Goal: Task Accomplishment & Management: Complete application form

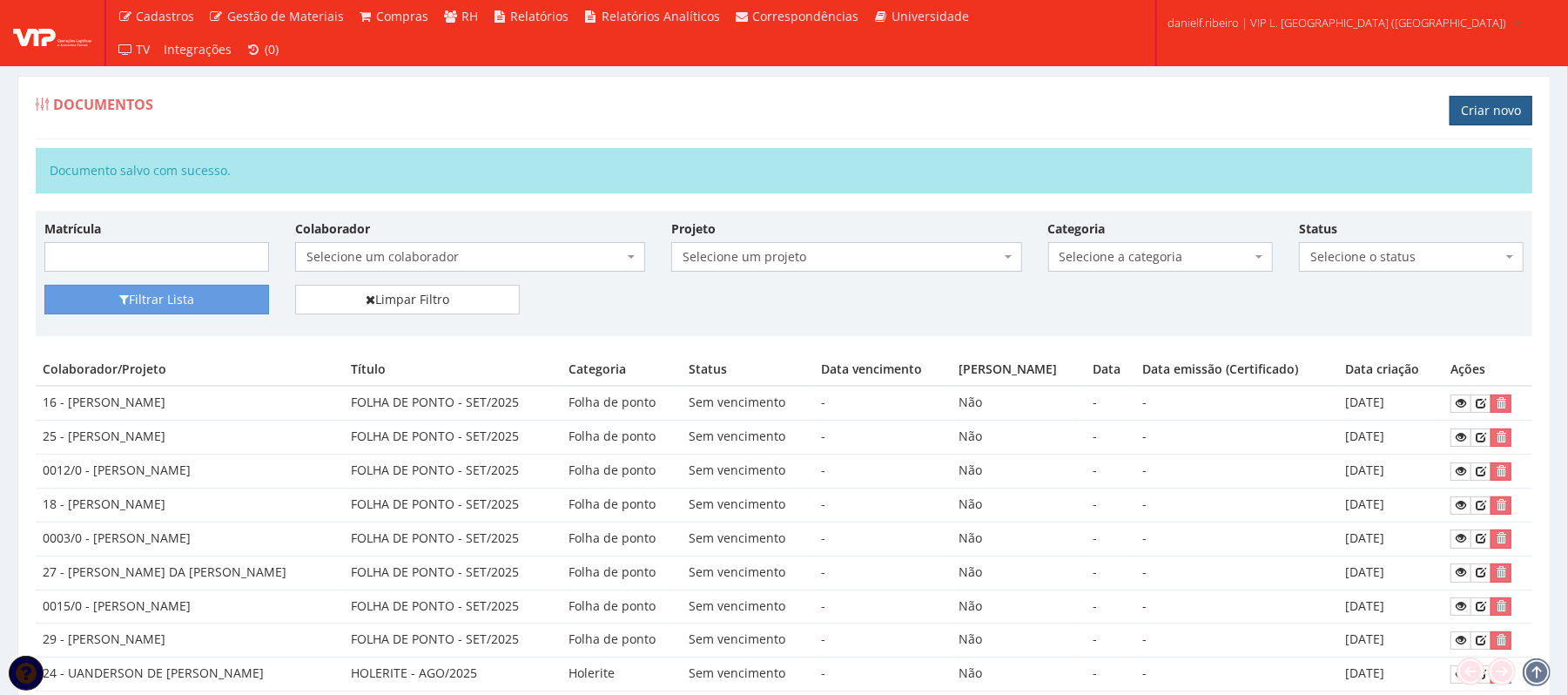
drag, startPoint x: 1513, startPoint y: 92, endPoint x: 1498, endPoint y: 109, distance: 22.7
click at [1510, 96] on div "Documentos Criar novo" at bounding box center [783, 113] width 1497 height 52
click at [1498, 109] on link "Criar novo" at bounding box center [1490, 110] width 83 height 30
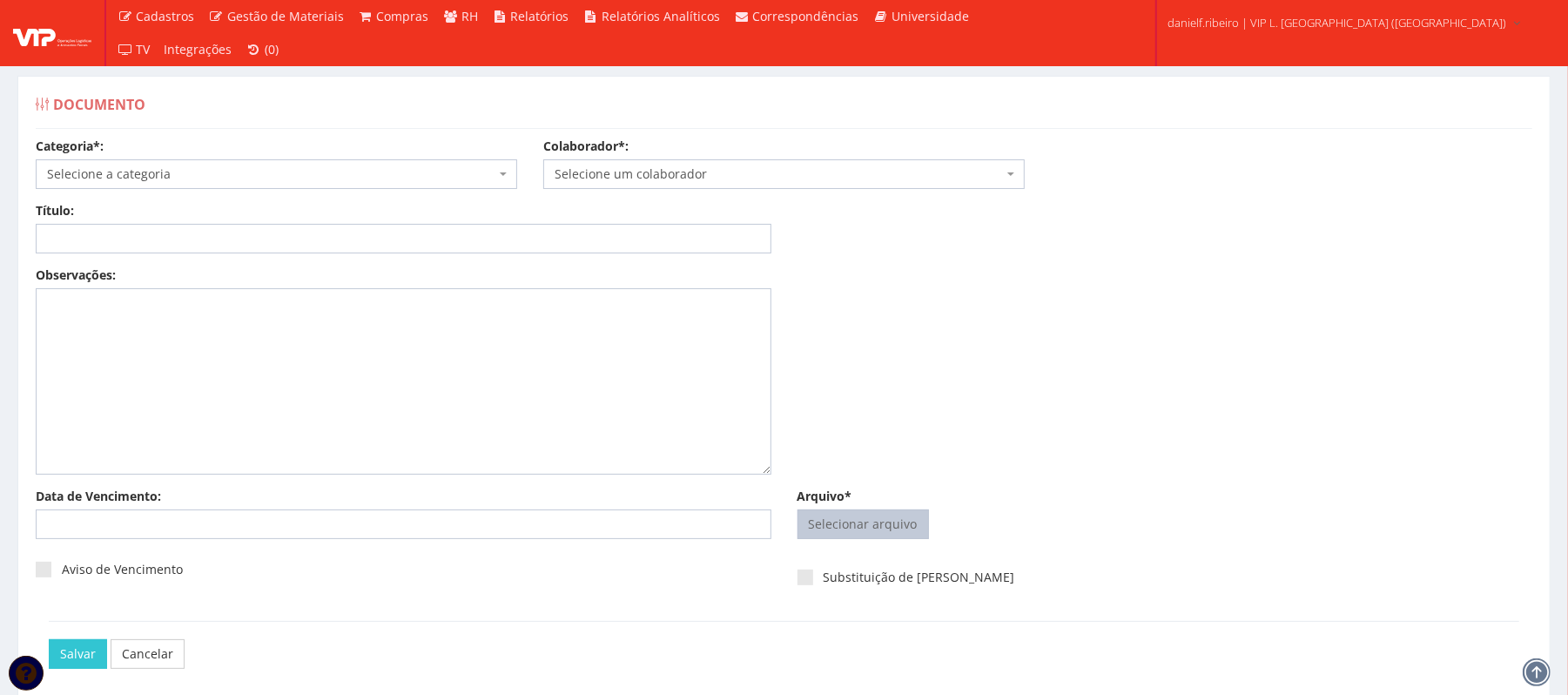
drag, startPoint x: 878, startPoint y: 544, endPoint x: 875, endPoint y: 531, distance: 13.3
click at [876, 541] on div "Selecionar arquivo Trocar Remover" at bounding box center [1165, 528] width 736 height 37
click at [875, 528] on input "Arquivo*" at bounding box center [864, 524] width 130 height 28
type input "C:\fakepath\KLEBER BARBOSA DE ARAUJO SET.2025.pdf"
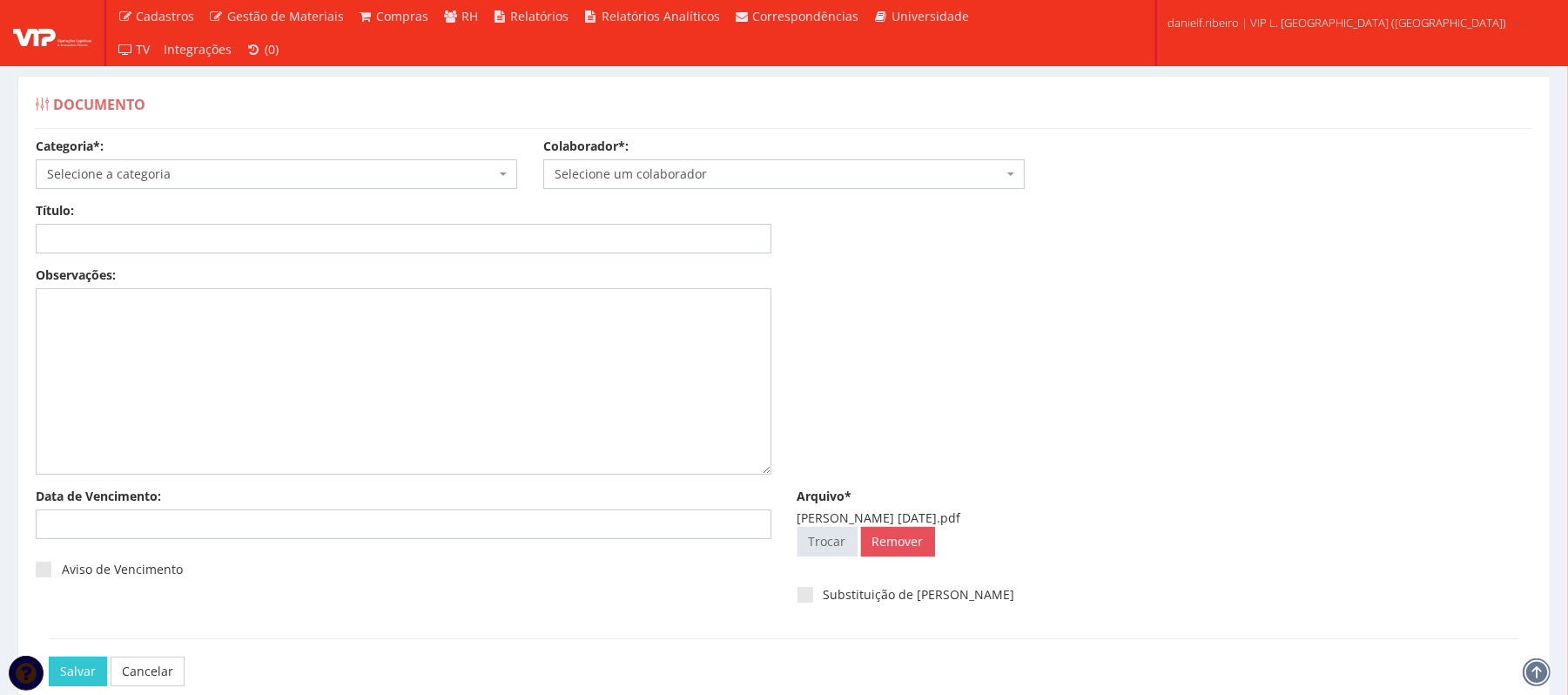
click at [614, 174] on span "Selecione um colaborador" at bounding box center [778, 174] width 448 height 18
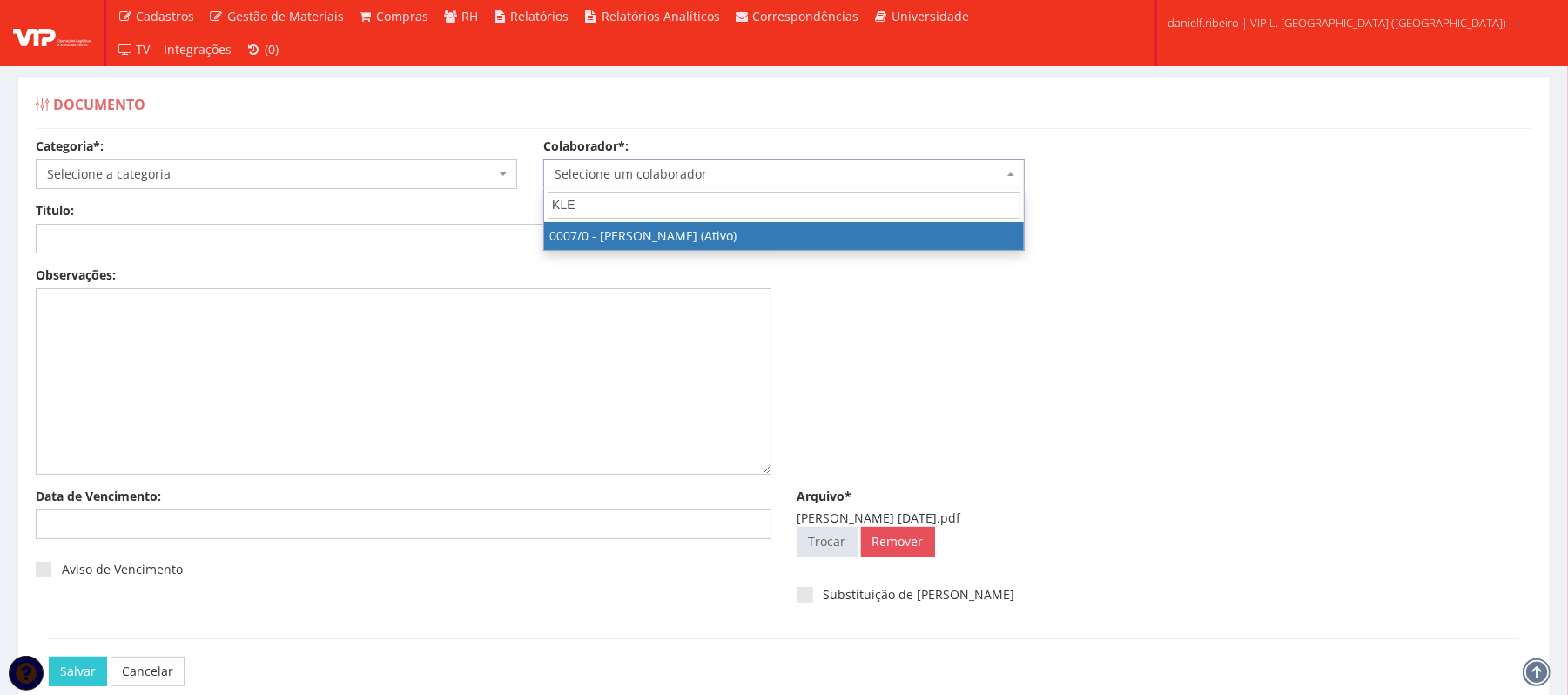
type input "KLE"
drag, startPoint x: 641, startPoint y: 235, endPoint x: 389, endPoint y: 191, distance: 255.8
select select "720"
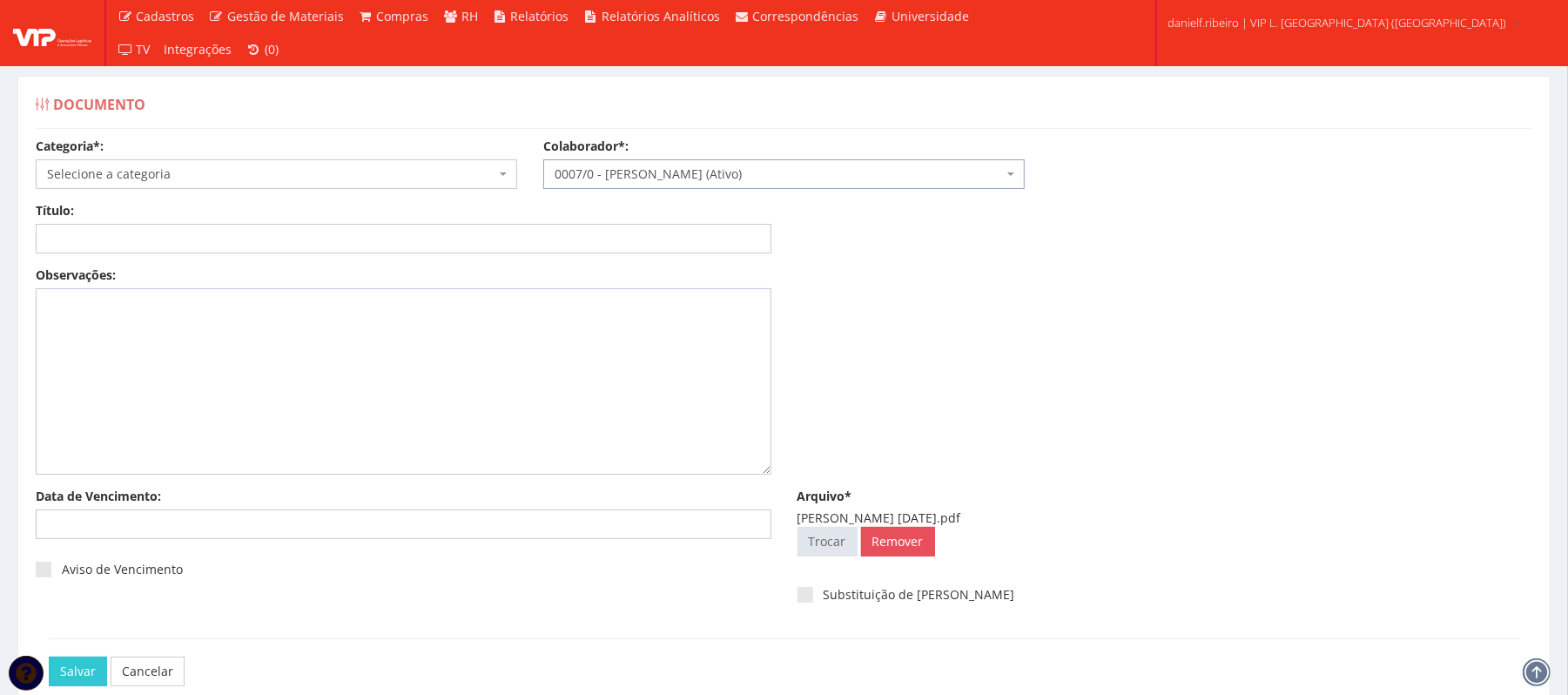
click at [341, 182] on span "Selecione a categoria" at bounding box center [271, 174] width 448 height 18
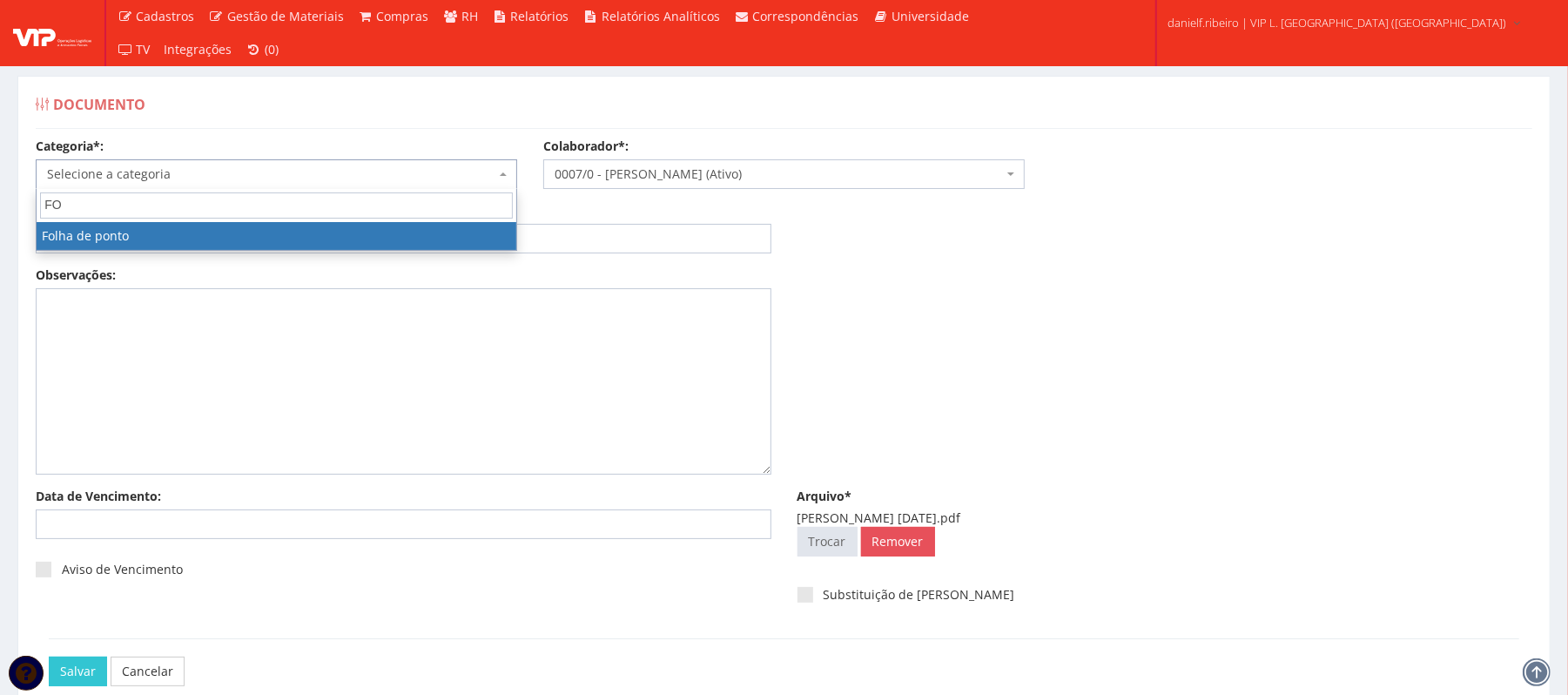
type input "FO"
drag, startPoint x: 324, startPoint y: 238, endPoint x: 307, endPoint y: 248, distance: 19.7
select select "folha_ponto"
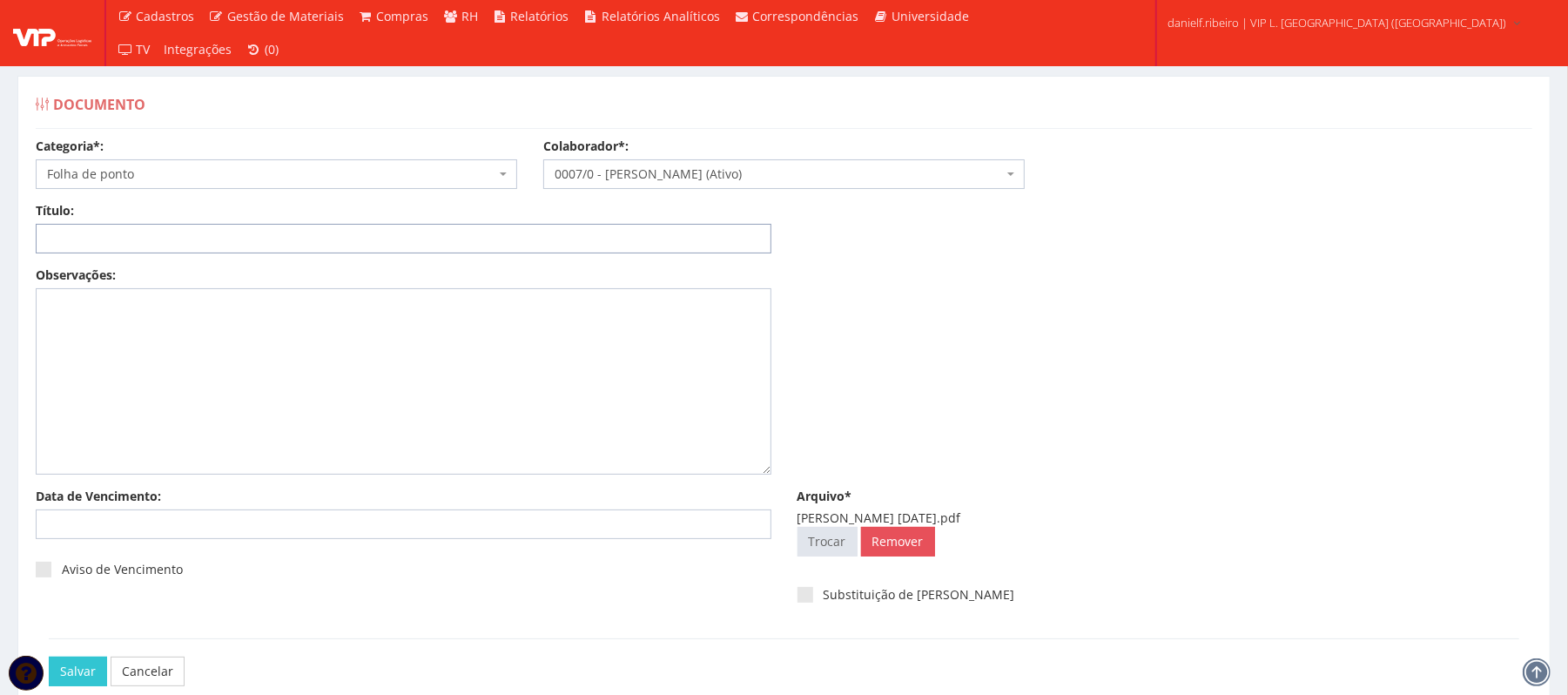
click at [306, 248] on input "Título:" at bounding box center [403, 238] width 736 height 30
paste input "FOLHA DE PONTO - SET/2025"
type input "FOLHA DE PONTO - SET/2025"
click at [77, 667] on input "Salvar" at bounding box center [78, 672] width 58 height 30
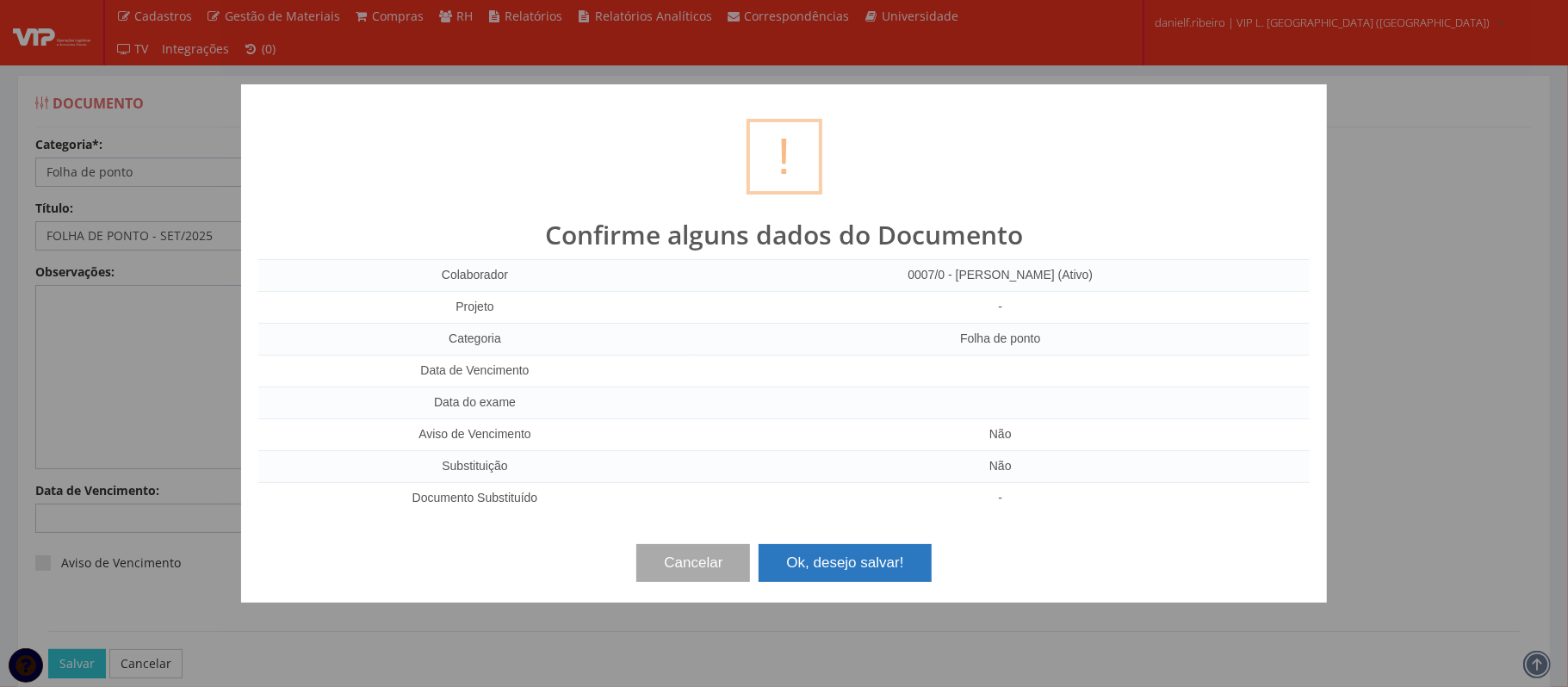
click at [785, 560] on button "Ok, desejo salvar!" at bounding box center [845, 562] width 172 height 38
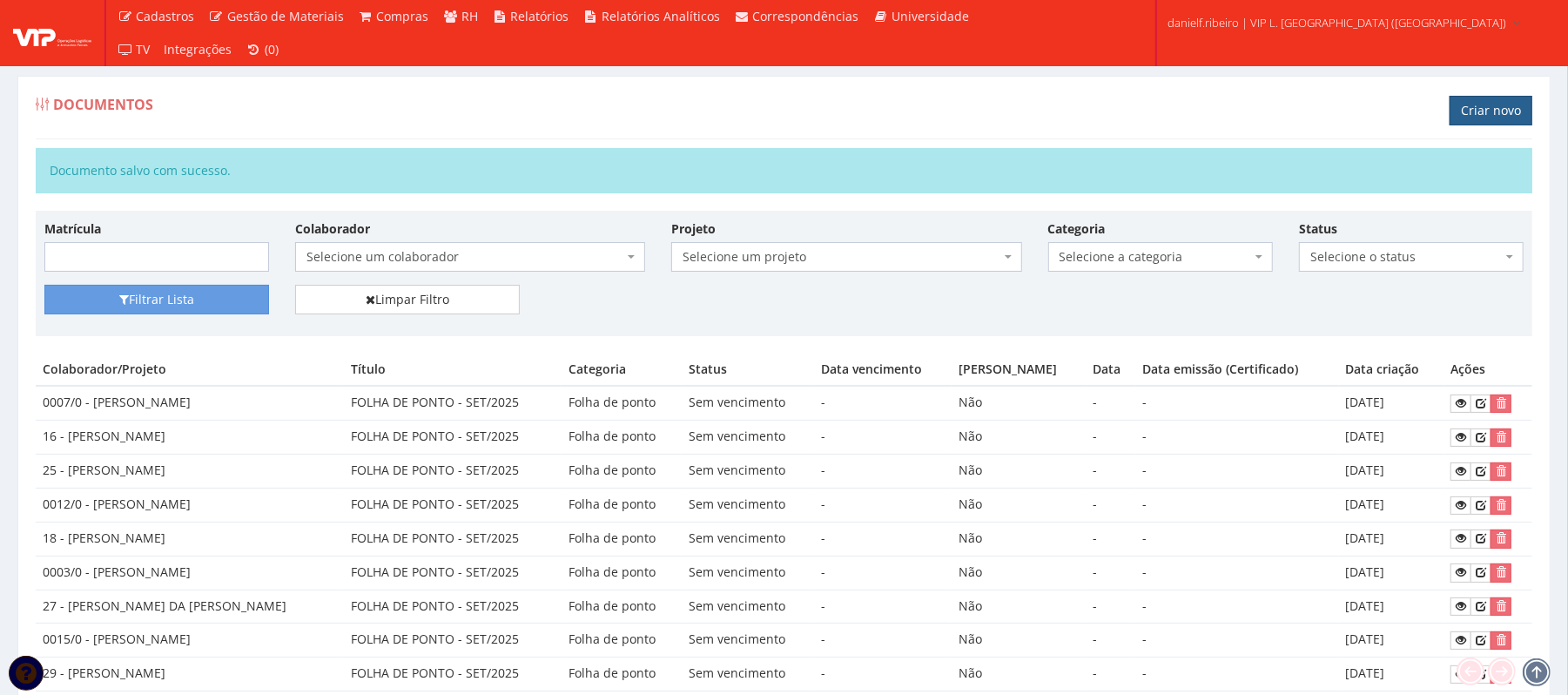
click at [1466, 96] on link "Criar novo" at bounding box center [1490, 110] width 83 height 30
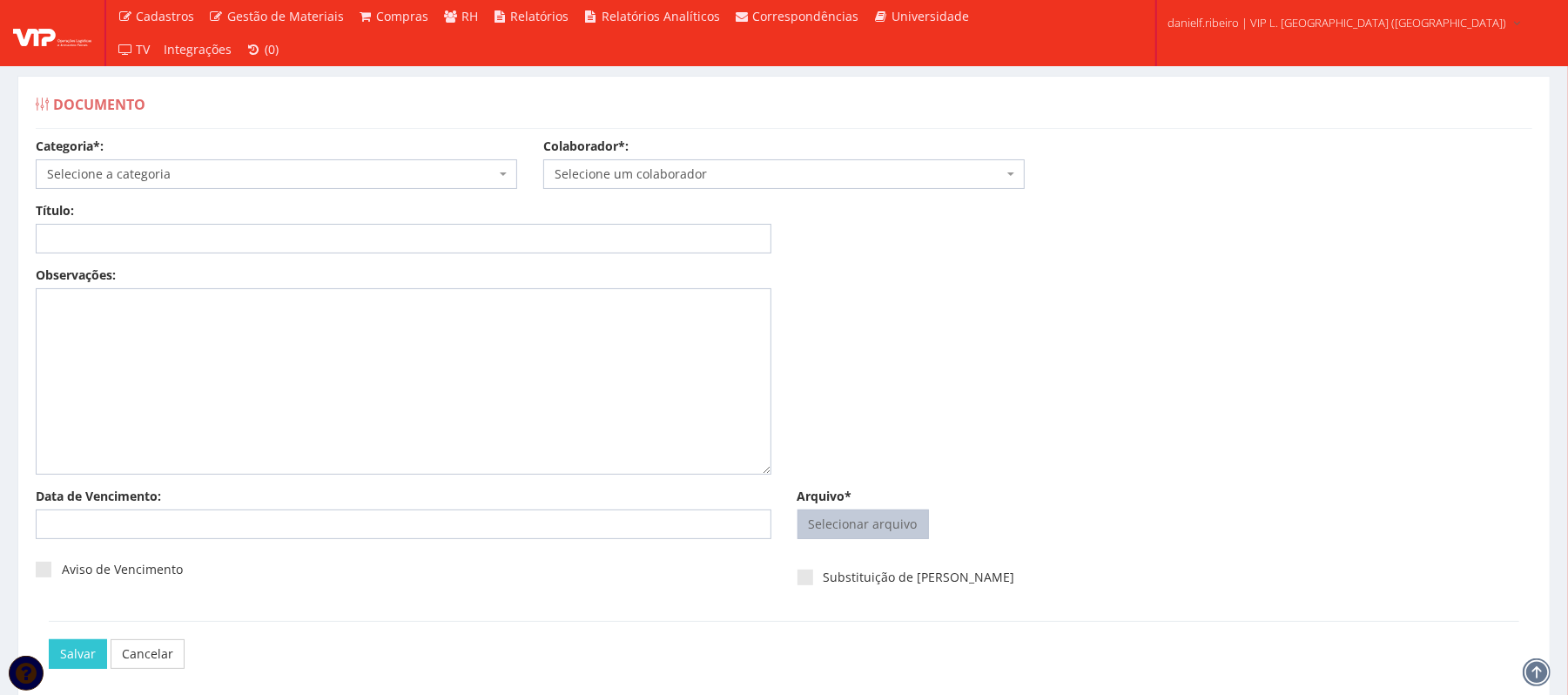
click at [848, 514] on input "Arquivo*" at bounding box center [864, 524] width 130 height 28
type input "C:\fakepath\[PERSON_NAME] [DATE].pdf"
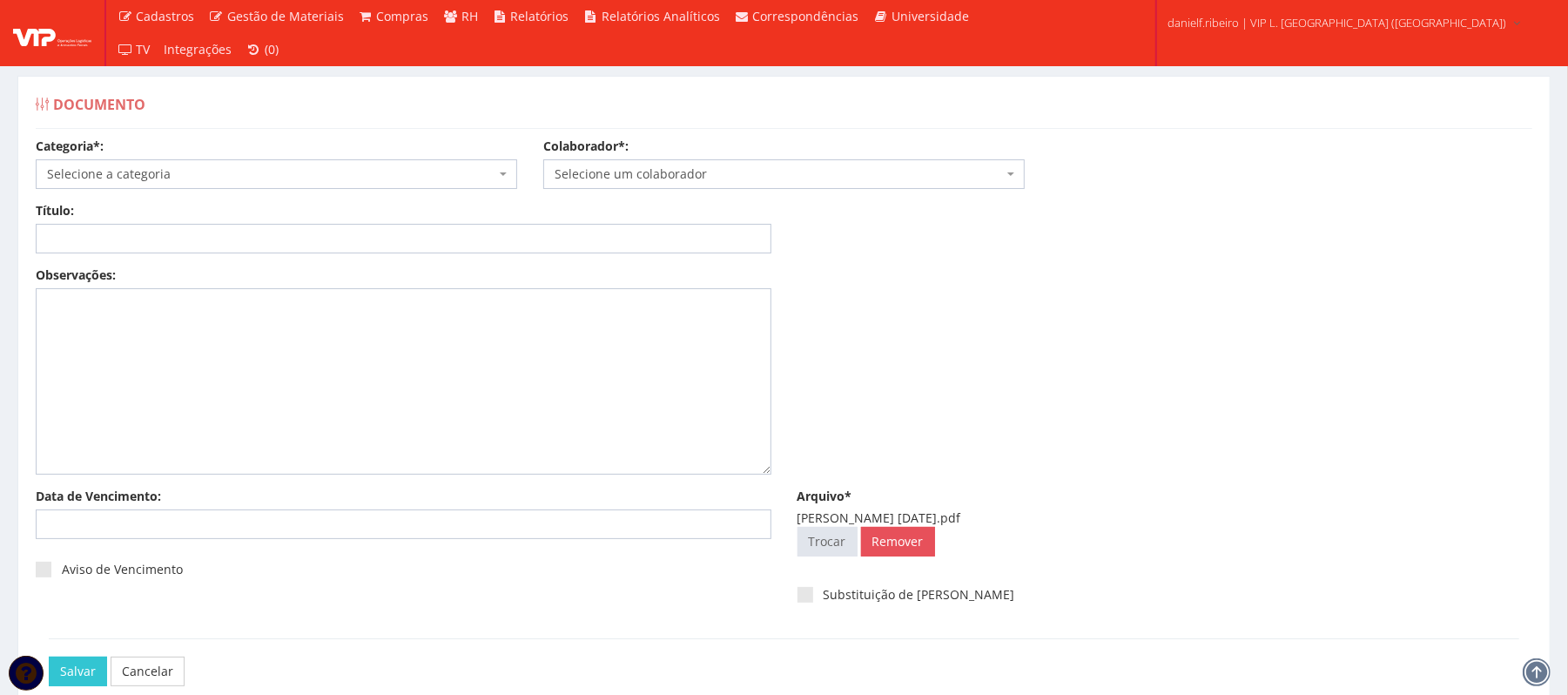
click at [636, 163] on span "Selecione um colaborador" at bounding box center [784, 174] width 482 height 30
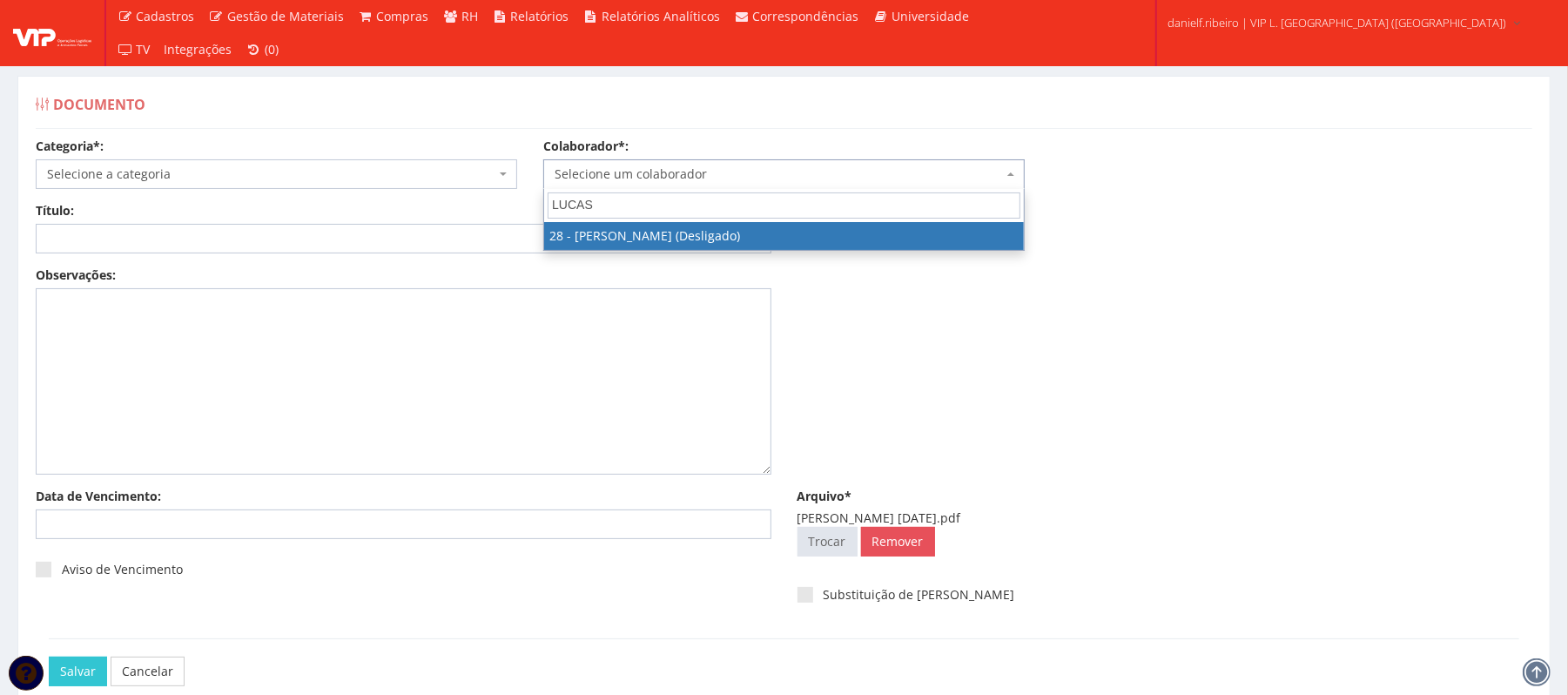
type input "LUCAS"
select select "3838"
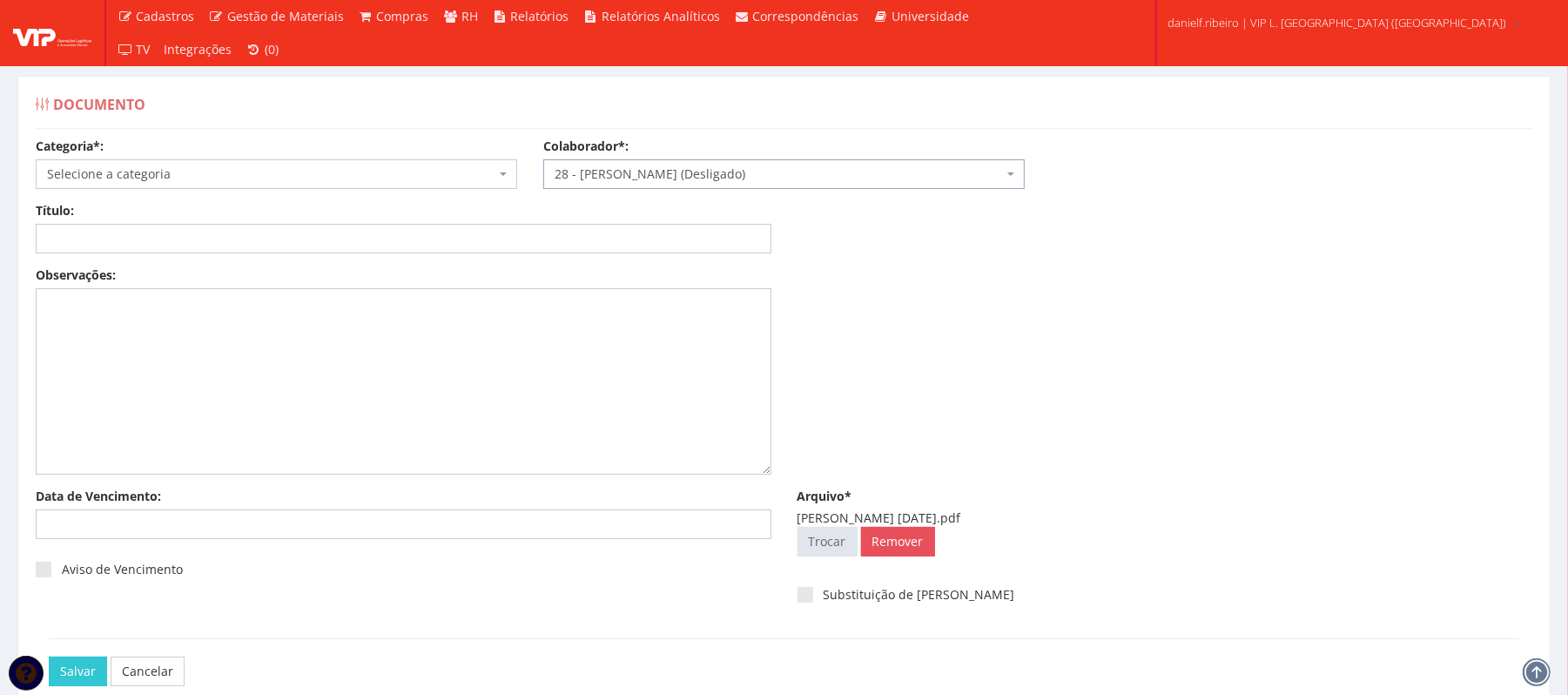
click at [248, 162] on span "Selecione a categoria" at bounding box center [276, 174] width 482 height 30
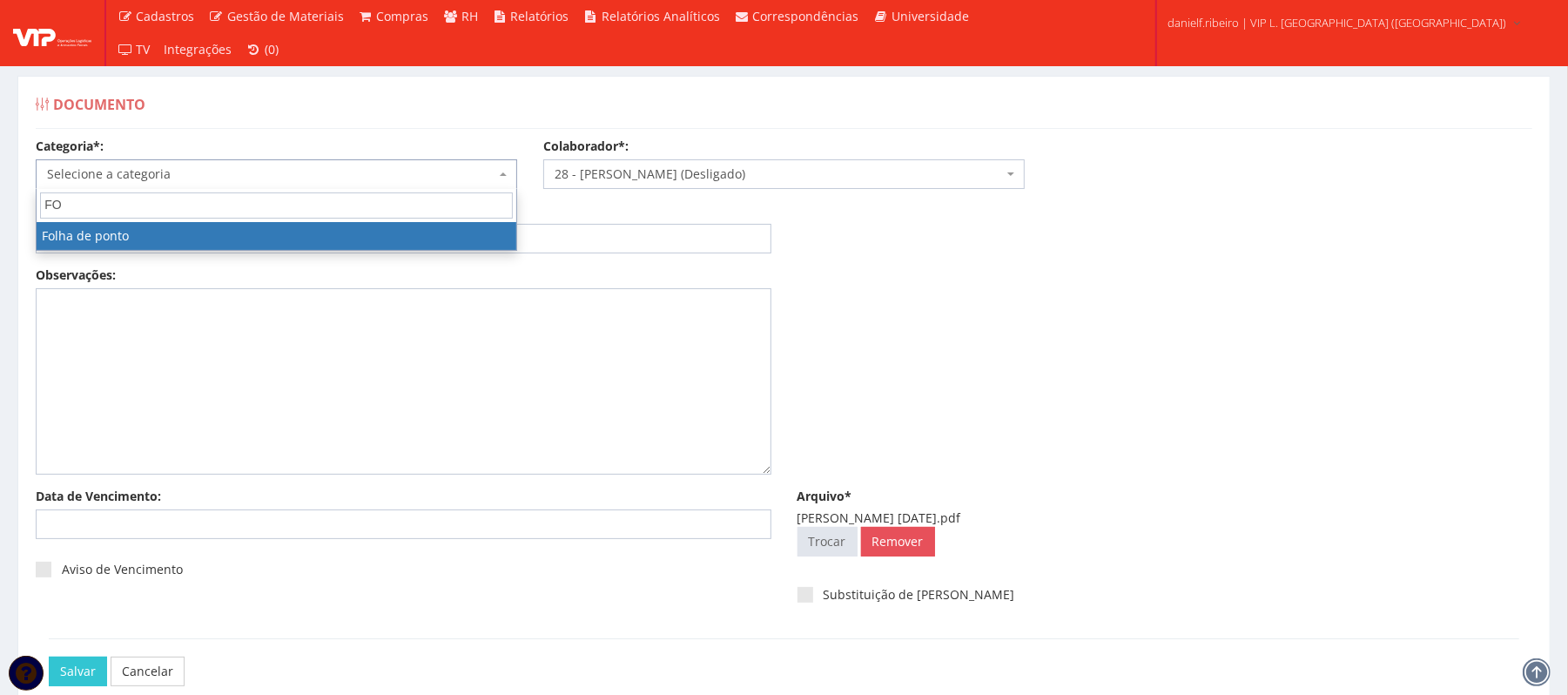
type input "FO"
select select "folha_ponto"
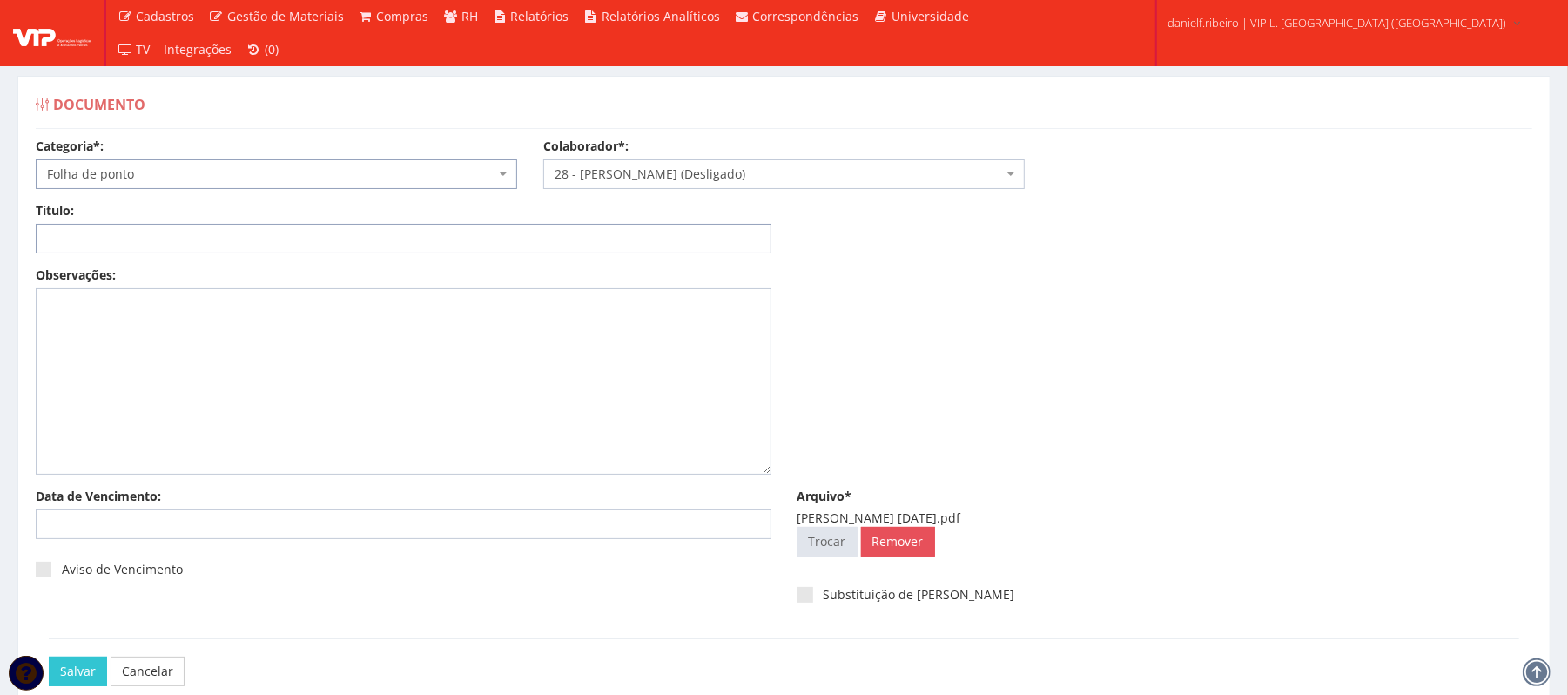
click at [139, 238] on input "Título:" at bounding box center [403, 238] width 736 height 30
paste input "FOLHA DE PONTO - SET/2025"
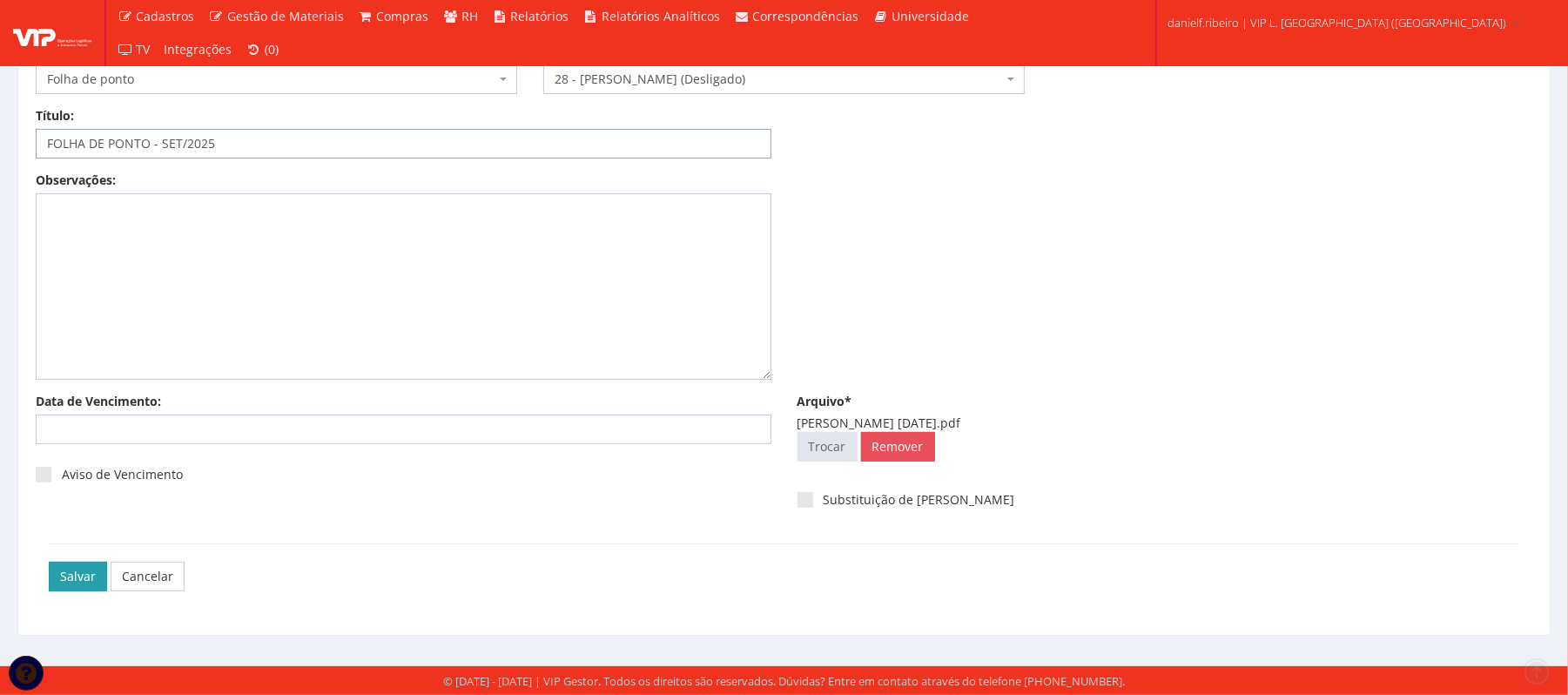
type input "FOLHA DE PONTO - SET/2025"
click at [74, 574] on input "Salvar" at bounding box center [78, 576] width 58 height 30
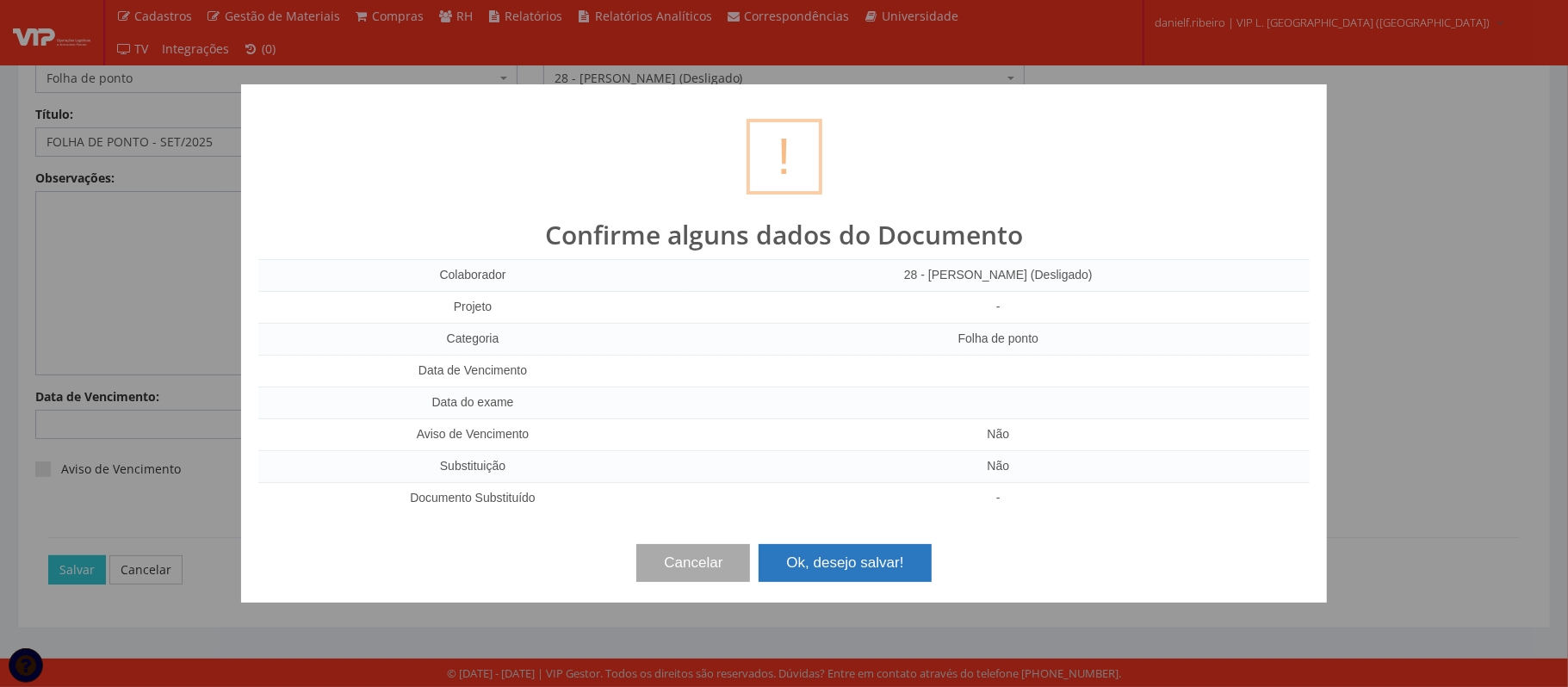
click at [811, 558] on button "Ok, desejo salvar!" at bounding box center [845, 562] width 172 height 38
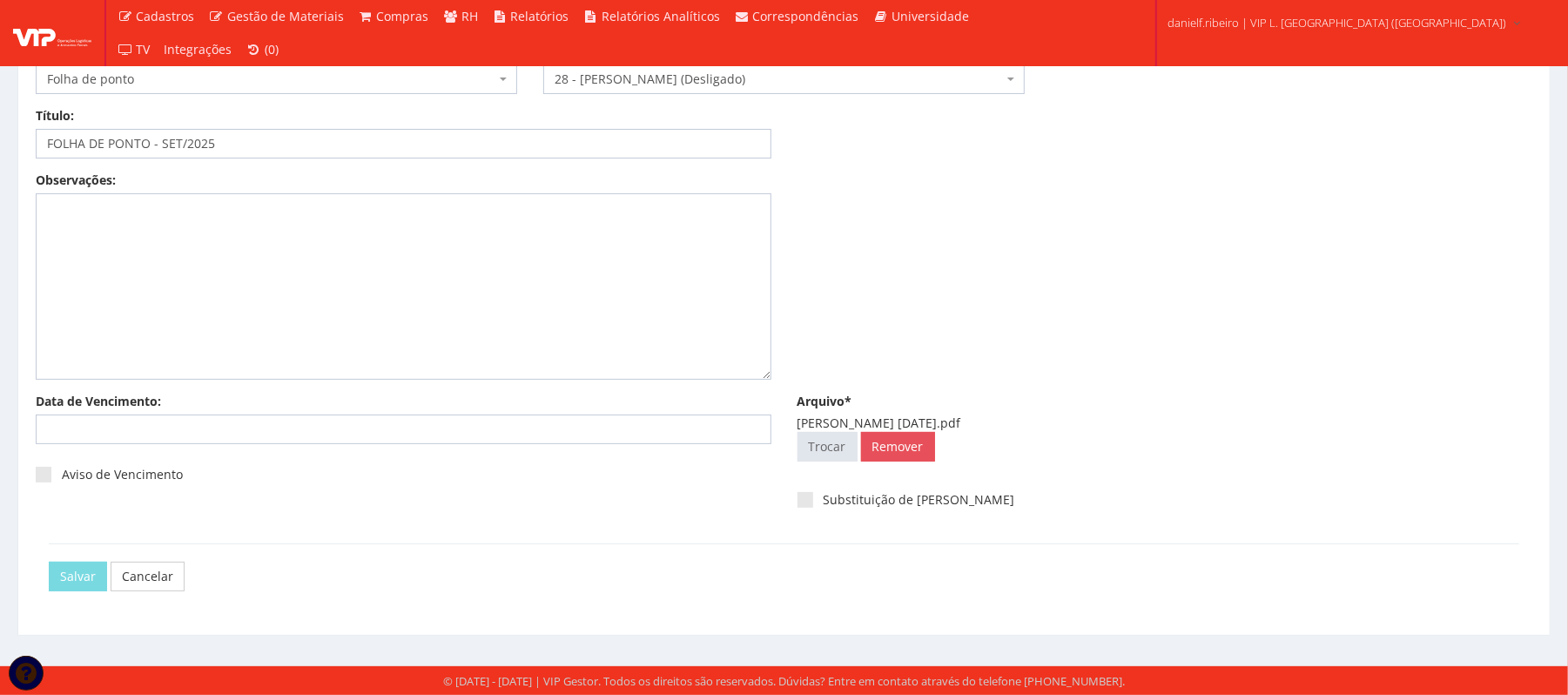
scroll to position [0, 0]
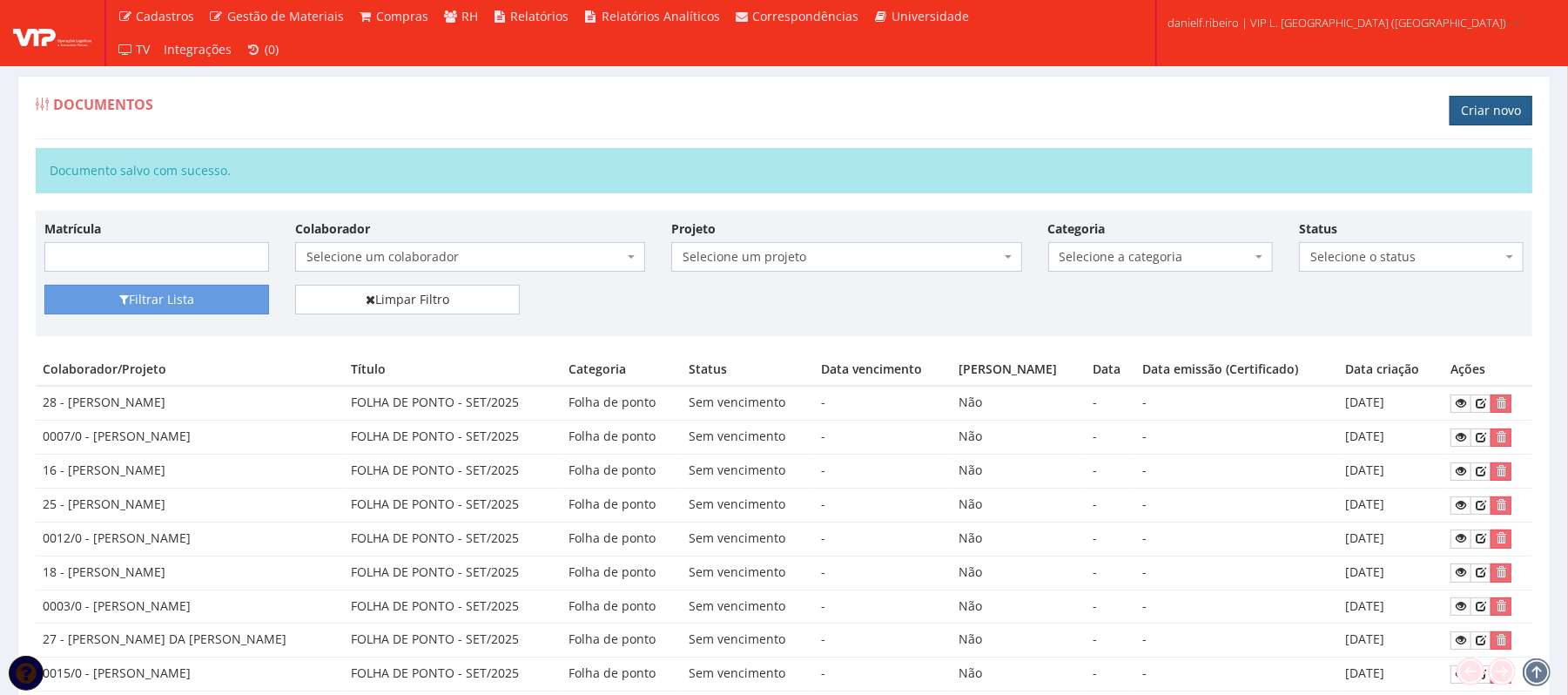
click at [1480, 103] on link "Criar novo" at bounding box center [1490, 110] width 83 height 30
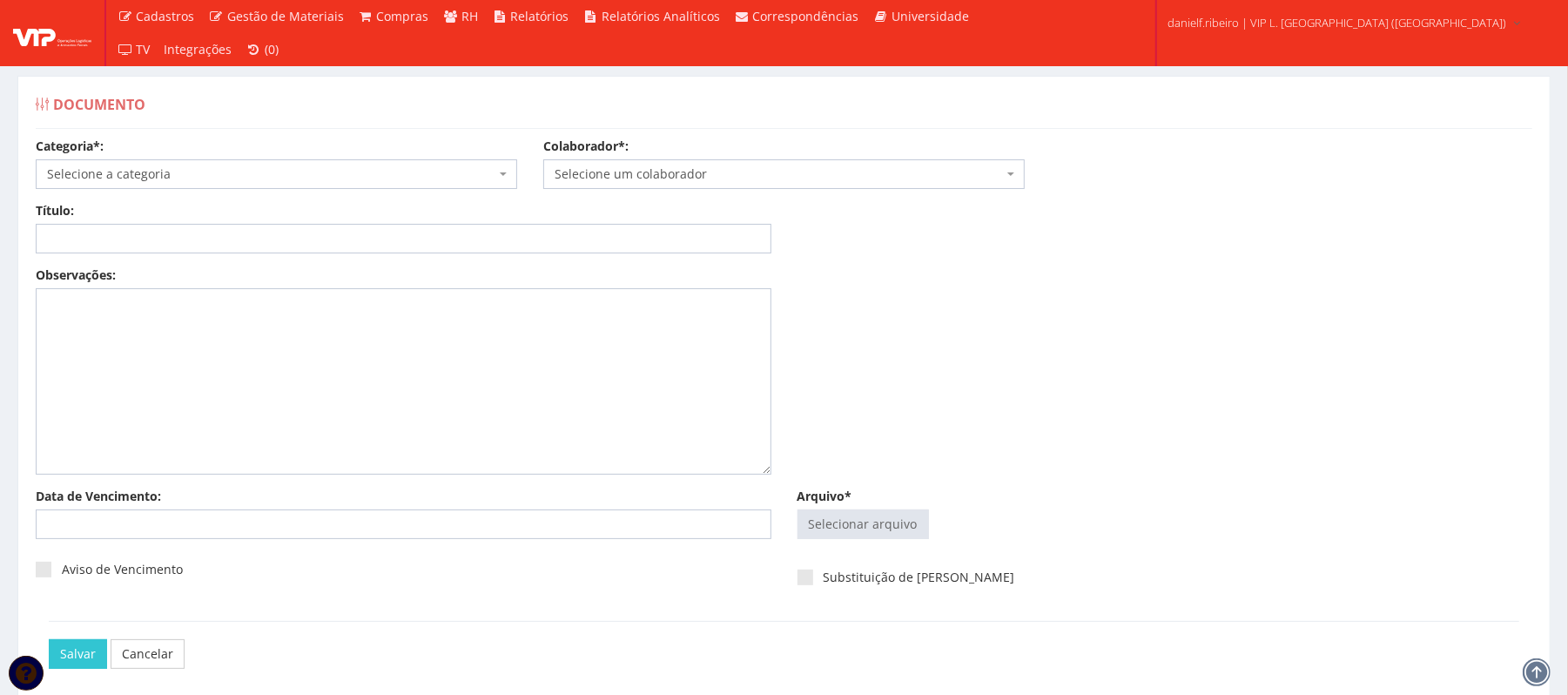
drag, startPoint x: 852, startPoint y: 542, endPoint x: 854, endPoint y: 531, distance: 11.2
click at [854, 542] on div "Selecionar arquivo Trocar Remover" at bounding box center [1165, 528] width 736 height 37
click at [855, 526] on input "Arquivo*" at bounding box center [864, 524] width 130 height 28
type input "C:\fakepath\LUIZ FERNANDO GALVAO CORREIA SET.2025.pdf"
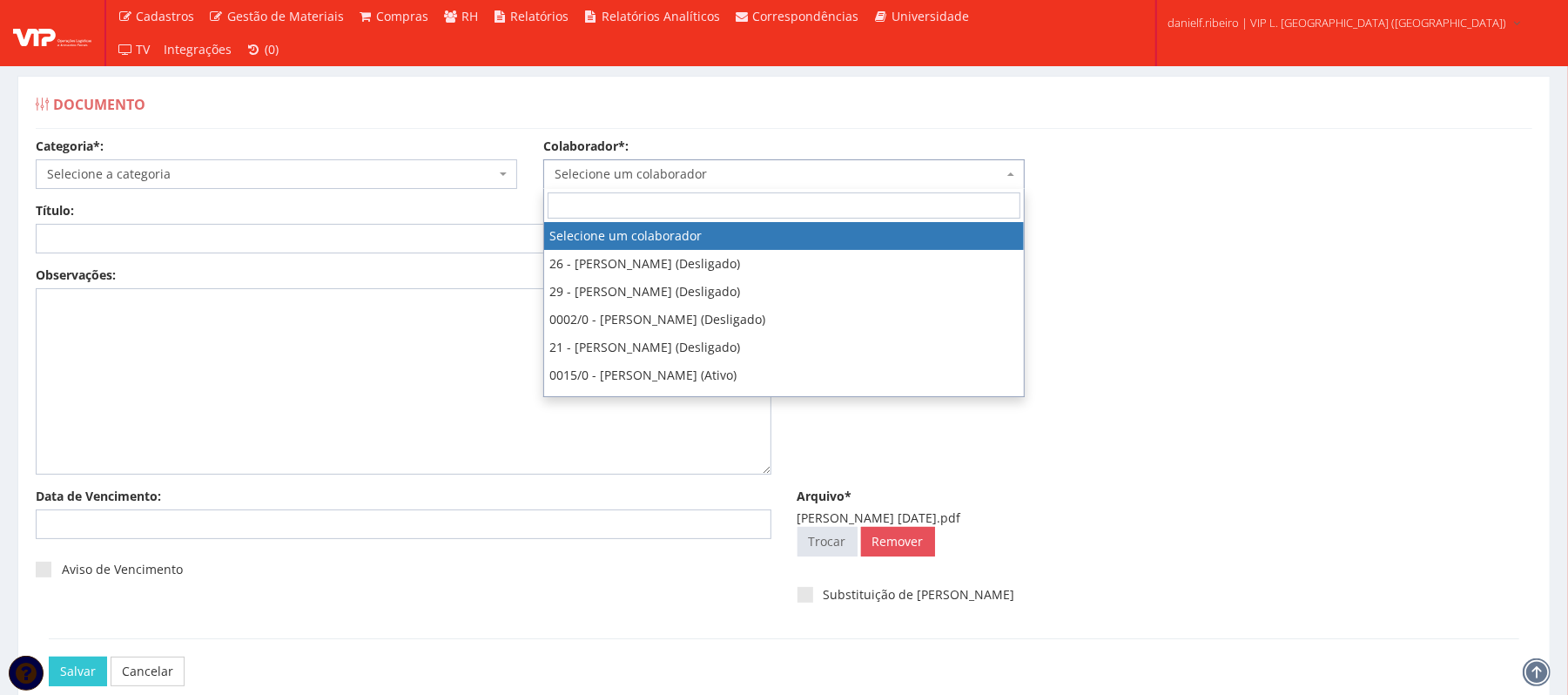
click at [649, 182] on span "Selecione um colaborador" at bounding box center [778, 174] width 448 height 18
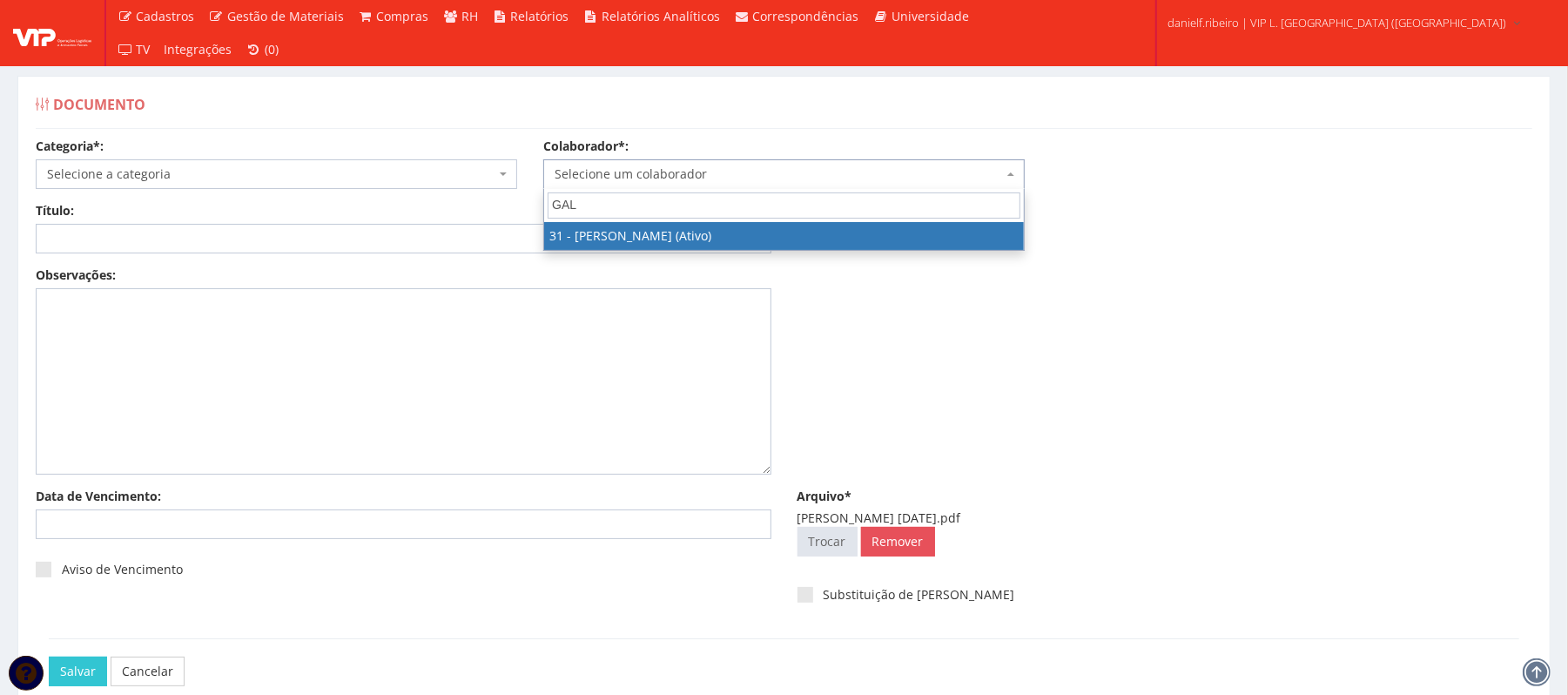
type input "GAL"
select select "3928"
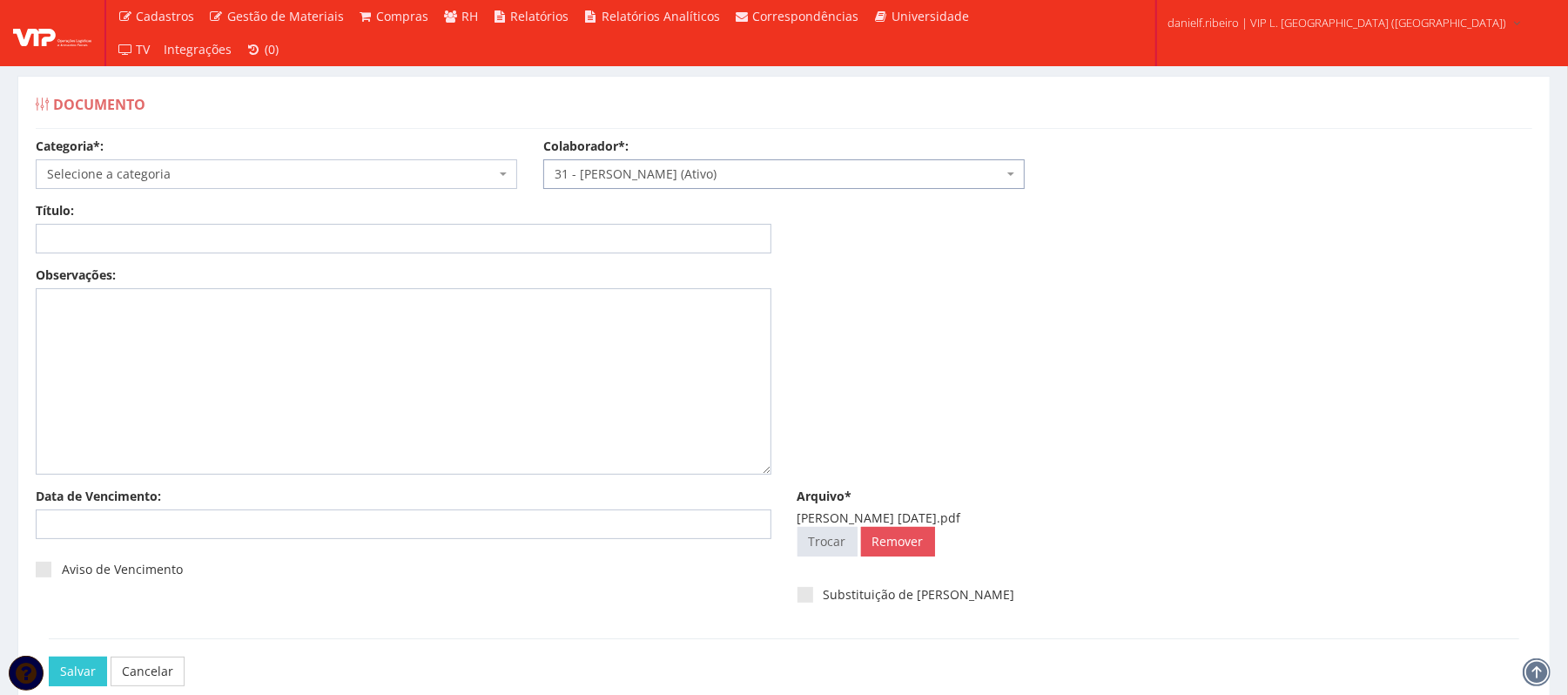
click at [312, 171] on span "Selecione a categoria" at bounding box center [271, 174] width 448 height 18
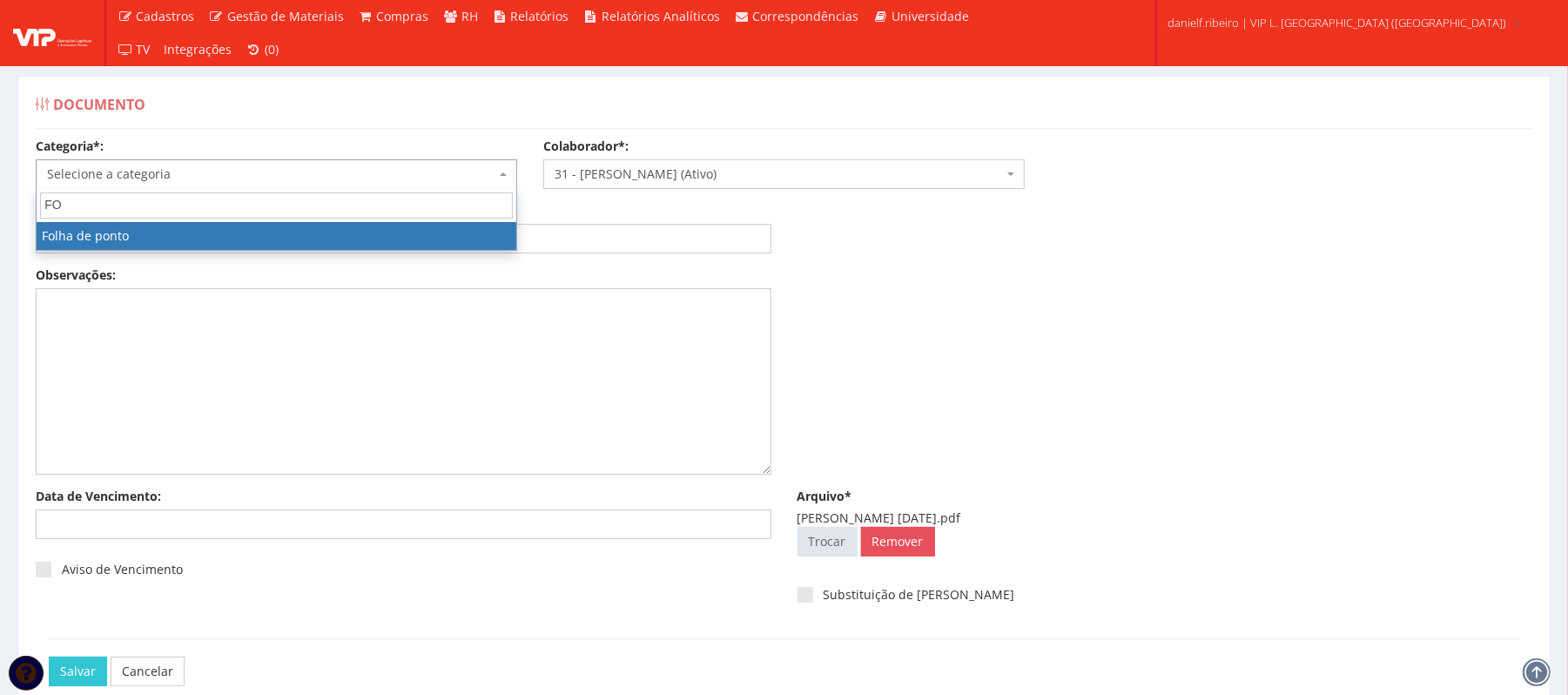
type input "FO"
select select "folha_ponto"
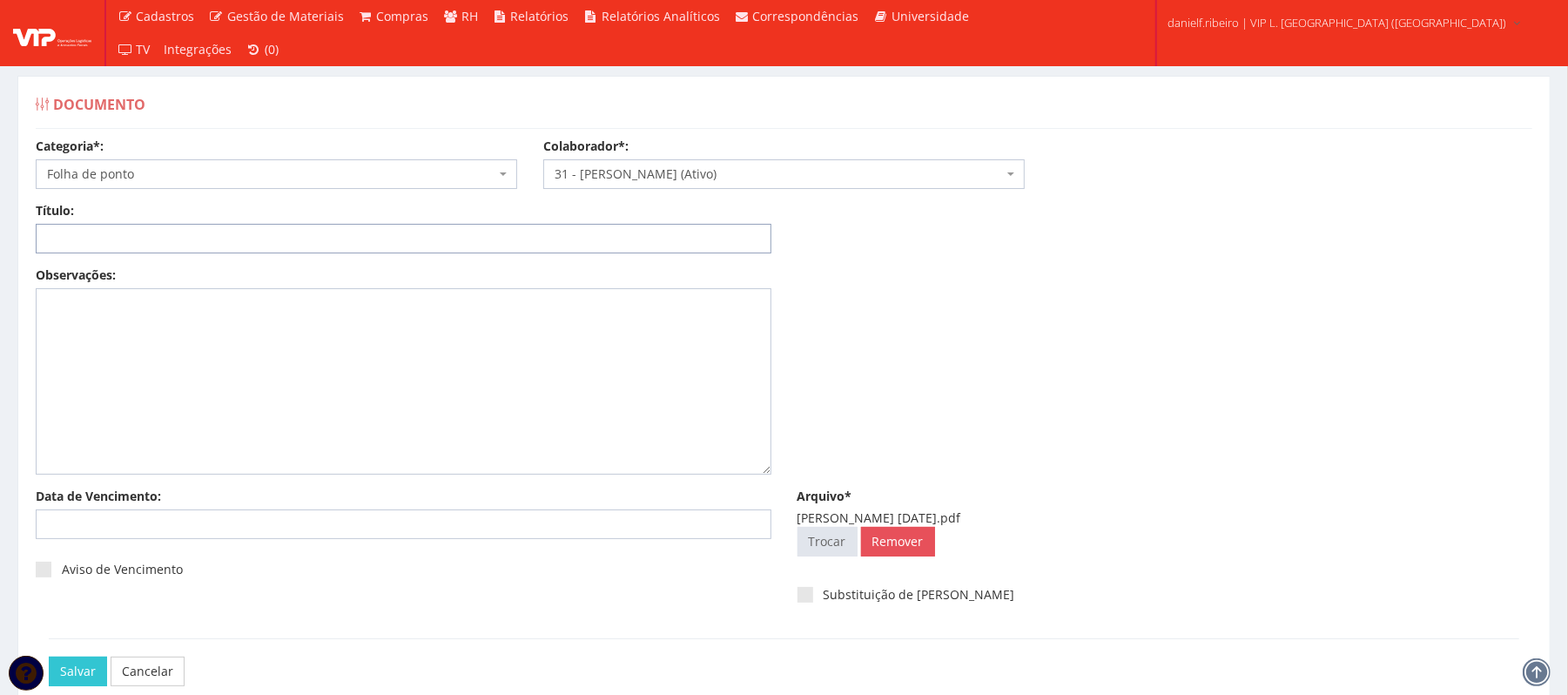
click at [251, 234] on input "Título:" at bounding box center [403, 238] width 736 height 30
paste input "FOLHA DE PONTO - SET/2025"
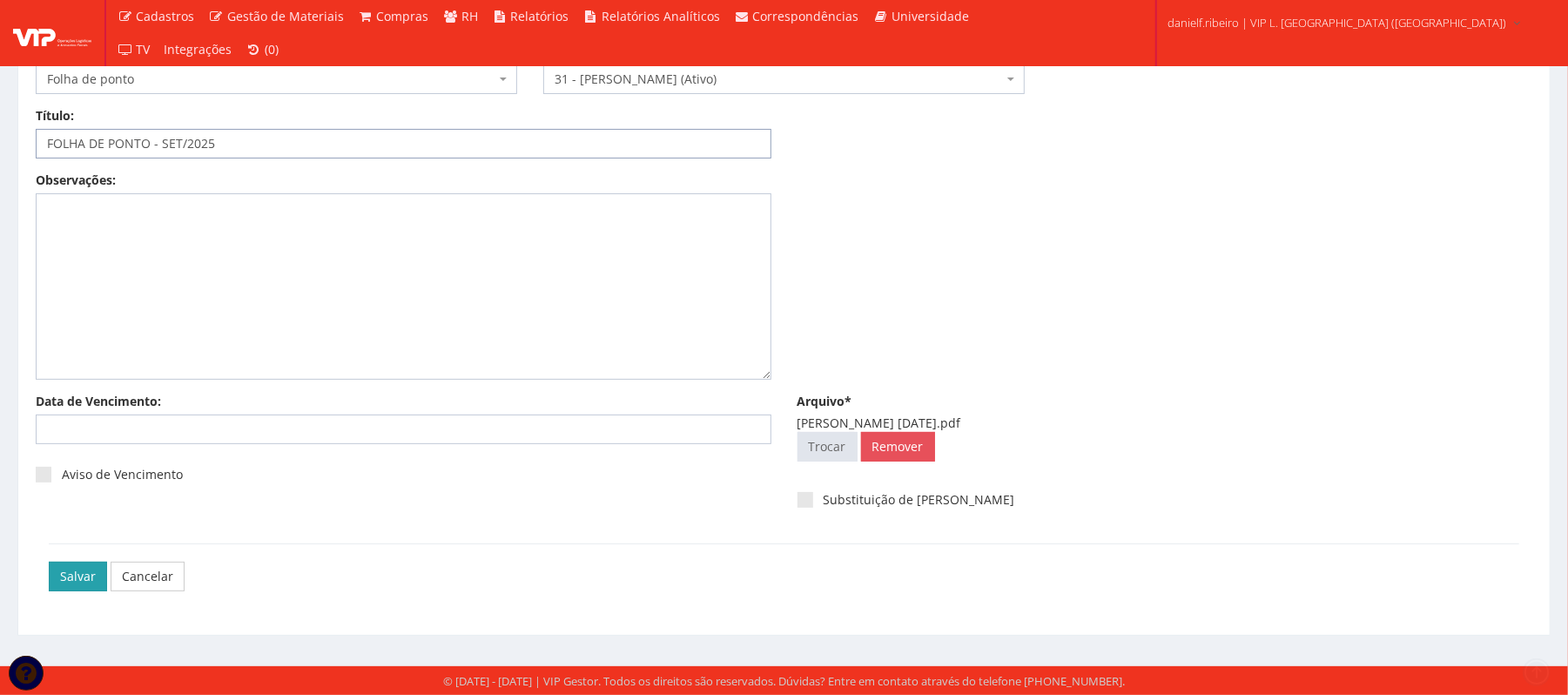
type input "FOLHA DE PONTO - SET/2025"
click at [84, 573] on input "Salvar" at bounding box center [78, 576] width 58 height 30
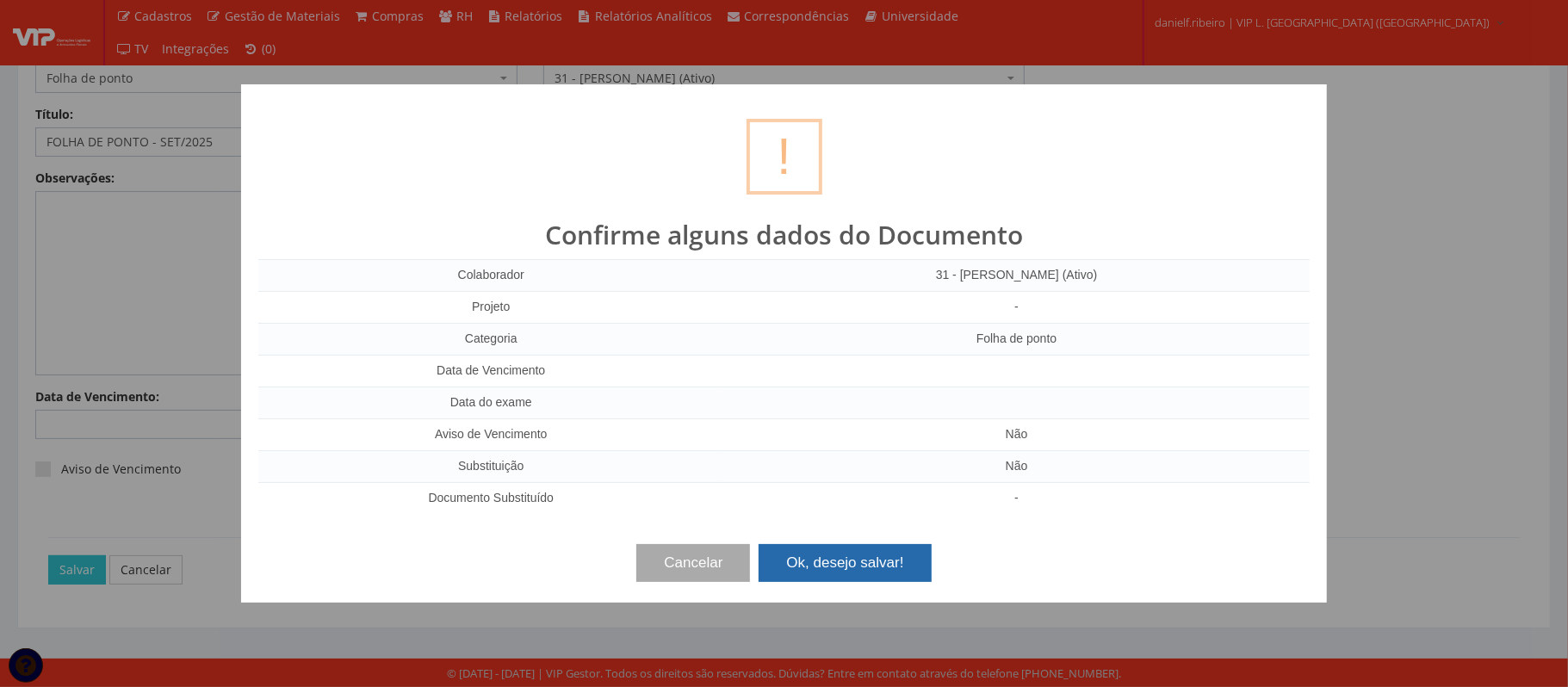
click at [865, 559] on button "Ok, desejo salvar!" at bounding box center [845, 562] width 172 height 38
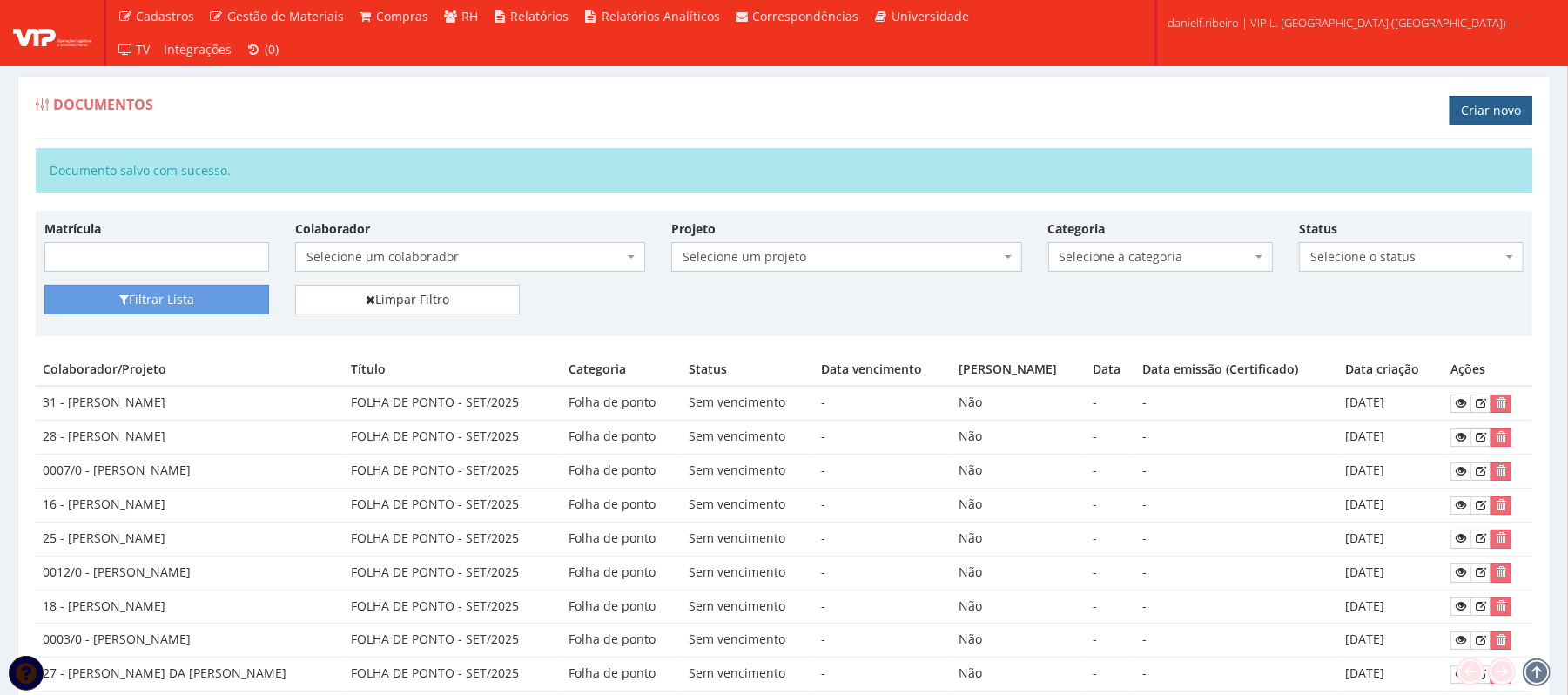
click at [1470, 108] on link "Criar novo" at bounding box center [1490, 110] width 83 height 30
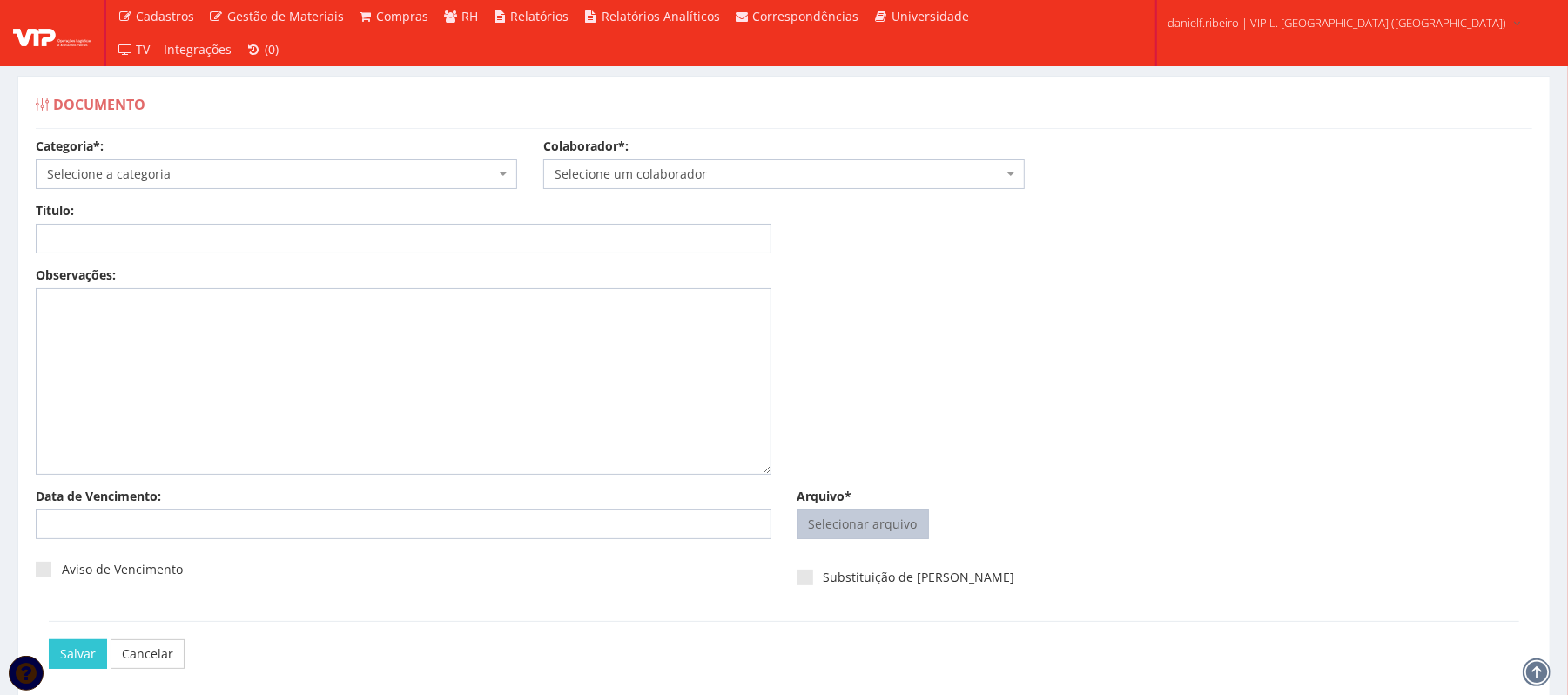
click at [866, 517] on input "Arquivo*" at bounding box center [864, 524] width 130 height 28
type input "C:\fakepath\[PERSON_NAME] [DATE].pdf"
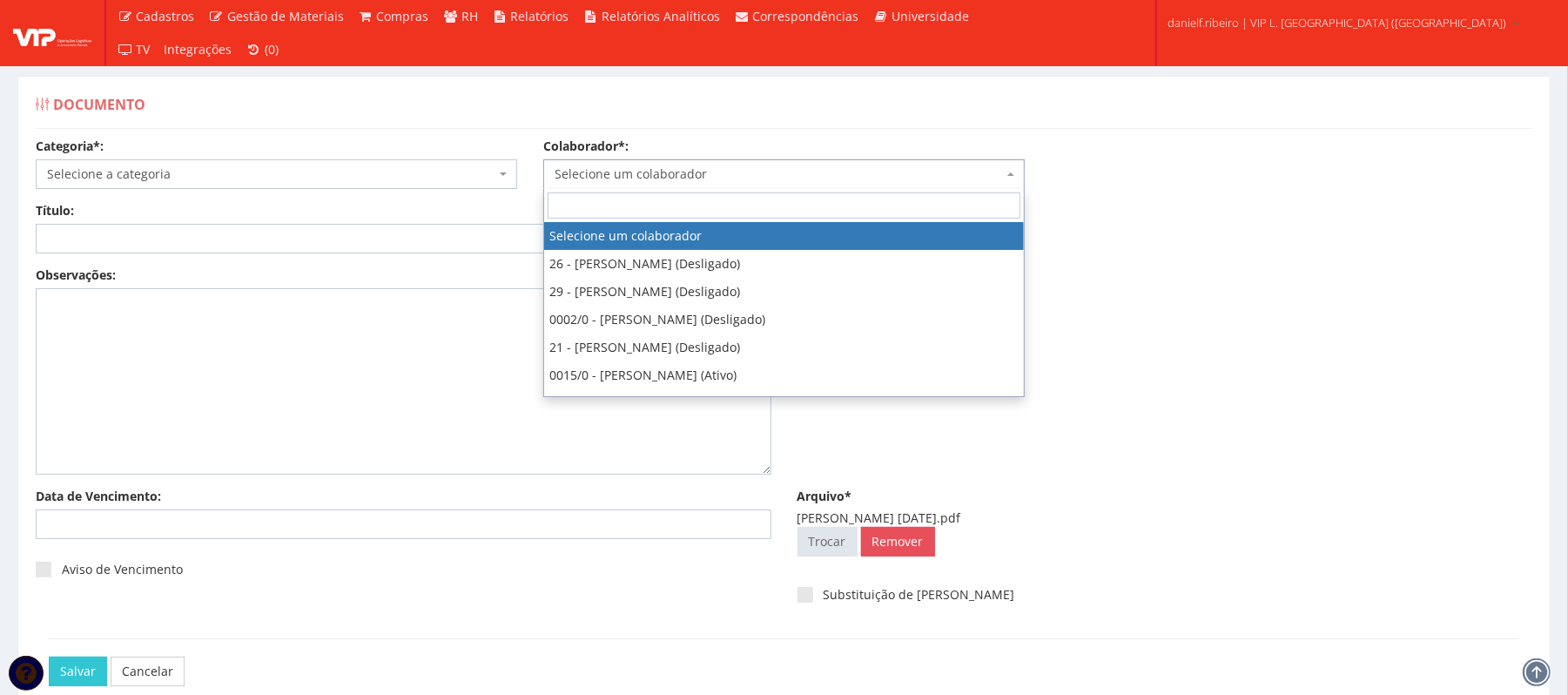
click at [715, 177] on span "Selecione um colaborador" at bounding box center [778, 174] width 448 height 18
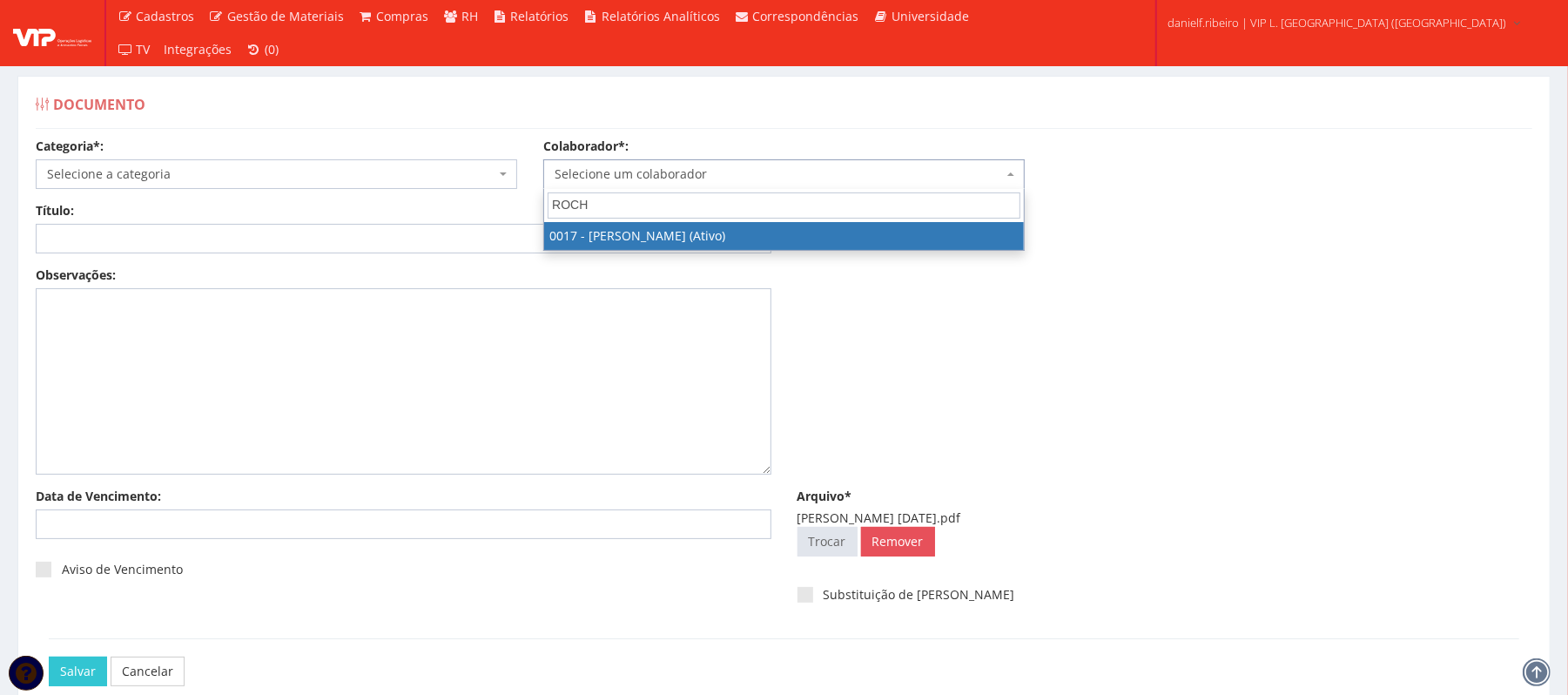
type input "ROCH"
select select "1336"
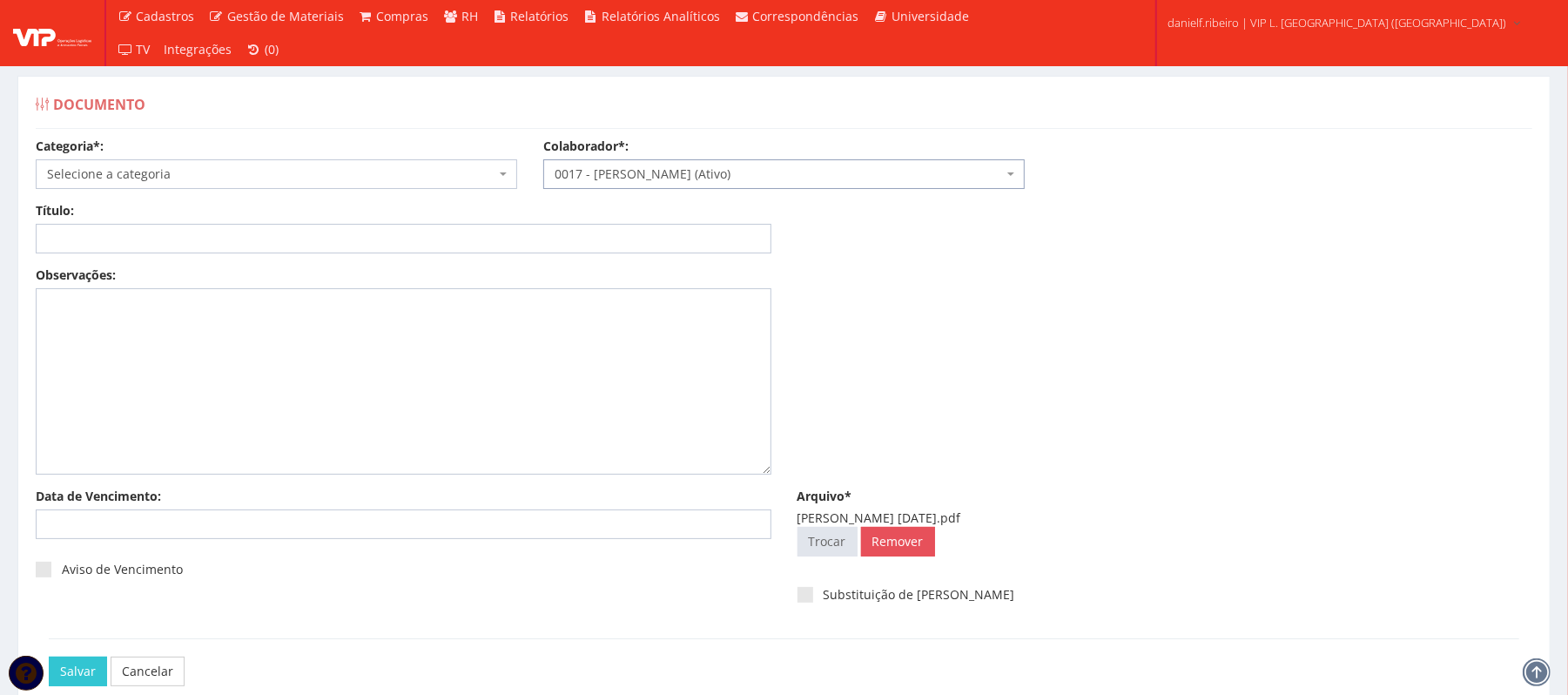
click at [282, 172] on span "Selecione a categoria" at bounding box center [271, 174] width 448 height 18
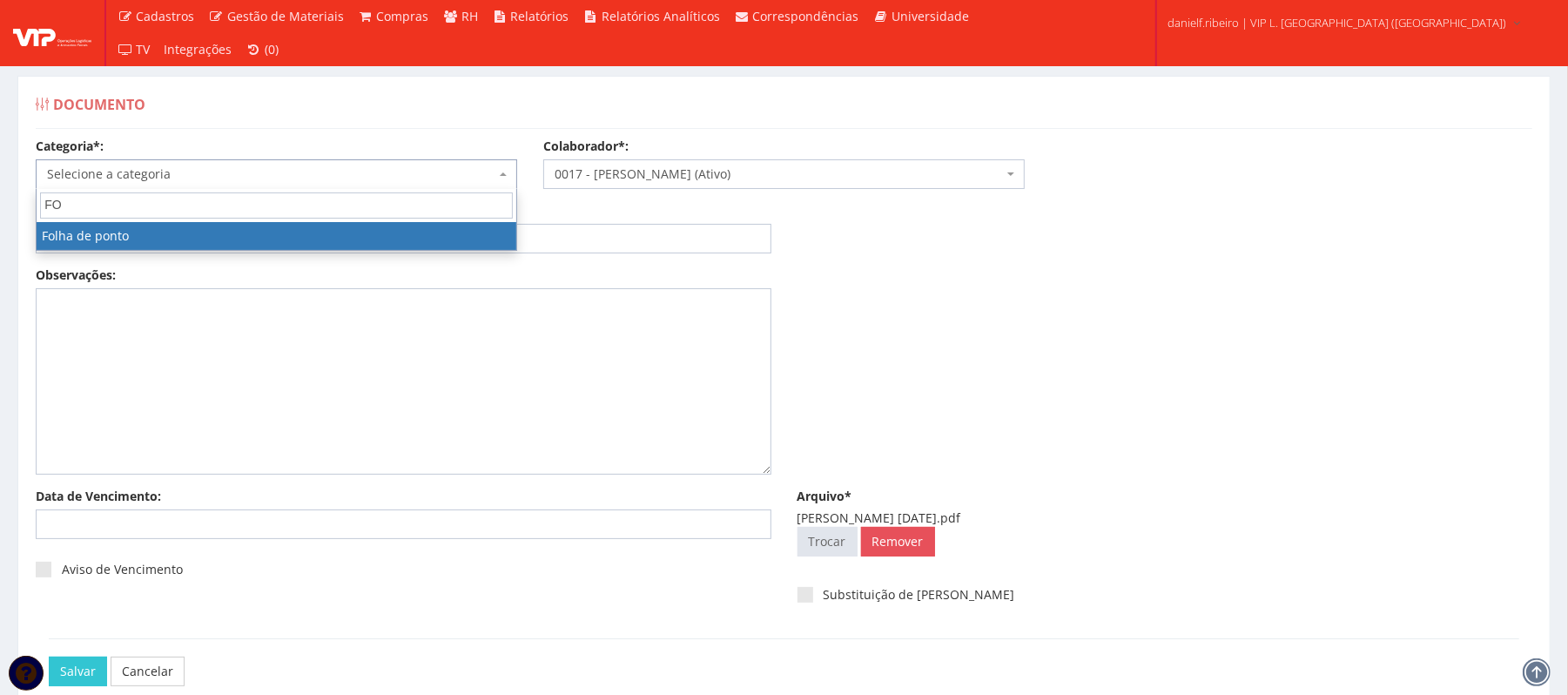
type input "FO"
select select "folha_ponto"
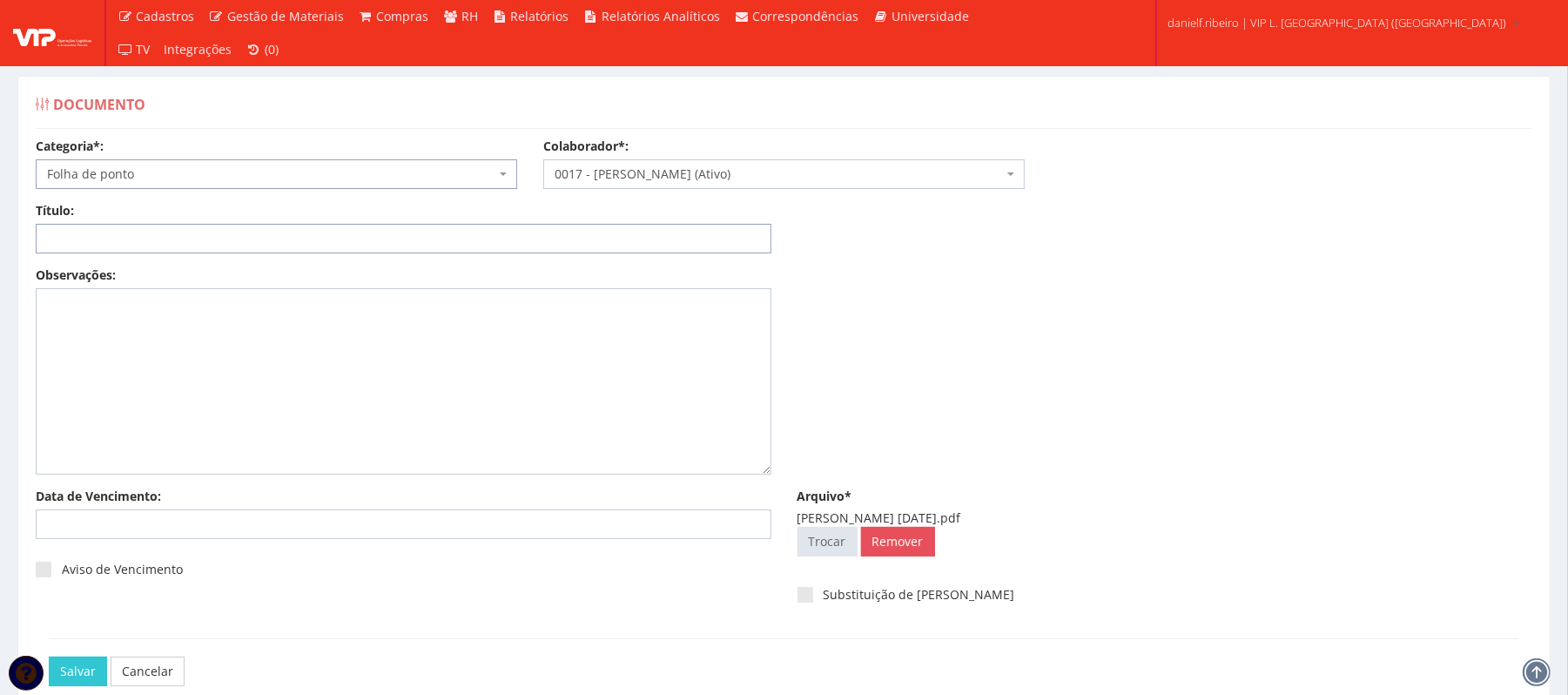
click at [231, 248] on input "Título:" at bounding box center [403, 238] width 736 height 30
paste input "FOLHA DE PONTO - SET/2025"
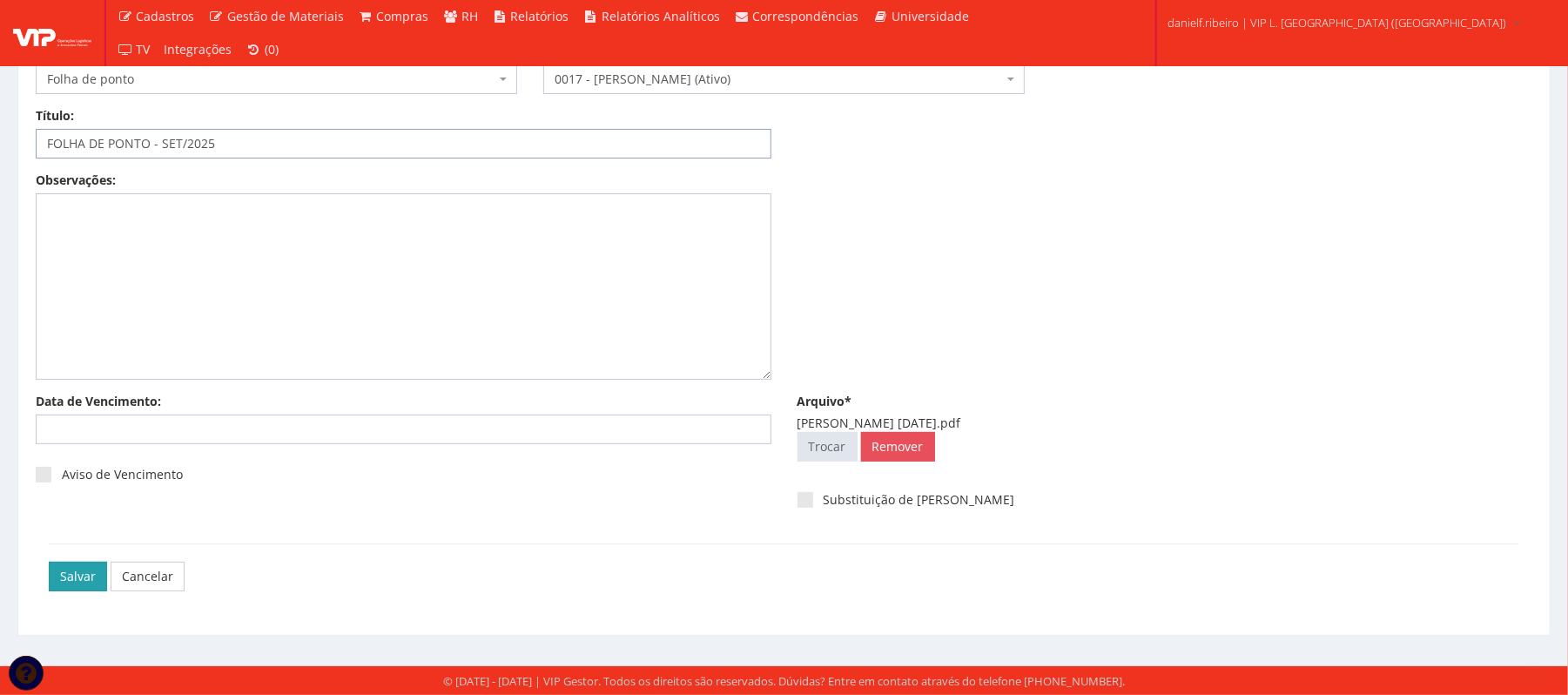
type input "FOLHA DE PONTO - SET/2025"
click at [91, 569] on input "Salvar" at bounding box center [78, 576] width 58 height 30
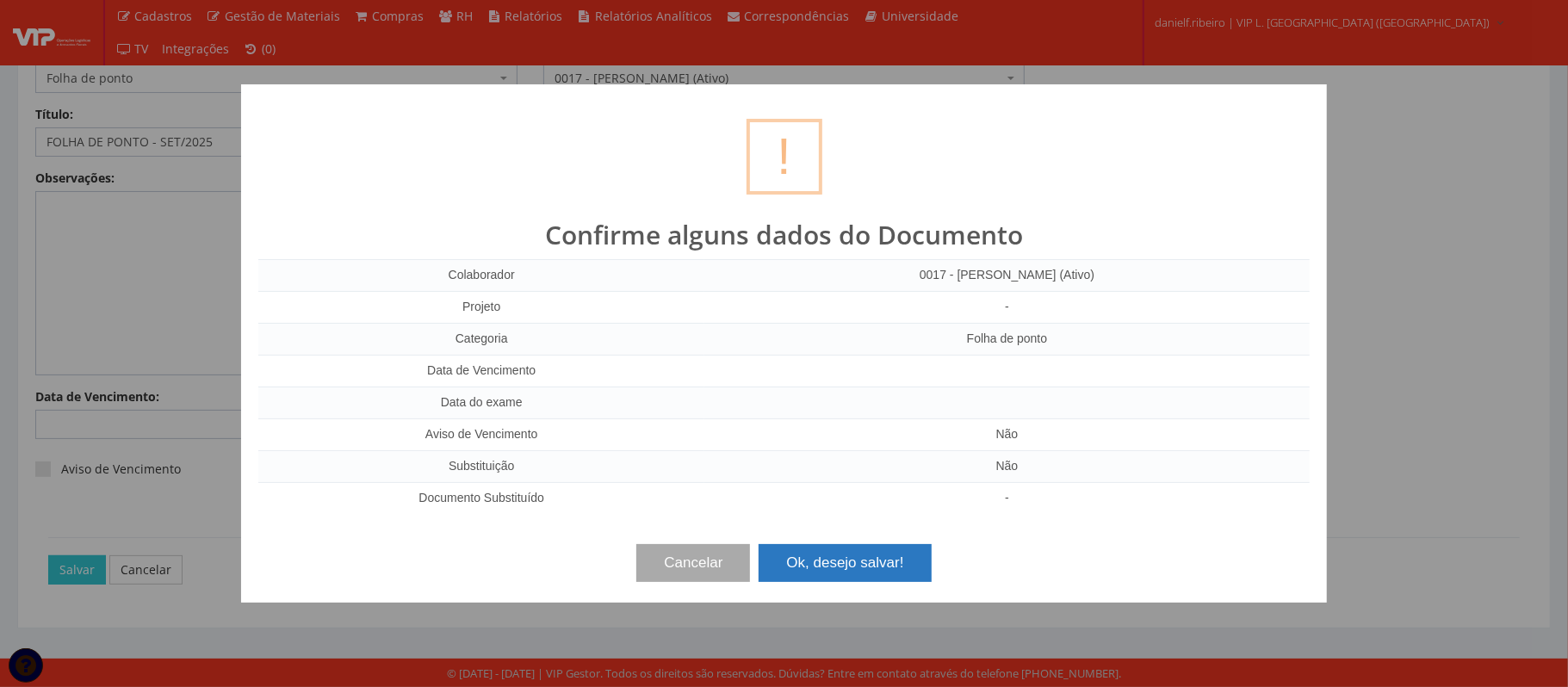
click at [821, 555] on button "Ok, desejo salvar!" at bounding box center [845, 562] width 172 height 38
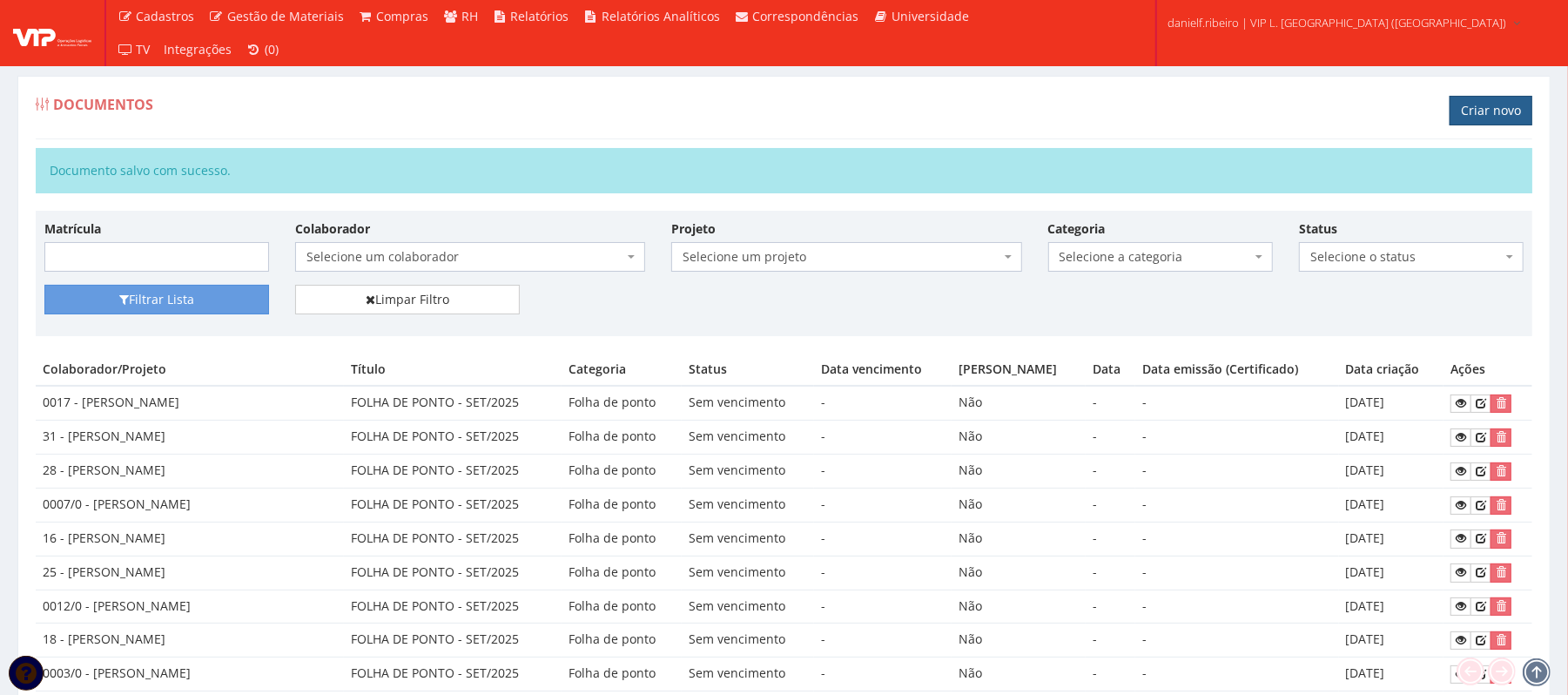
click at [1496, 105] on link "Criar novo" at bounding box center [1490, 110] width 83 height 30
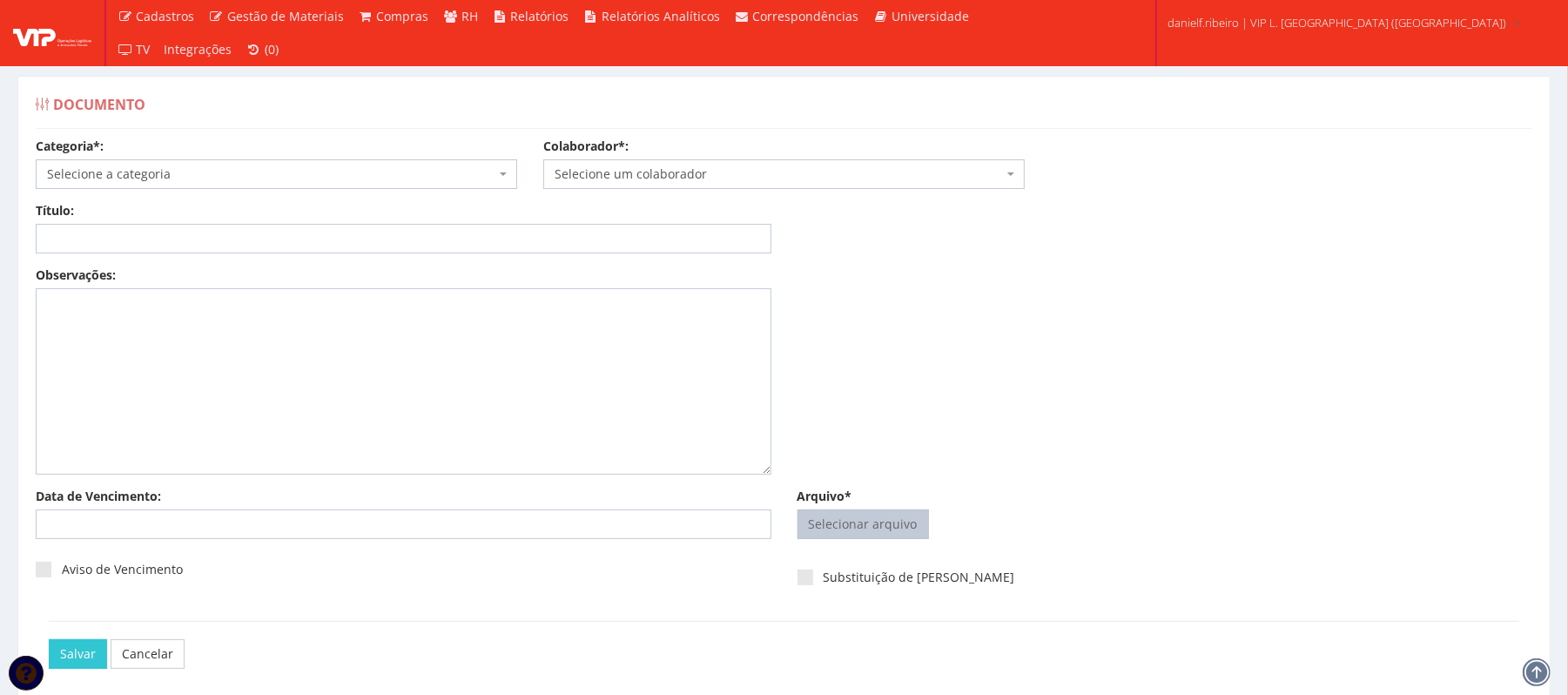
click at [876, 531] on input "Arquivo*" at bounding box center [864, 524] width 130 height 28
type input "C:\fakepath\NATANE ALENCAR BARBOSA SET.2025.pdf"
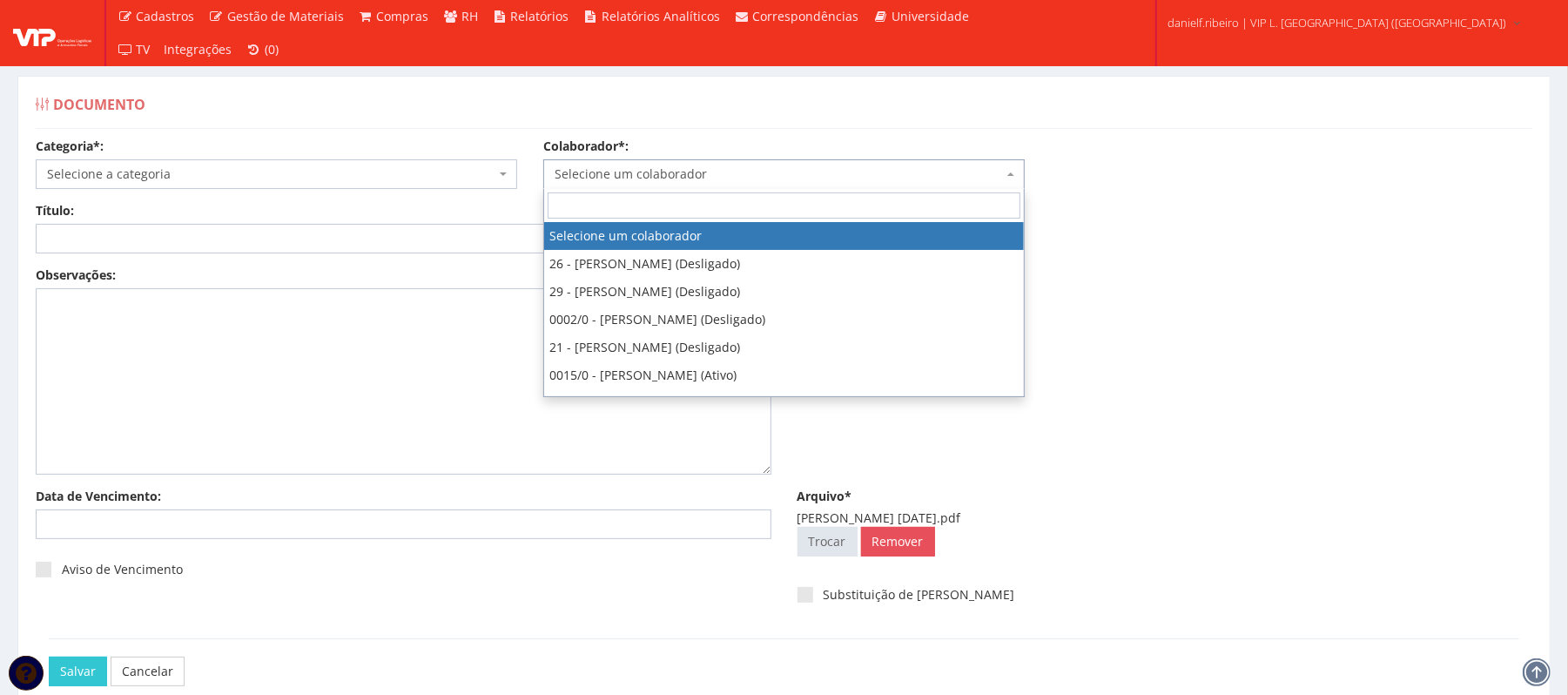
click at [684, 186] on span "Selecione um colaborador" at bounding box center [784, 174] width 482 height 30
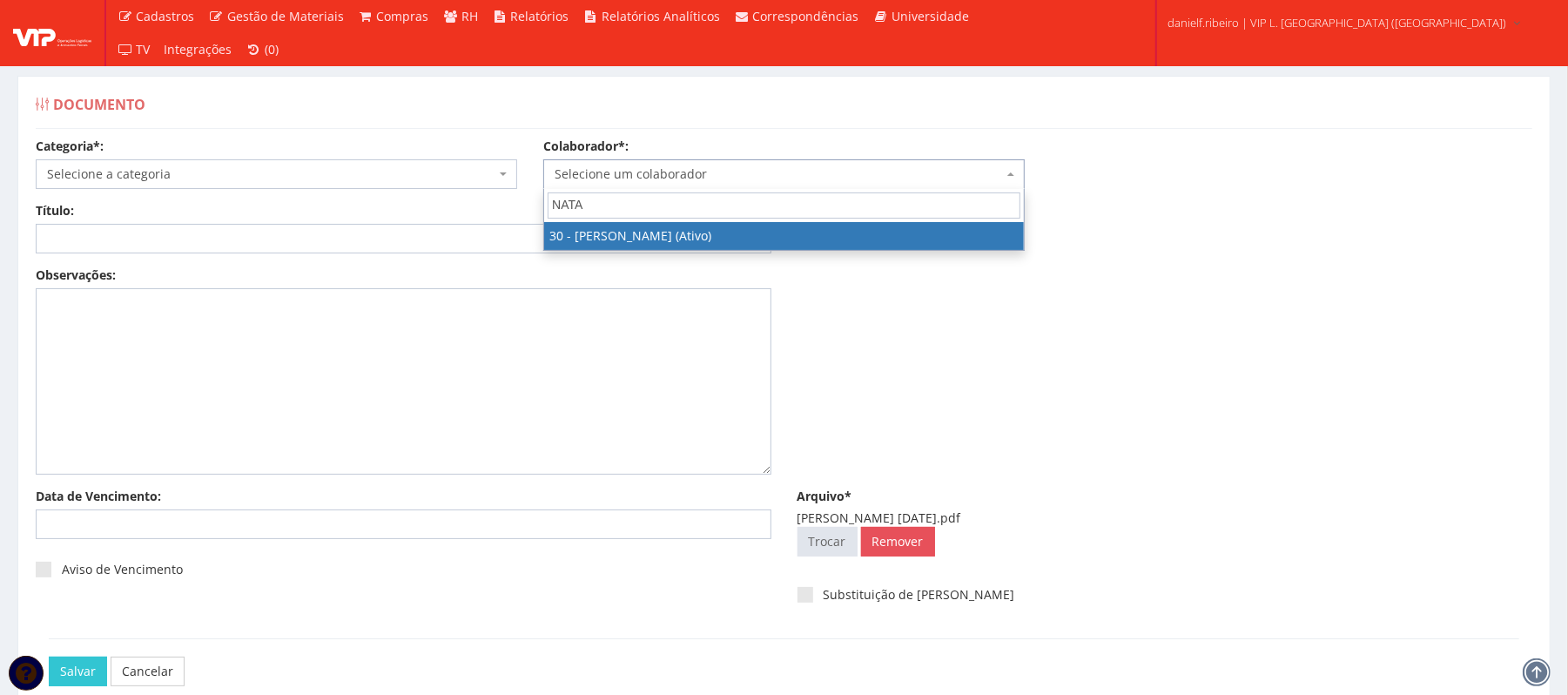
type input "NATA"
drag, startPoint x: 667, startPoint y: 242, endPoint x: 370, endPoint y: 188, distance: 301.9
select select "3873"
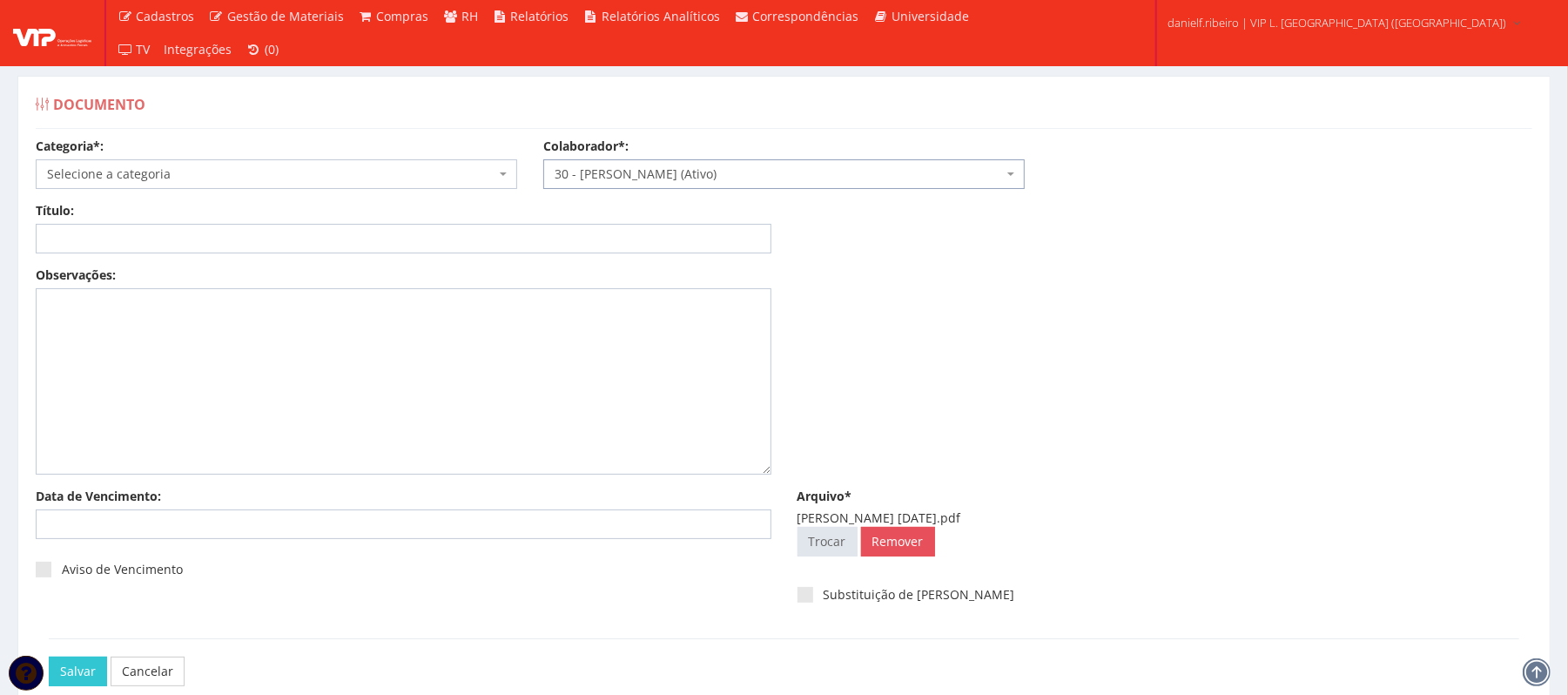
click at [321, 181] on span "Selecione a categoria" at bounding box center [271, 174] width 448 height 18
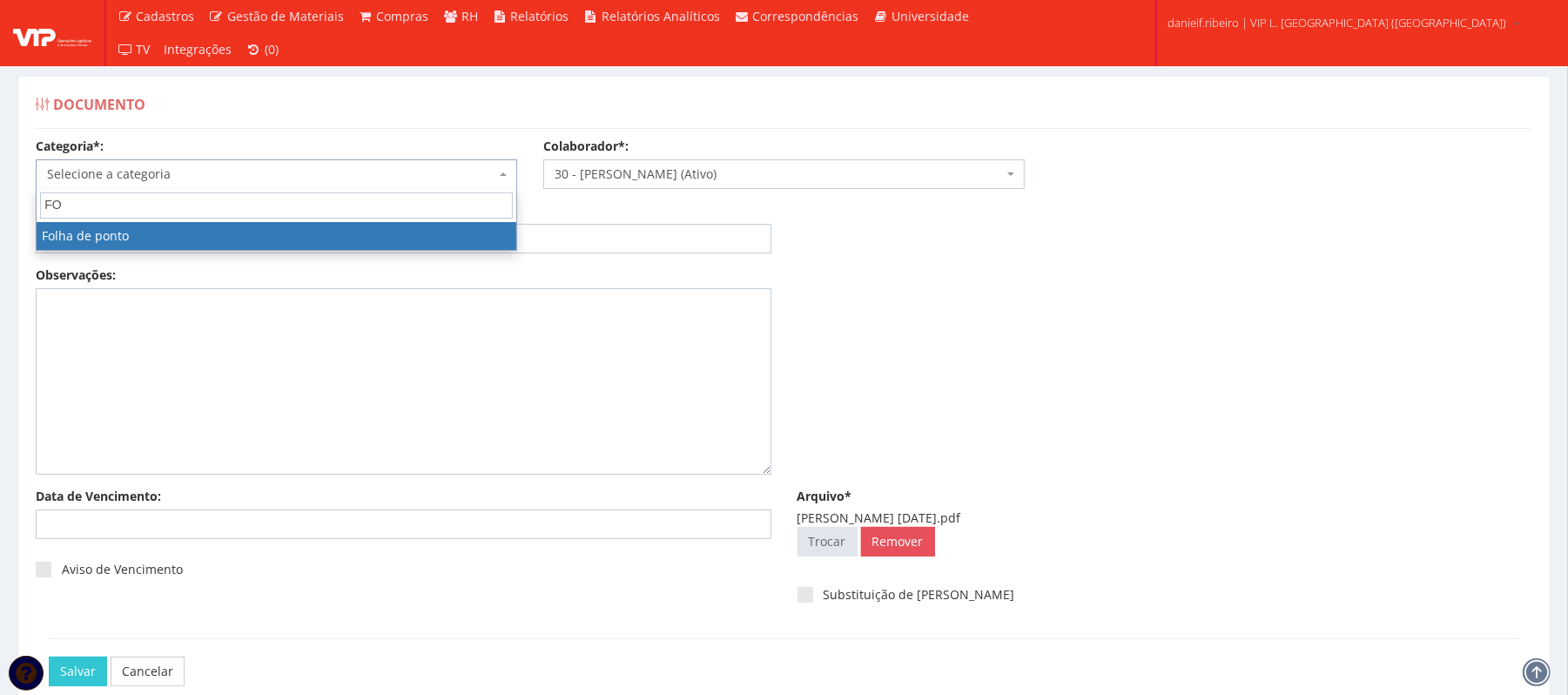
type input "FO"
select select "folha_ponto"
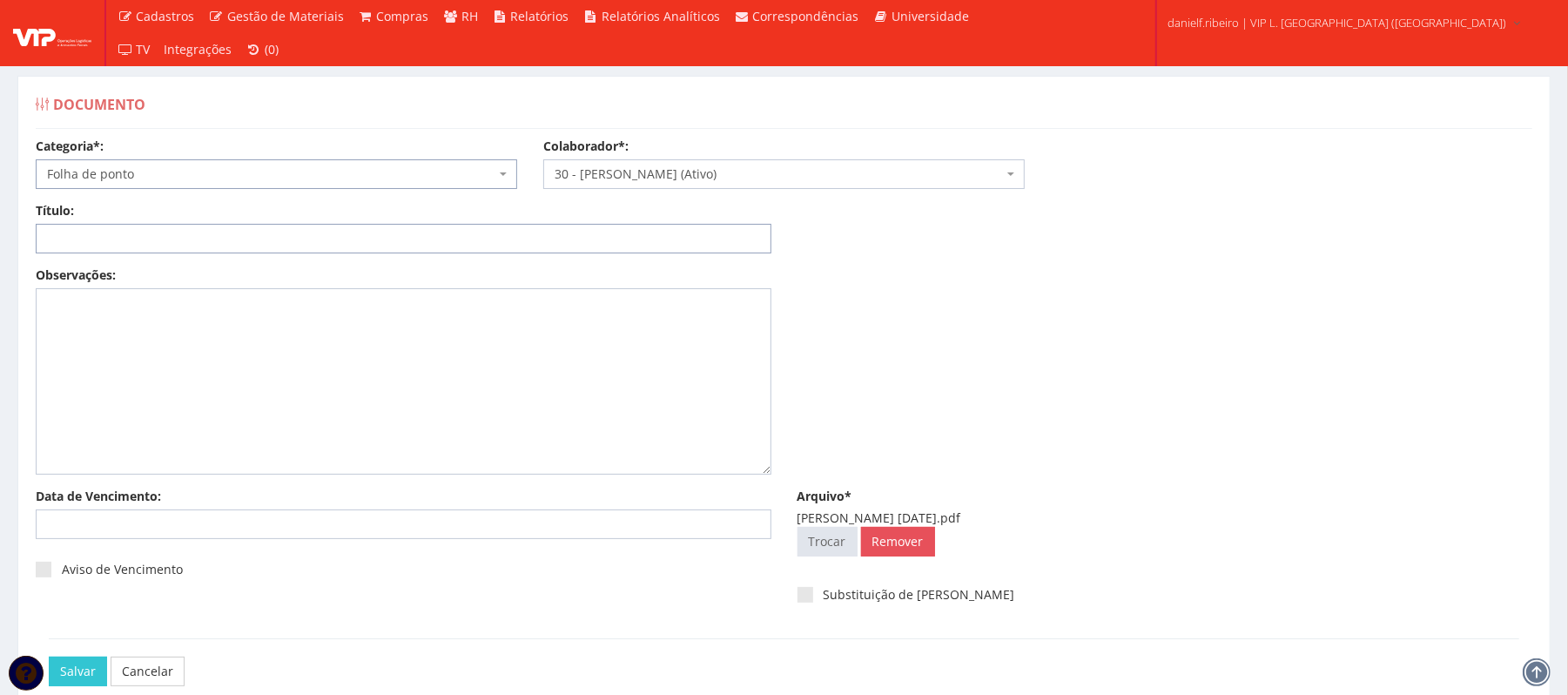
click at [278, 232] on input "Título:" at bounding box center [403, 238] width 736 height 30
paste input "FOLHA DE PONTO - SET/2025"
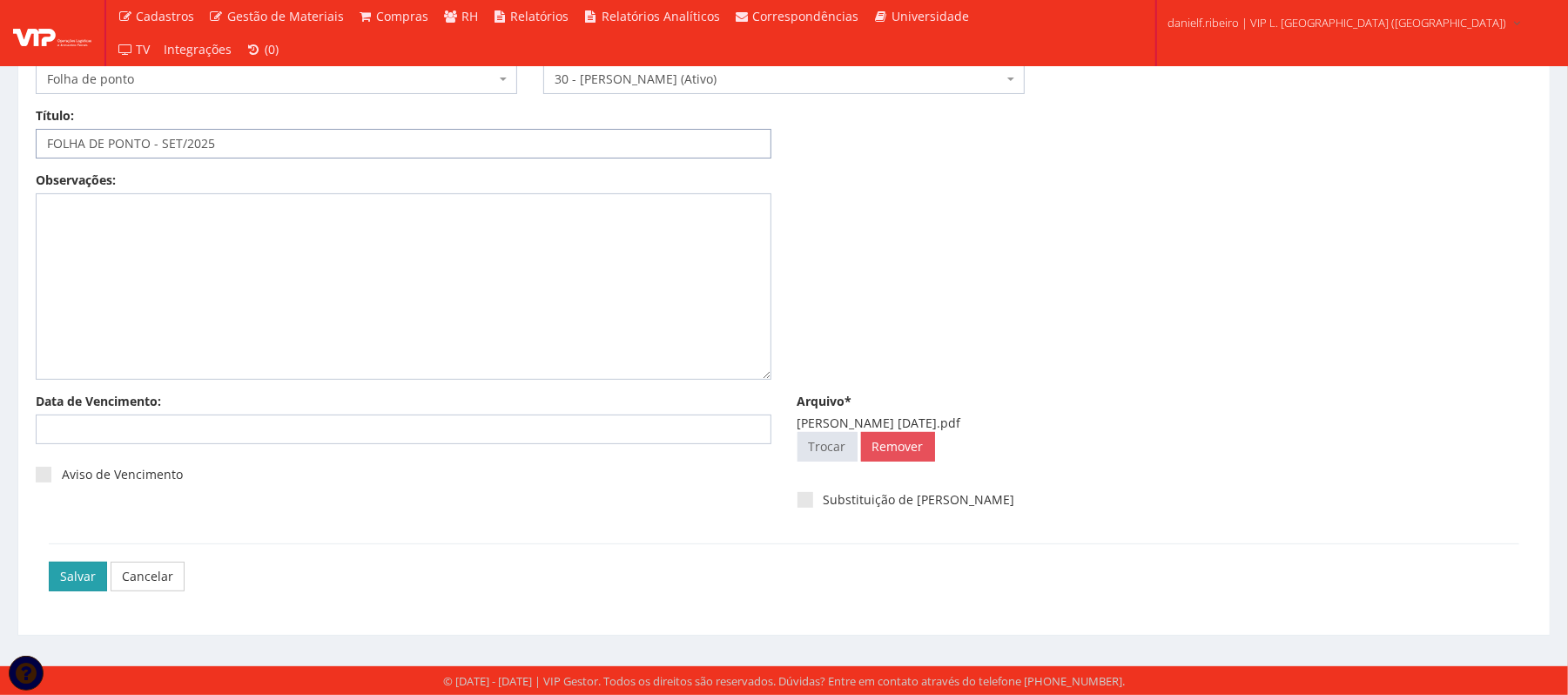
type input "FOLHA DE PONTO - SET/2025"
click at [71, 569] on input "Salvar" at bounding box center [78, 576] width 58 height 30
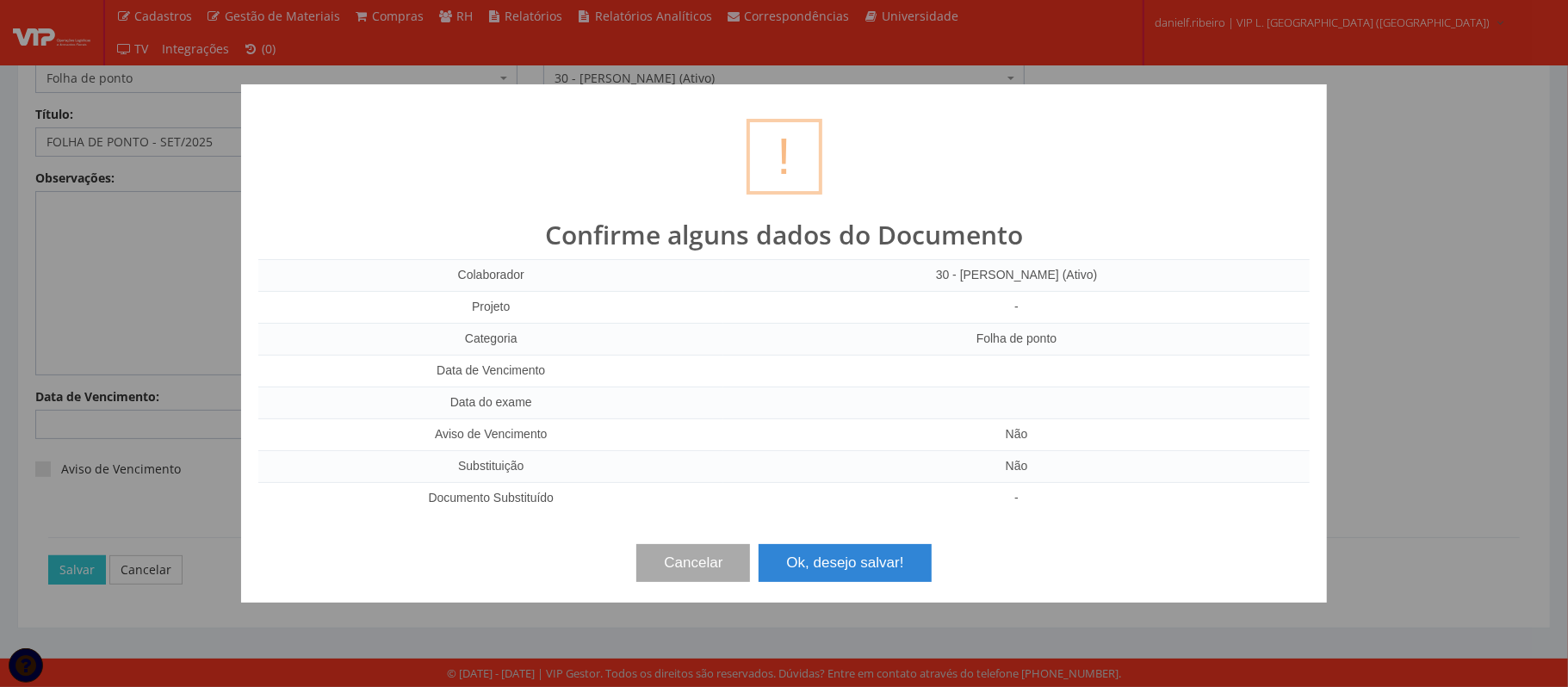
click at [762, 560] on button "Ok, desejo salvar!" at bounding box center [845, 562] width 172 height 38
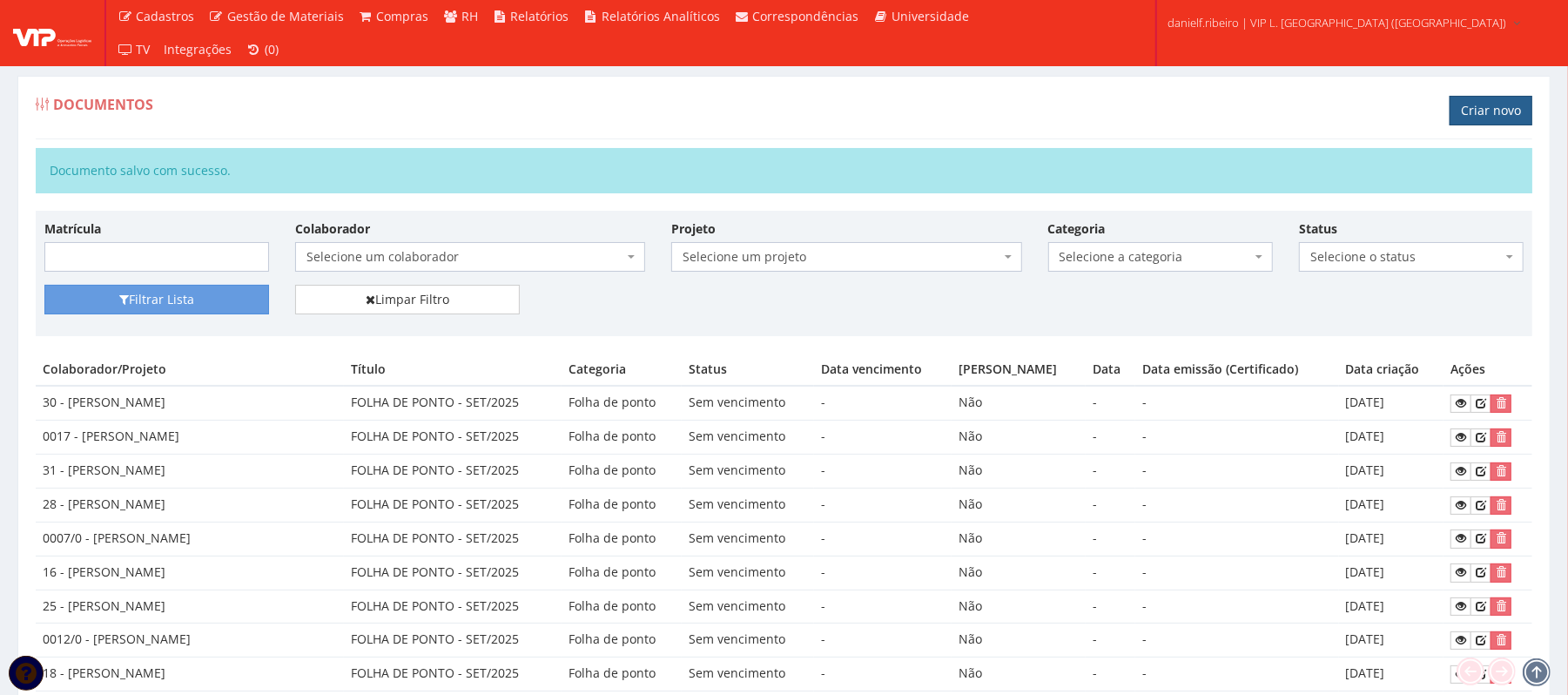
click at [1488, 101] on link "Criar novo" at bounding box center [1490, 110] width 83 height 30
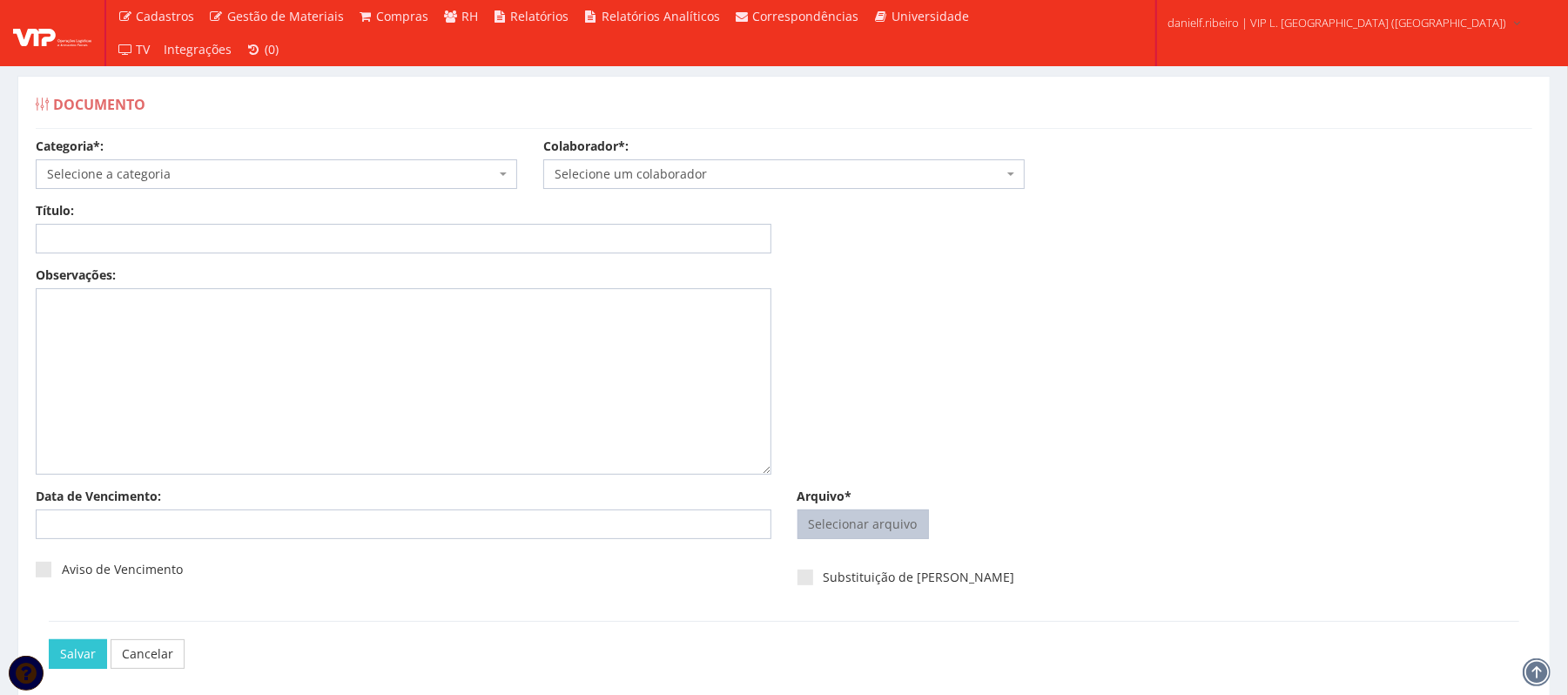
click at [869, 522] on input "Arquivo*" at bounding box center [864, 524] width 130 height 28
type input "C:\fakepath\RAUL SANTOS ROQUE SET.2025.pdf"
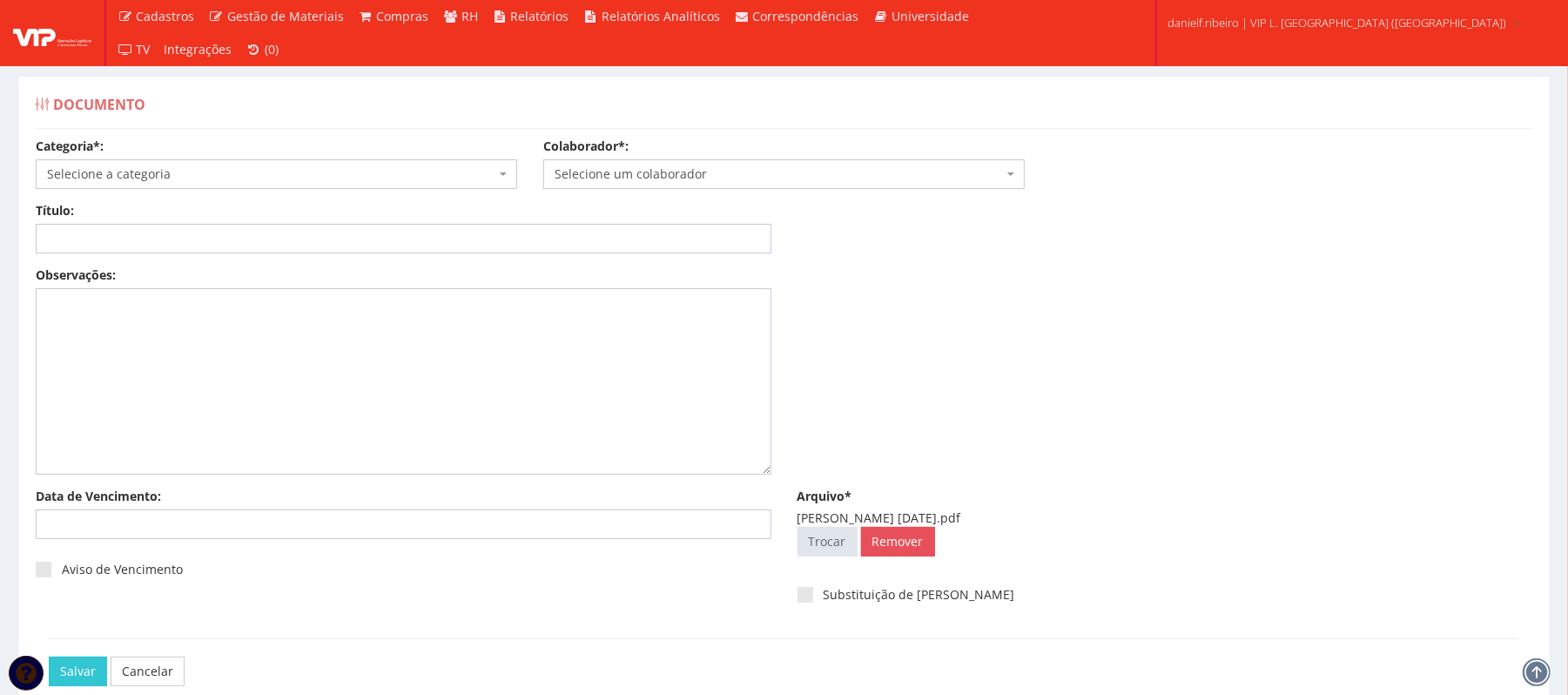
click at [677, 172] on span "Selecione um colaborador" at bounding box center [778, 174] width 448 height 18
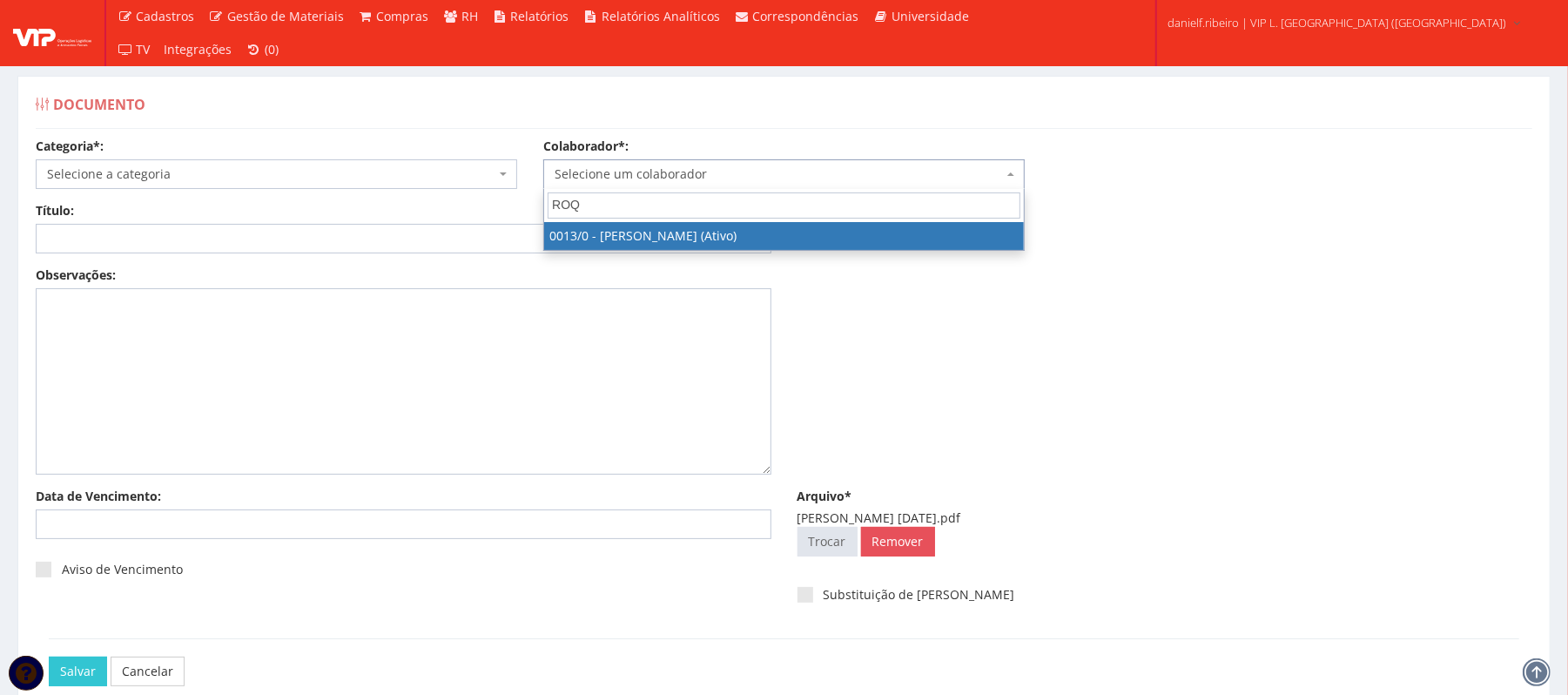
type input "ROQ"
select select "889"
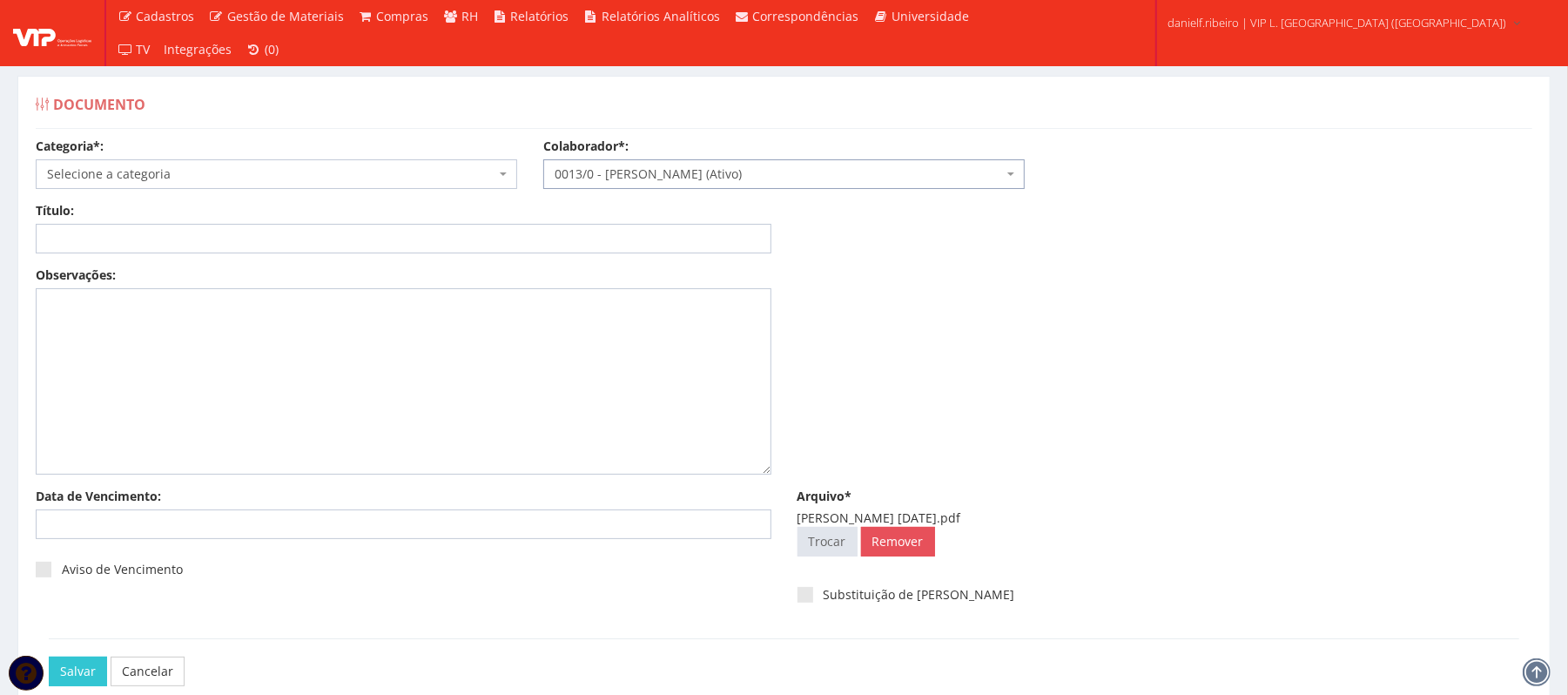
click at [181, 171] on span "Selecione a categoria" at bounding box center [271, 174] width 448 height 18
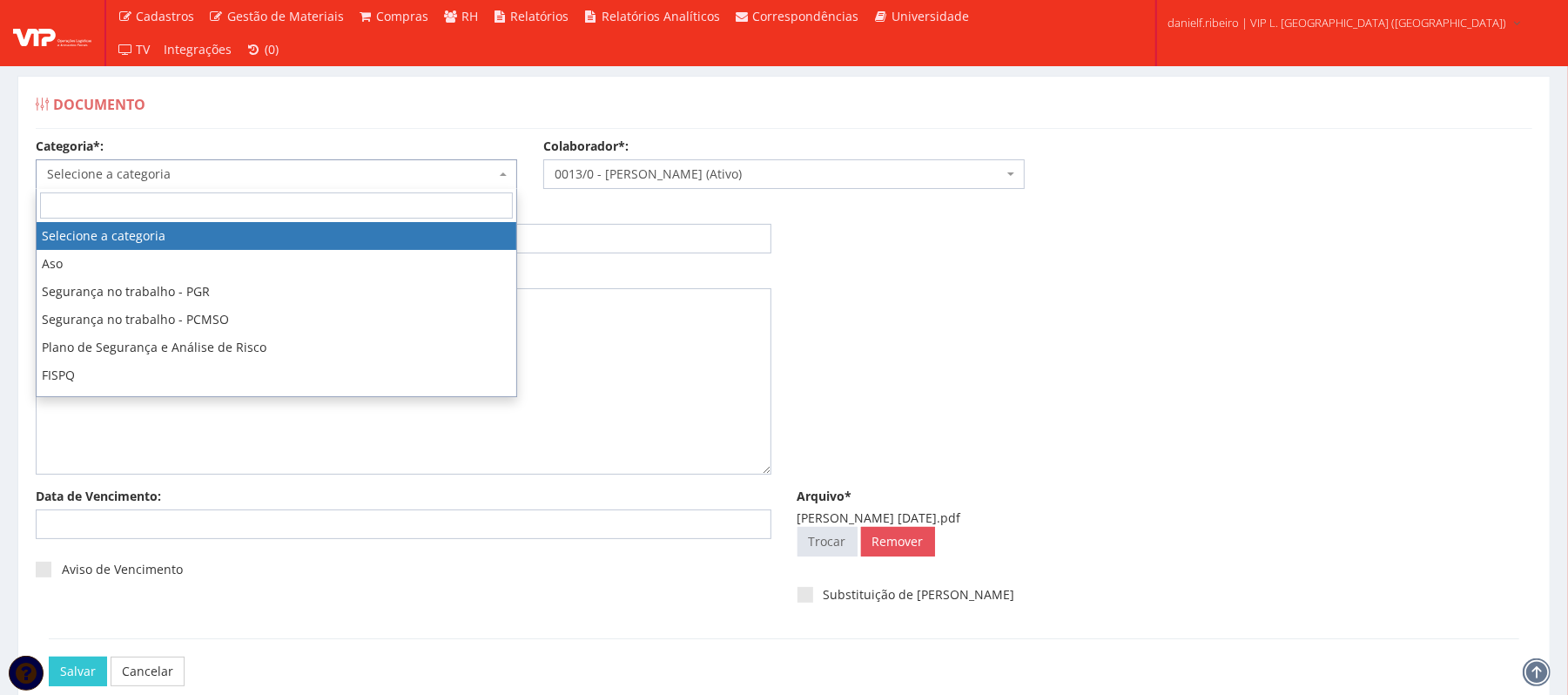
type input "G"
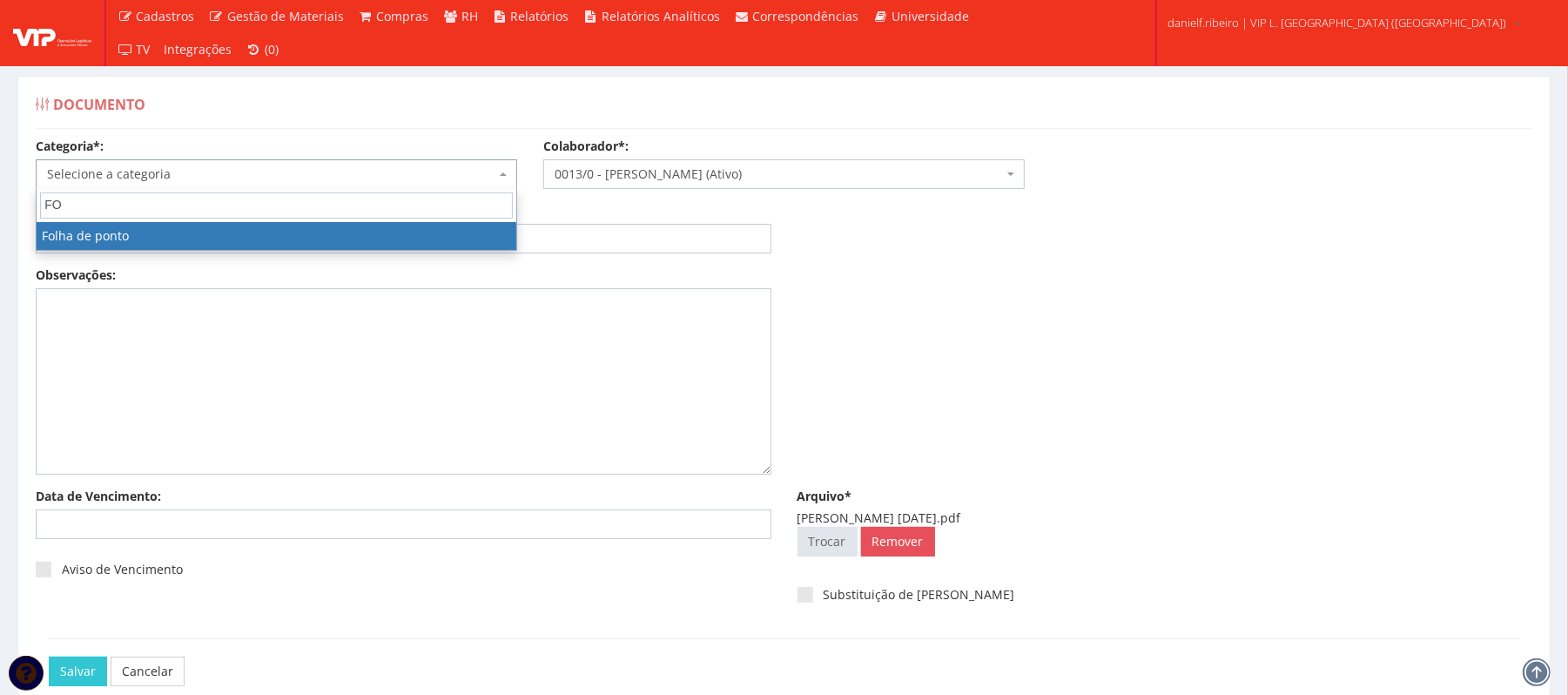
type input "FO"
select select "folha_ponto"
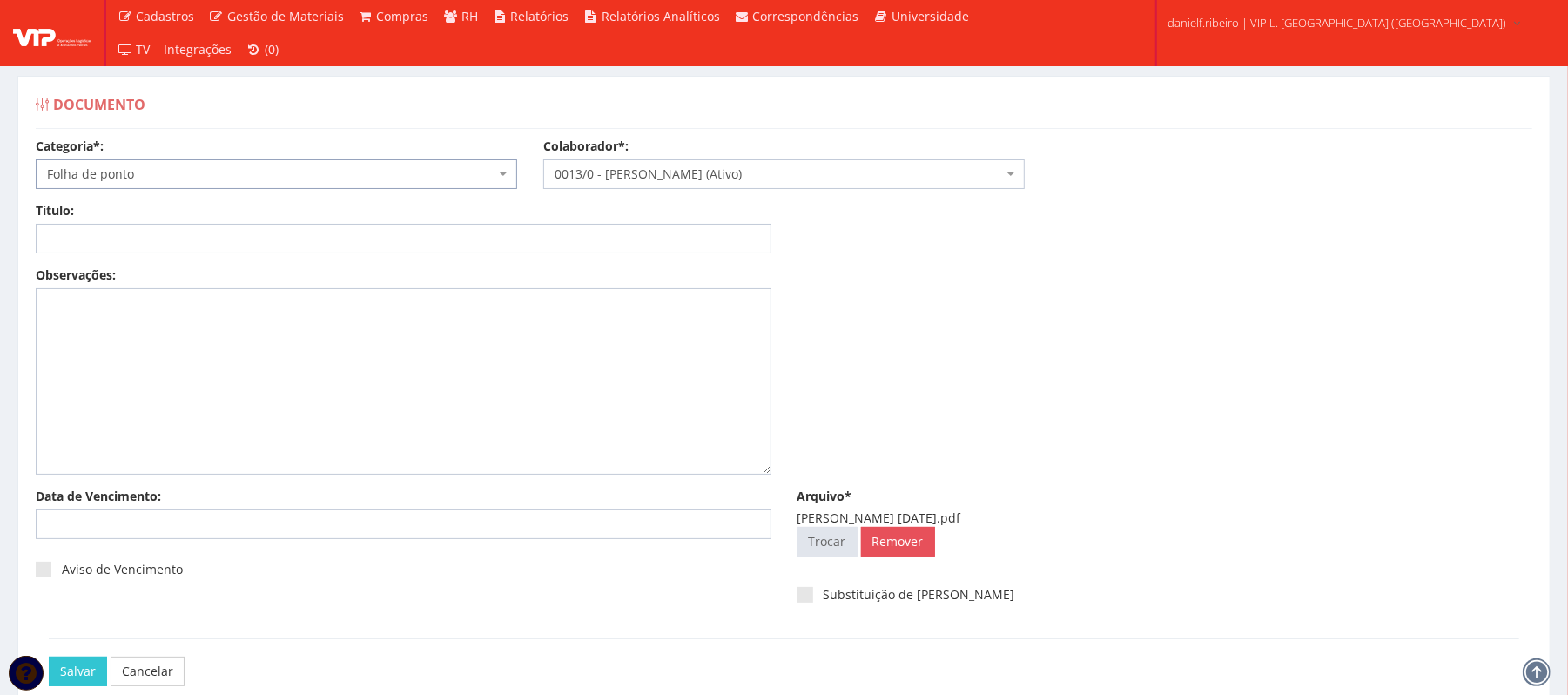
drag, startPoint x: 199, startPoint y: 223, endPoint x: 202, endPoint y: 251, distance: 28.2
click at [200, 232] on div "Título:" at bounding box center [403, 227] width 762 height 51
click at [200, 251] on input "Título:" at bounding box center [403, 238] width 736 height 30
paste input "FOLHA DE PONTO - SET/2025"
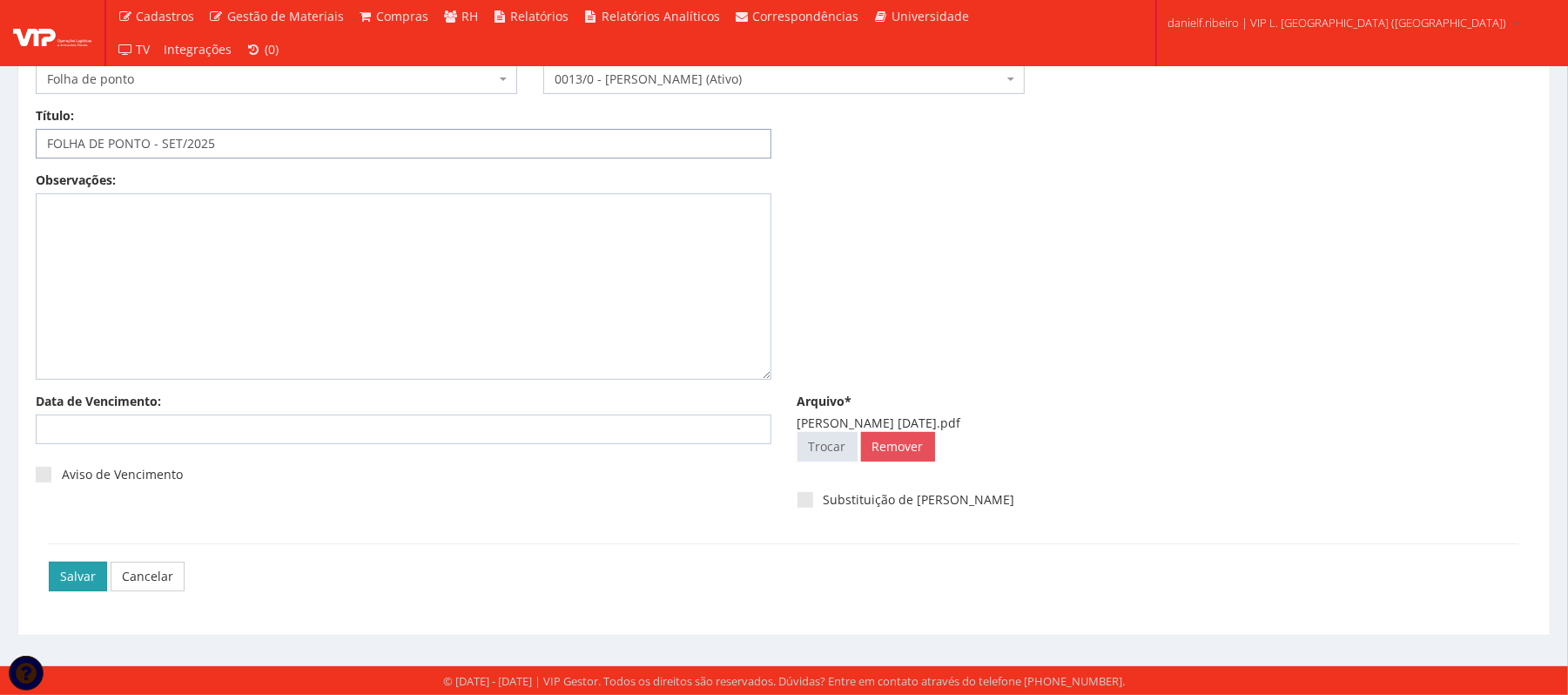
type input "FOLHA DE PONTO - SET/2025"
click at [98, 572] on input "Salvar" at bounding box center [78, 576] width 58 height 30
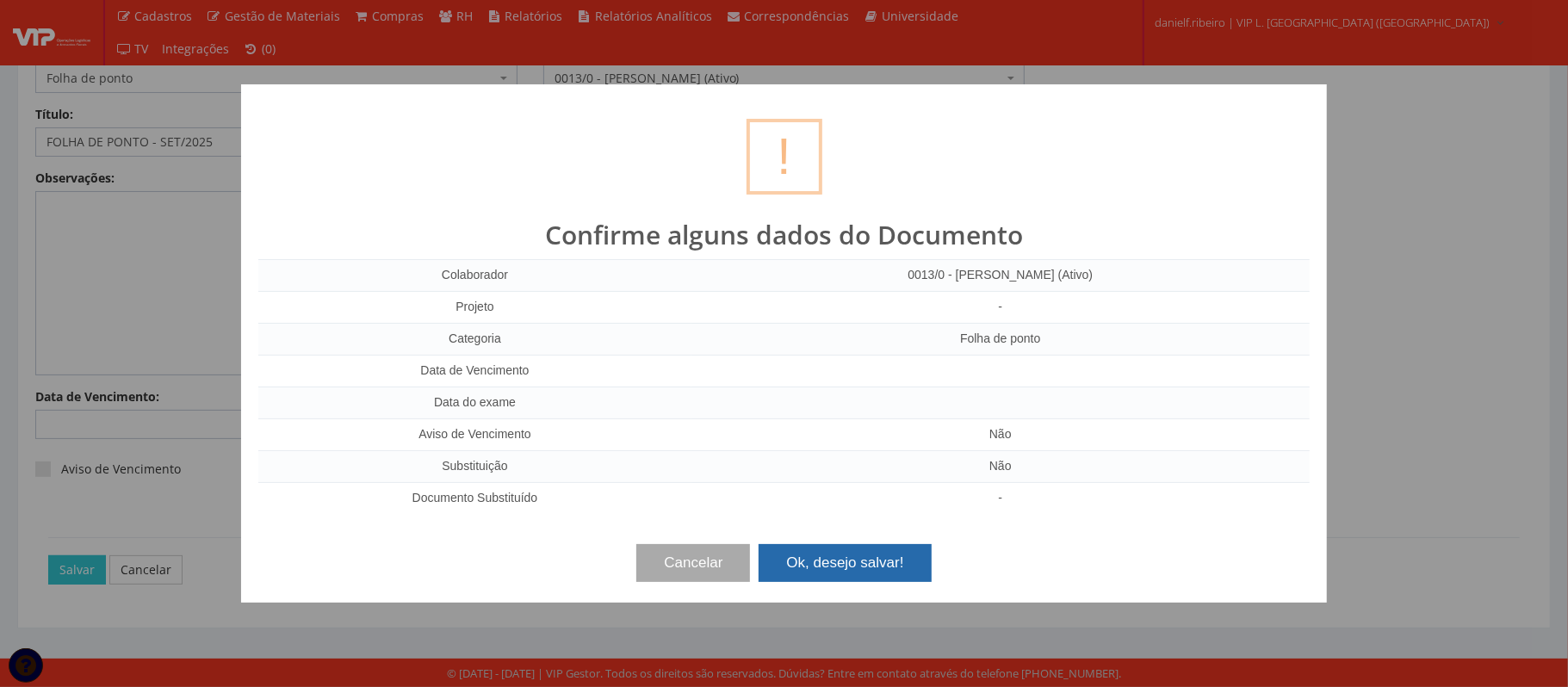
click at [817, 563] on button "Ok, desejo salvar!" at bounding box center [845, 562] width 172 height 38
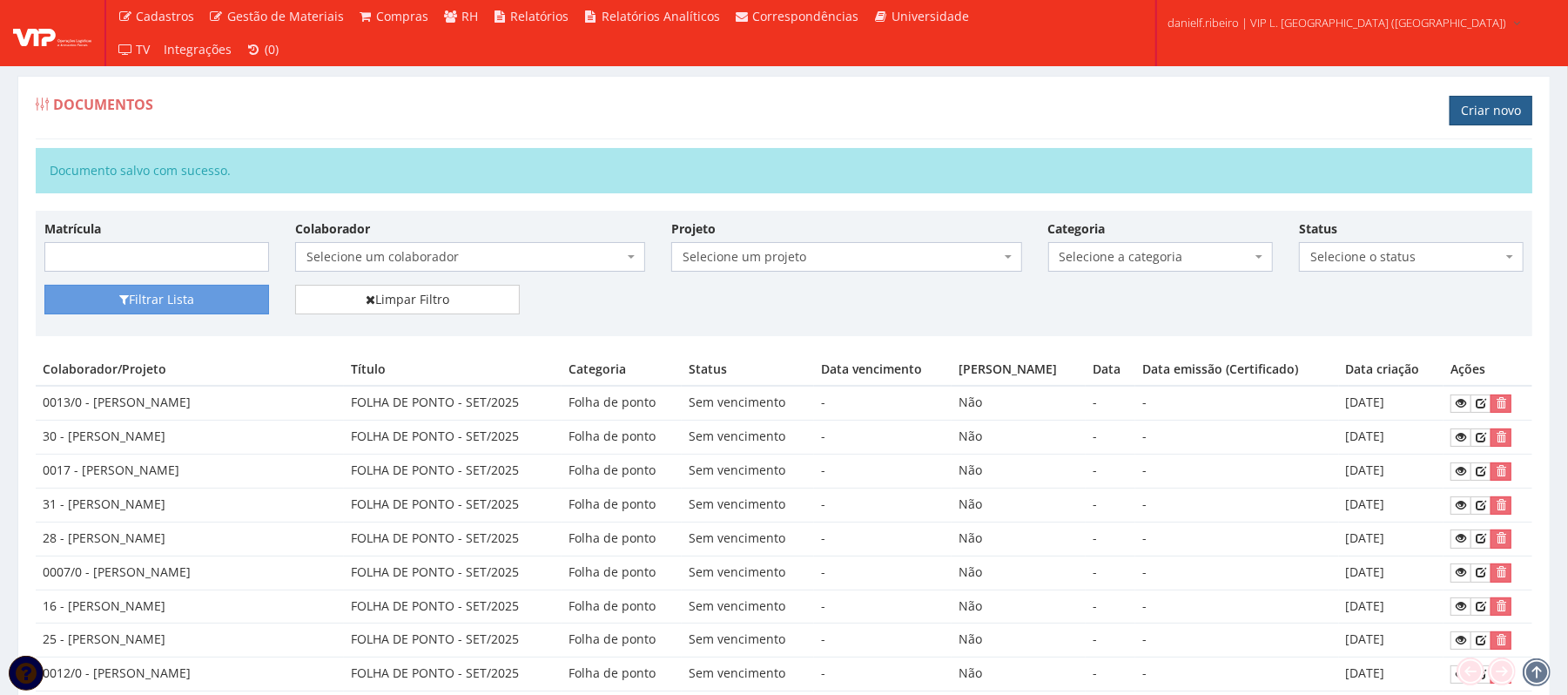
click at [1458, 109] on link "Criar novo" at bounding box center [1490, 110] width 83 height 30
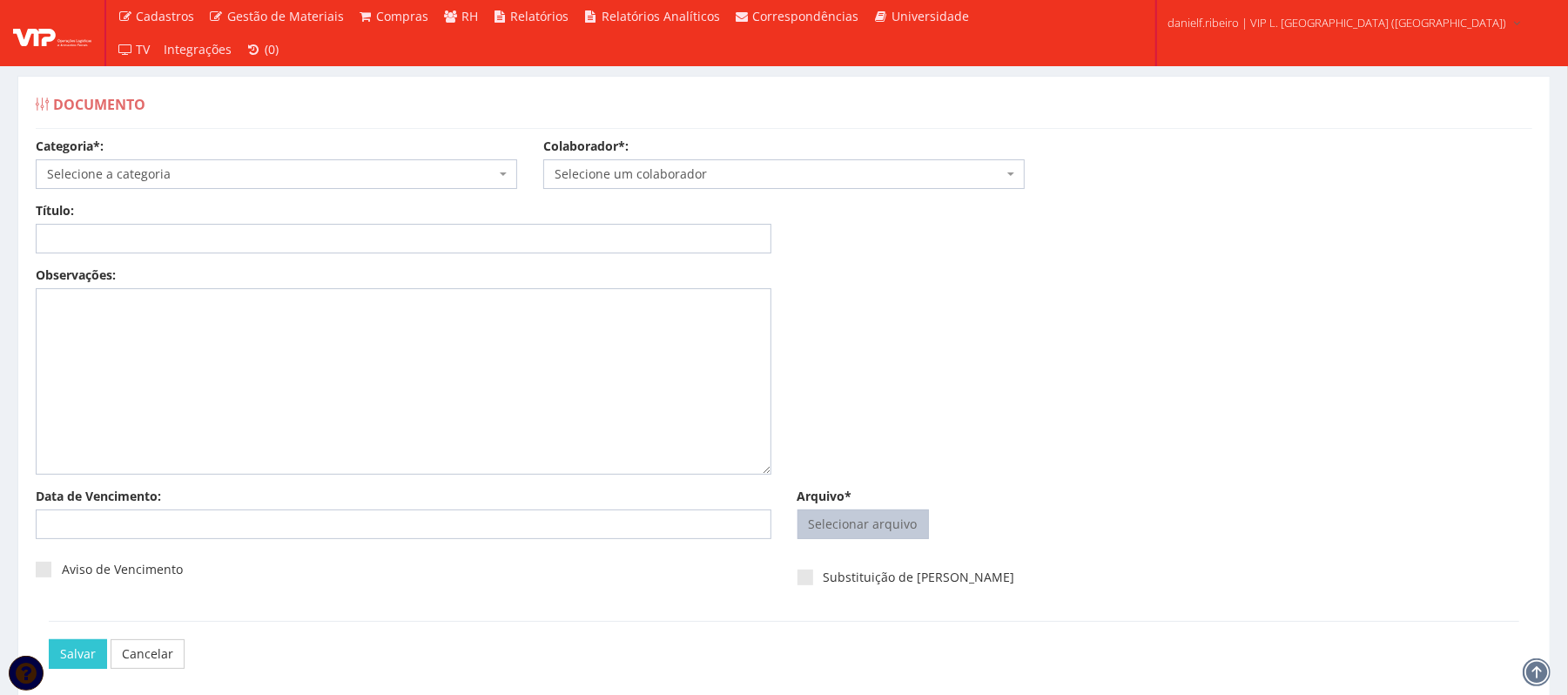
click at [850, 522] on input "Arquivo*" at bounding box center [864, 524] width 130 height 28
type input "C:\fakepath\UANDERSON DE JESUS PAIXAO SET.2025.pdf"
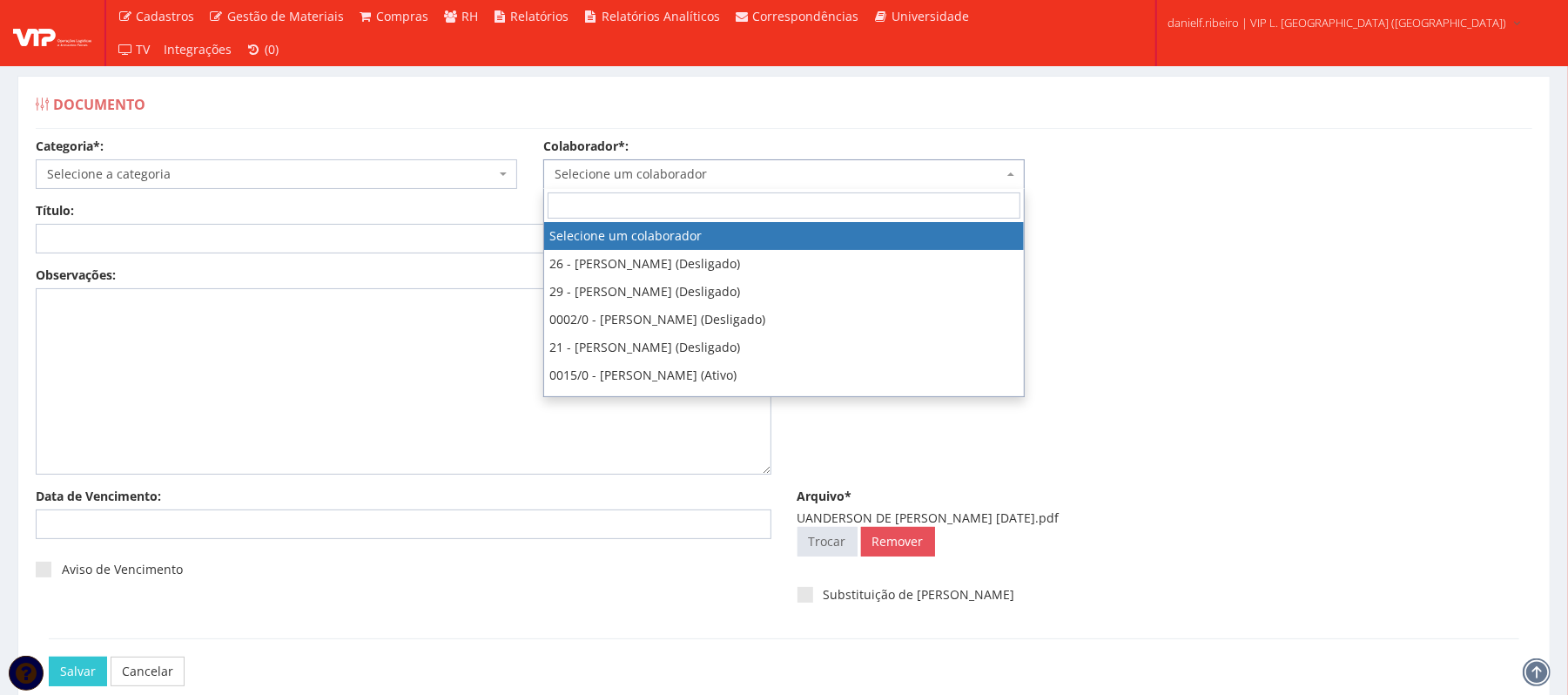
click at [737, 167] on span "Selecione um colaborador" at bounding box center [778, 174] width 448 height 18
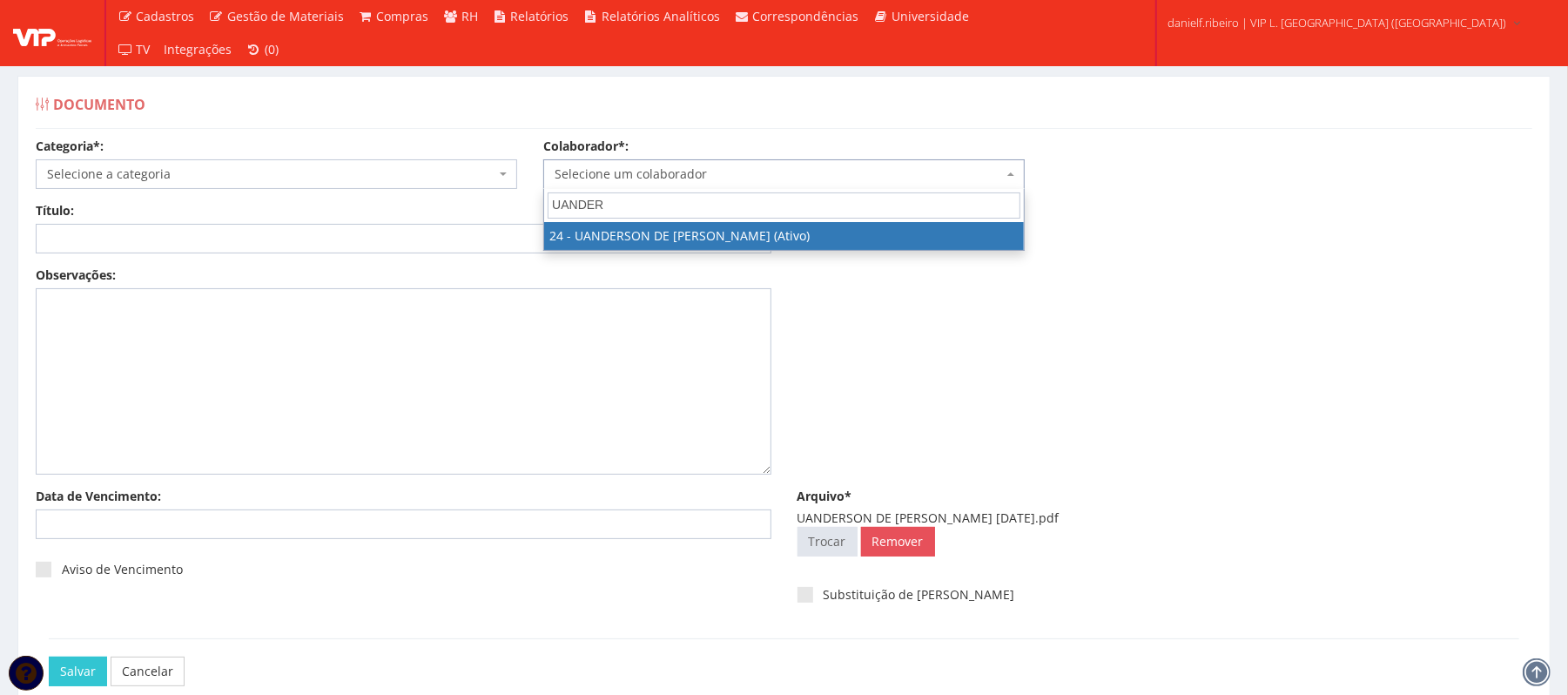
type input "UANDER"
select select "3724"
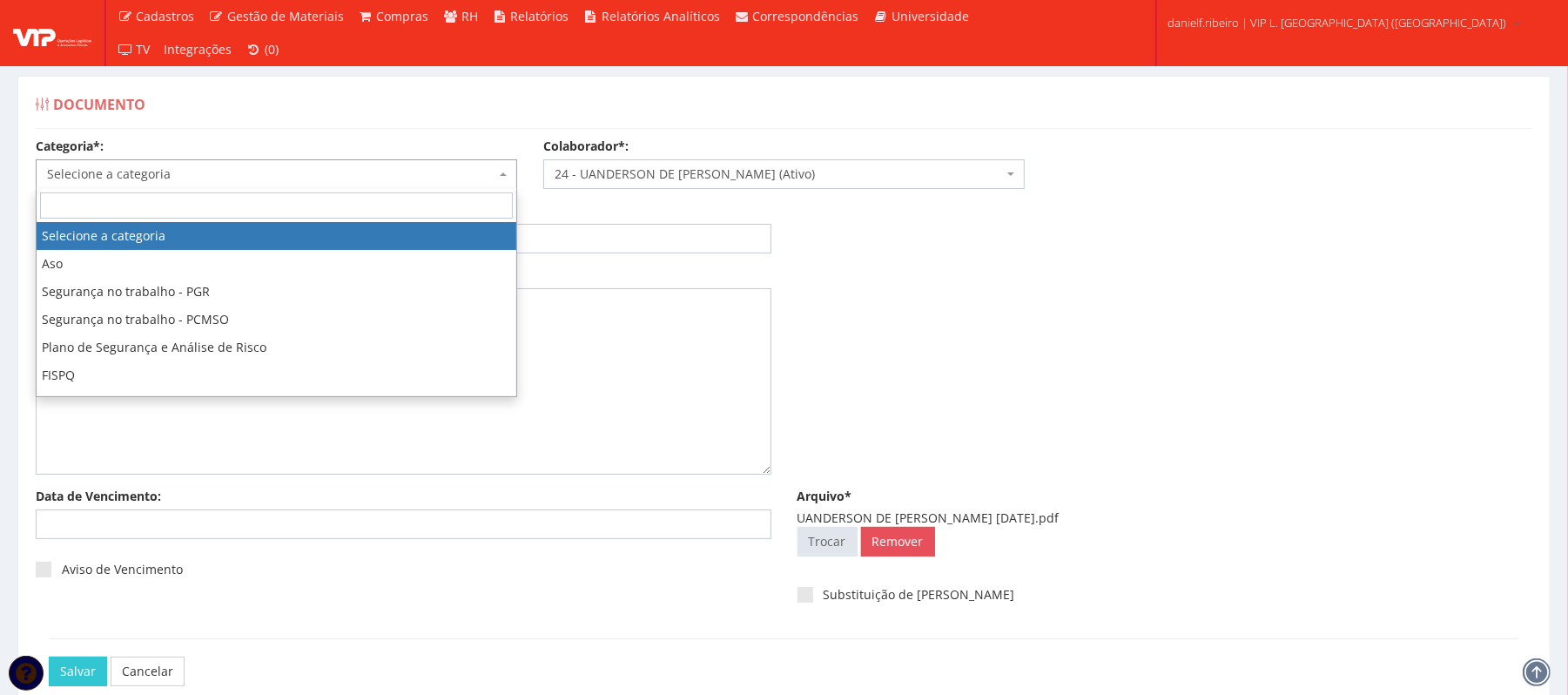
click at [232, 173] on span "Selecione a categoria" at bounding box center [271, 174] width 448 height 18
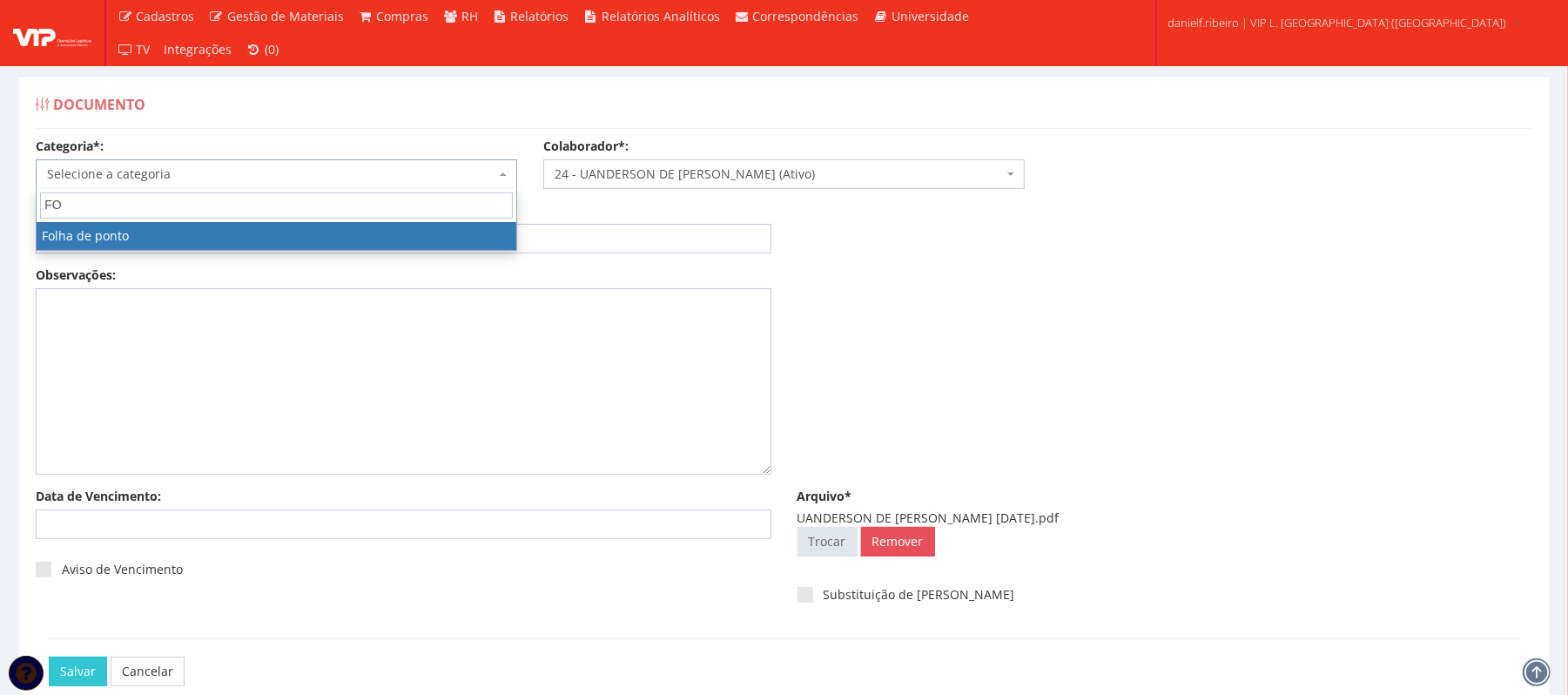
type input "FO"
click at [242, 220] on span "FO" at bounding box center [276, 206] width 480 height 33
select select "folha_ponto"
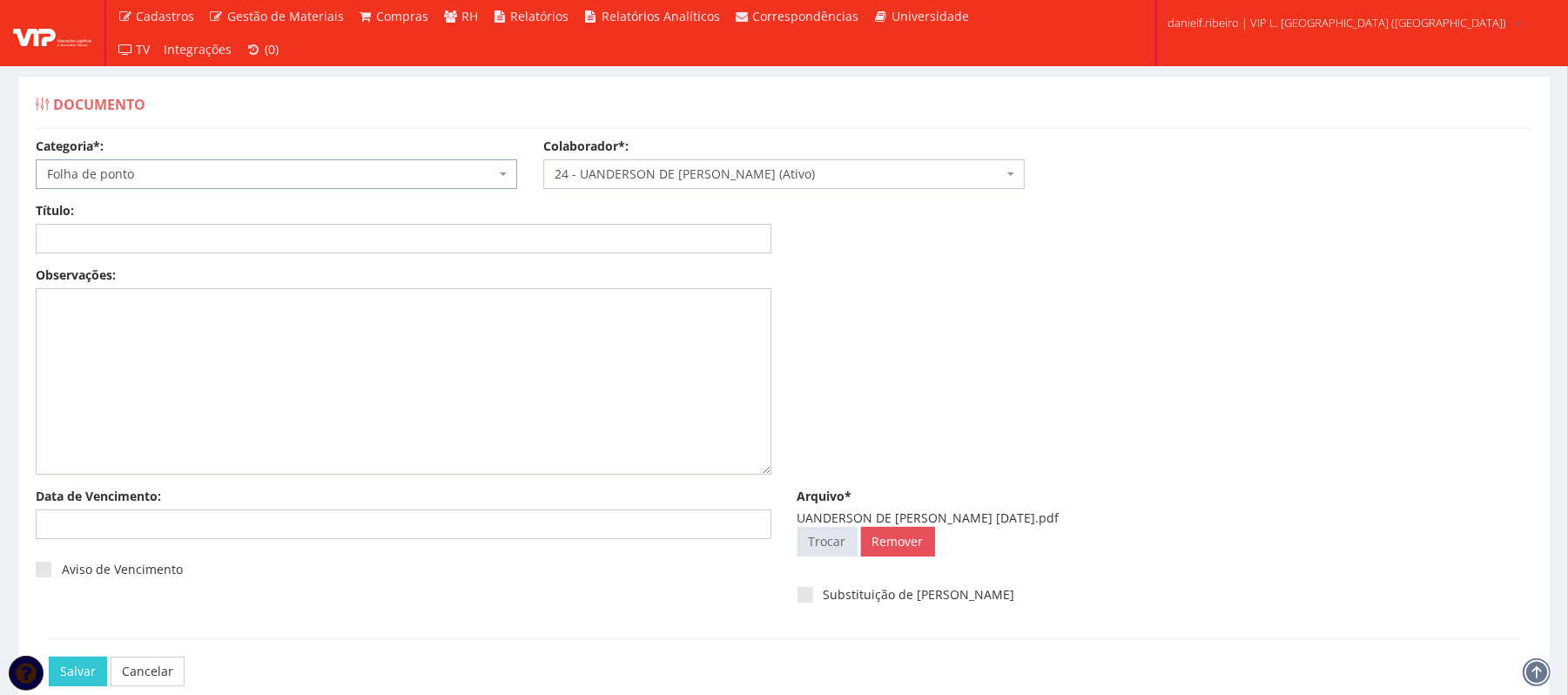
click at [241, 224] on div "Título:" at bounding box center [403, 227] width 762 height 51
click at [240, 228] on input "Título:" at bounding box center [403, 238] width 736 height 30
paste input "FOLHA DE PONTO - SET/2025"
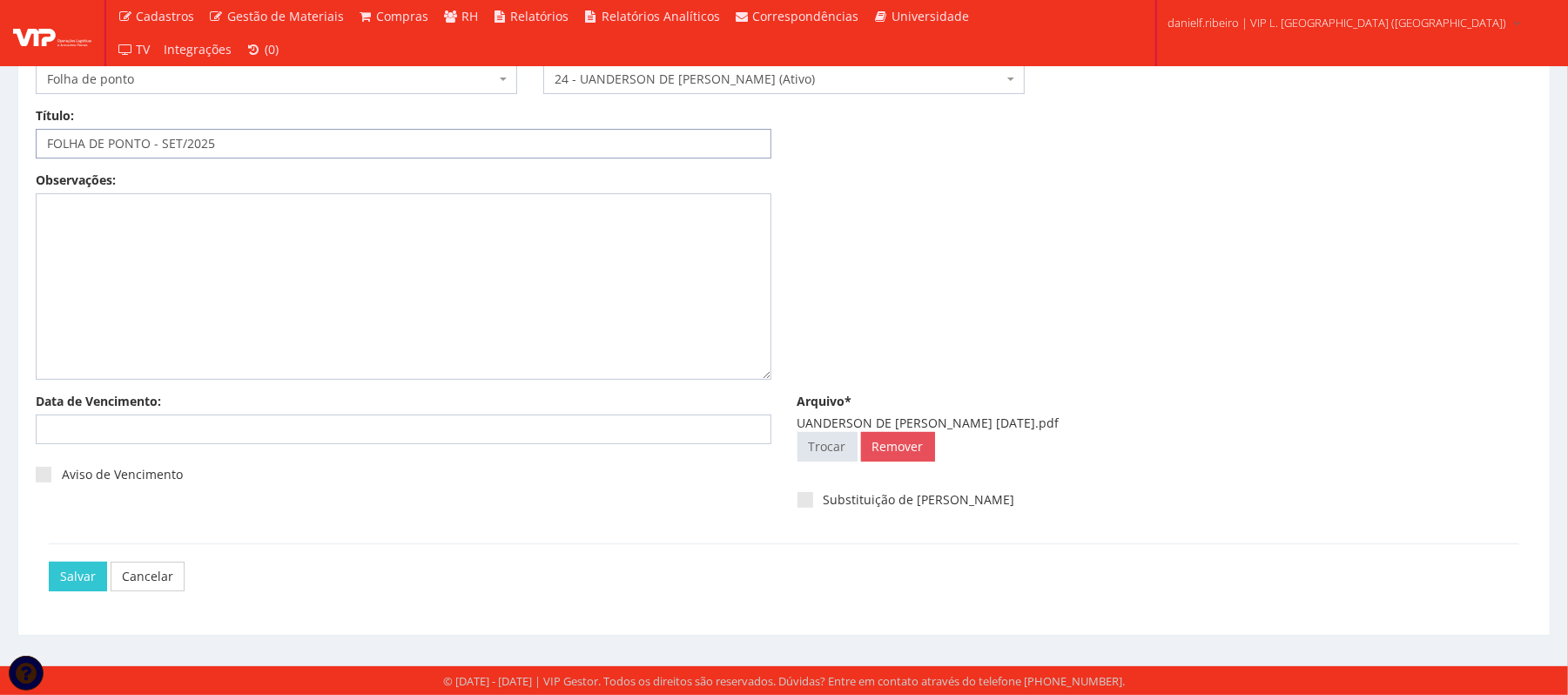
type input "FOLHA DE PONTO - SET/2025"
drag, startPoint x: 89, startPoint y: 558, endPoint x: 74, endPoint y: 580, distance: 26.6
click at [88, 559] on div "Salvar Cancelar" at bounding box center [784, 576] width 1471 height 65
click at [75, 582] on input "Salvar" at bounding box center [78, 576] width 58 height 30
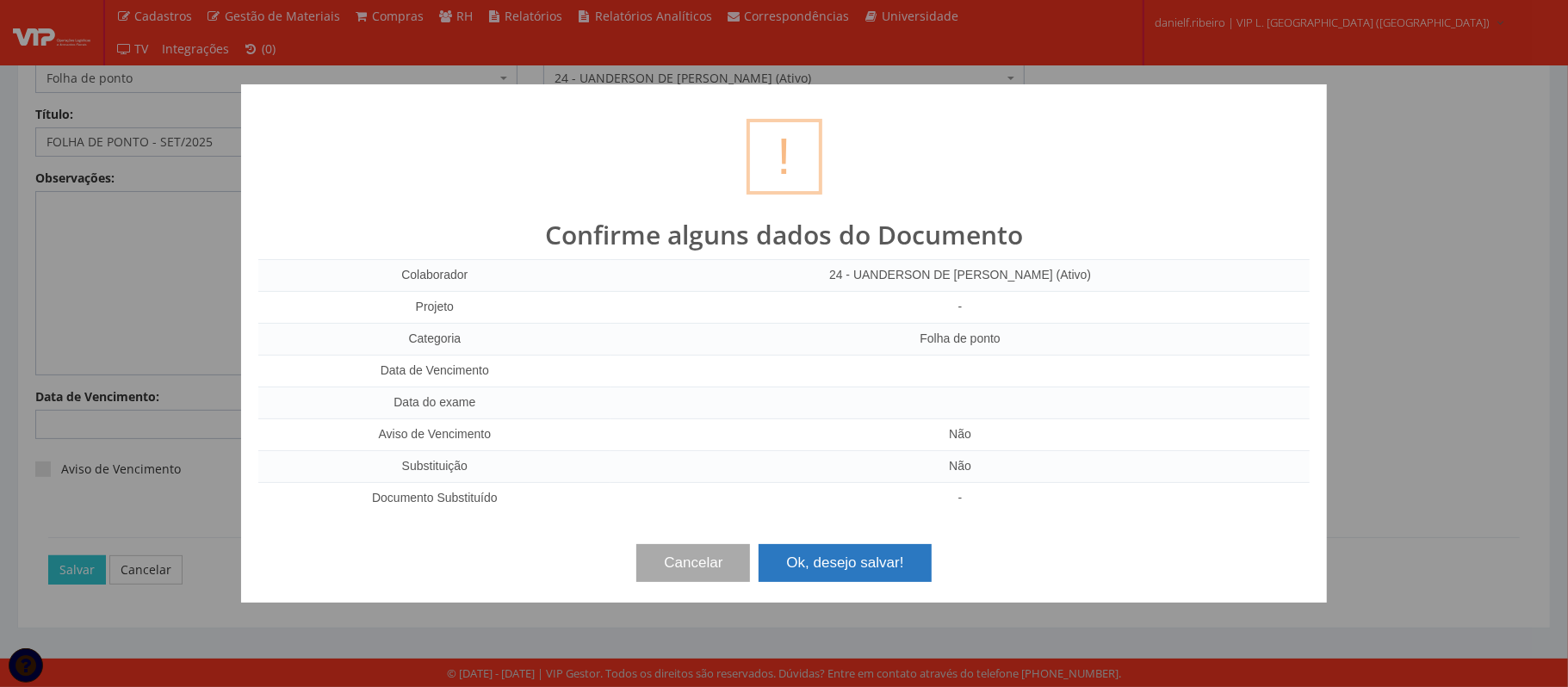
click at [806, 551] on button "Ok, desejo salvar!" at bounding box center [845, 562] width 172 height 38
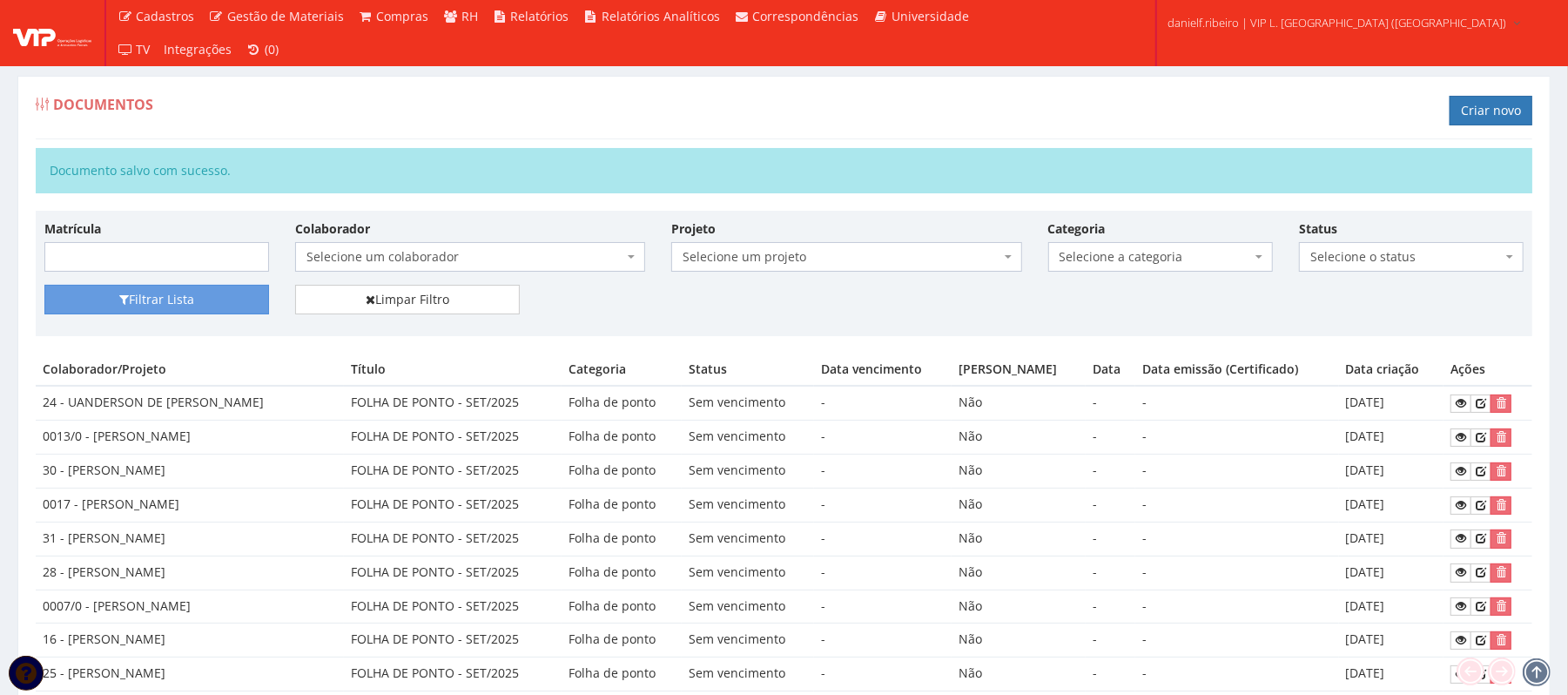
drag, startPoint x: 33, startPoint y: 398, endPoint x: 212, endPoint y: 445, distance: 185.1
click at [202, 444] on td "0013/0 - [PERSON_NAME]" at bounding box center [189, 437] width 308 height 34
click at [77, 419] on td "24 - UANDERSON DE [PERSON_NAME]" at bounding box center [189, 403] width 308 height 34
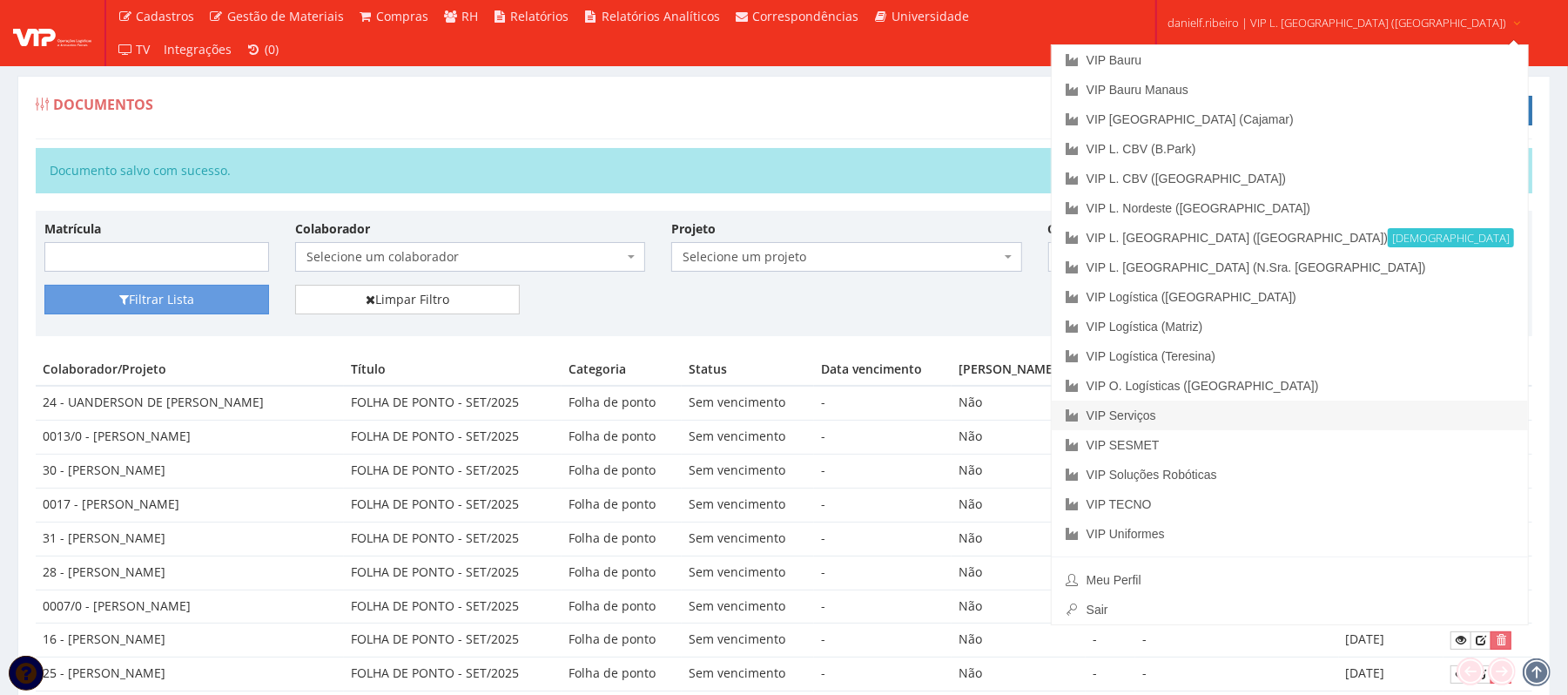
click at [1237, 413] on link "VIP Serviços" at bounding box center [1290, 416] width 476 height 30
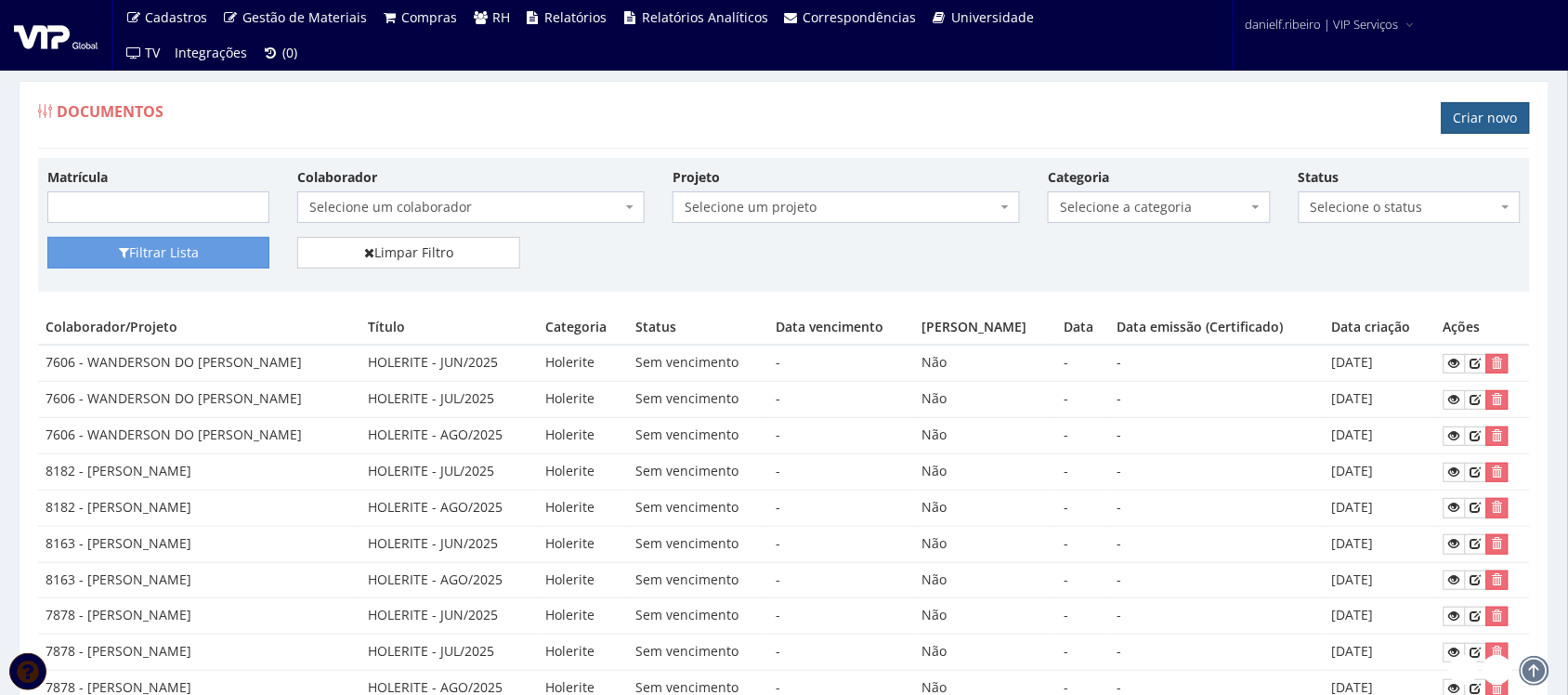
click at [1499, 112] on link "Criar novo" at bounding box center [1485, 118] width 88 height 32
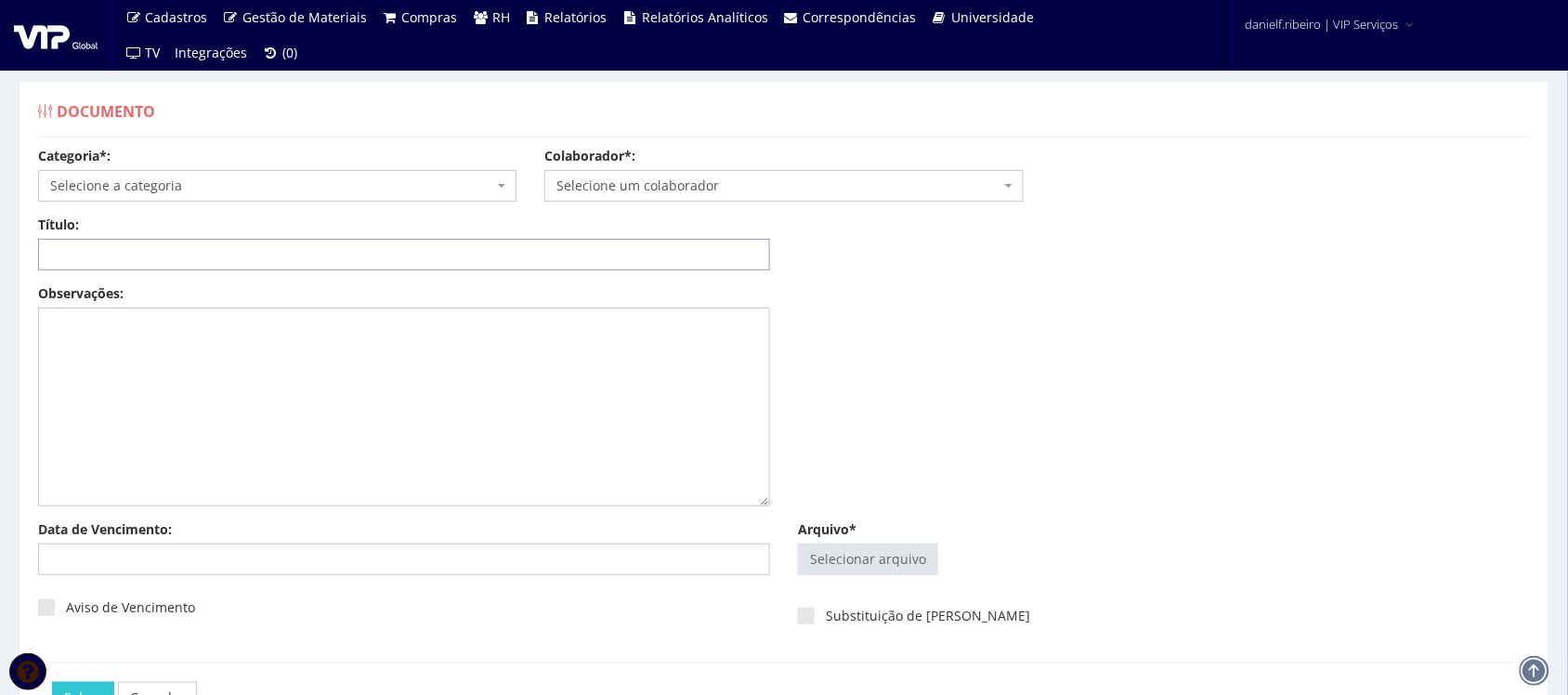
click at [574, 248] on input "Título:" at bounding box center [403, 254] width 732 height 32
paste input "FOLHA DE PONTO - SET/2025"
type input "FOLHA DE PONTO - SET/2025"
click at [850, 565] on input "Arquivo*" at bounding box center [868, 559] width 139 height 30
type input "C:\fakepath\CLAUDIO APARECIDO SANTIAGO SET.2025.pdf"
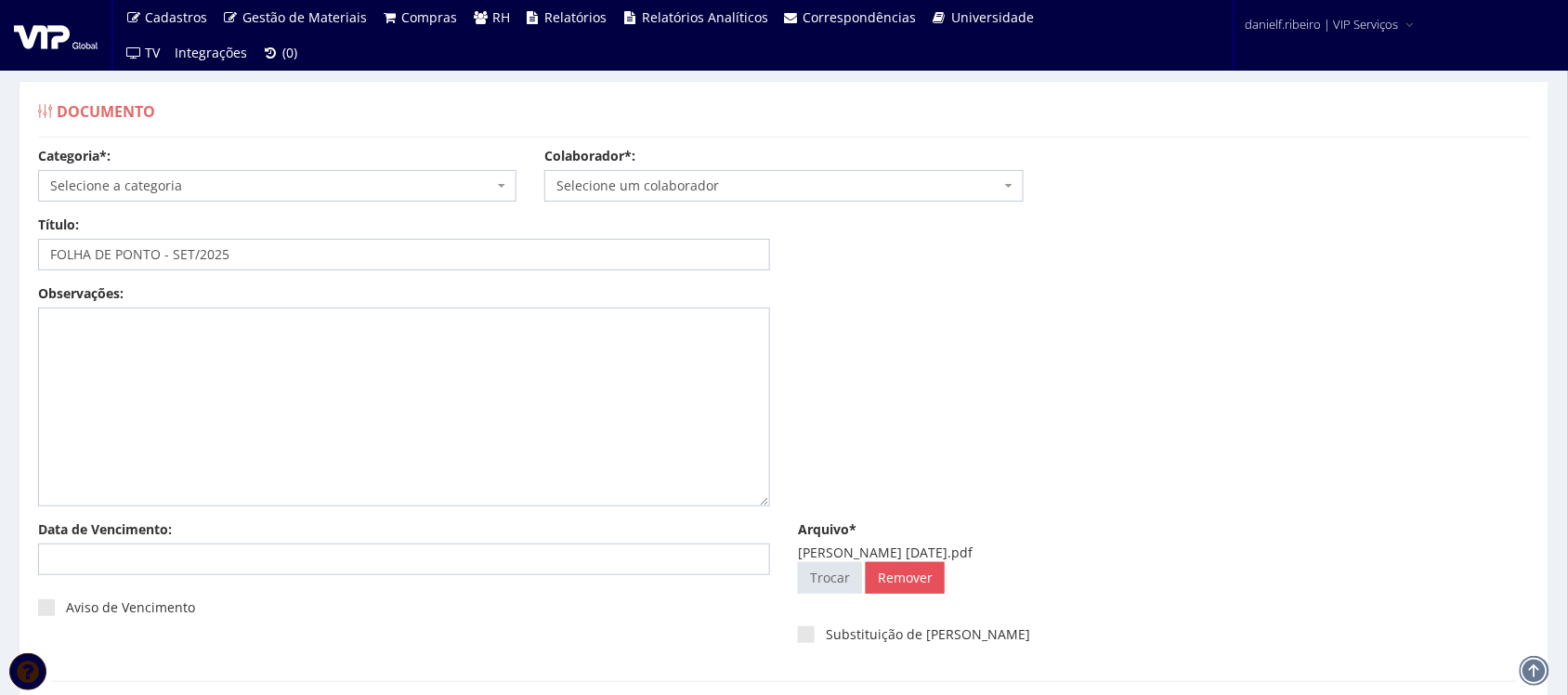
click at [681, 178] on span "Selecione um colaborador" at bounding box center [778, 185] width 443 height 19
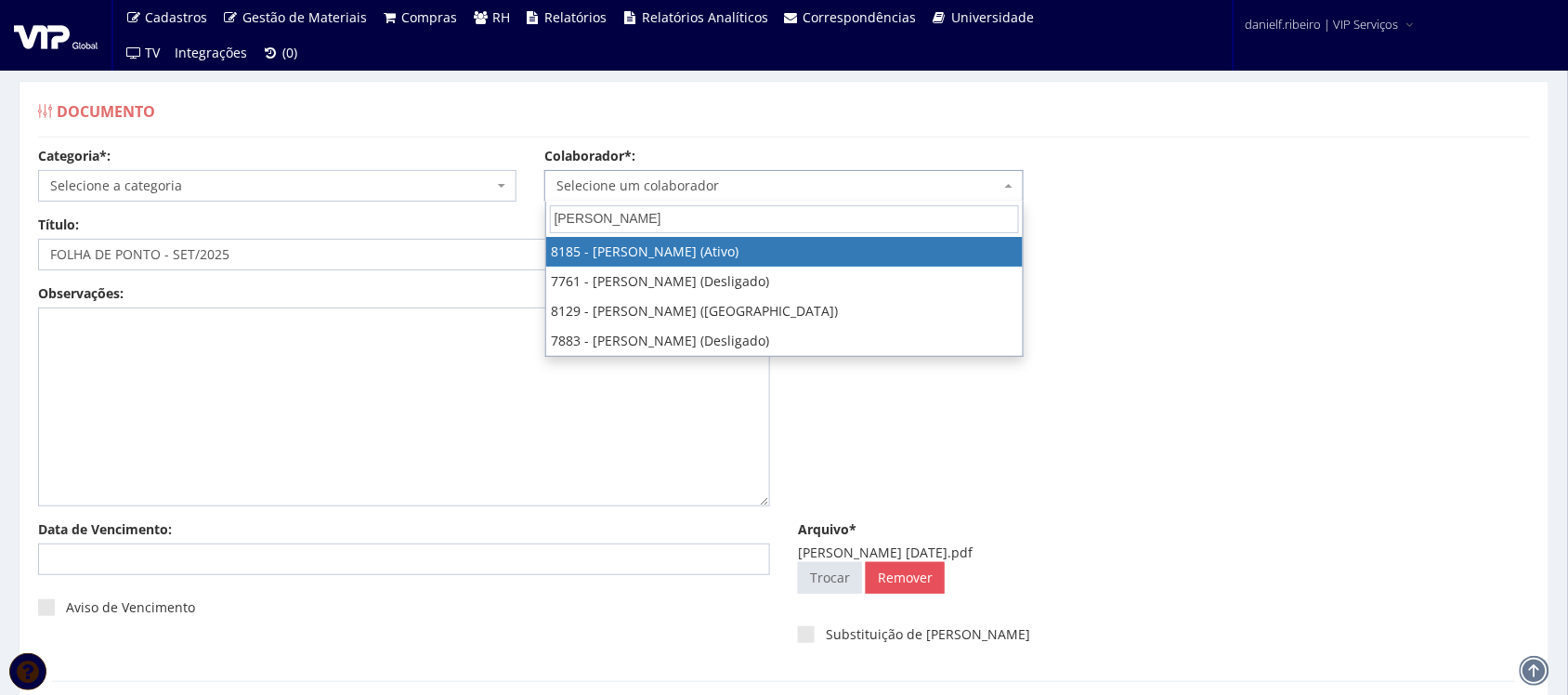
type input "[PERSON_NAME]"
select select "4096"
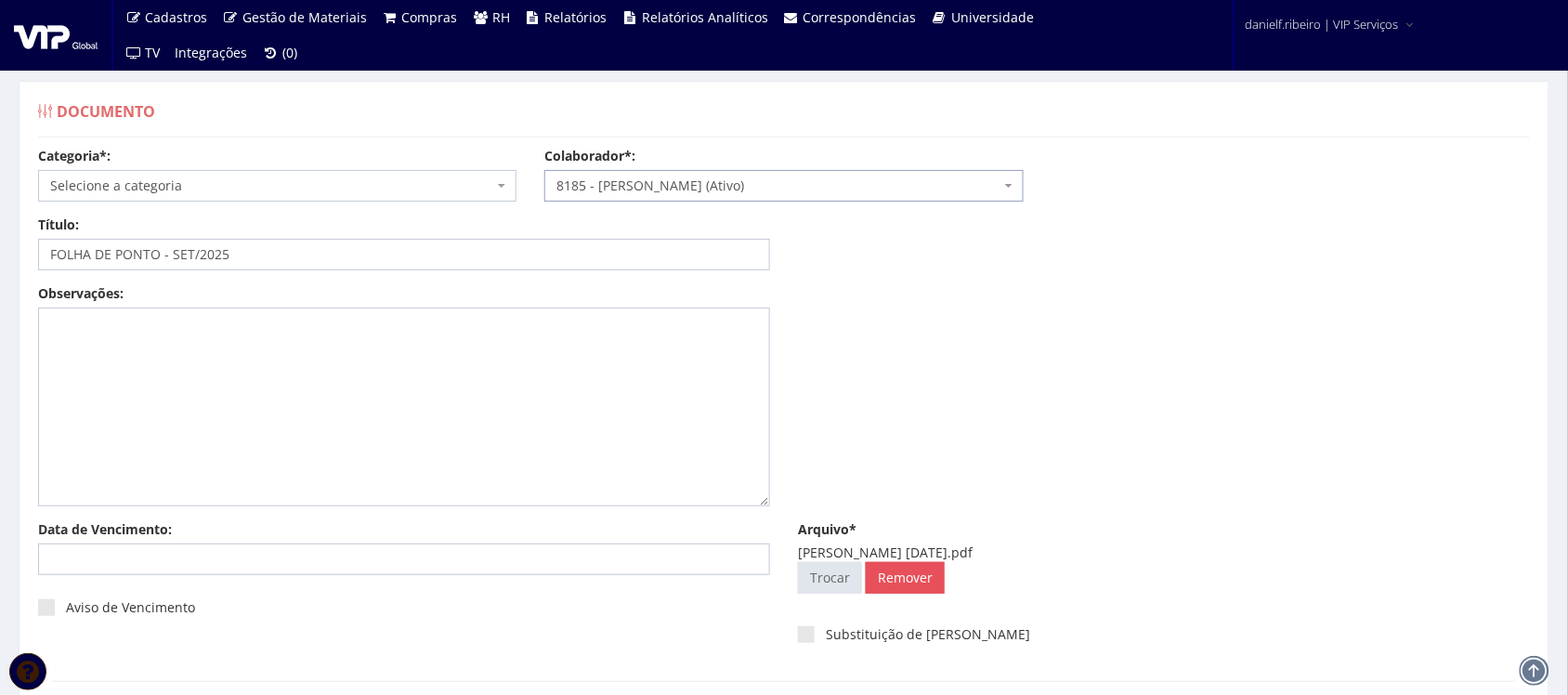
click at [262, 193] on span "Selecione a categoria" at bounding box center [272, 185] width 443 height 19
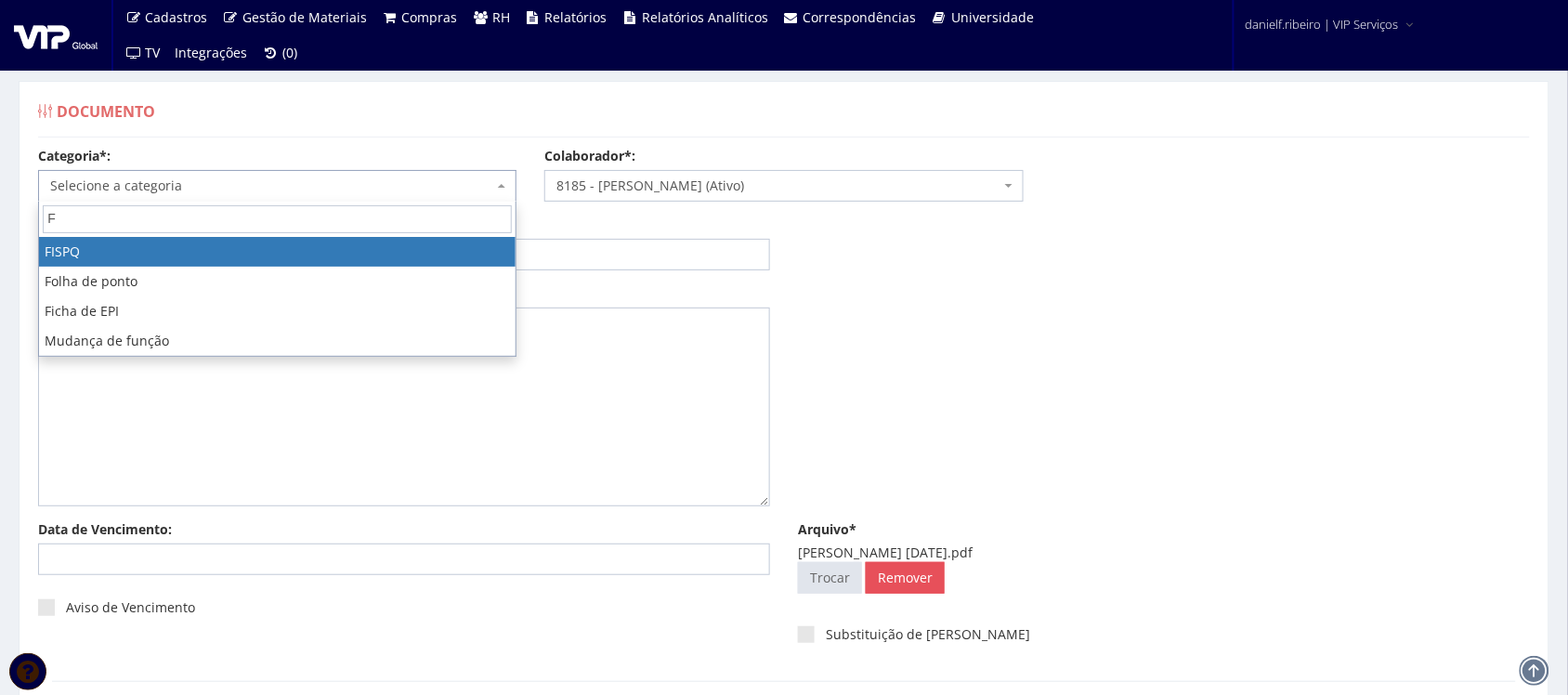
type input "FO"
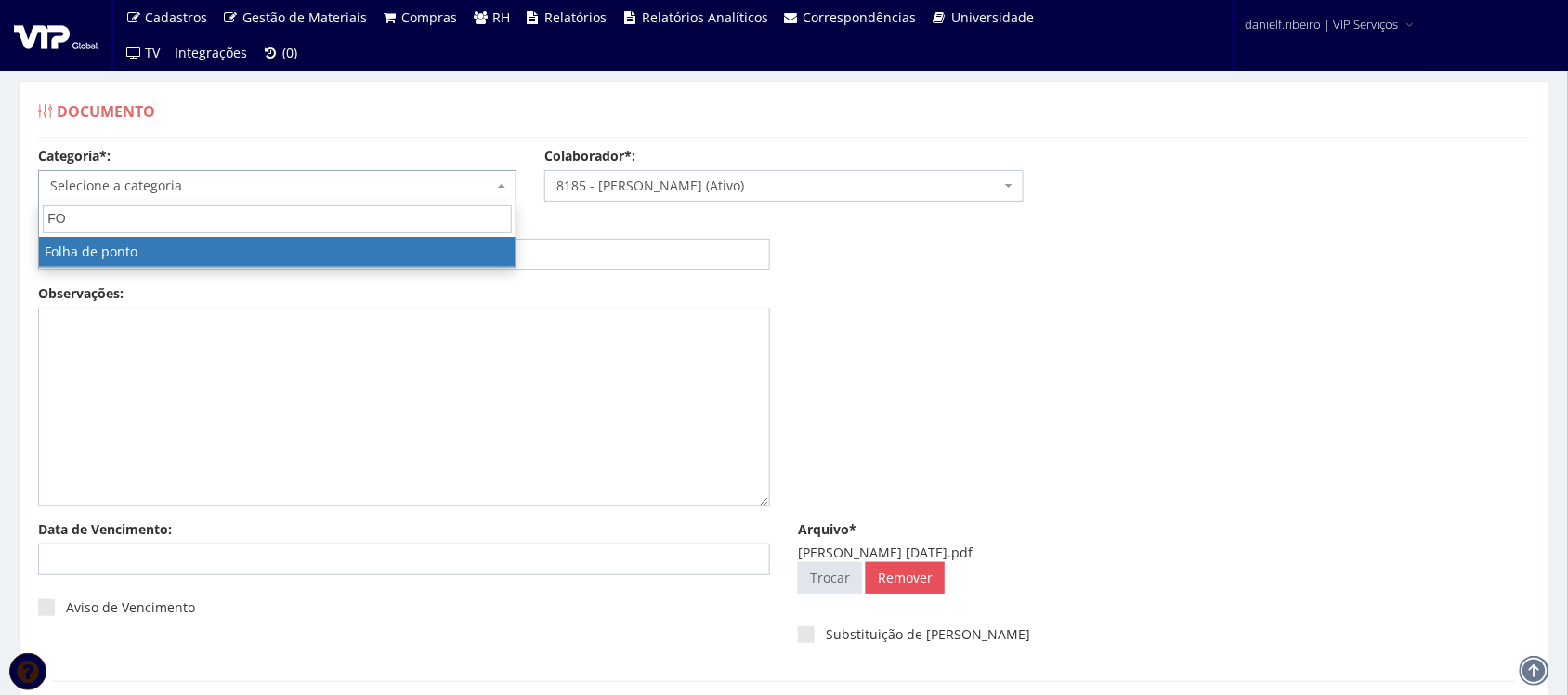
select select "folha_ponto"
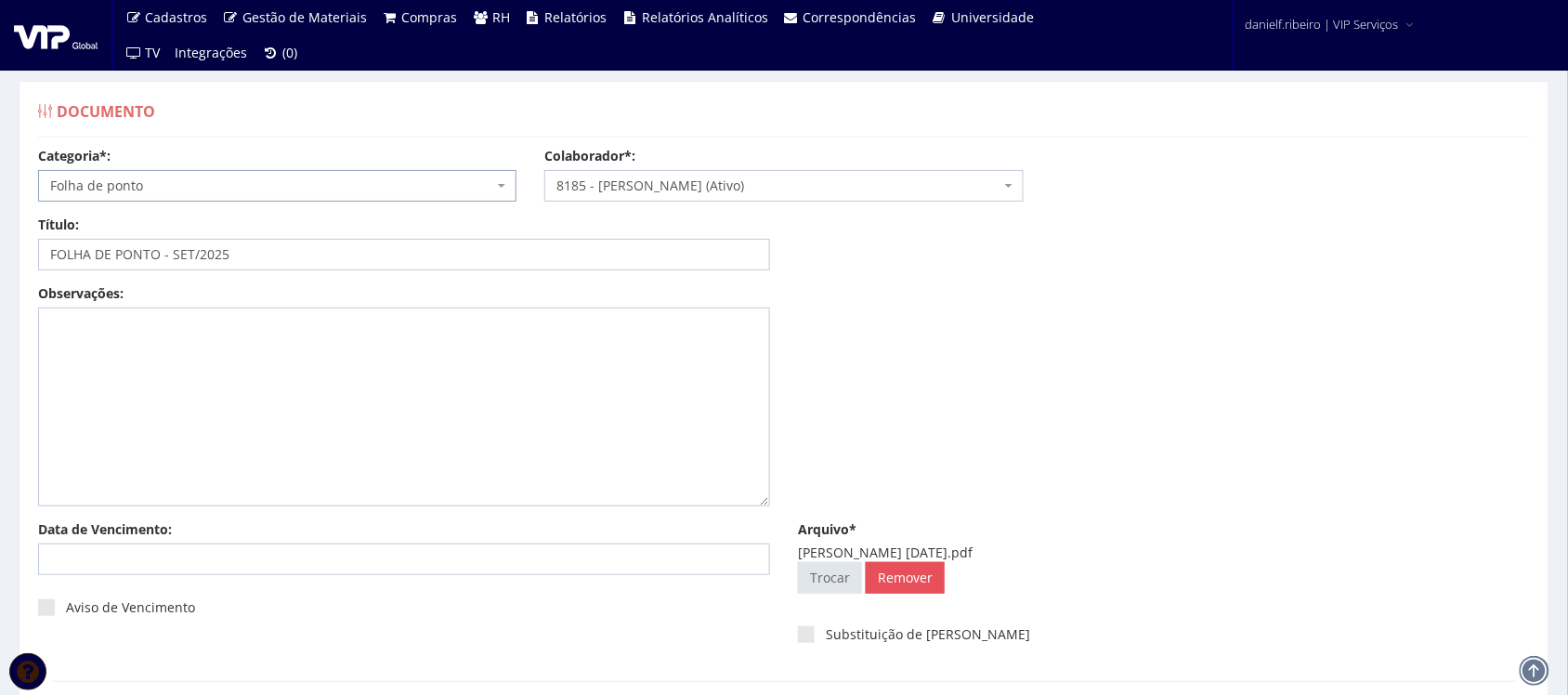
scroll to position [149, 0]
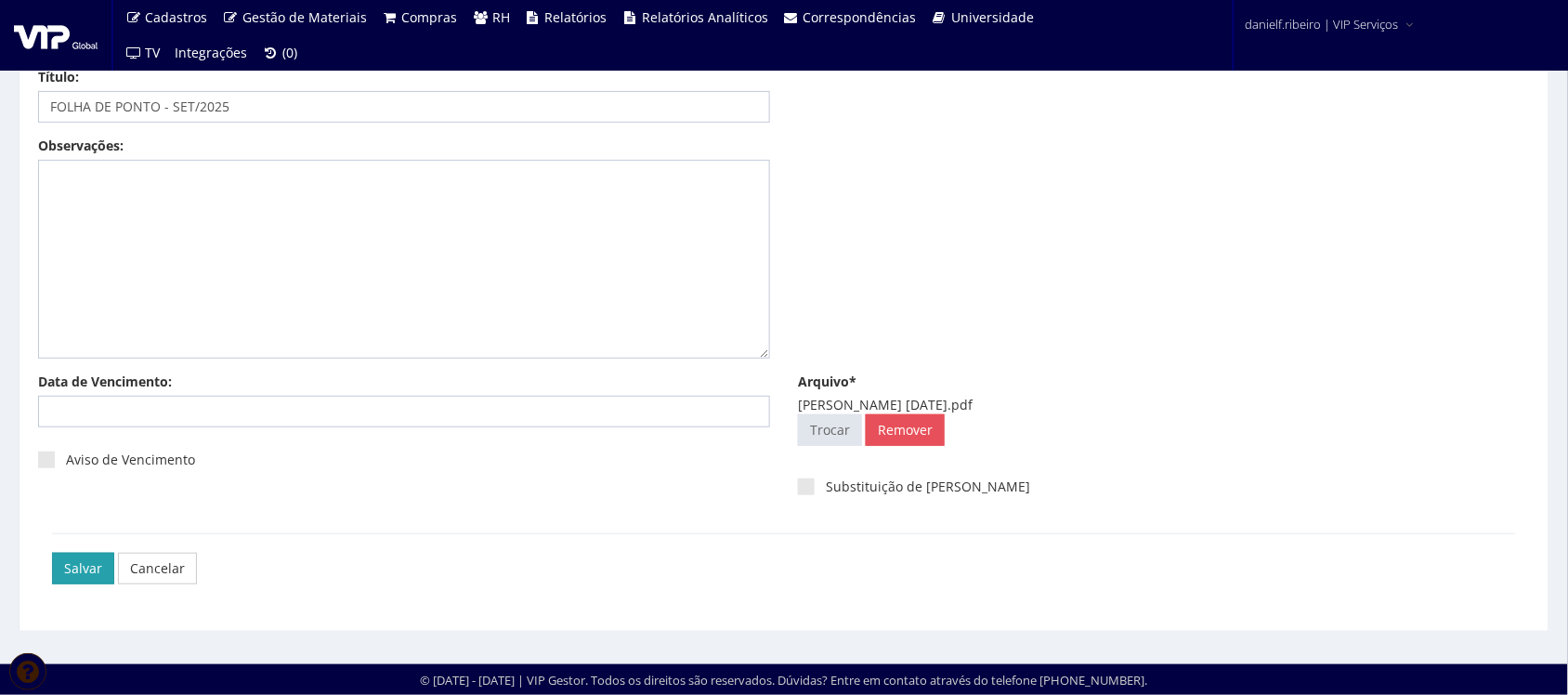
click at [88, 558] on input "Salvar" at bounding box center [83, 568] width 62 height 32
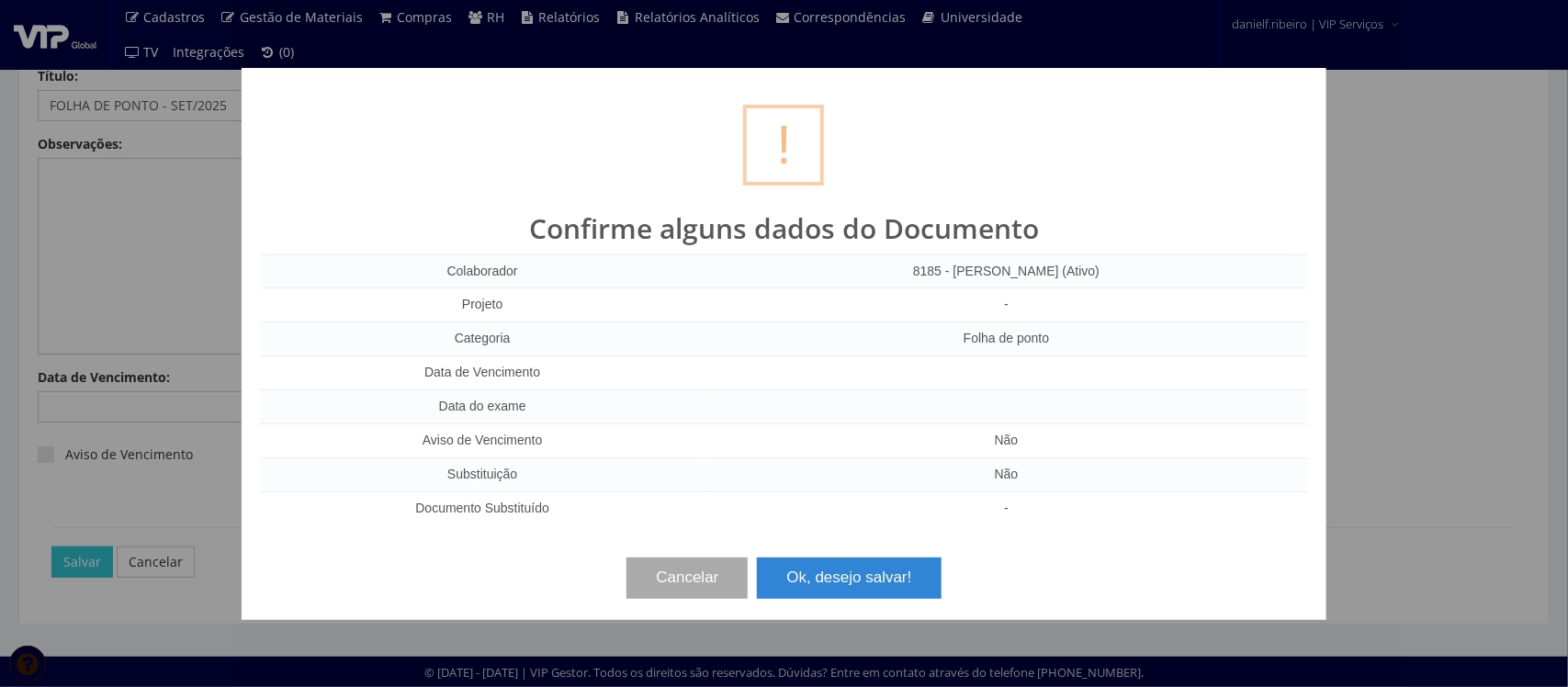
click at [869, 594] on button "Ok, desejo salvar!" at bounding box center [849, 577] width 184 height 40
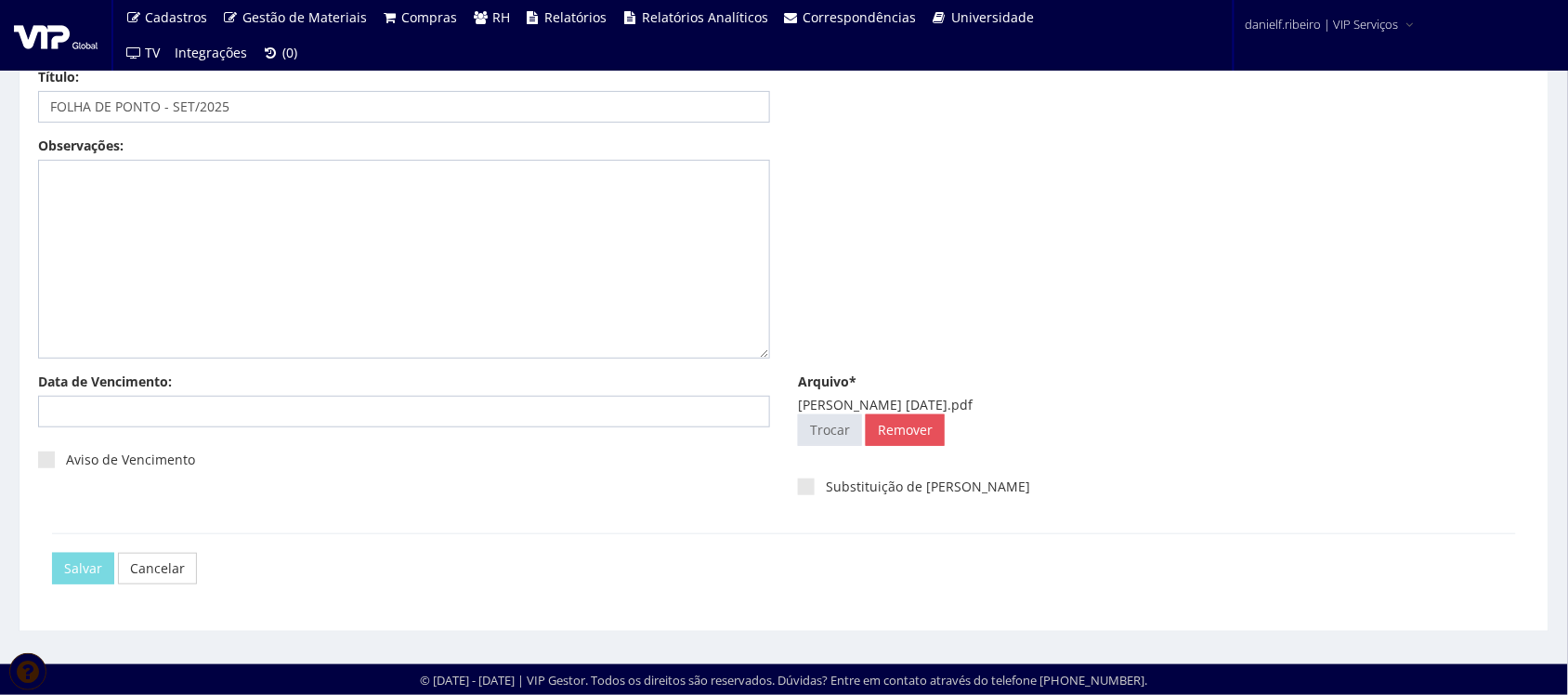
scroll to position [0, 0]
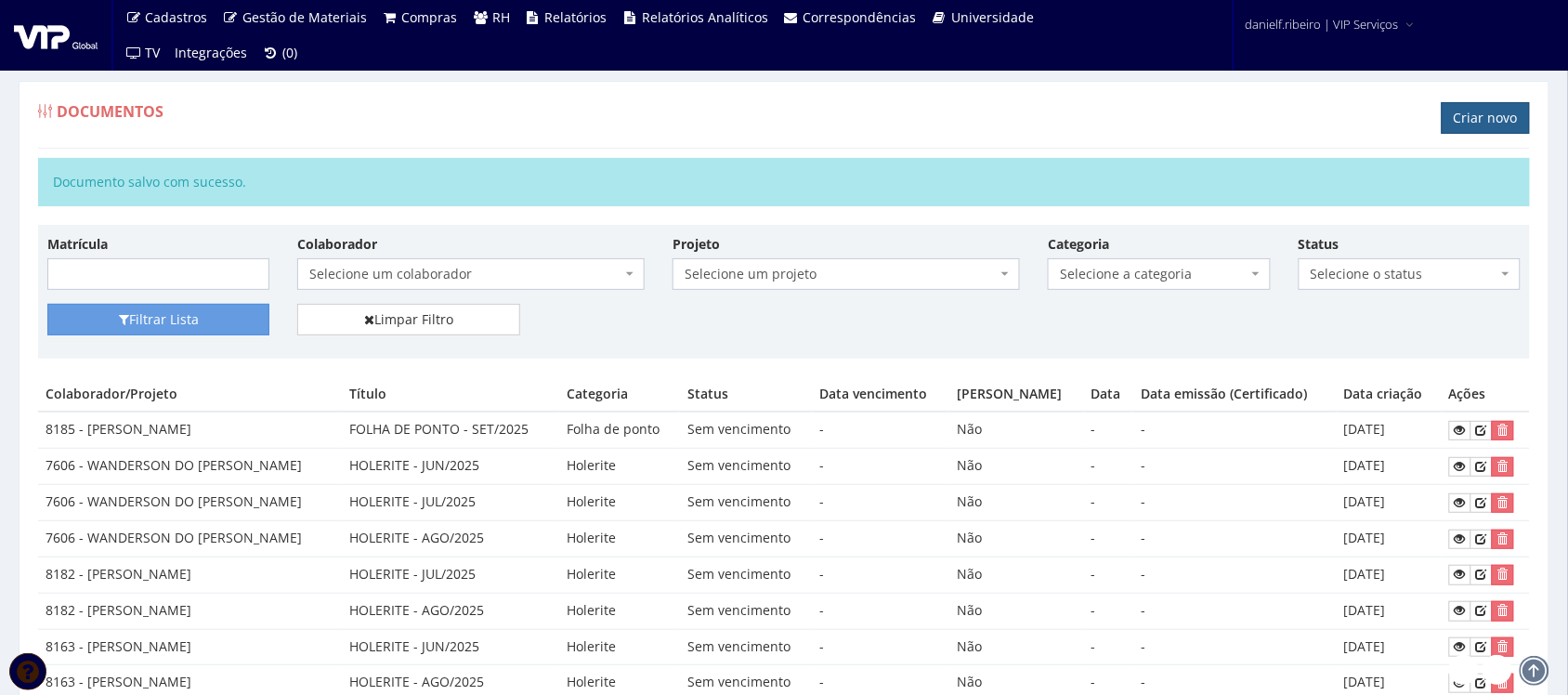
click at [1516, 122] on link "Criar novo" at bounding box center [1485, 118] width 88 height 32
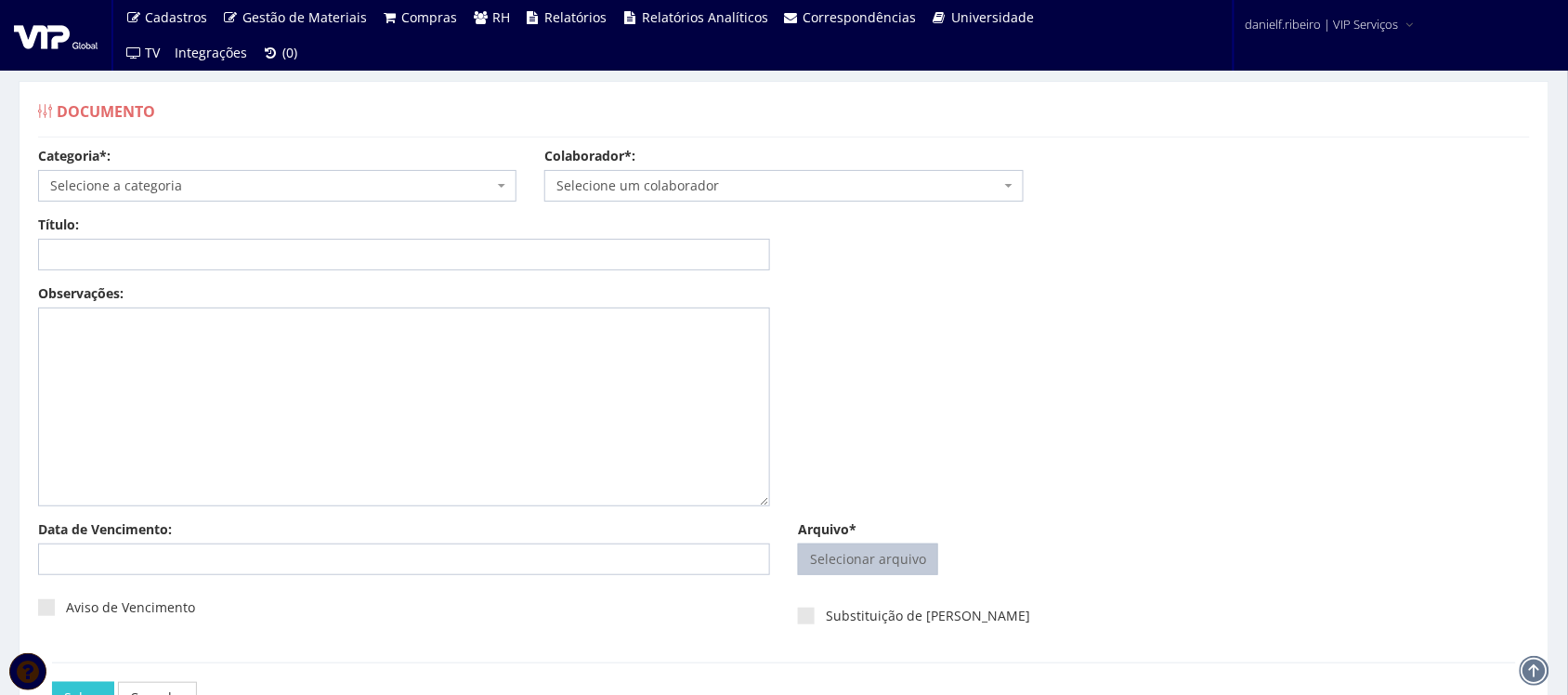
click at [881, 567] on input "Arquivo*" at bounding box center [868, 559] width 139 height 30
type input "C:\fakepath\[PERSON_NAME] [DATE].pdf"
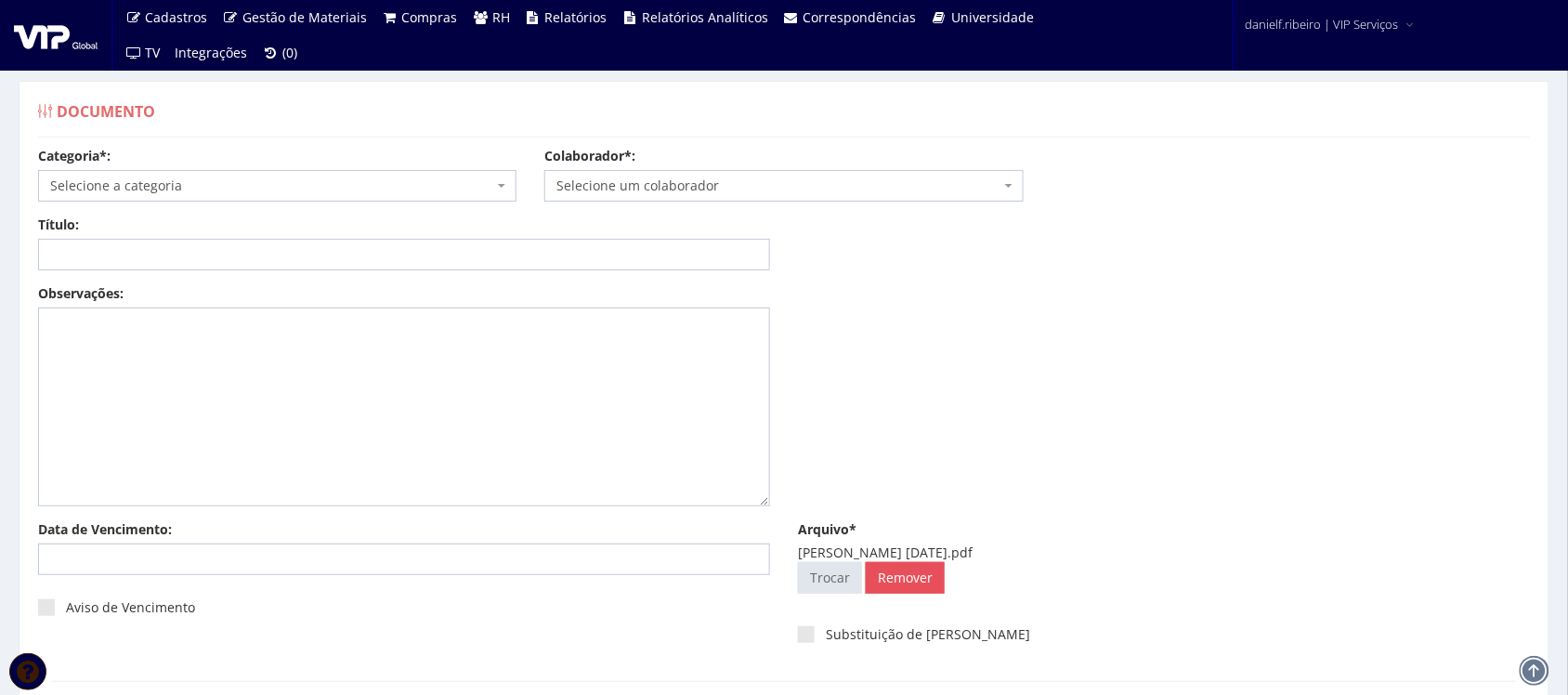
click at [647, 187] on span "Selecione um colaborador" at bounding box center [778, 185] width 443 height 19
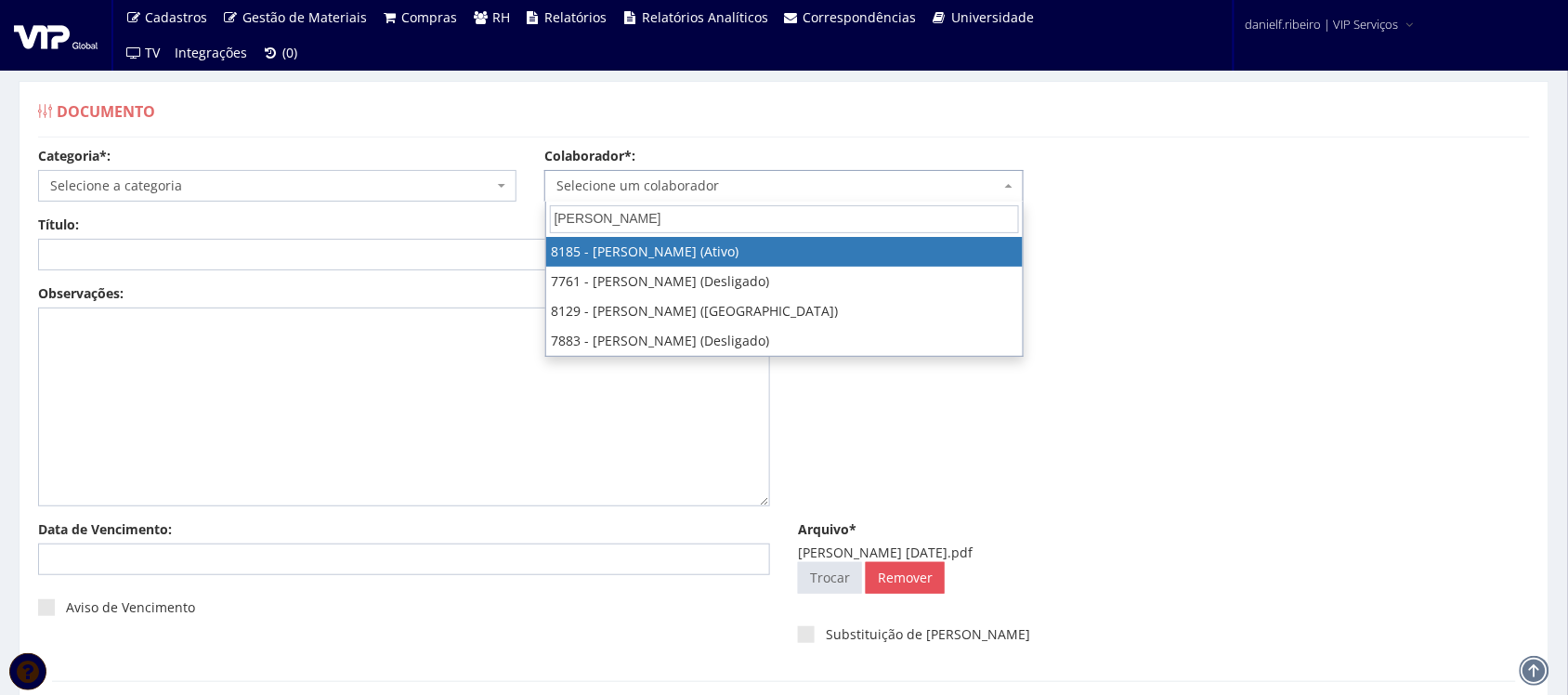
type input "[PERSON_NAME]"
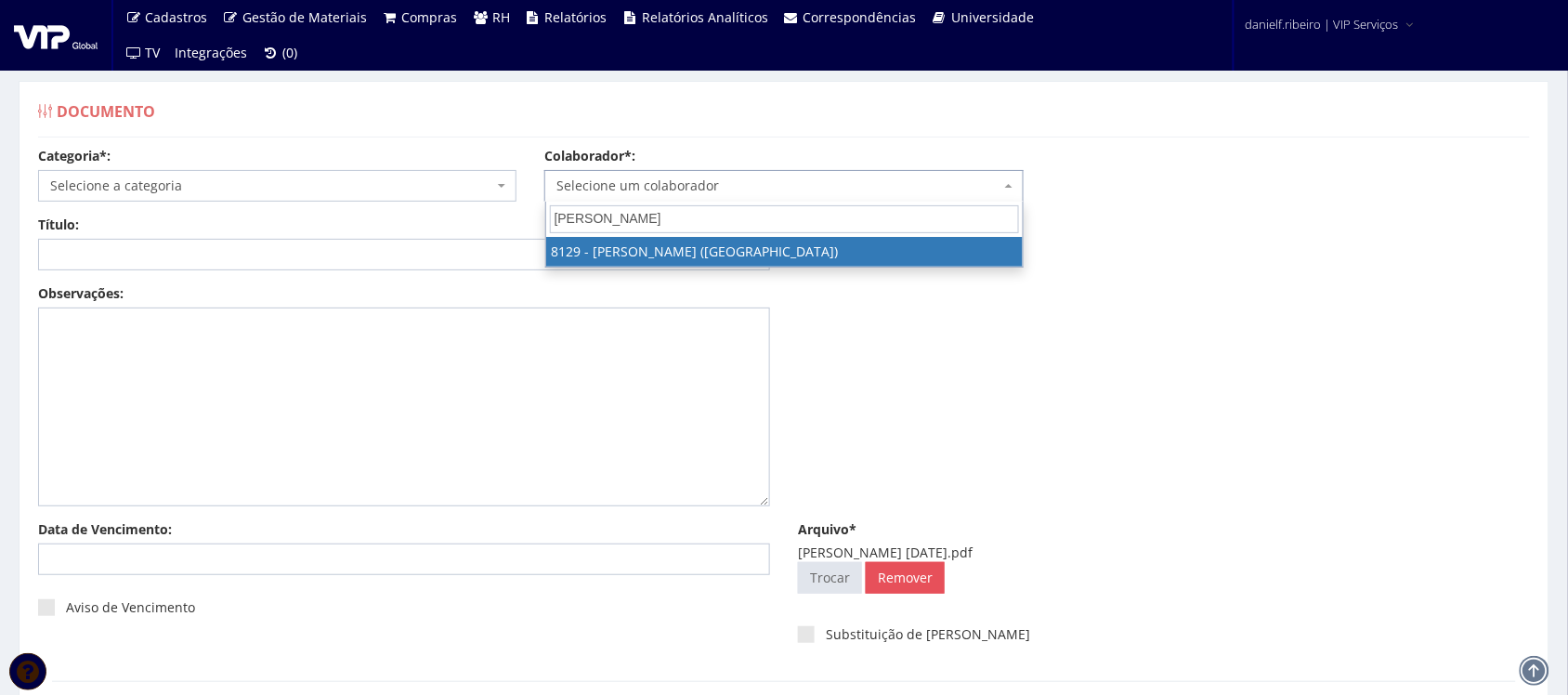
select select "3731"
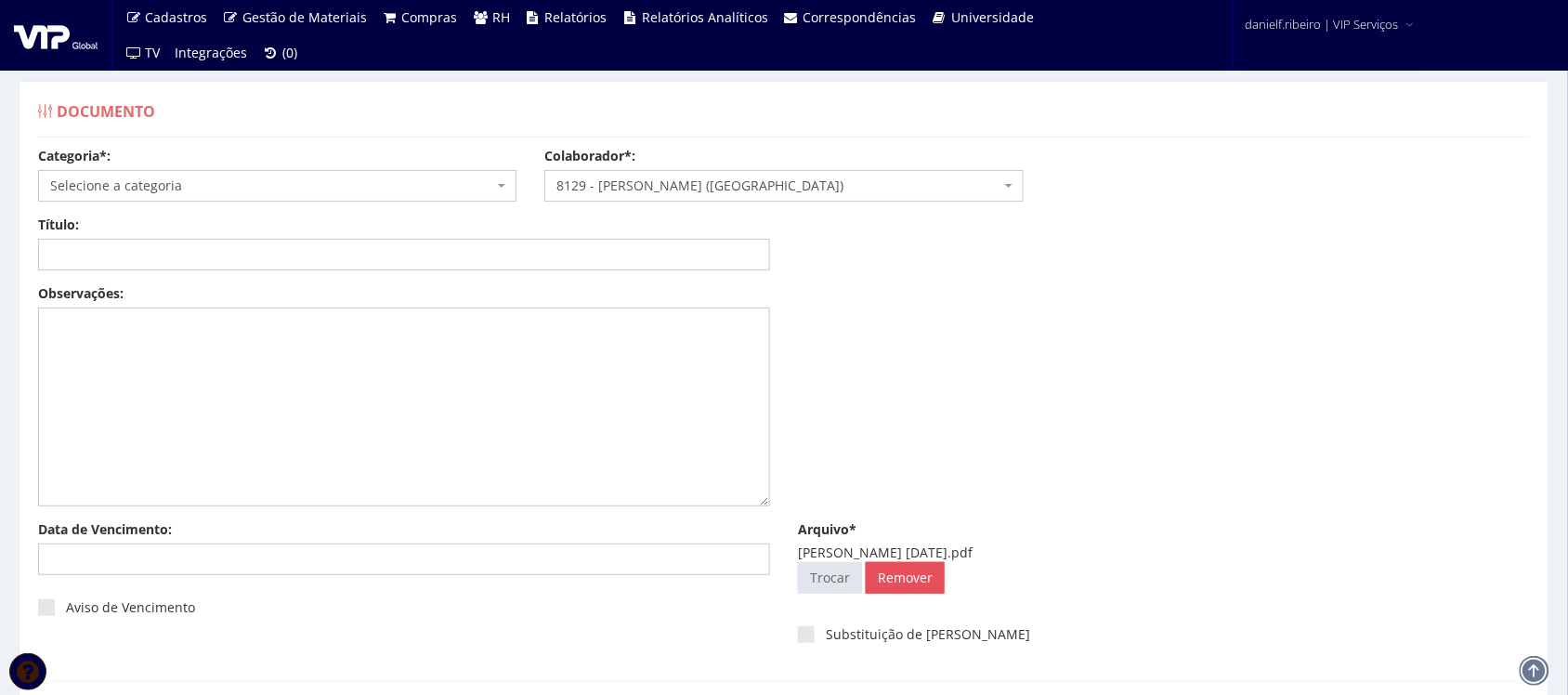
click at [271, 167] on div "Categoria*: Selecione a categoria Aso Segurança no trabalho - PGR Segurança no …" at bounding box center [276, 173] width 506 height 54
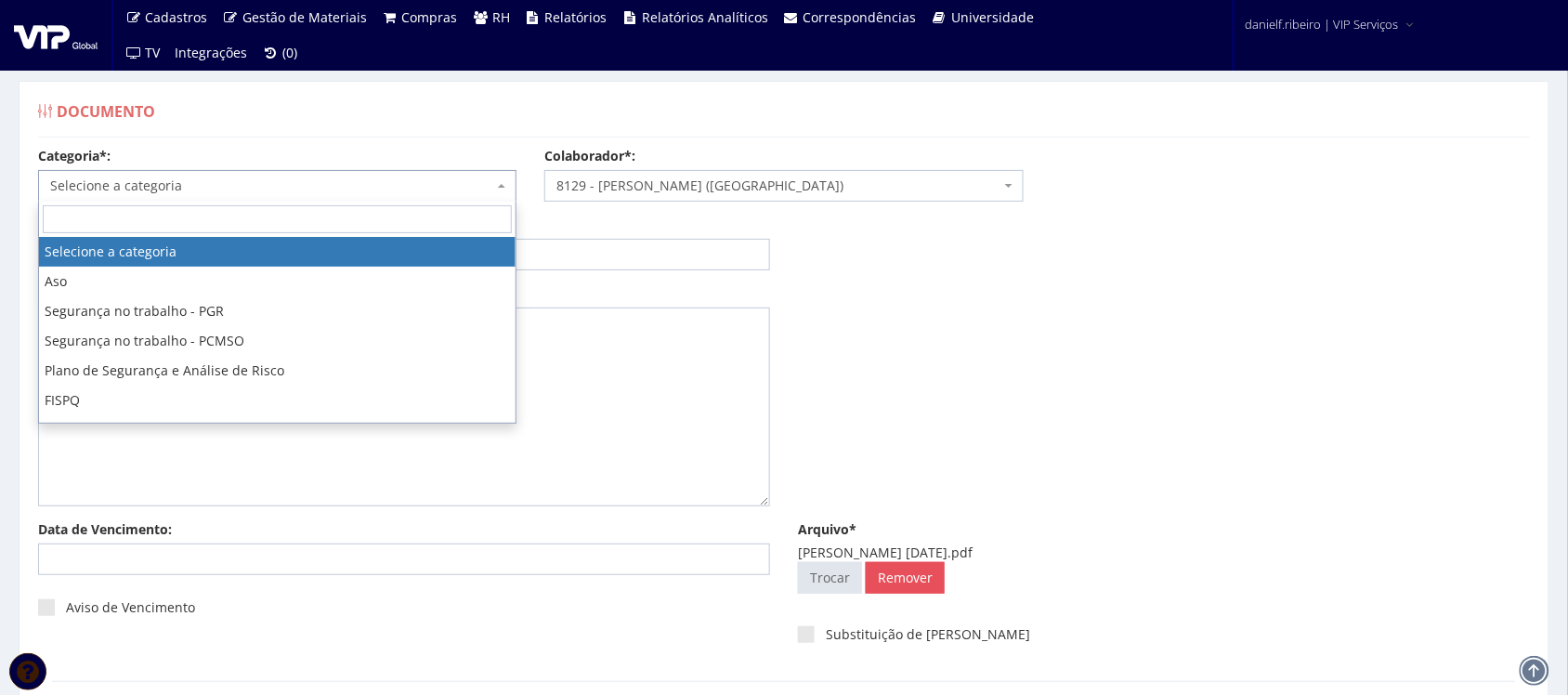
click at [256, 191] on span "Selecione a categoria" at bounding box center [272, 185] width 443 height 19
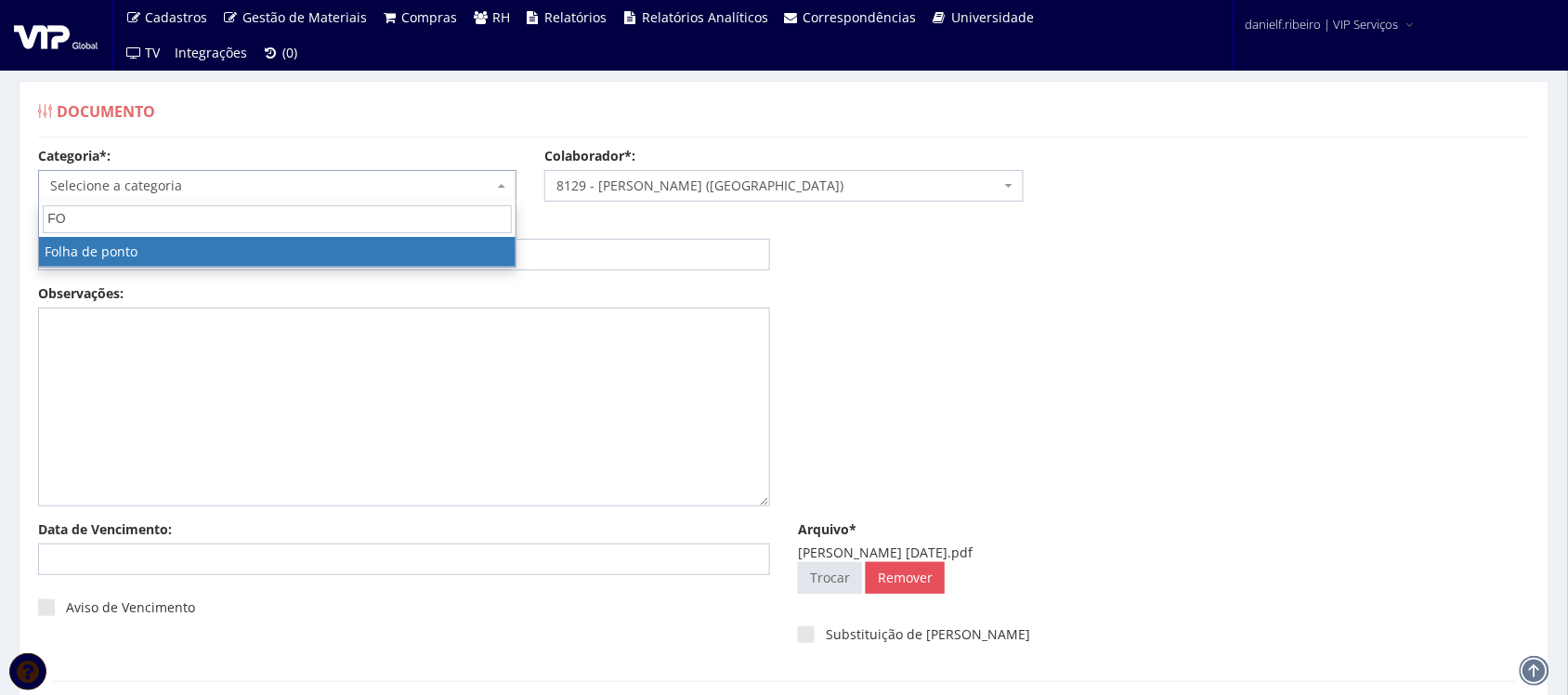
type input "FO"
select select "folha_ponto"
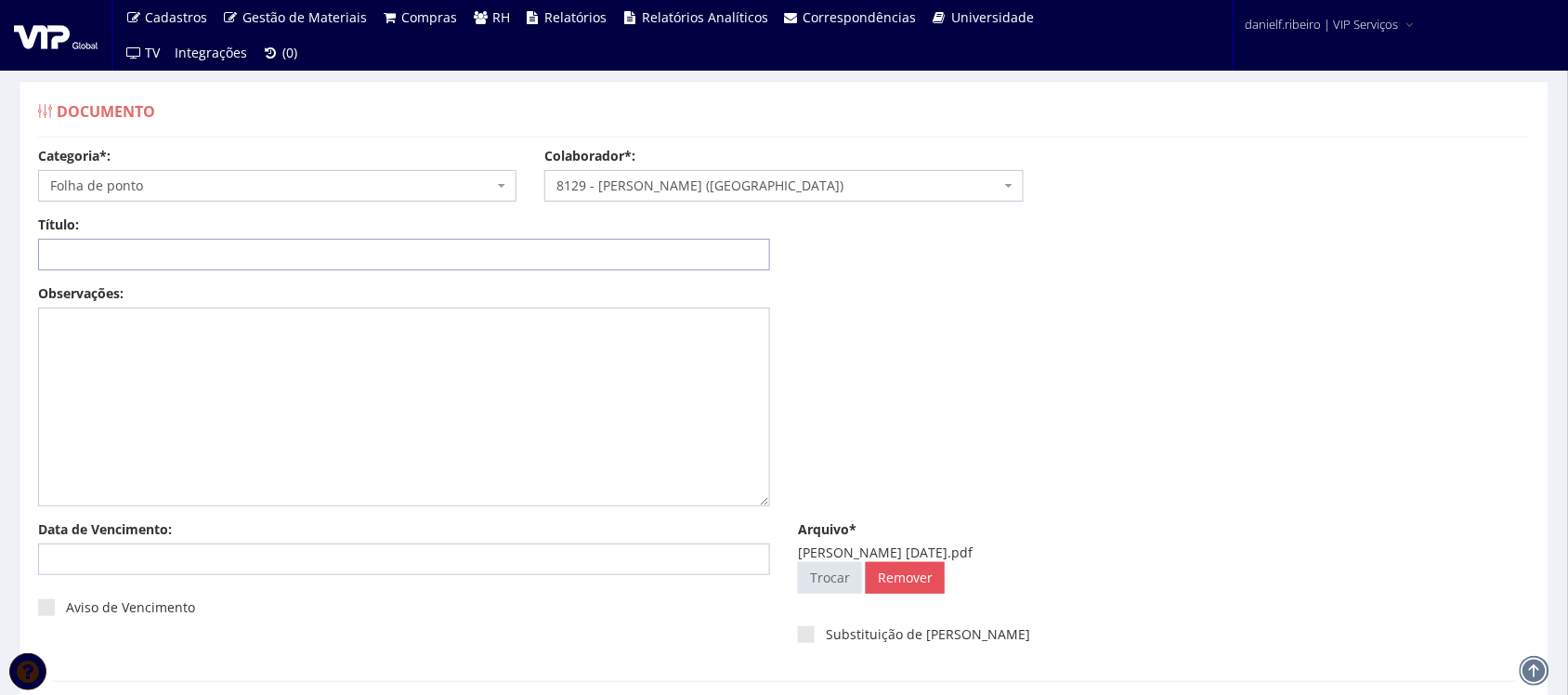
click at [221, 244] on input "Título:" at bounding box center [403, 254] width 732 height 32
click at [219, 248] on input "Título:" at bounding box center [403, 254] width 732 height 32
paste input "FOLHA DE PONTO - SET/2025"
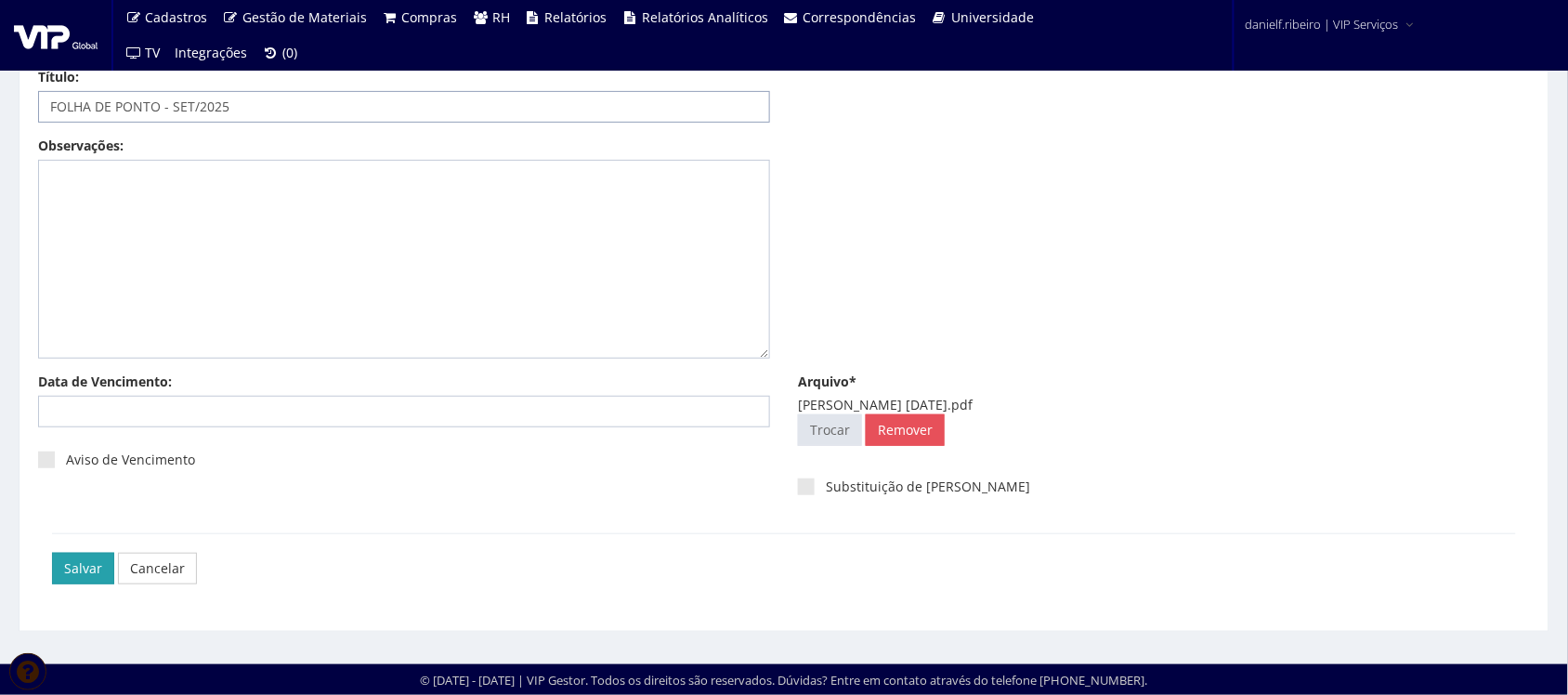
type input "FOLHA DE PONTO - SET/2025"
click at [70, 568] on input "Salvar" at bounding box center [83, 568] width 62 height 32
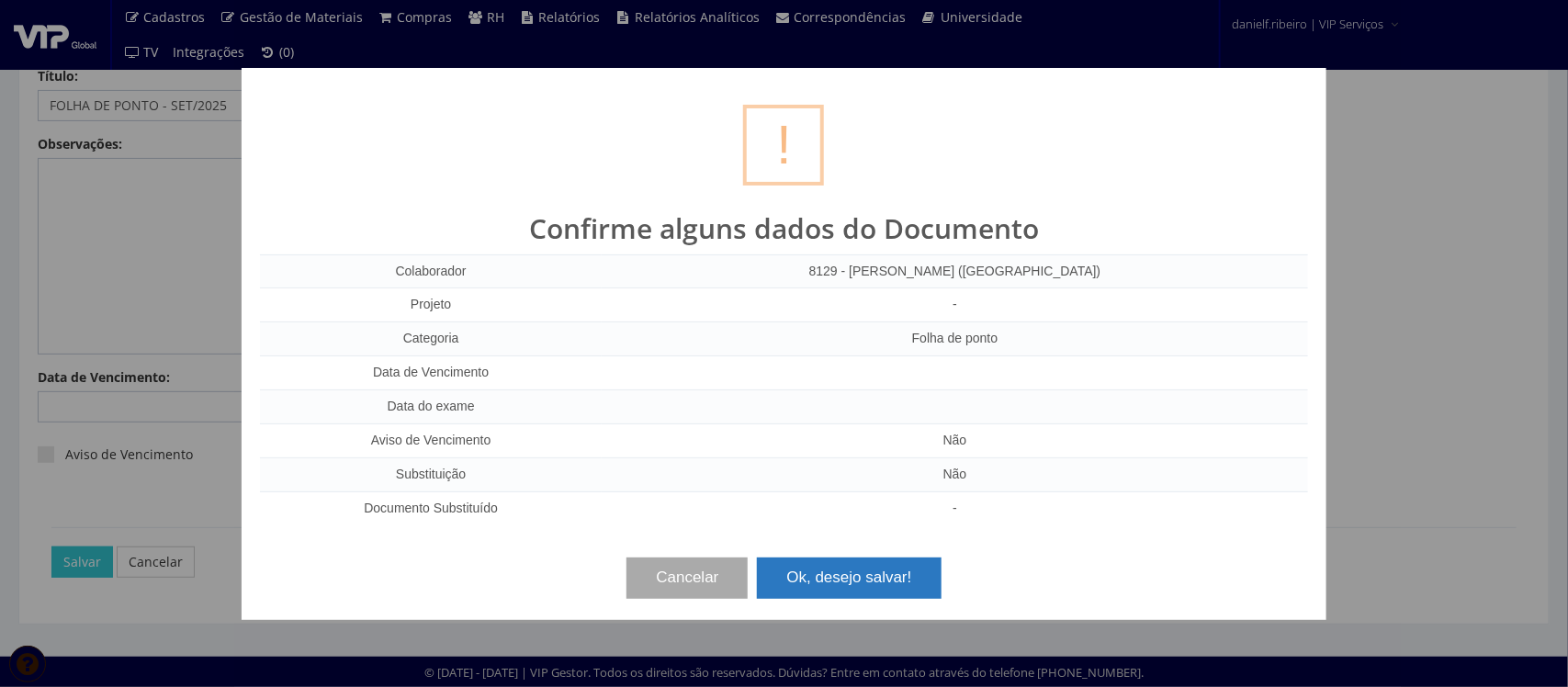
click at [814, 561] on button "Ok, desejo salvar!" at bounding box center [849, 577] width 184 height 40
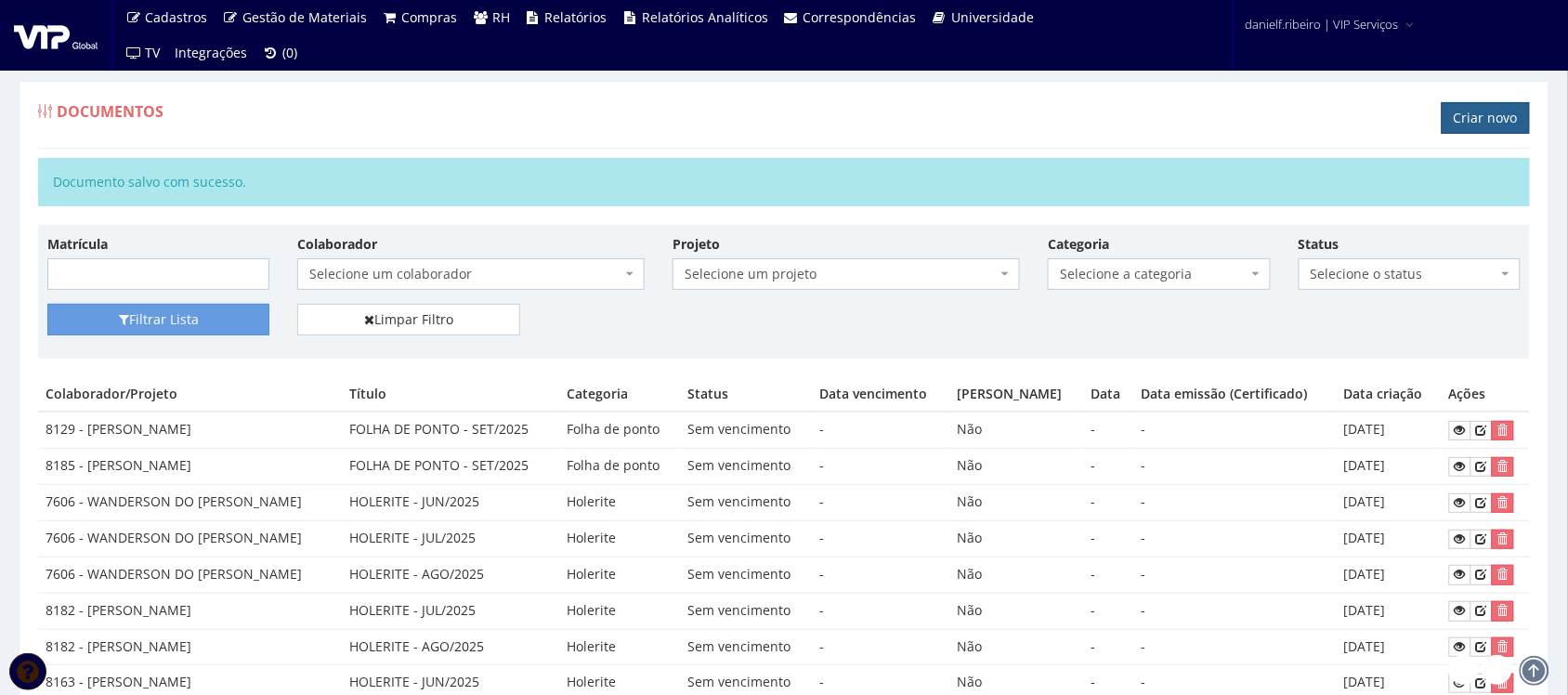
click at [1473, 112] on link "Criar novo" at bounding box center [1485, 118] width 88 height 32
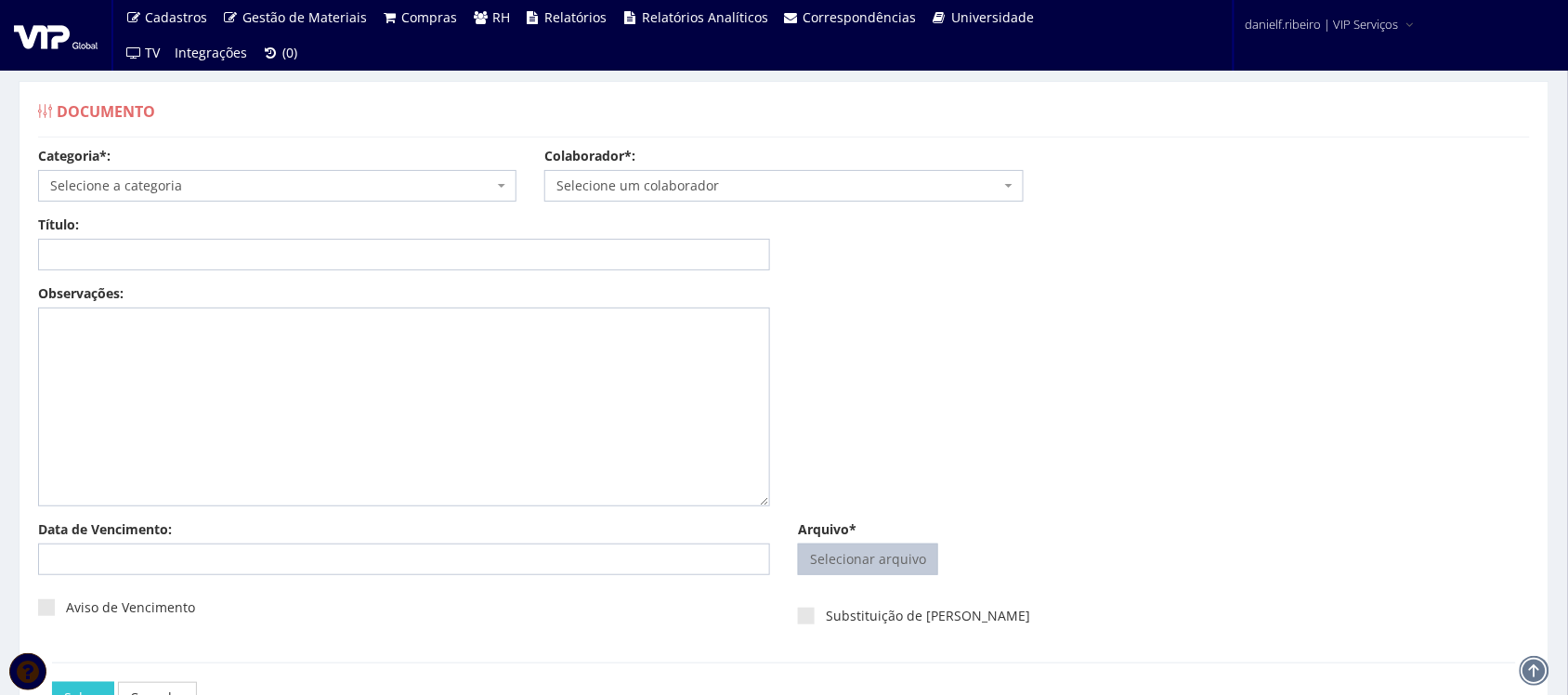
click at [859, 550] on input "Arquivo*" at bounding box center [868, 559] width 139 height 30
type input "C:\fakepath\CRISTIANO BASILIO SILVA SET.2025.pdf"
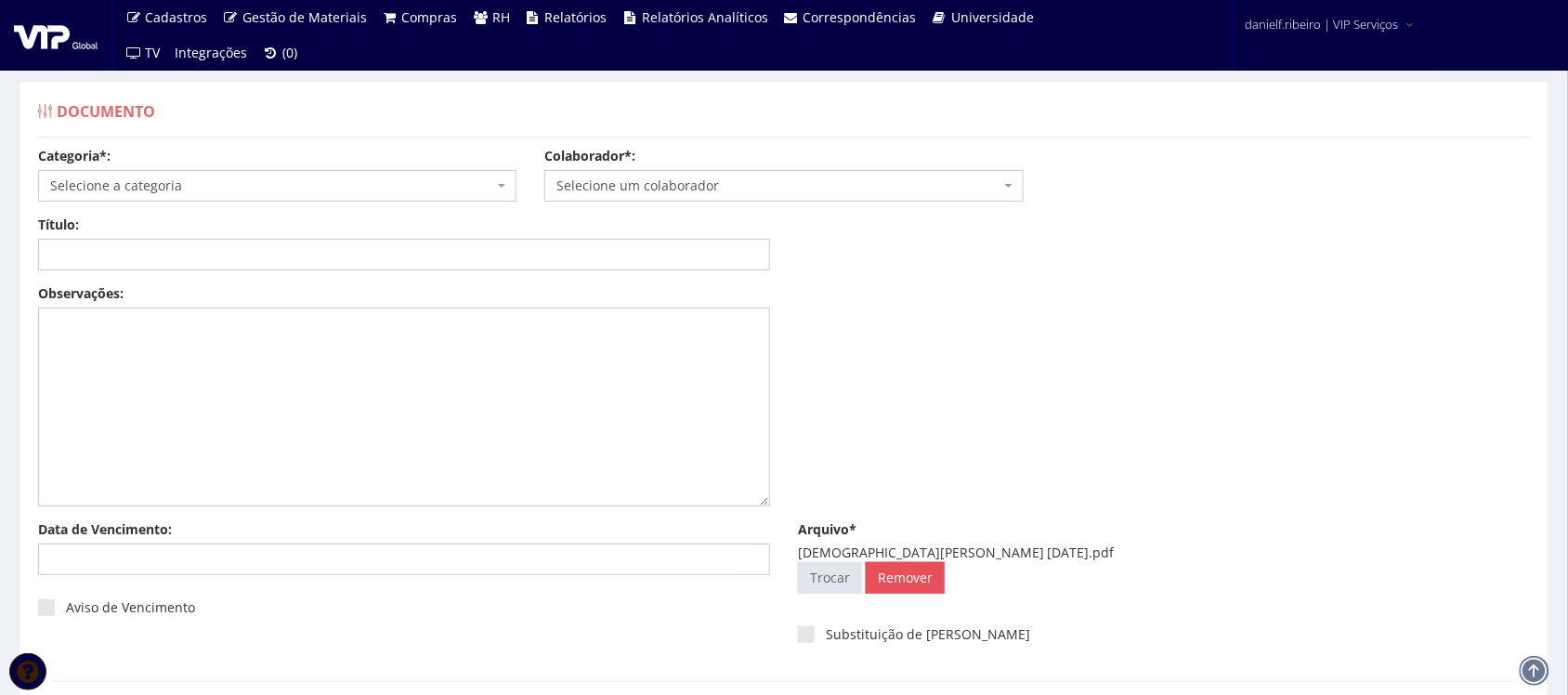
click at [620, 196] on span "Selecione um colaborador" at bounding box center [783, 186] width 478 height 32
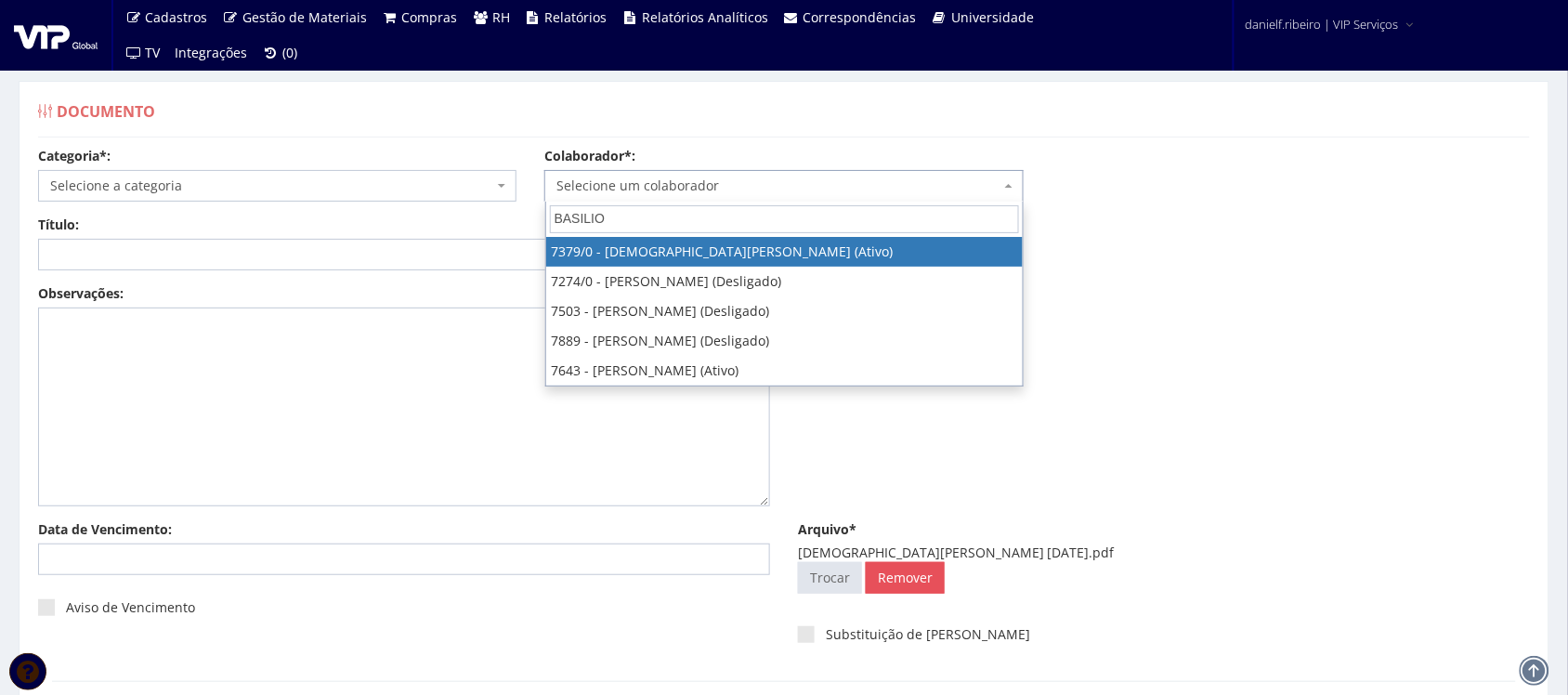
type input "BASILIO"
select select "1061"
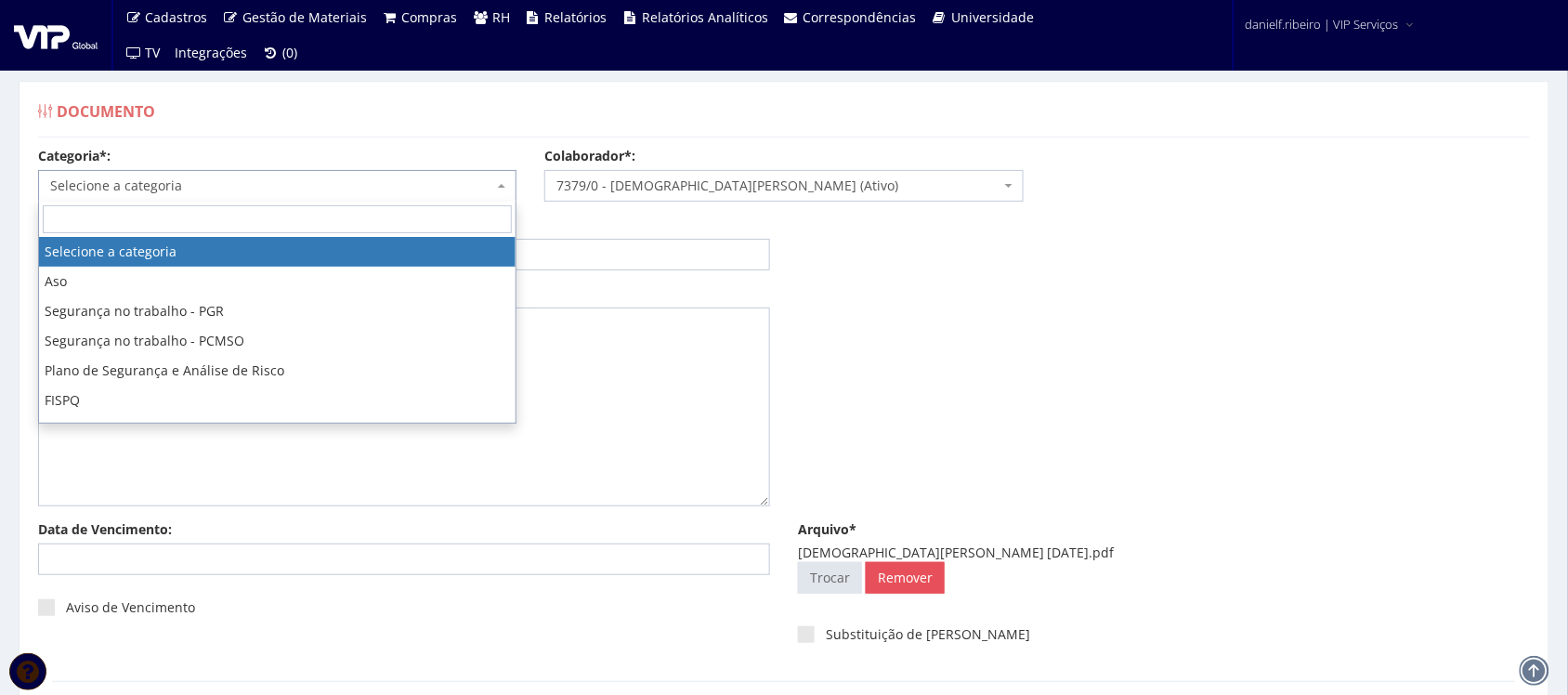
click at [156, 174] on span "Selecione a categoria" at bounding box center [276, 186] width 478 height 32
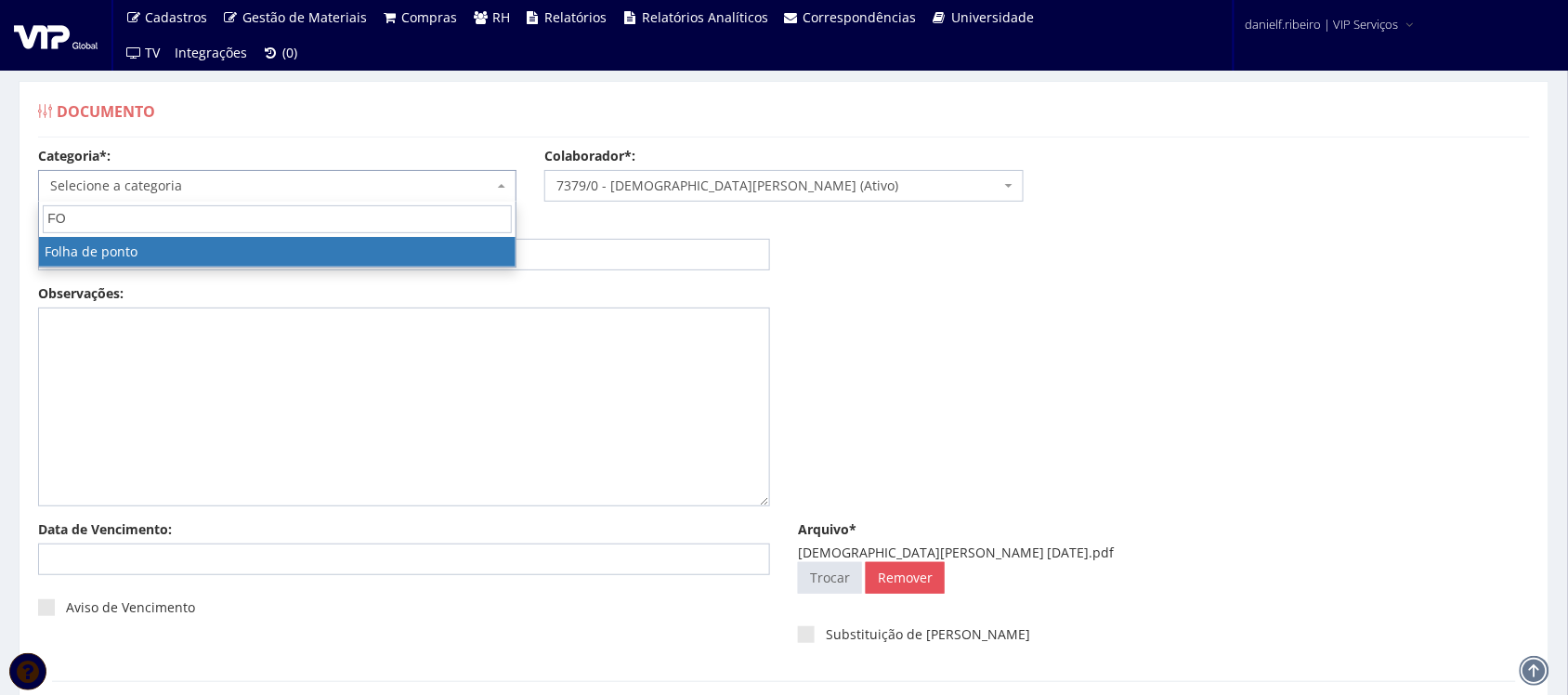
type input "FO"
select select "folha_ponto"
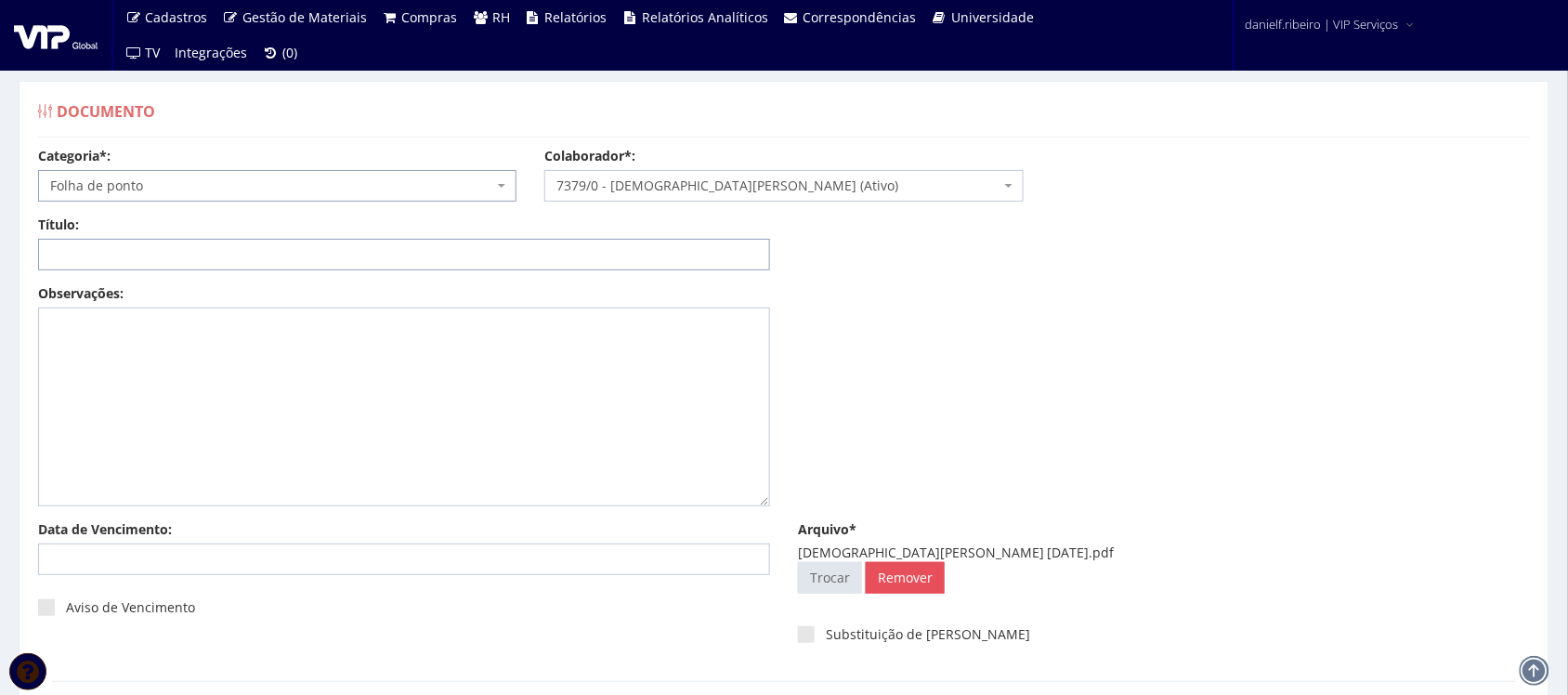
click at [154, 243] on input "Título:" at bounding box center [403, 254] width 732 height 32
paste input "FOLHA DE PONTO - SET/2025"
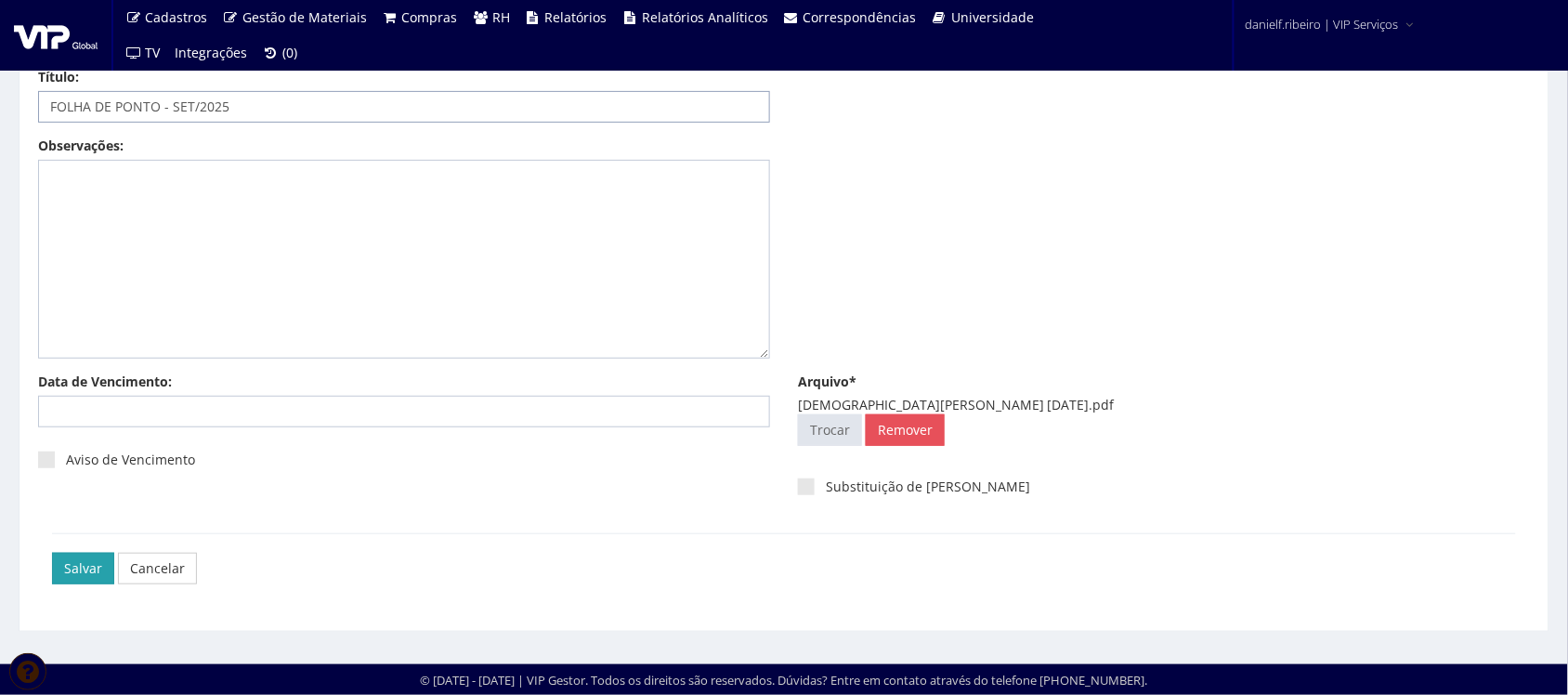
type input "FOLHA DE PONTO - SET/2025"
click at [85, 554] on input "Salvar" at bounding box center [83, 568] width 62 height 32
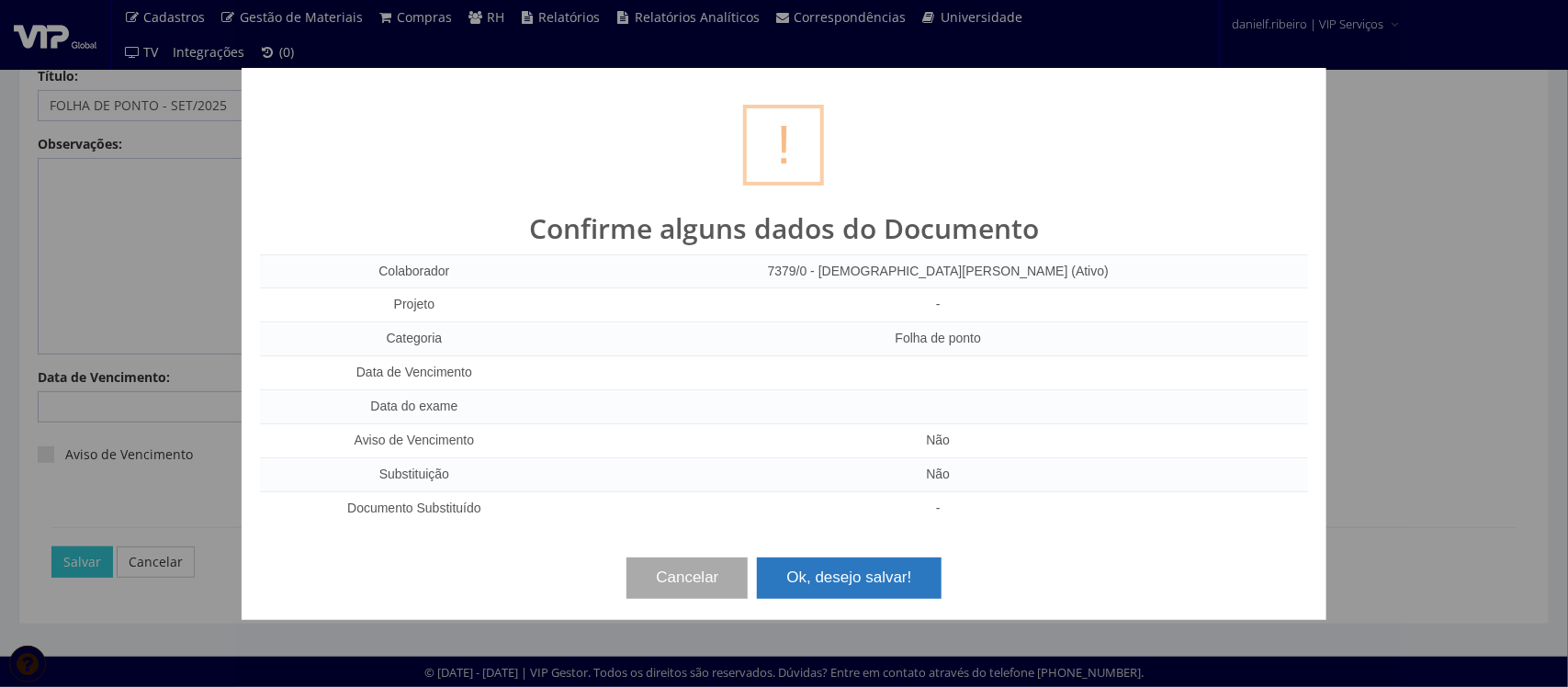
click at [877, 566] on button "Ok, desejo salvar!" at bounding box center [849, 577] width 184 height 40
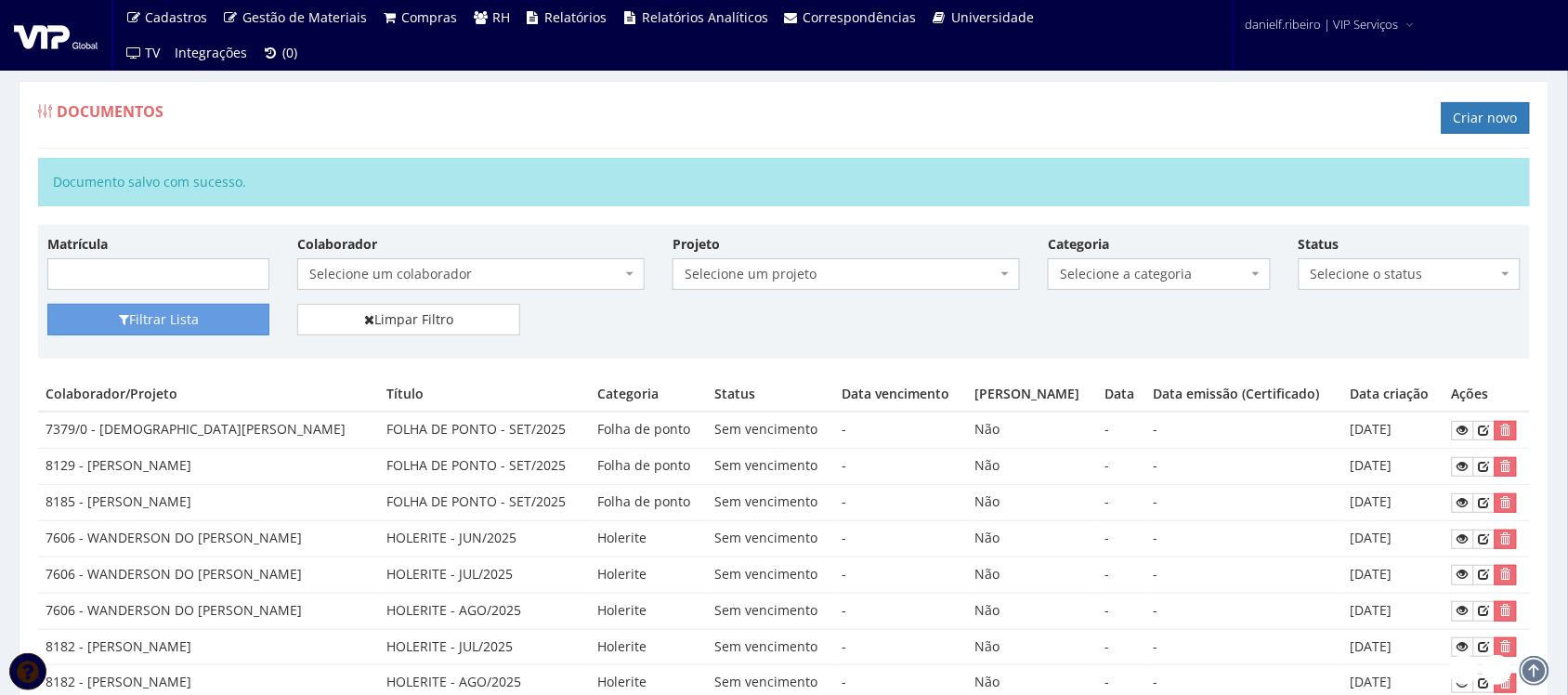
click at [799, 123] on div "Documentos Criar novo" at bounding box center [783, 121] width 1492 height 55
click at [1461, 119] on link "Criar novo" at bounding box center [1485, 118] width 88 height 32
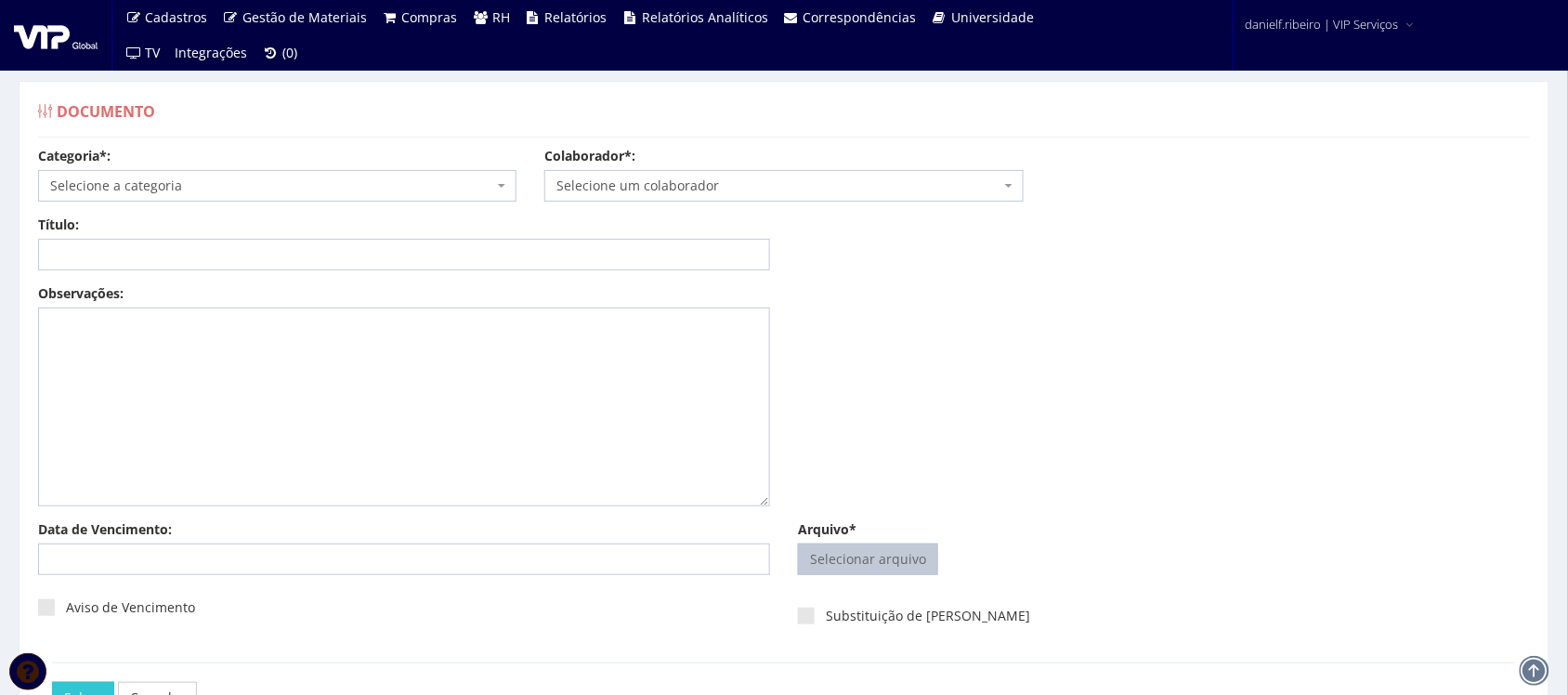
click at [868, 554] on input "Arquivo*" at bounding box center [868, 559] width 139 height 30
type input "C:\fakepath\DANIEL NOGUEIRA DOS SANTOS SET.2025.pdf"
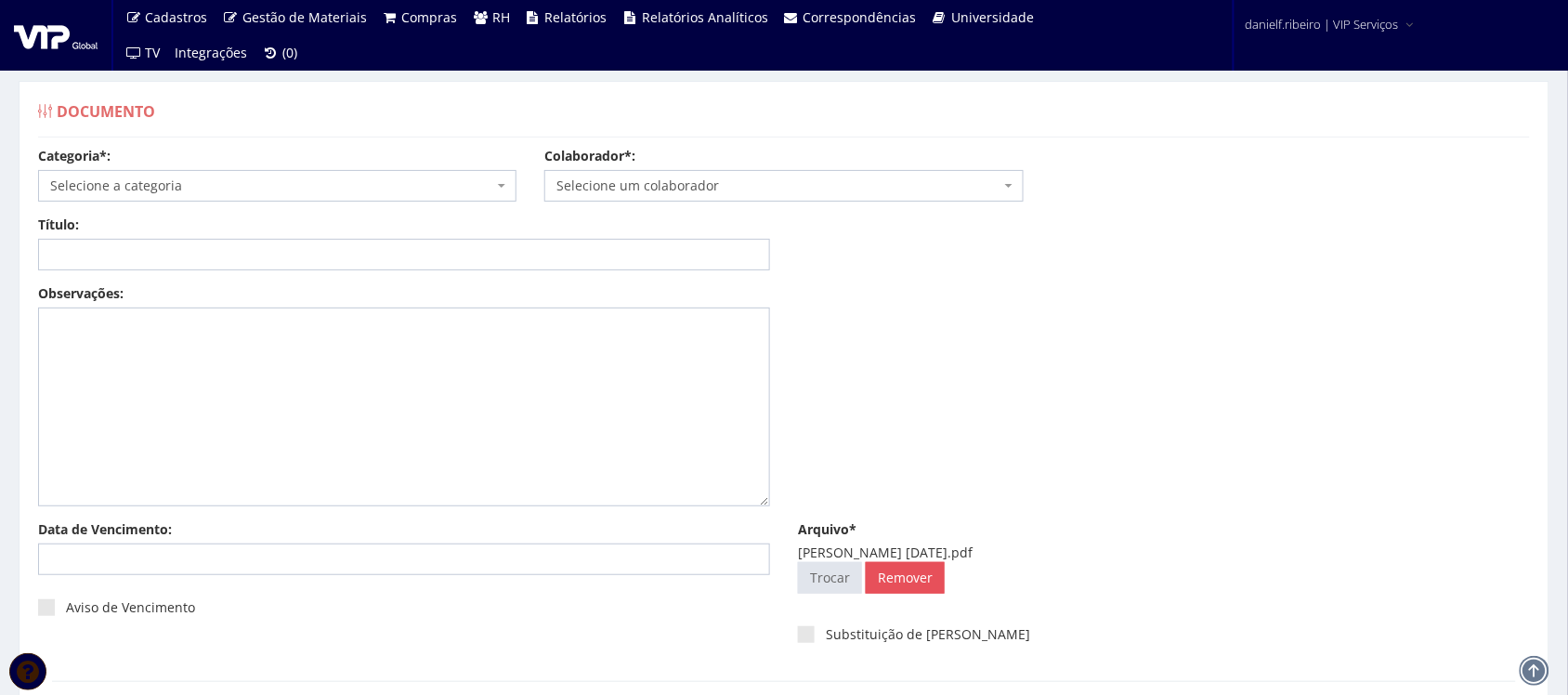
click at [676, 176] on span "Selecione um colaborador" at bounding box center [778, 185] width 443 height 19
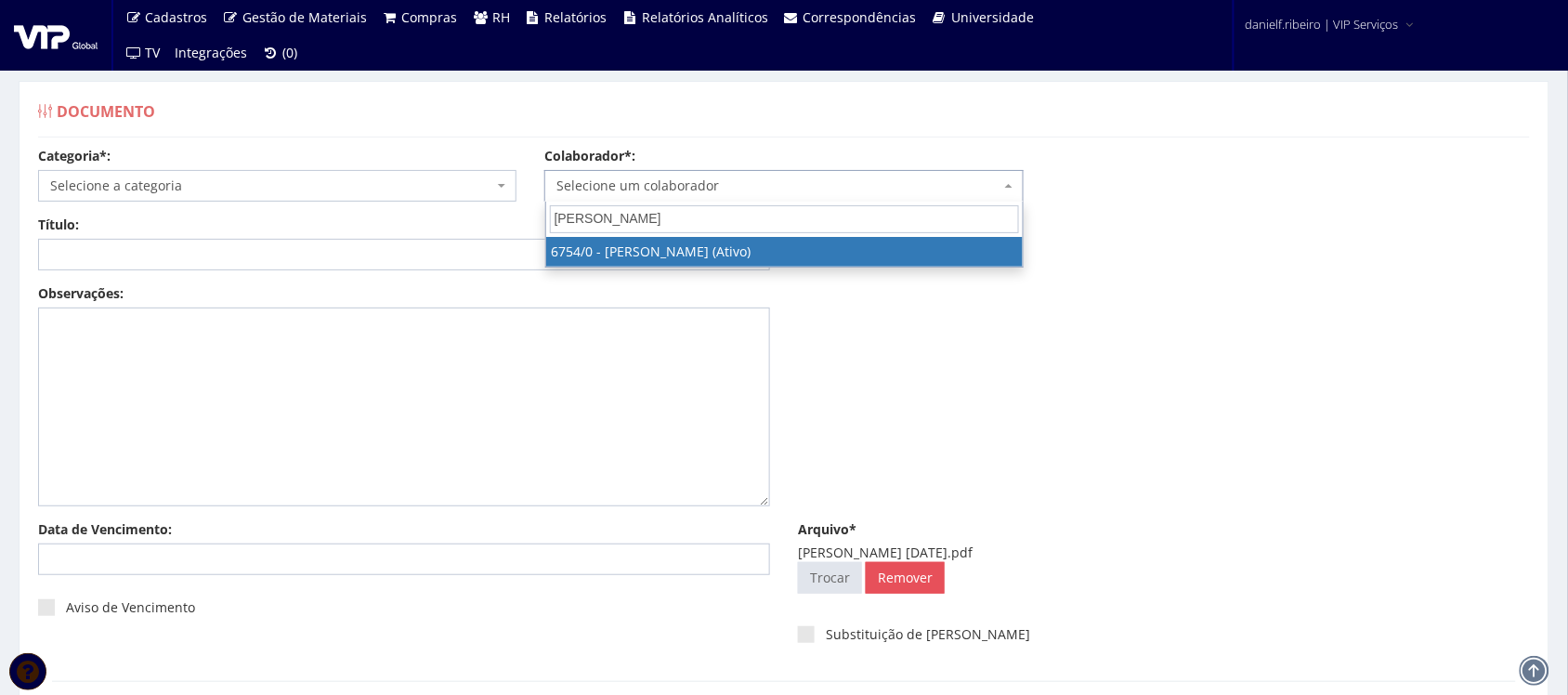
type input "DANIEL NOGU"
select select "166"
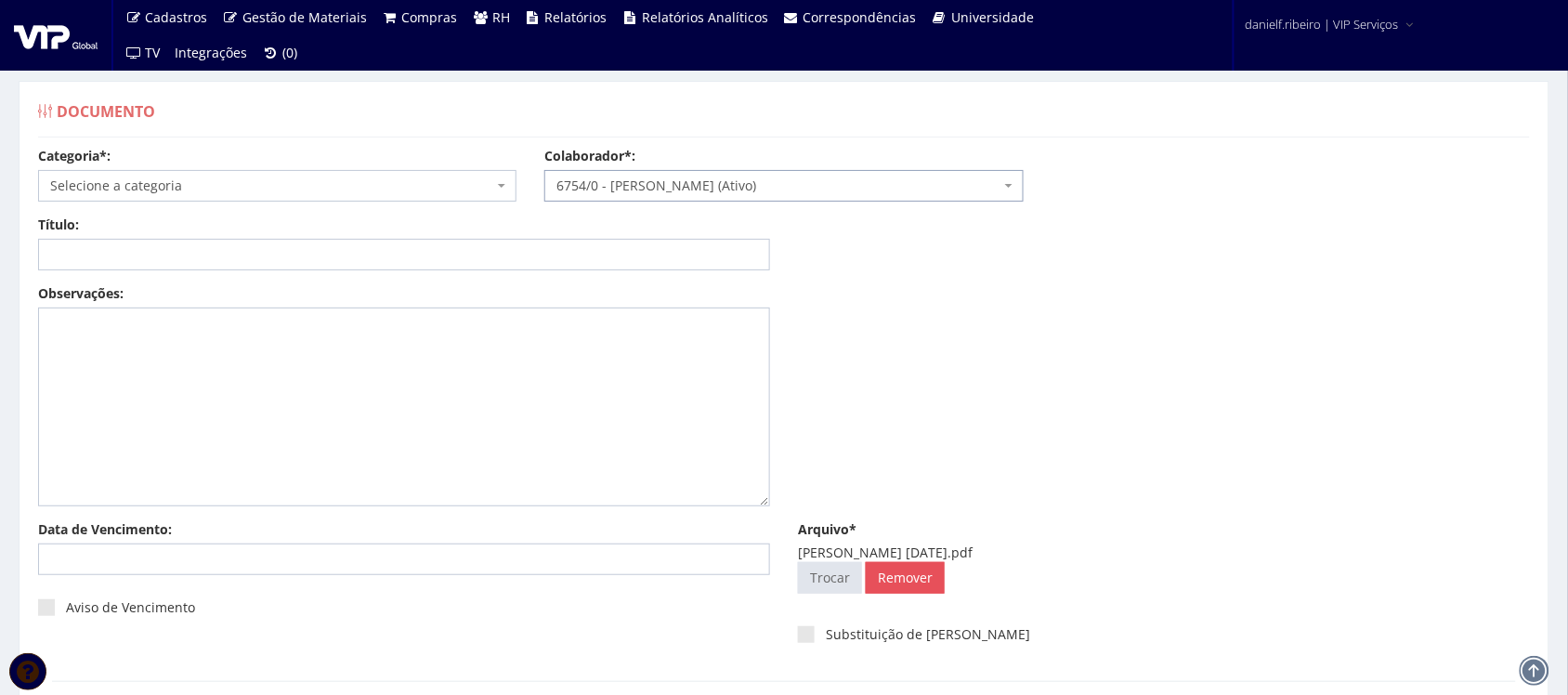
click at [255, 181] on span "Selecione a categoria" at bounding box center [272, 185] width 443 height 19
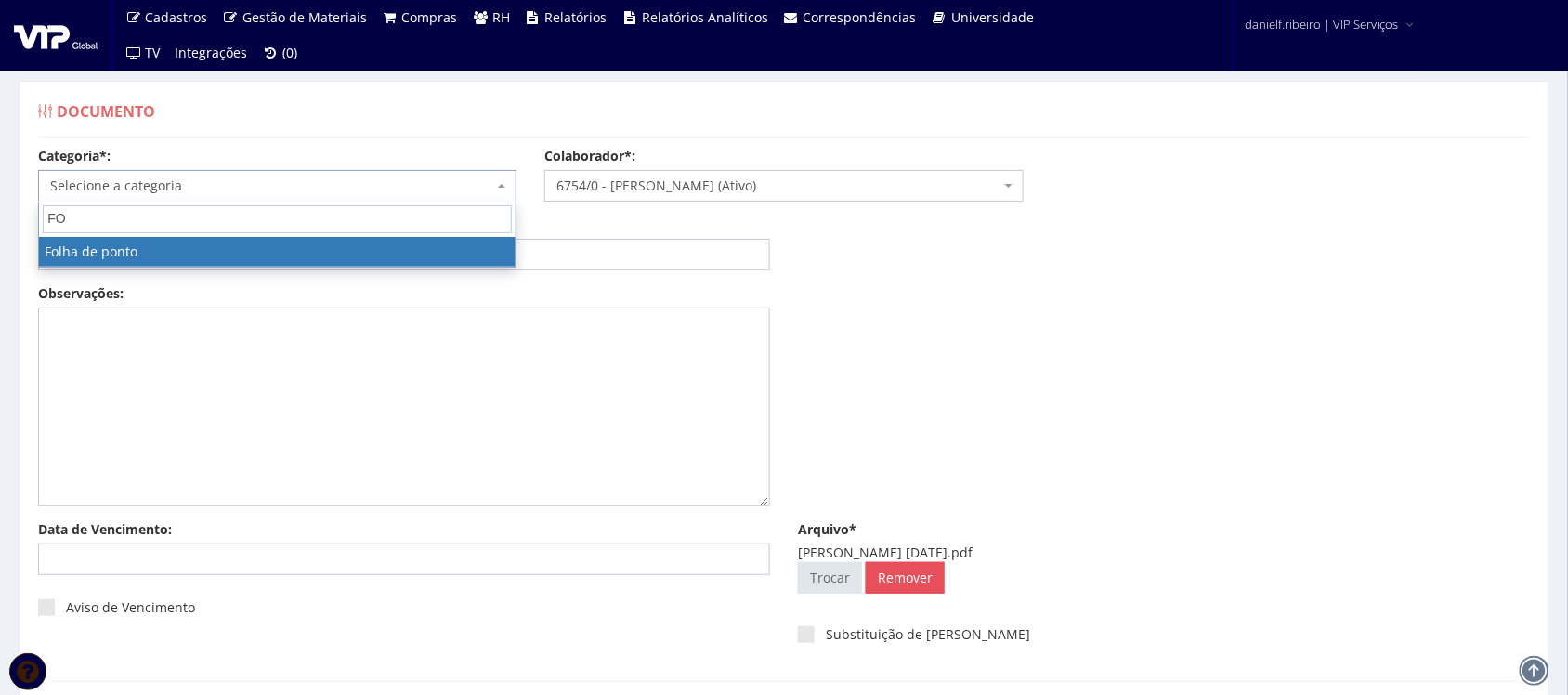
type input "FO"
select select "folha_ponto"
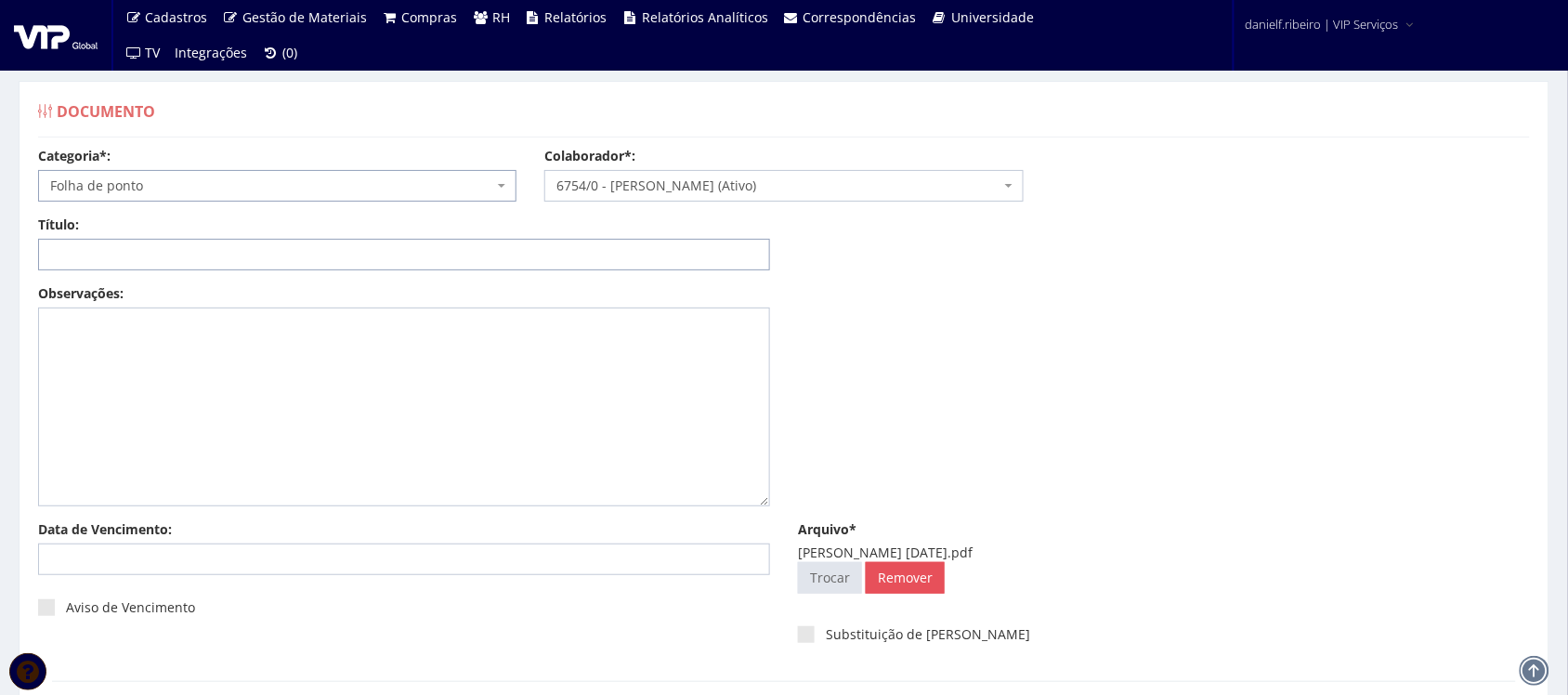
click at [144, 255] on input "Título:" at bounding box center [403, 254] width 732 height 32
paste input "FOLHA DE PONTO - SET/2025"
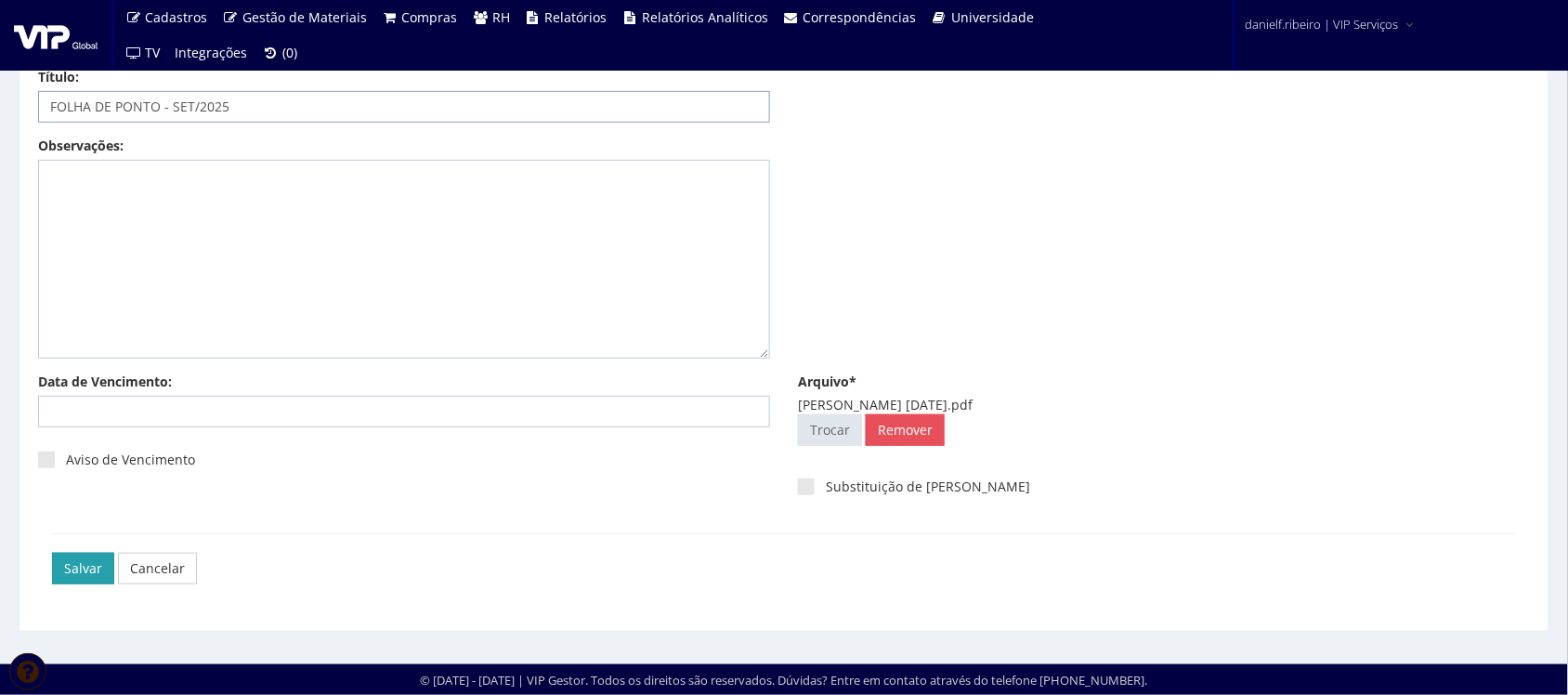
type input "FOLHA DE PONTO - SET/2025"
click at [79, 567] on input "Salvar" at bounding box center [83, 568] width 62 height 32
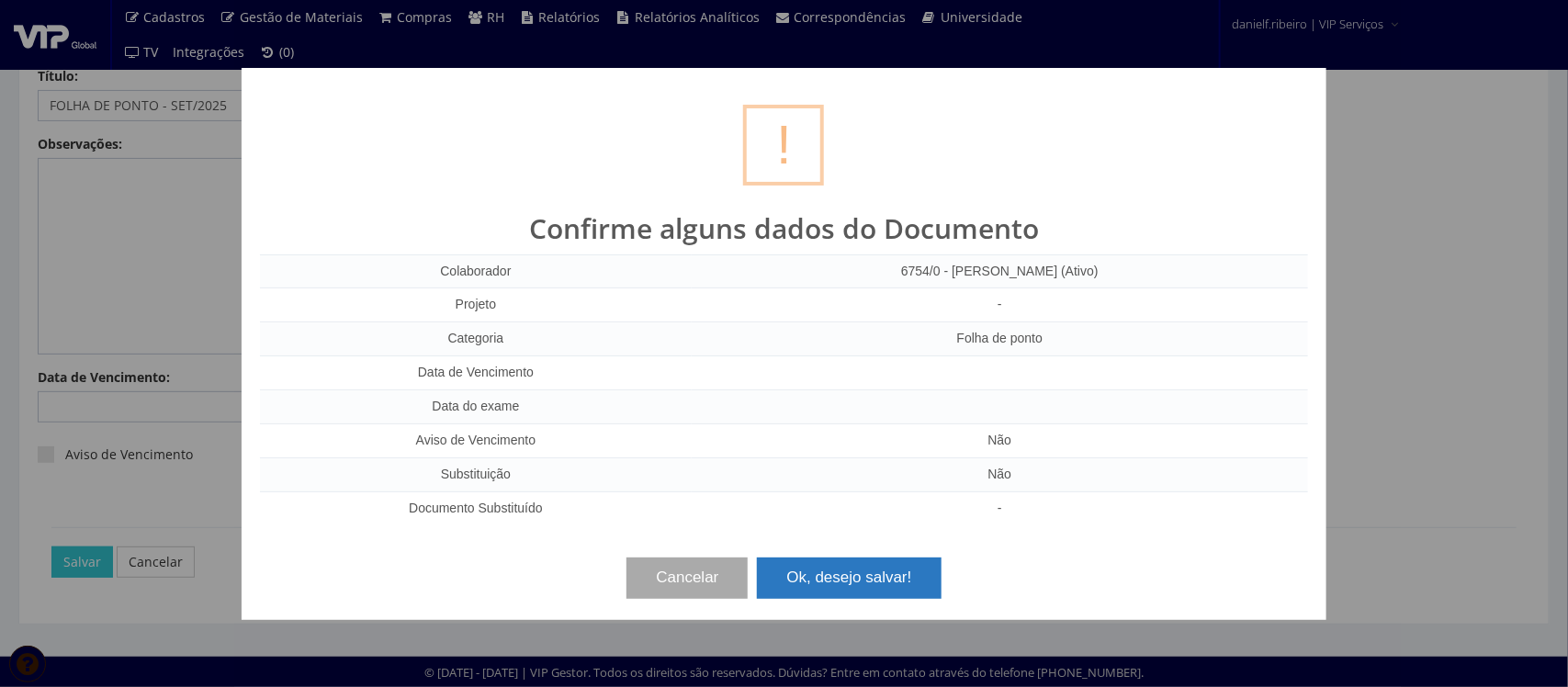
click at [882, 593] on button "Ok, desejo salvar!" at bounding box center [849, 577] width 184 height 40
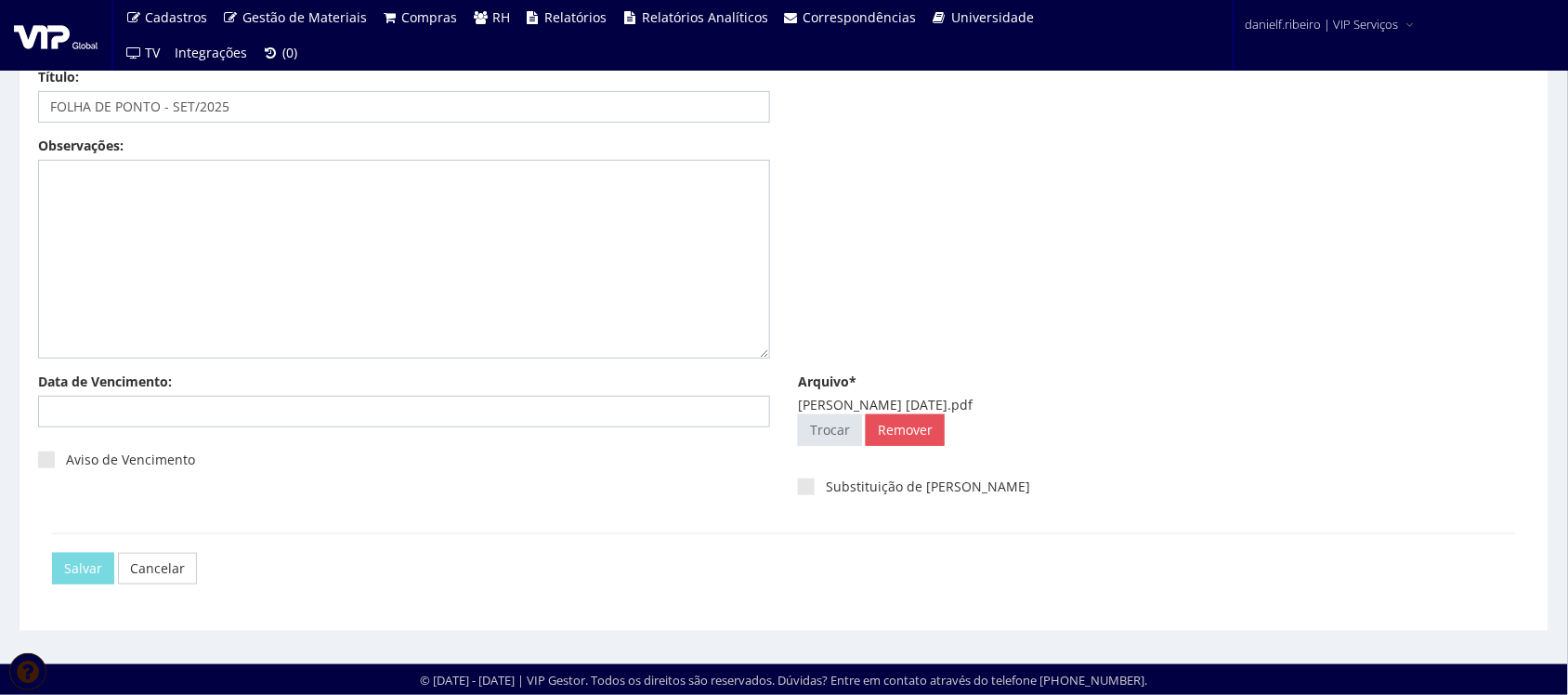
scroll to position [0, 0]
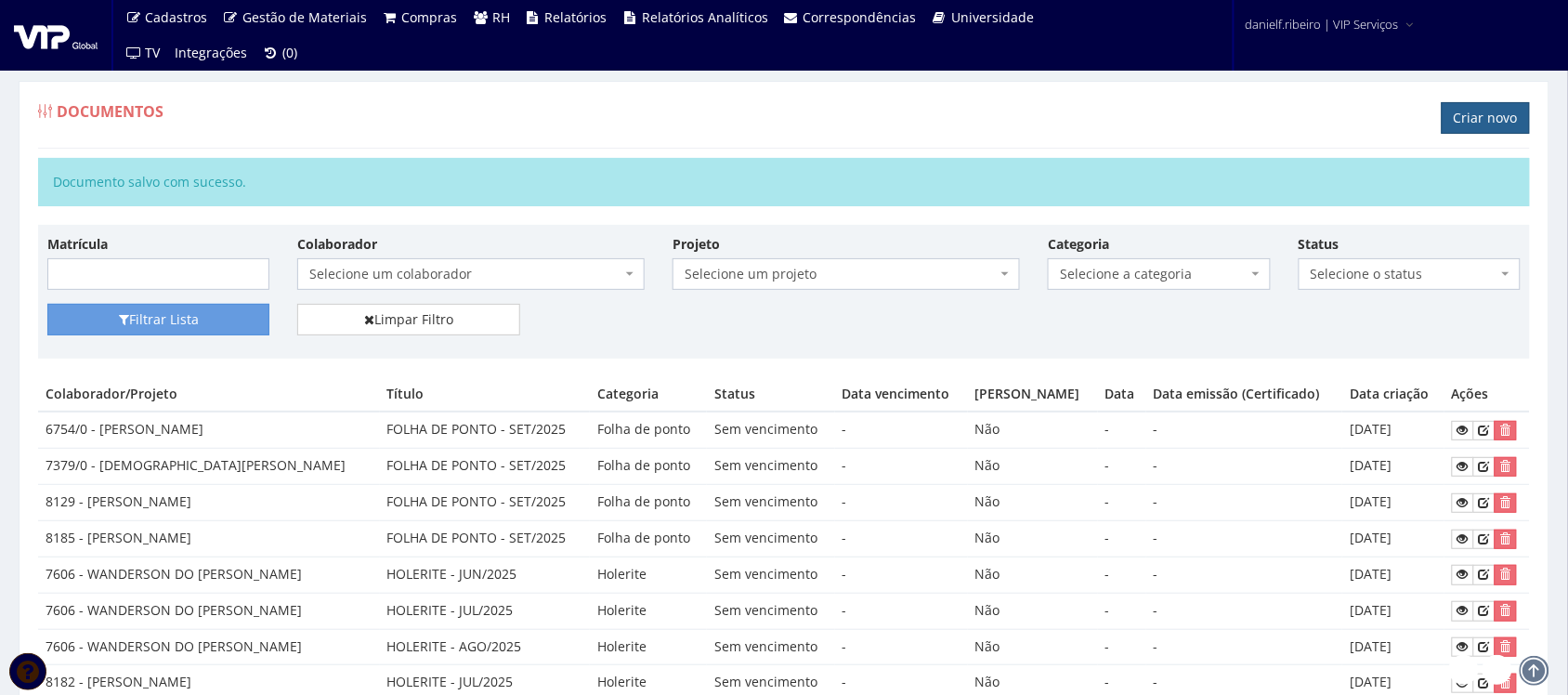
click at [1482, 124] on link "Criar novo" at bounding box center [1485, 118] width 88 height 32
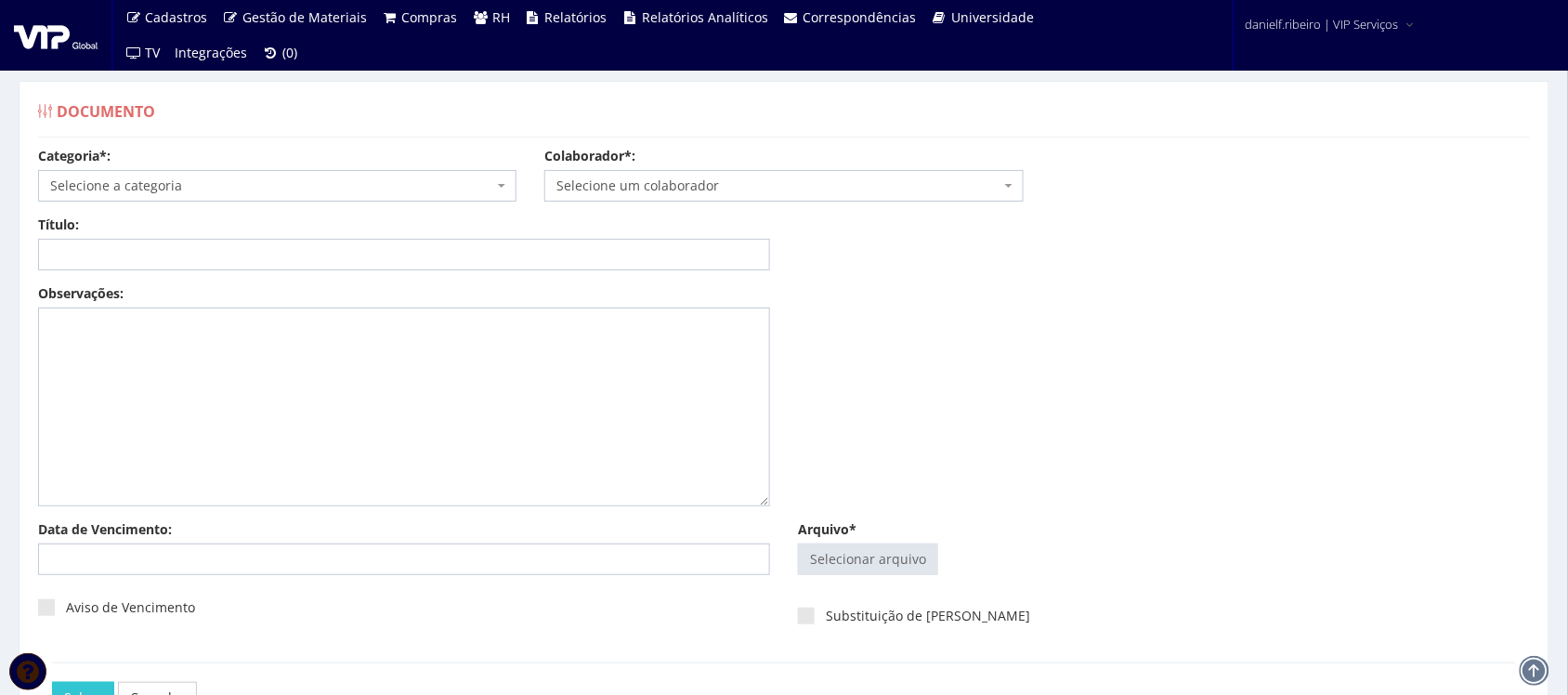
click at [661, 172] on span "Selecione um colaborador" at bounding box center [783, 186] width 478 height 32
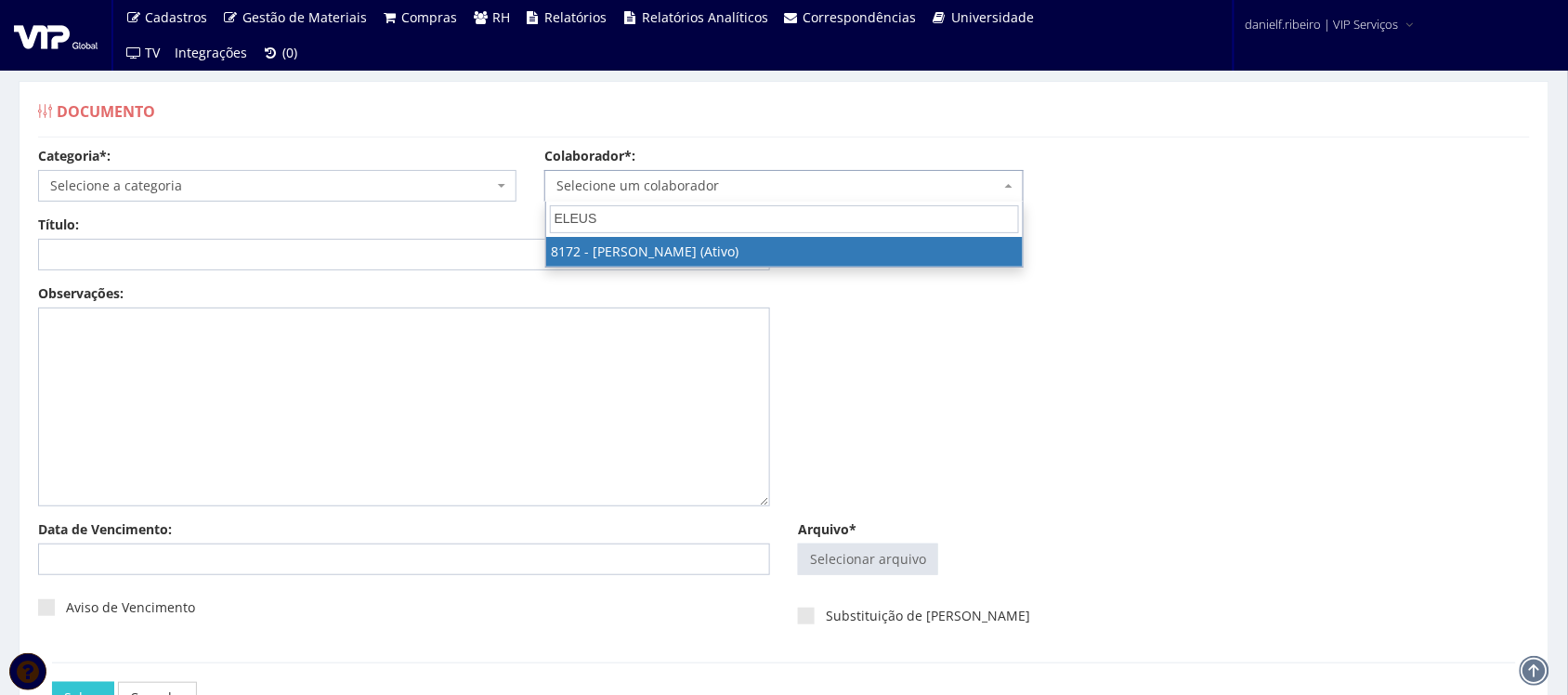
type input "ELEUSA"
select select "3970"
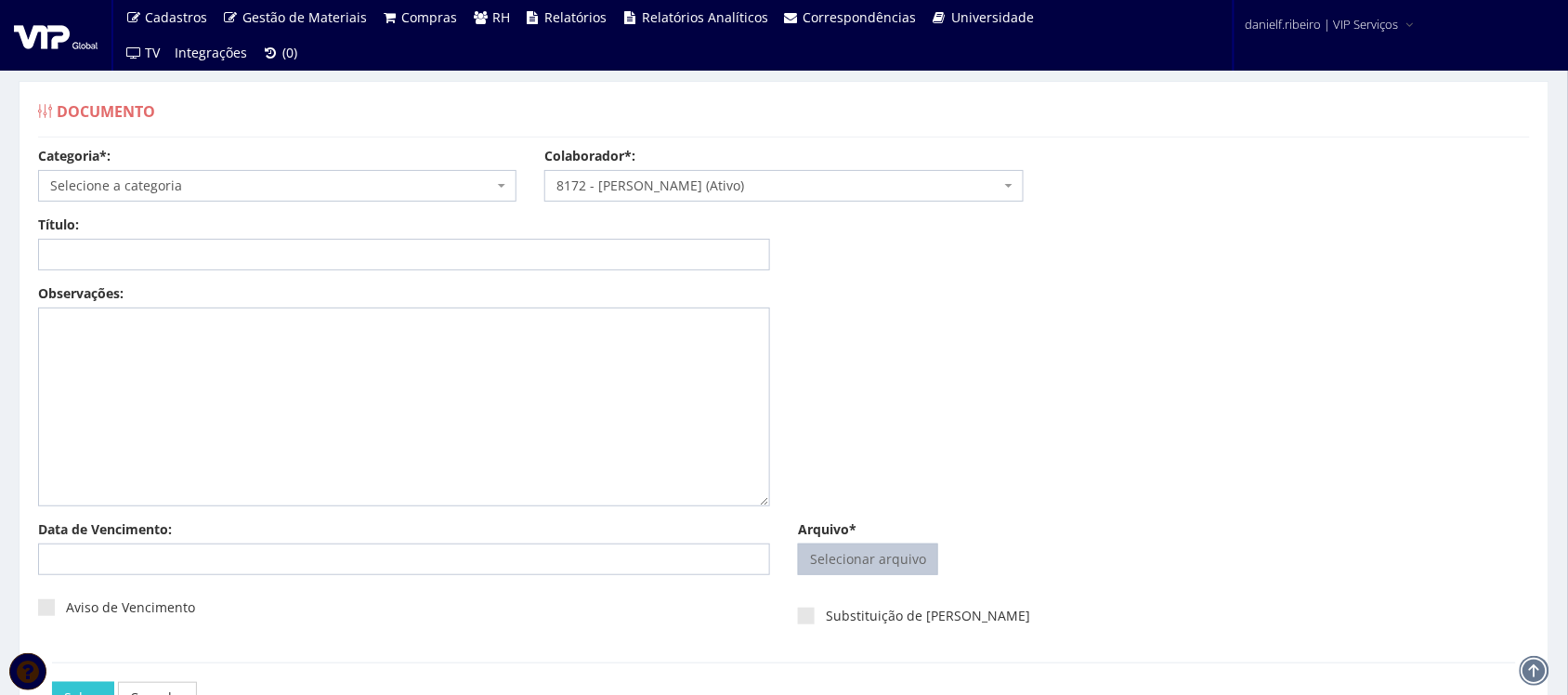
click at [836, 565] on input "Arquivo*" at bounding box center [868, 559] width 139 height 30
type input "C:\fakepath\[PERSON_NAME] [DATE].pdf"
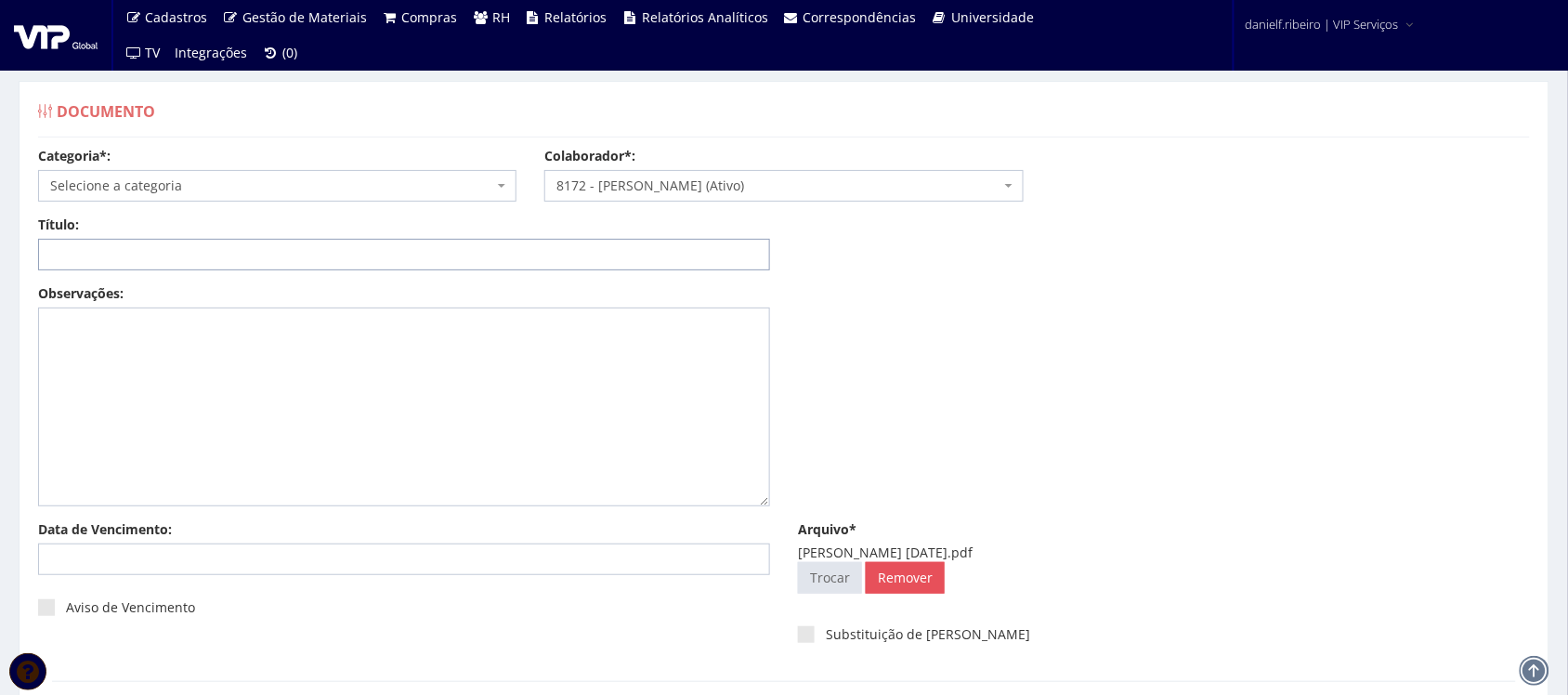
click at [318, 243] on input "Título:" at bounding box center [403, 254] width 732 height 32
paste input "FOLHA DE PONTO - SET/2025"
type input "FOLHA DE PONTO - SET/2025"
click at [214, 195] on span "Selecione a categoria" at bounding box center [272, 185] width 443 height 19
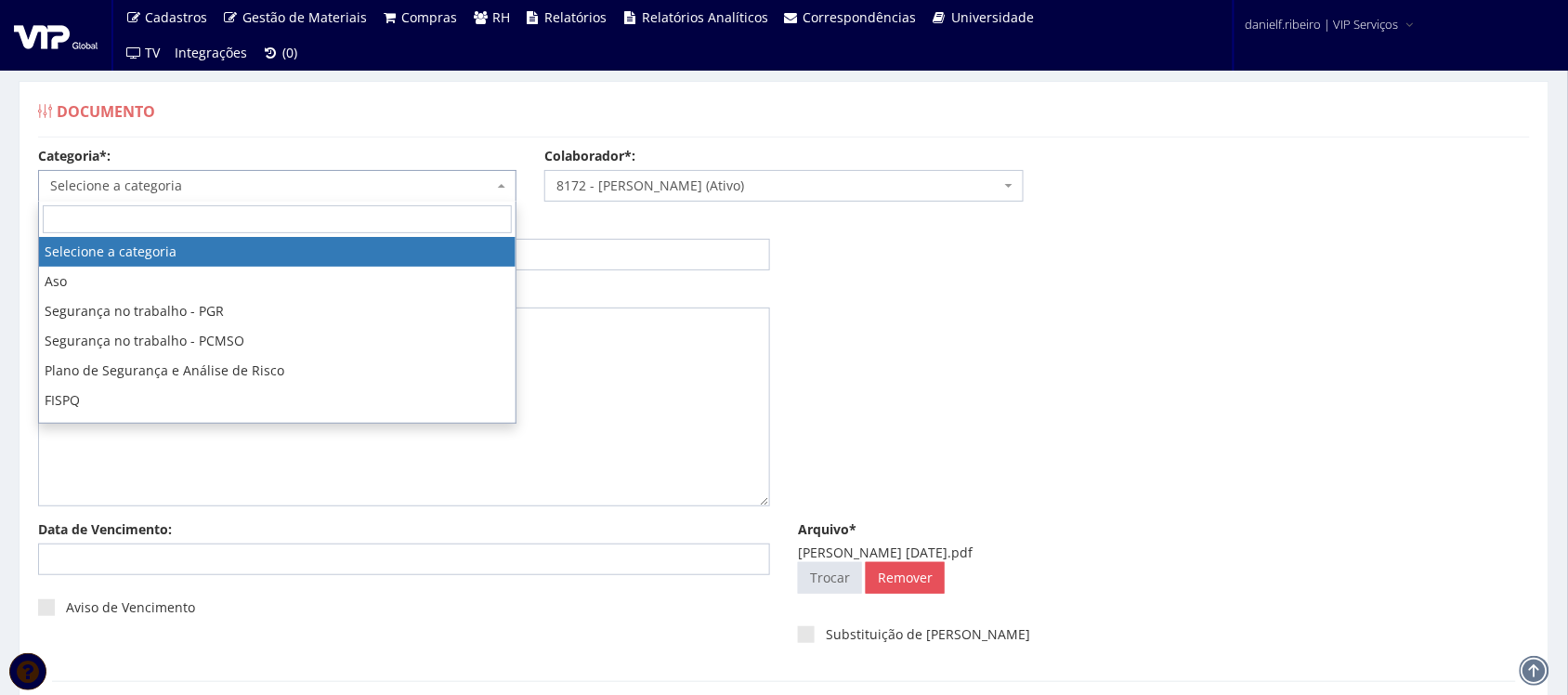
type input "D"
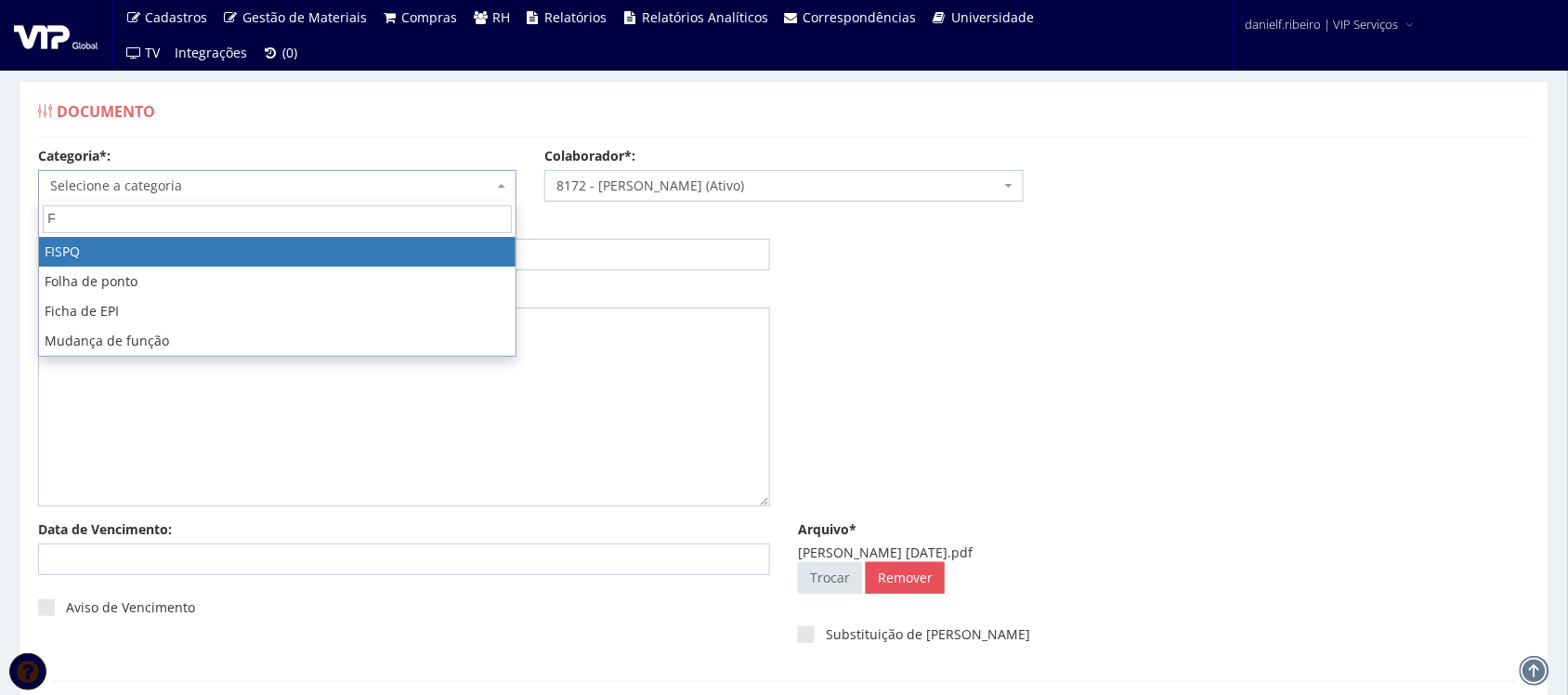
type input "FO"
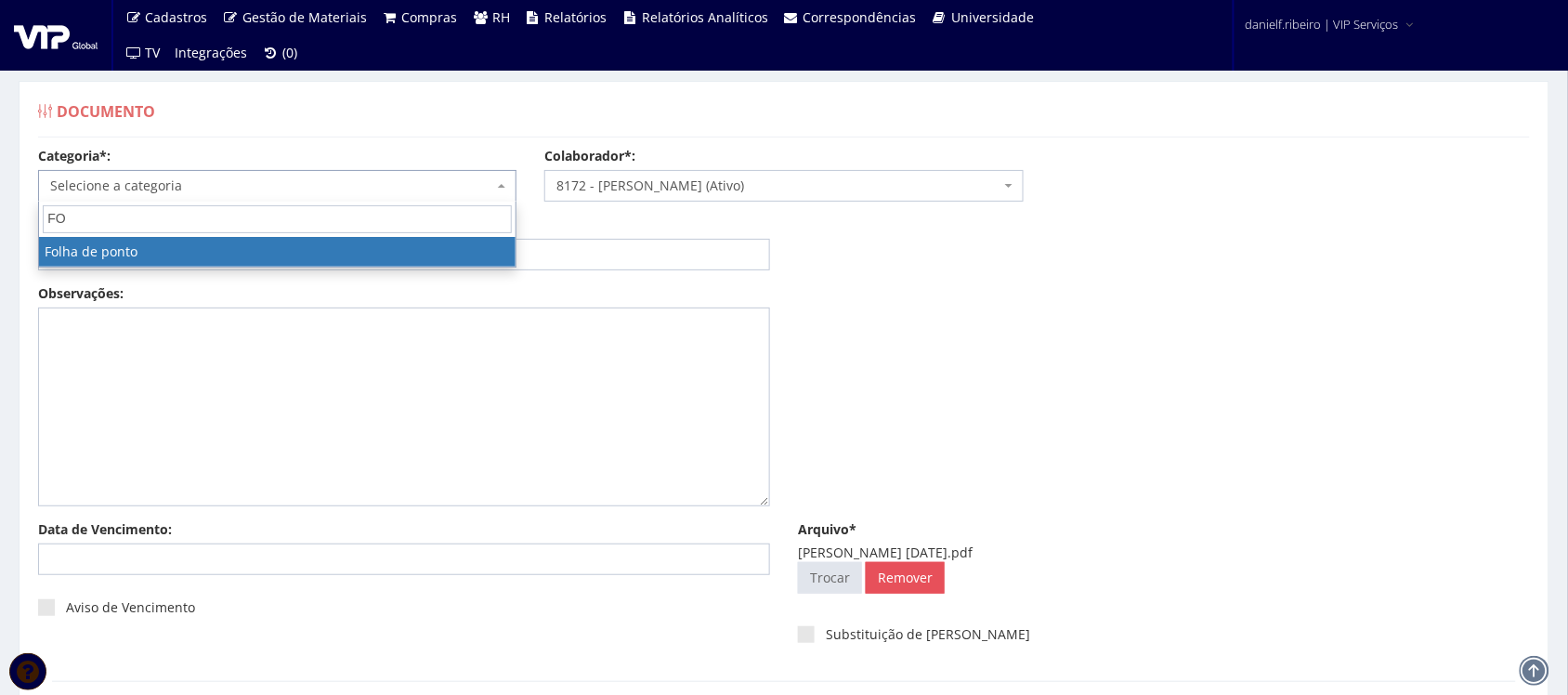
select select "folha_ponto"
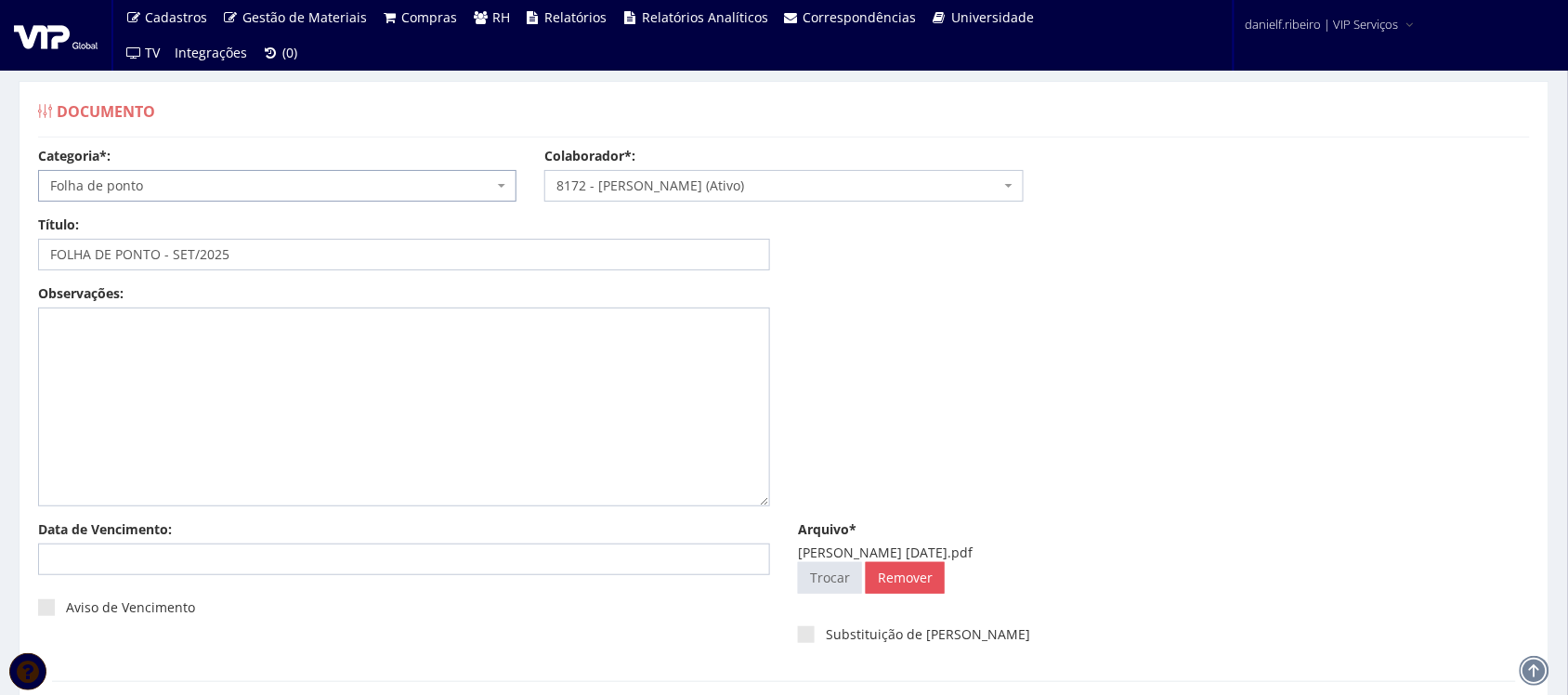
scroll to position [149, 0]
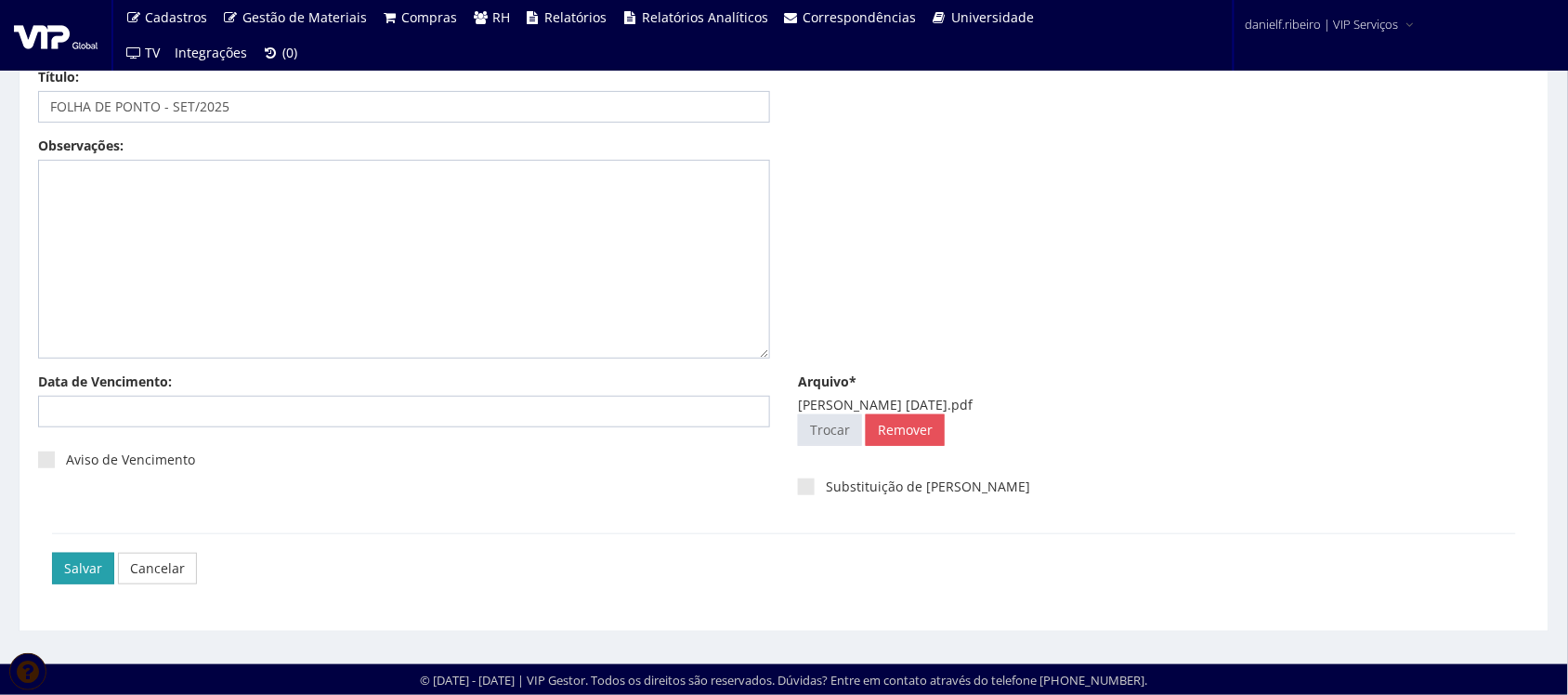
click at [93, 567] on input "Salvar" at bounding box center [83, 568] width 62 height 32
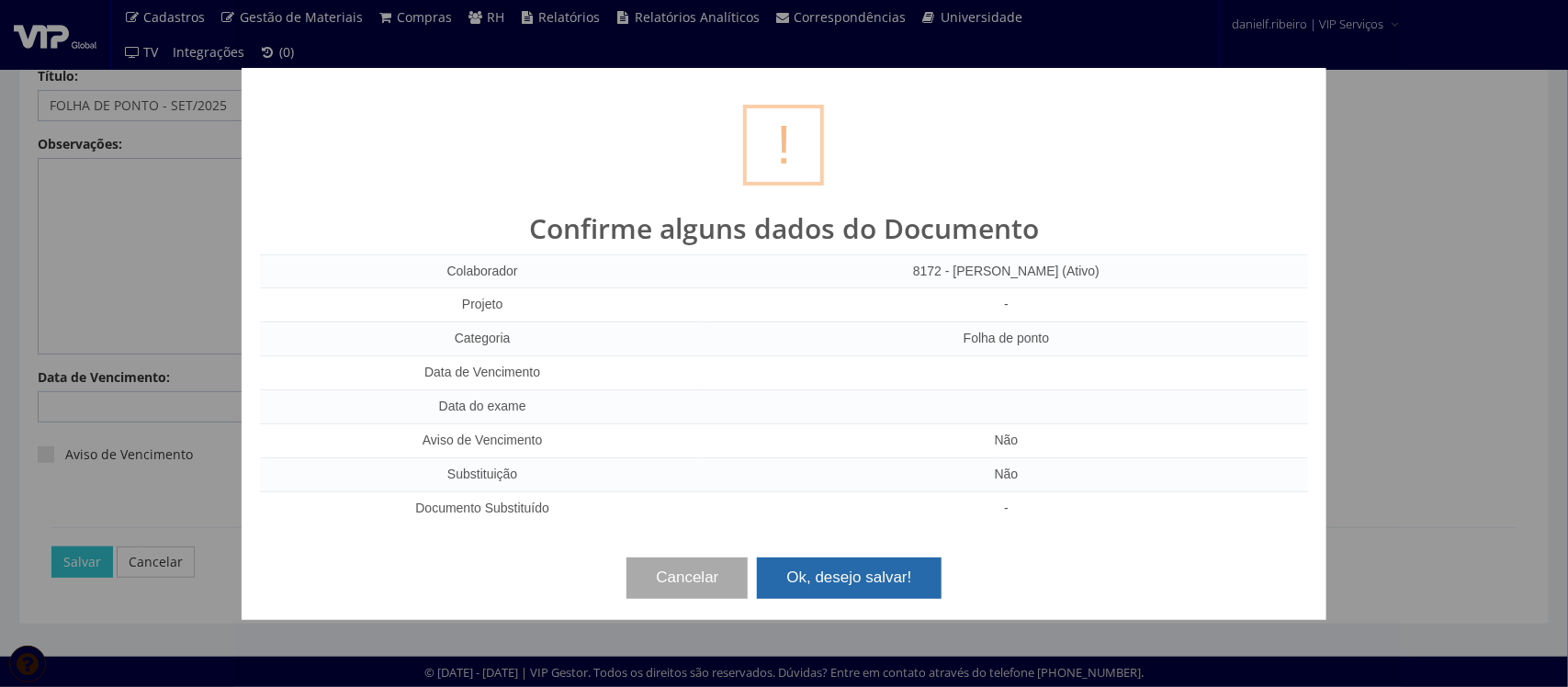
click at [889, 562] on button "Ok, desejo salvar!" at bounding box center [849, 577] width 184 height 40
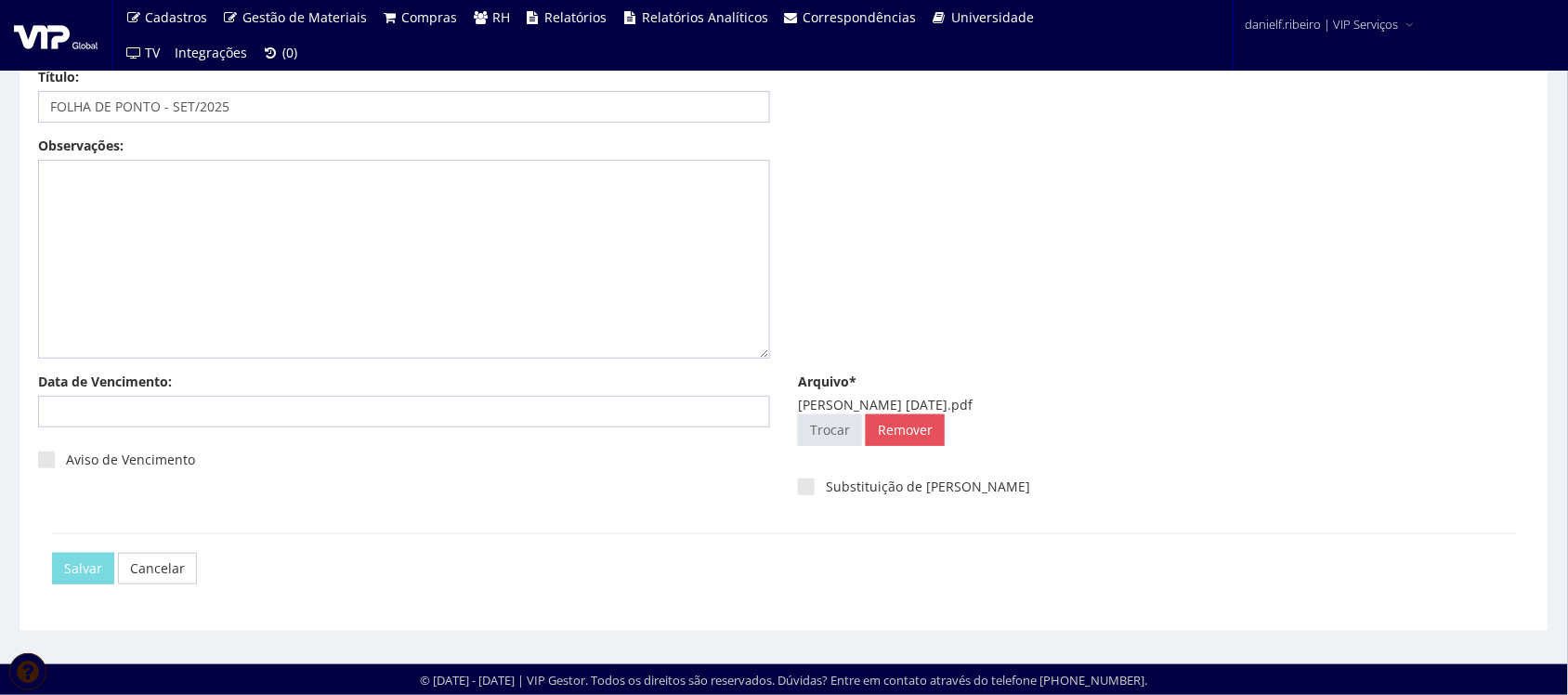
scroll to position [0, 0]
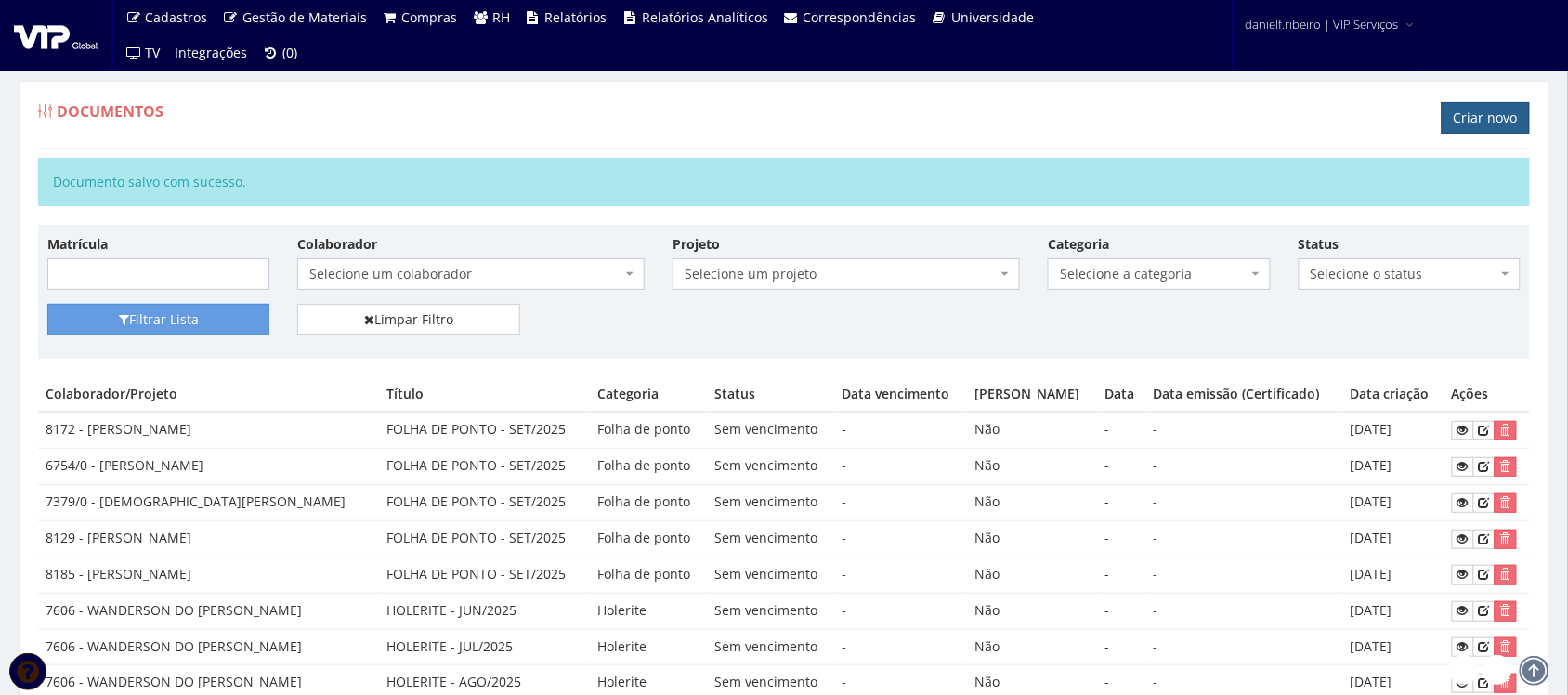
click at [1486, 114] on link "Criar novo" at bounding box center [1485, 118] width 88 height 32
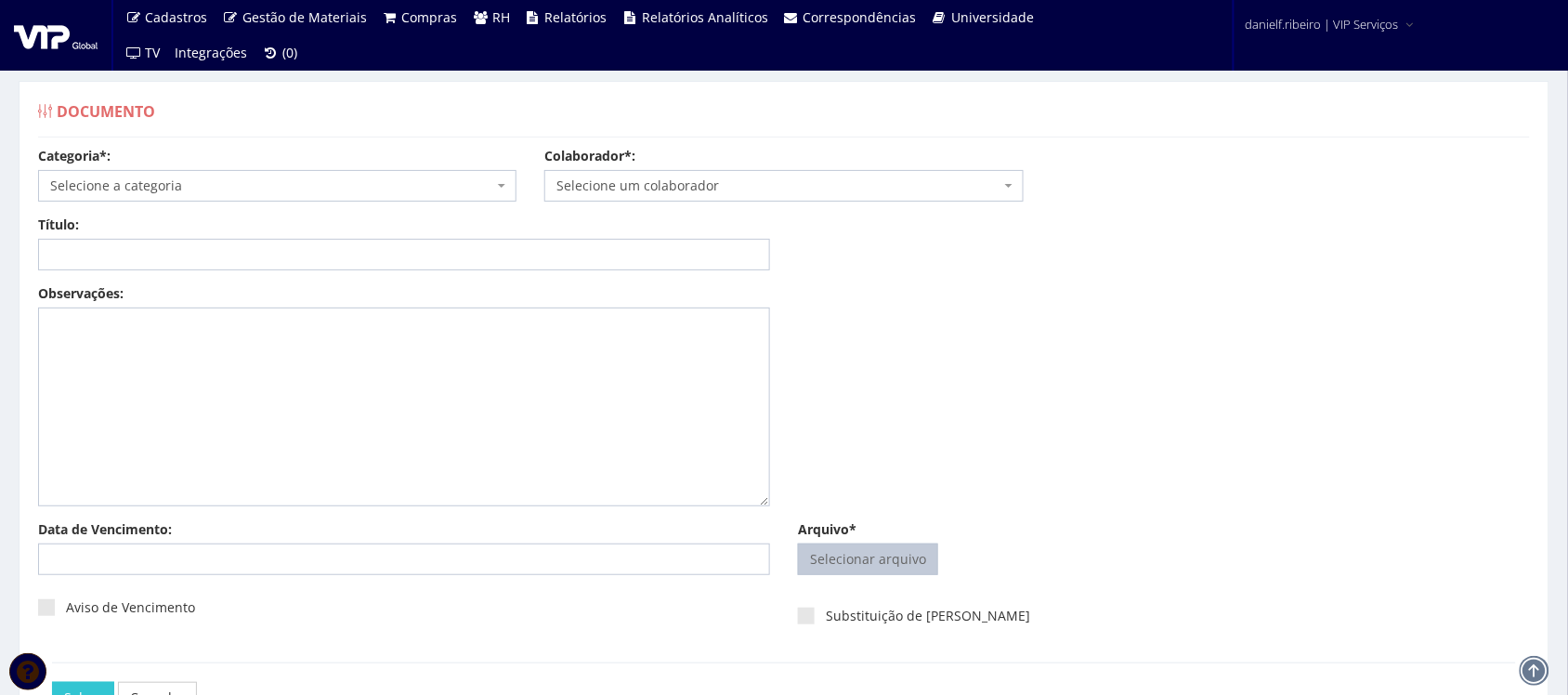
click at [859, 568] on input "Arquivo*" at bounding box center [868, 559] width 139 height 30
type input "C:\fakepath\ERINALDO COELHO PEREIRA SET.2025.pdf"
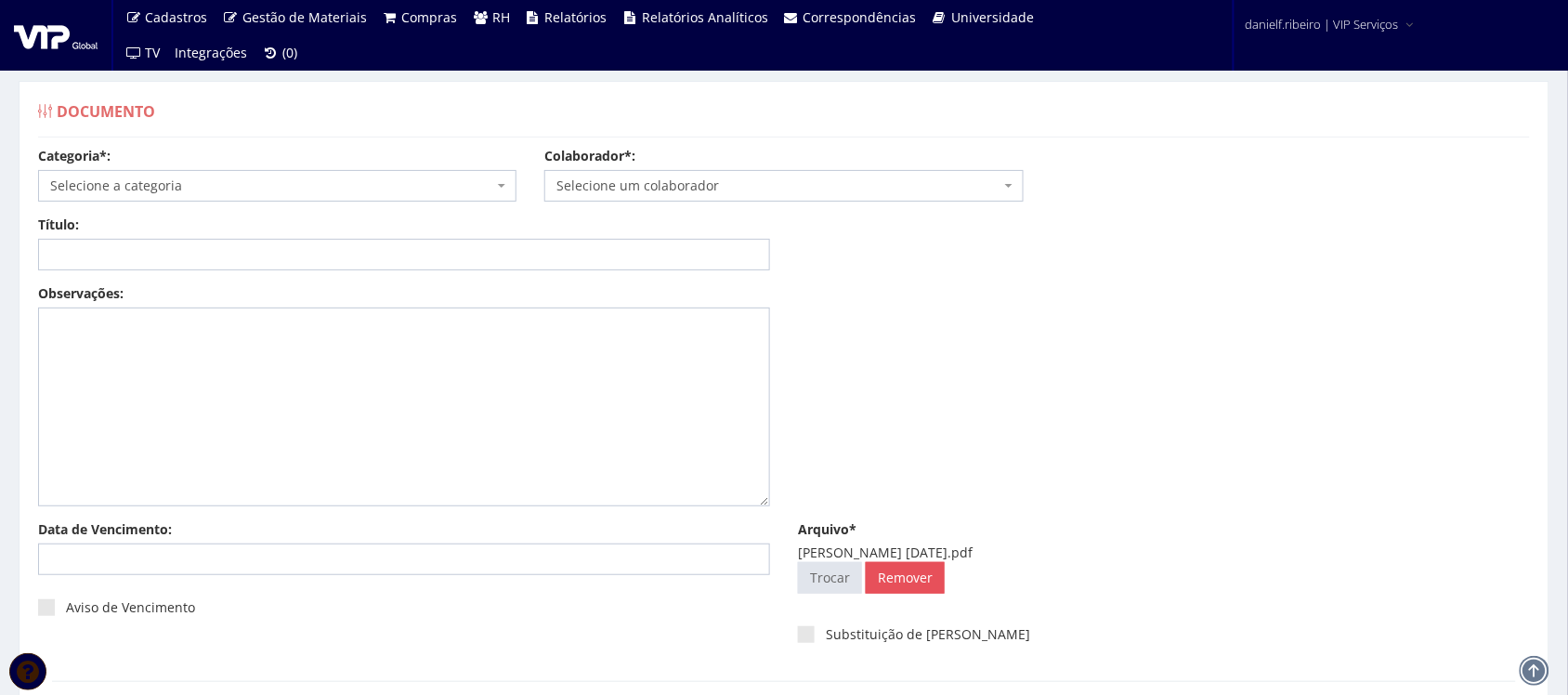
click at [707, 186] on span "Selecione um colaborador" at bounding box center [778, 185] width 443 height 19
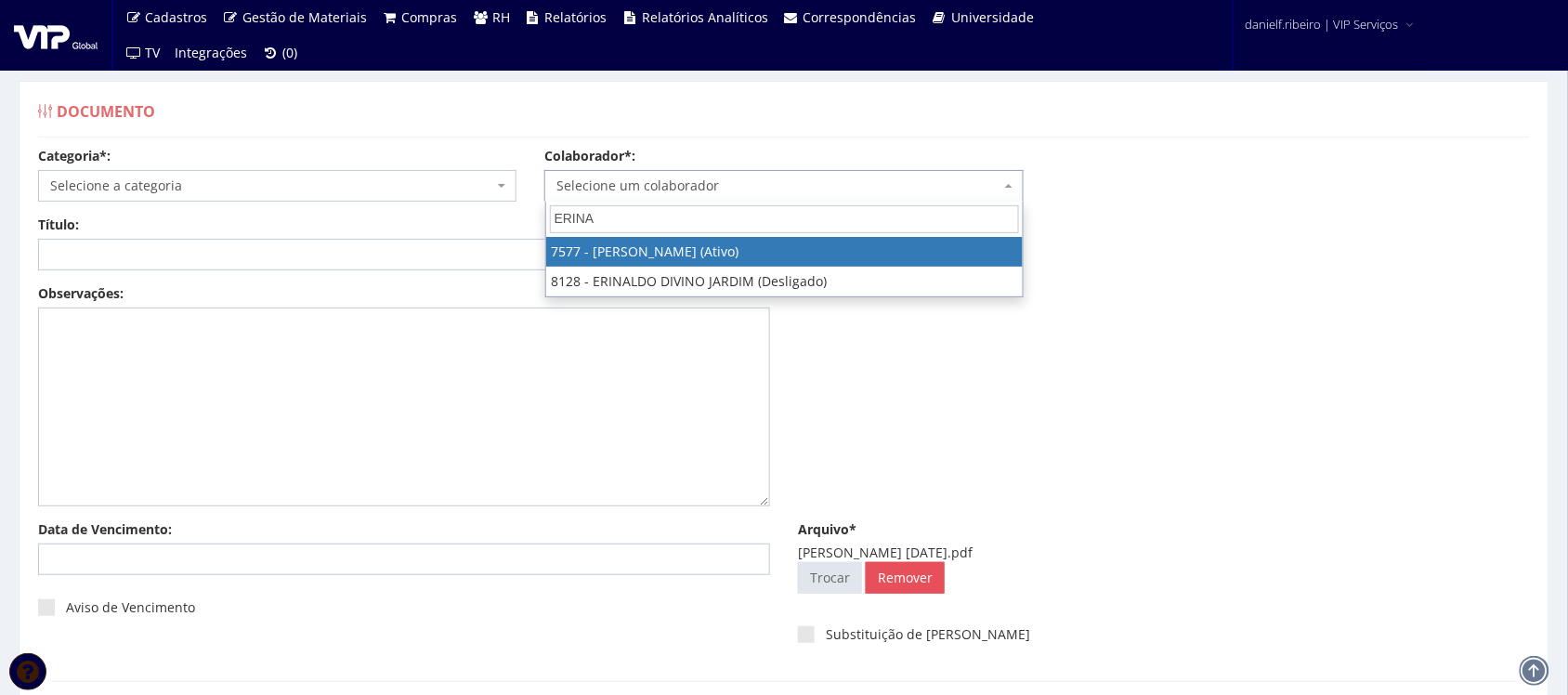
type input "ERINAL"
select select "1713"
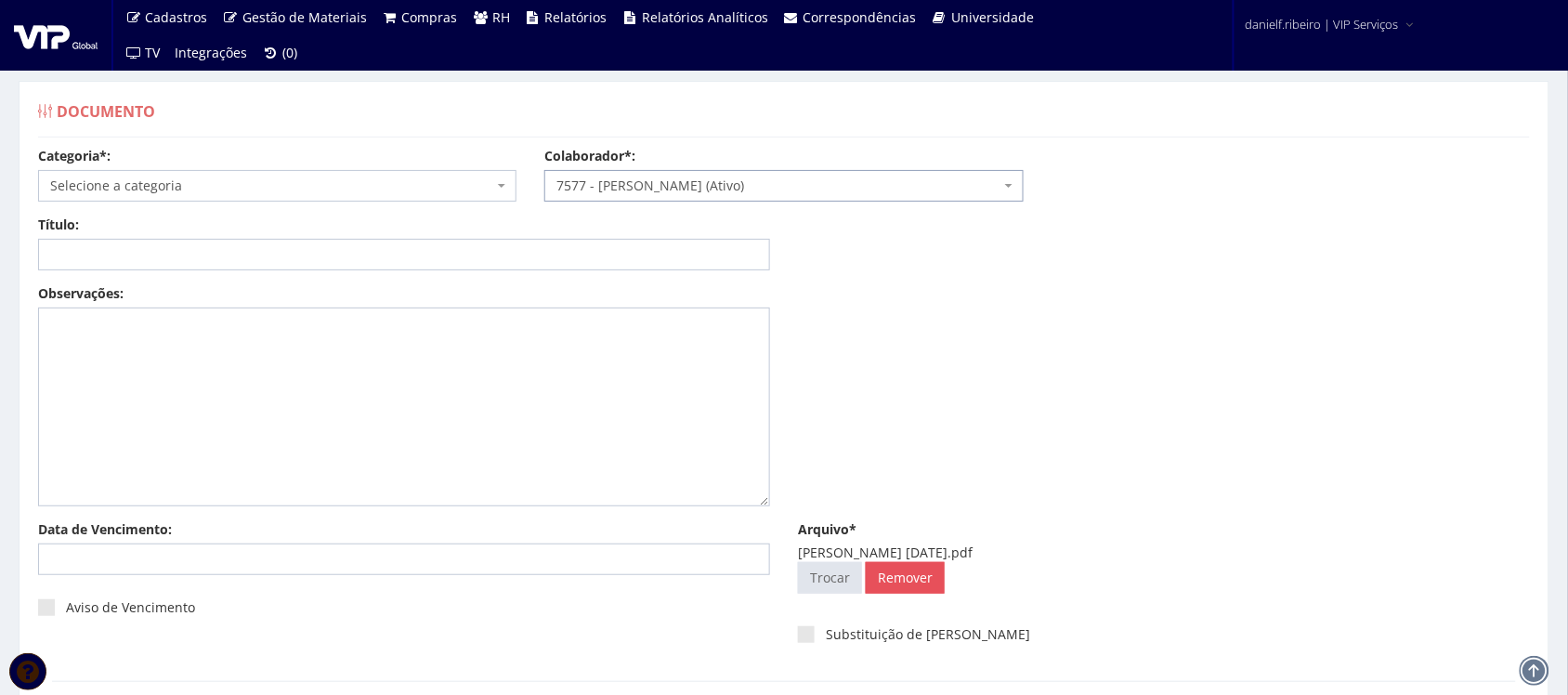
click at [177, 196] on span "Selecione a categoria" at bounding box center [276, 186] width 478 height 32
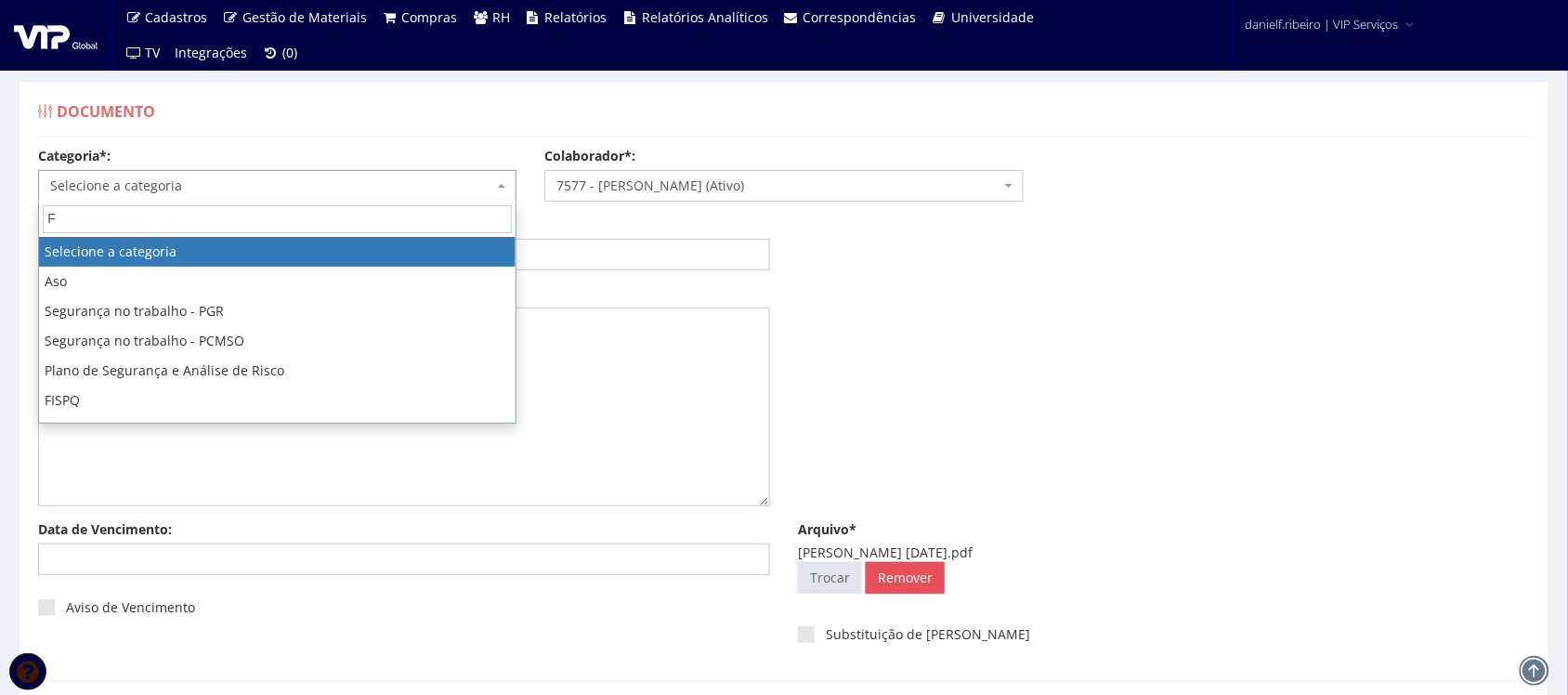
type input "FO"
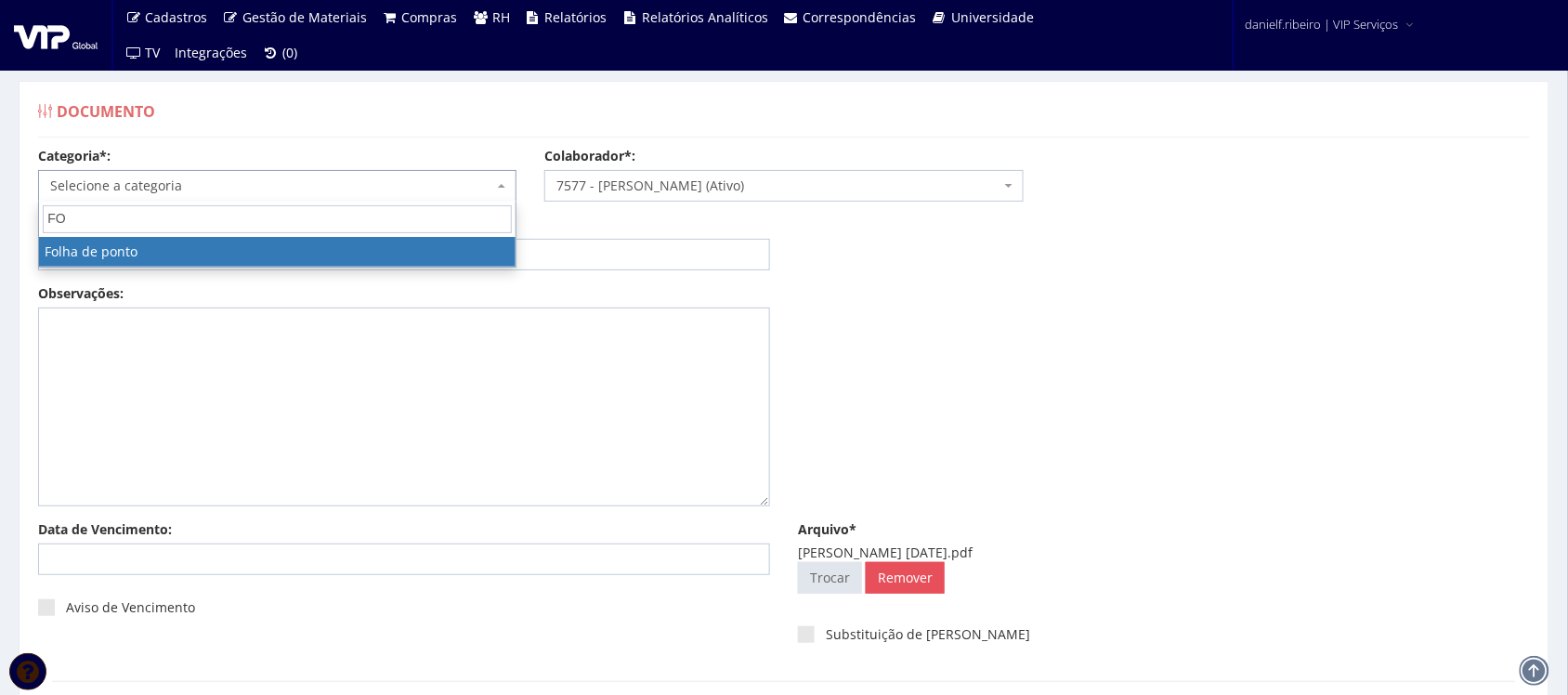
select select "folha_ponto"
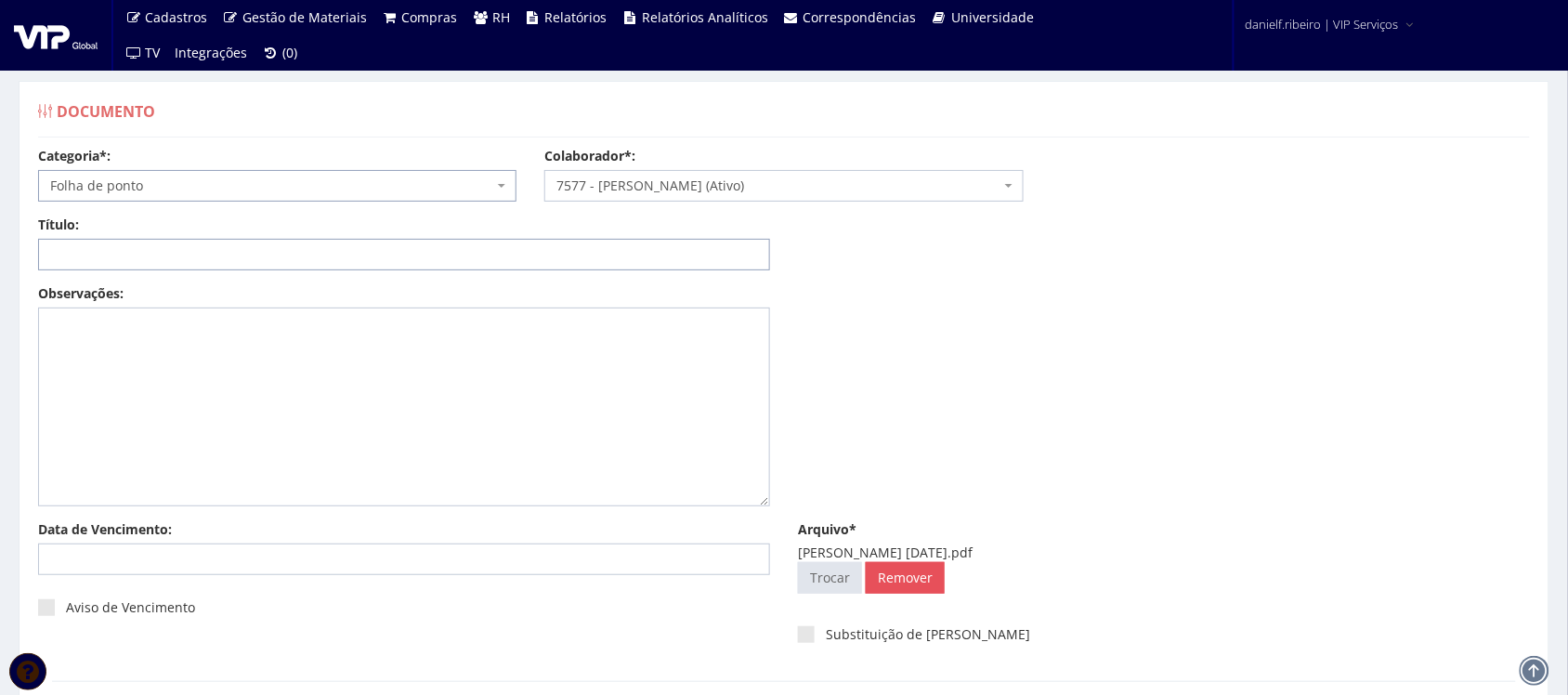
click at [256, 260] on input "Título:" at bounding box center [403, 254] width 732 height 32
paste input "FOLHA DE PONTO - SET/2025"
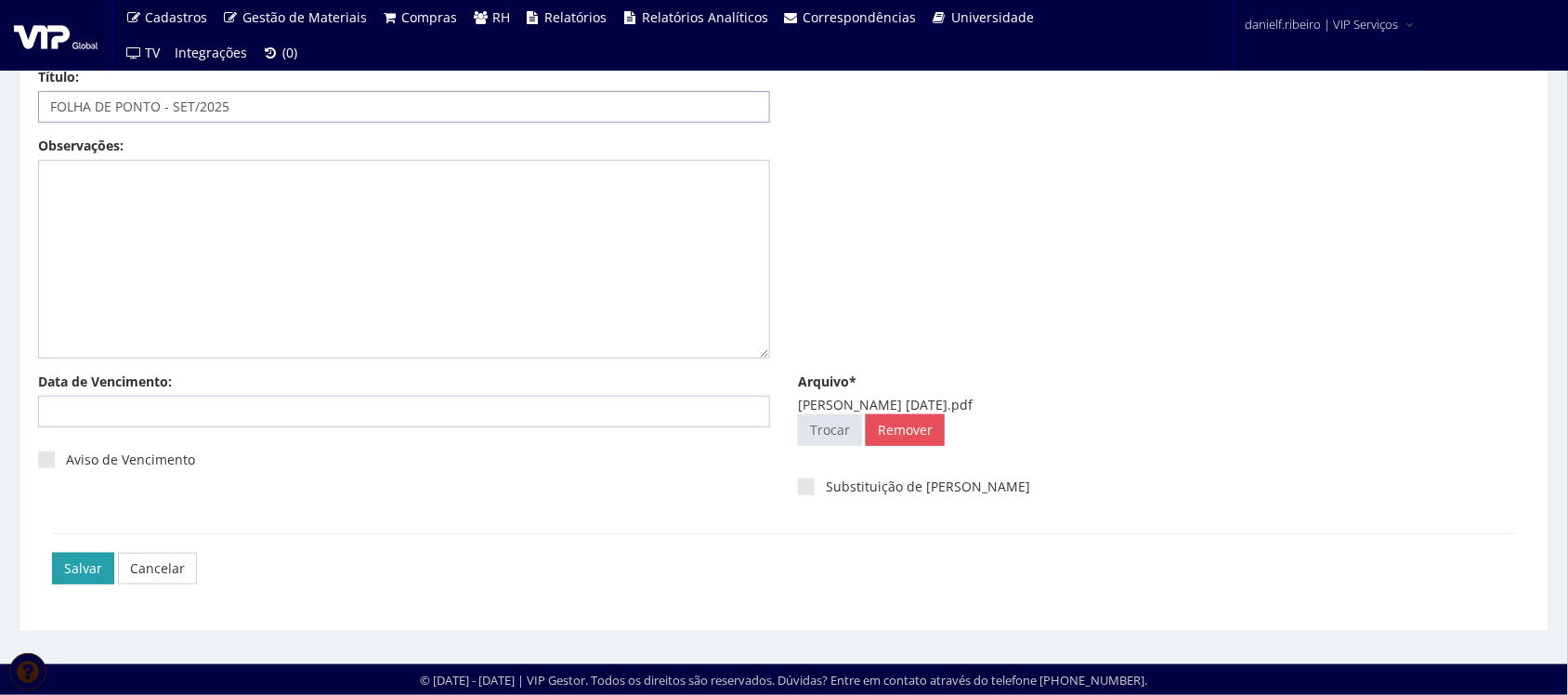
type input "FOLHA DE PONTO - SET/2025"
click at [55, 564] on input "Salvar" at bounding box center [83, 568] width 62 height 32
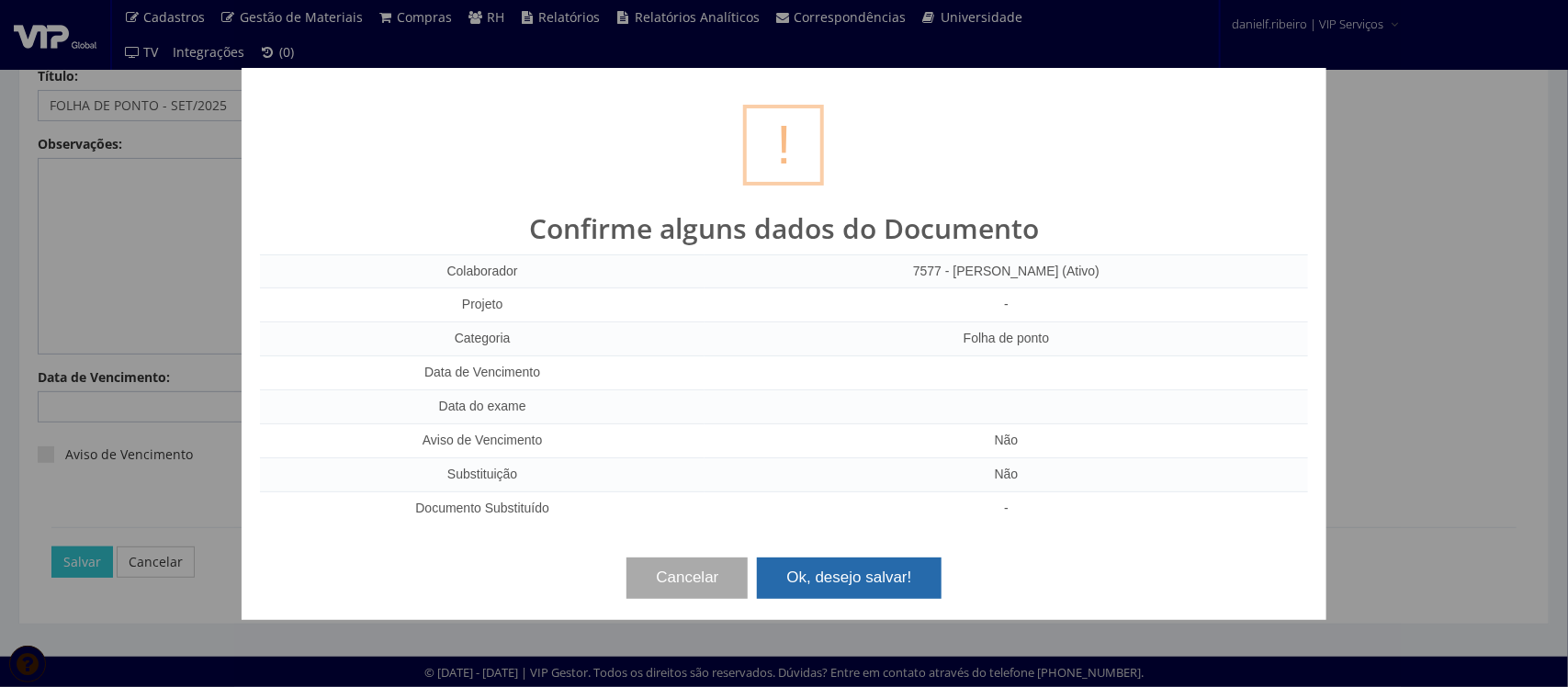
click at [893, 598] on button "Ok, desejo salvar!" at bounding box center [849, 577] width 184 height 40
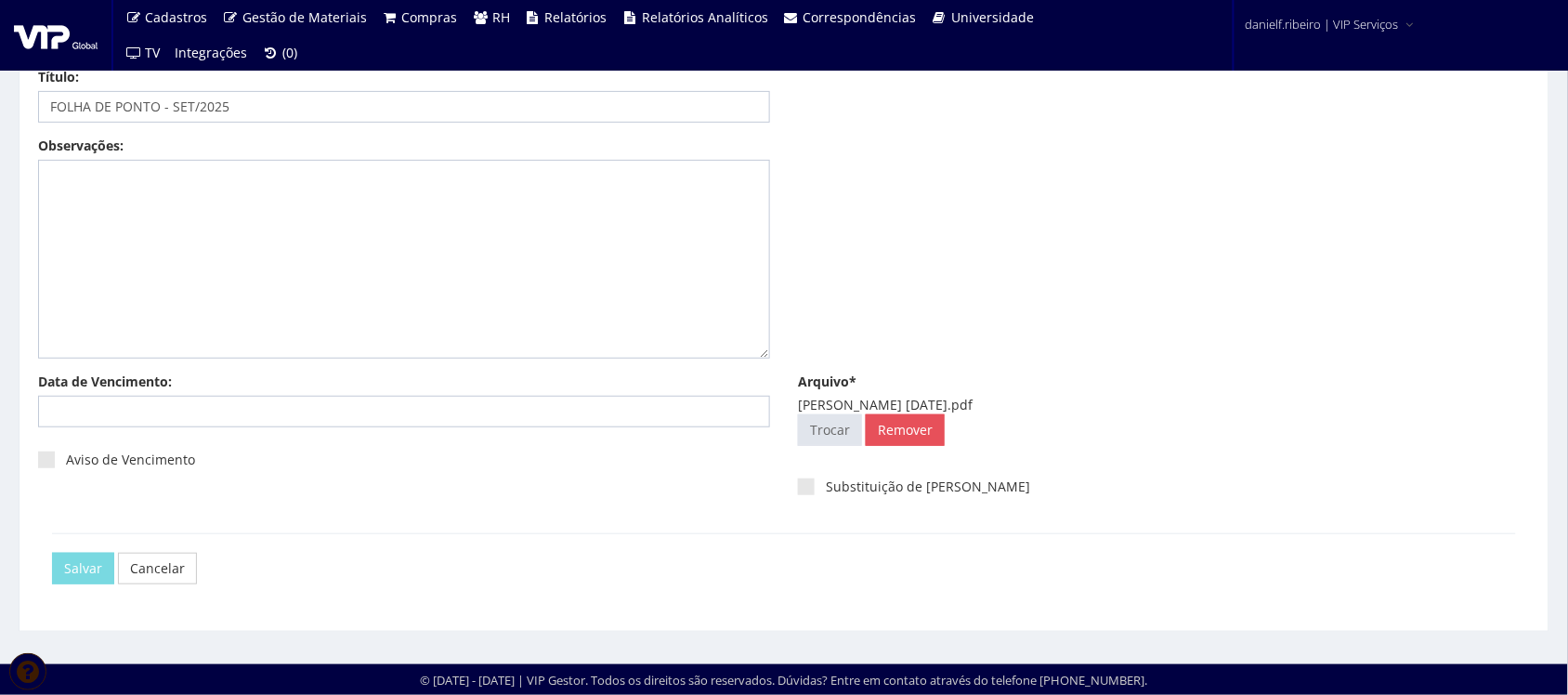
scroll to position [0, 0]
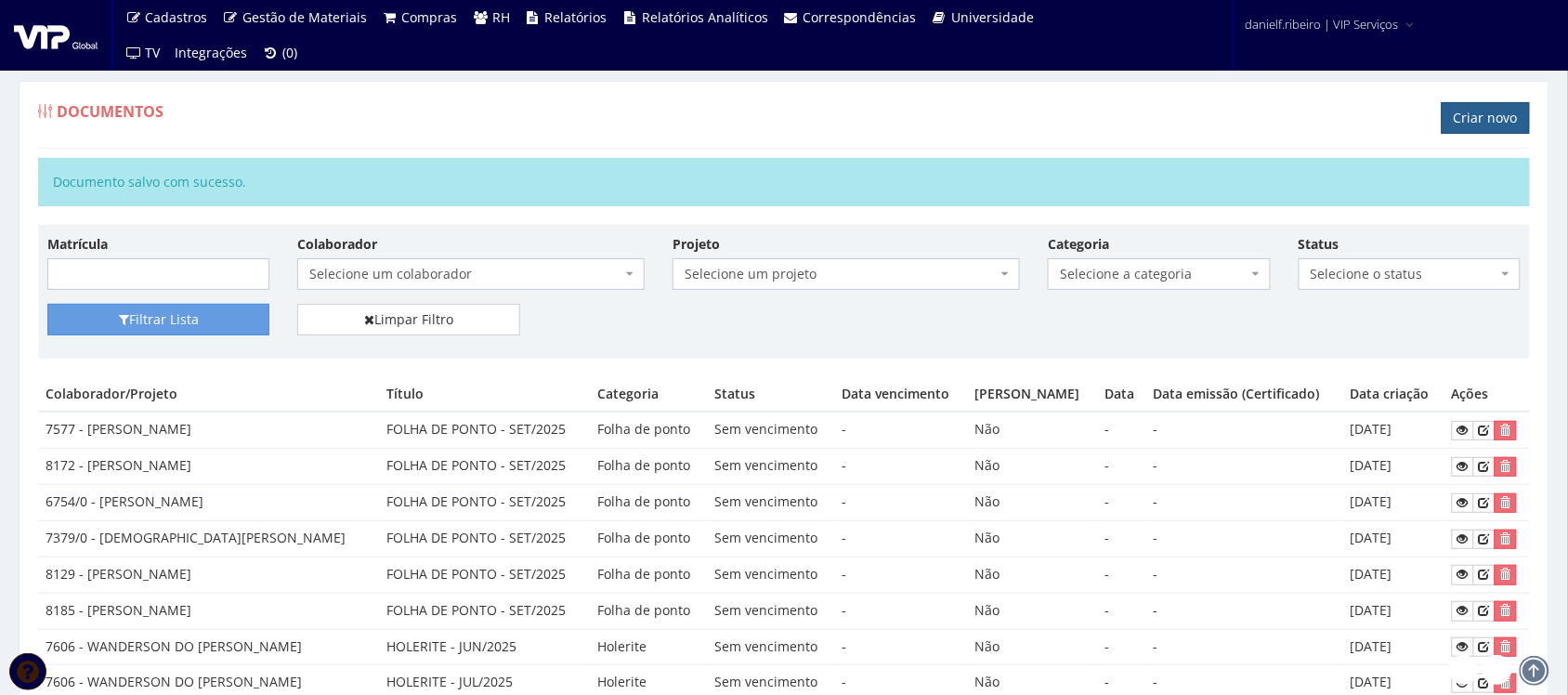
click at [1491, 124] on link "Criar novo" at bounding box center [1485, 118] width 88 height 32
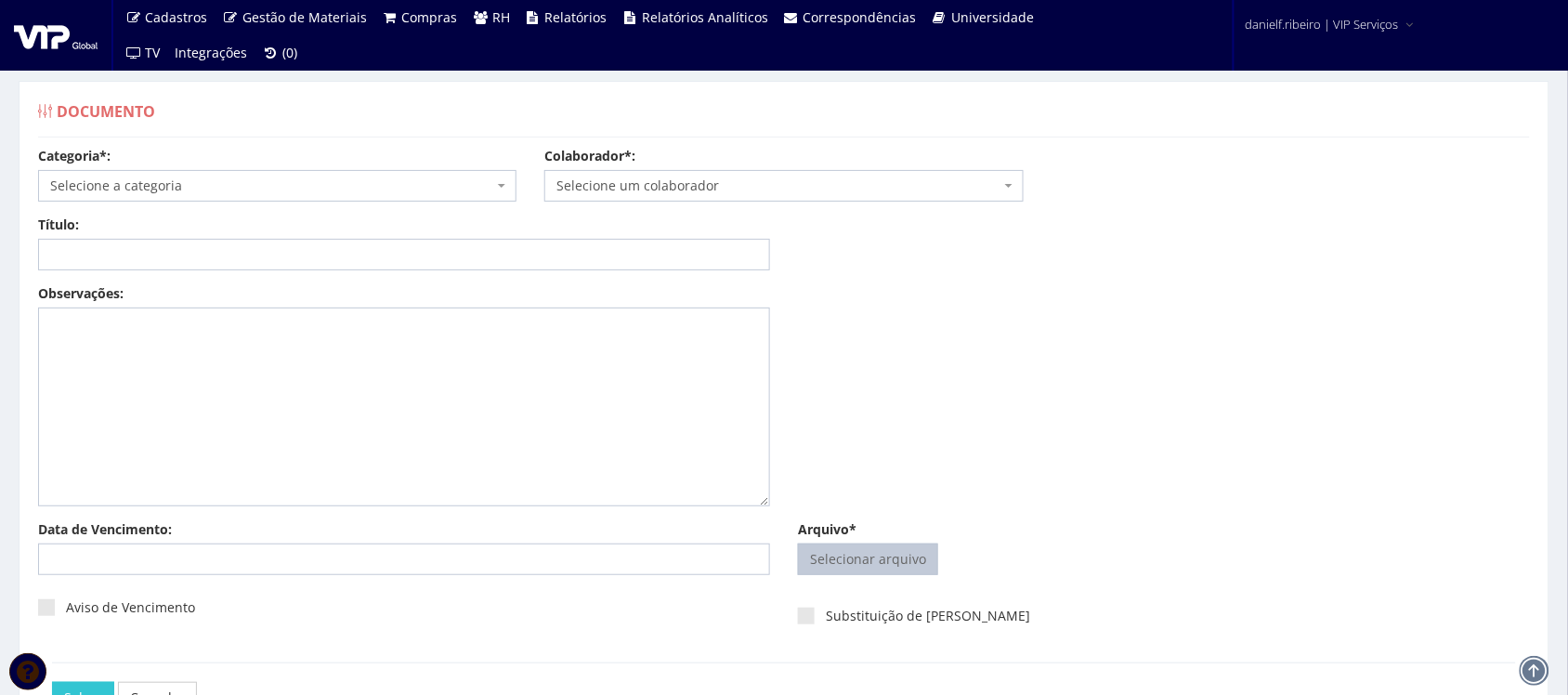
click at [875, 550] on input "Arquivo*" at bounding box center [868, 559] width 139 height 30
type input "C:\fakepath\EZEQUIAS CASTRO DE SILVA SET.2025.pdf"
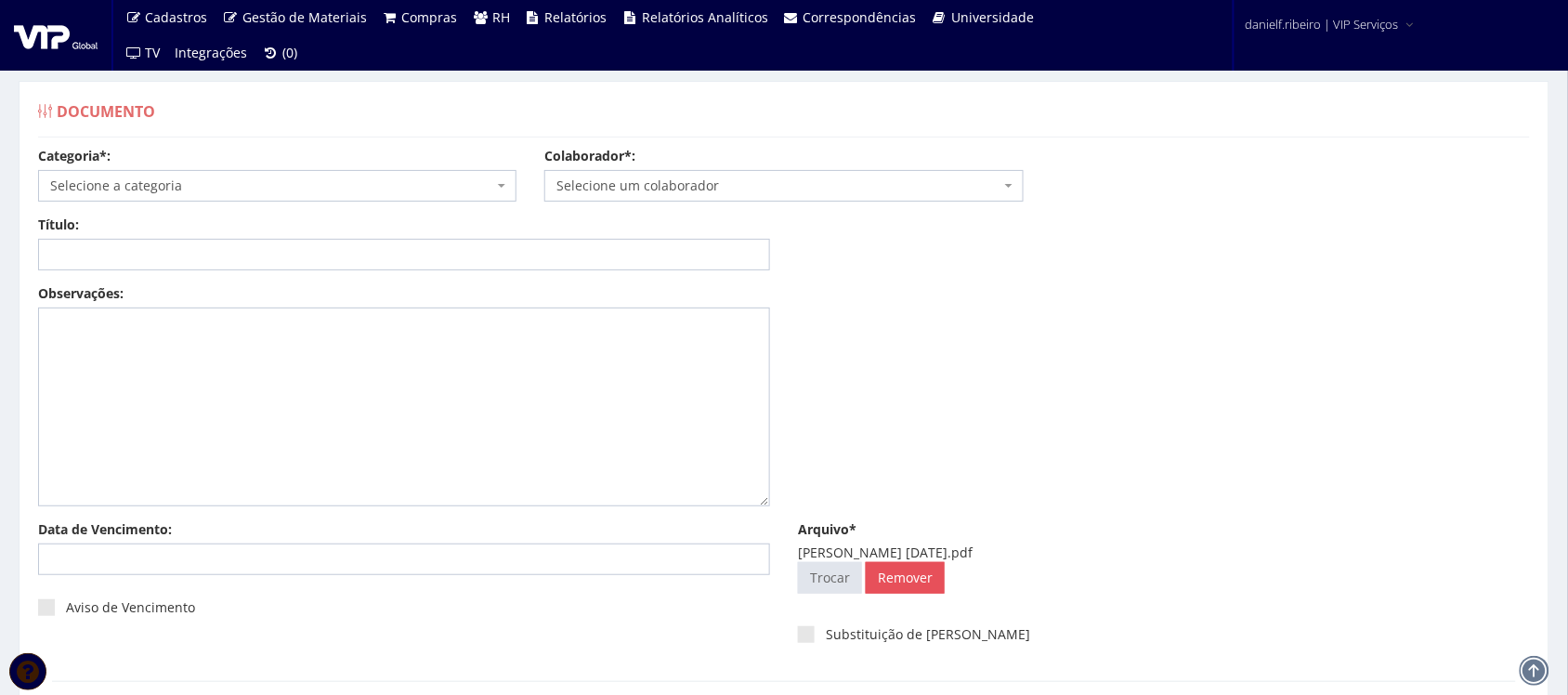
click at [583, 181] on span "Selecione um colaborador" at bounding box center [778, 185] width 443 height 19
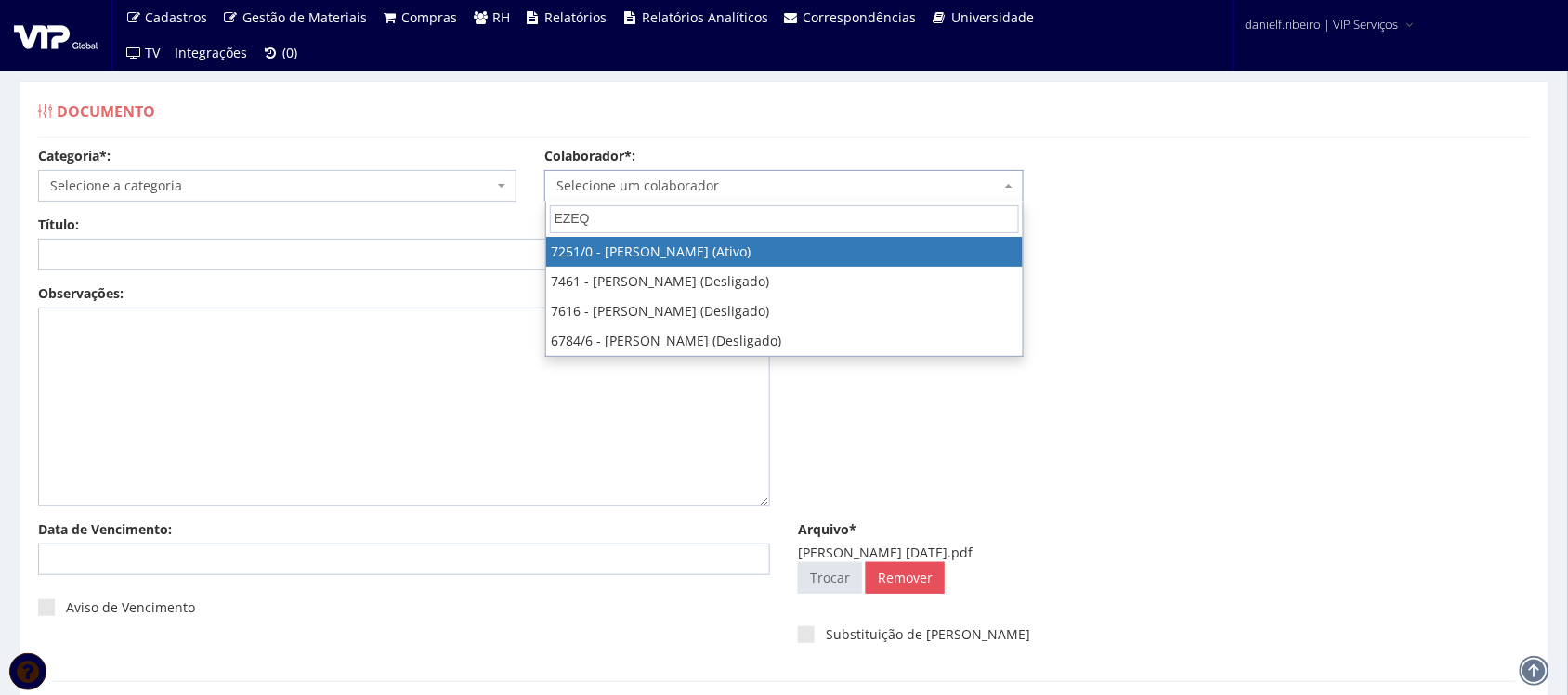
type input "EZEQ"
select select "756"
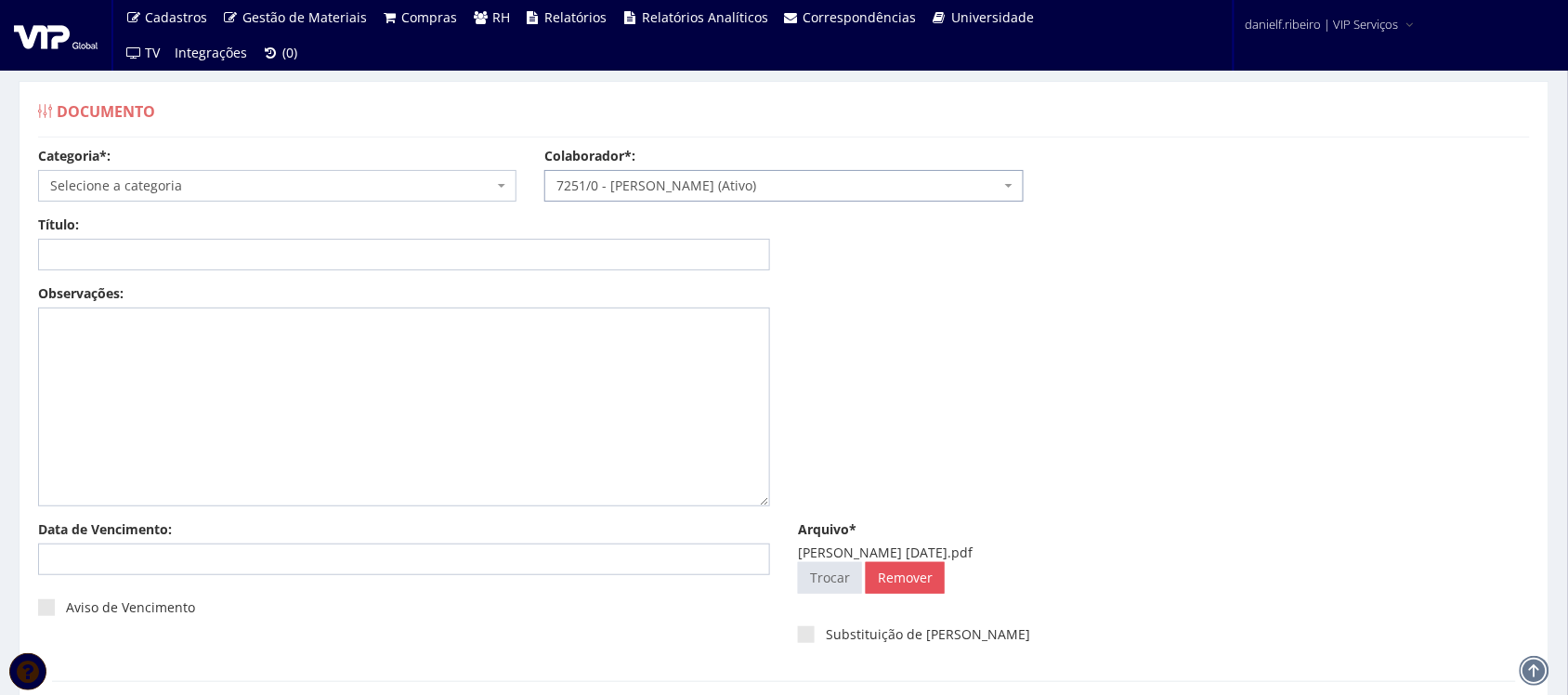
click at [140, 187] on span "Selecione a categoria" at bounding box center [272, 185] width 443 height 19
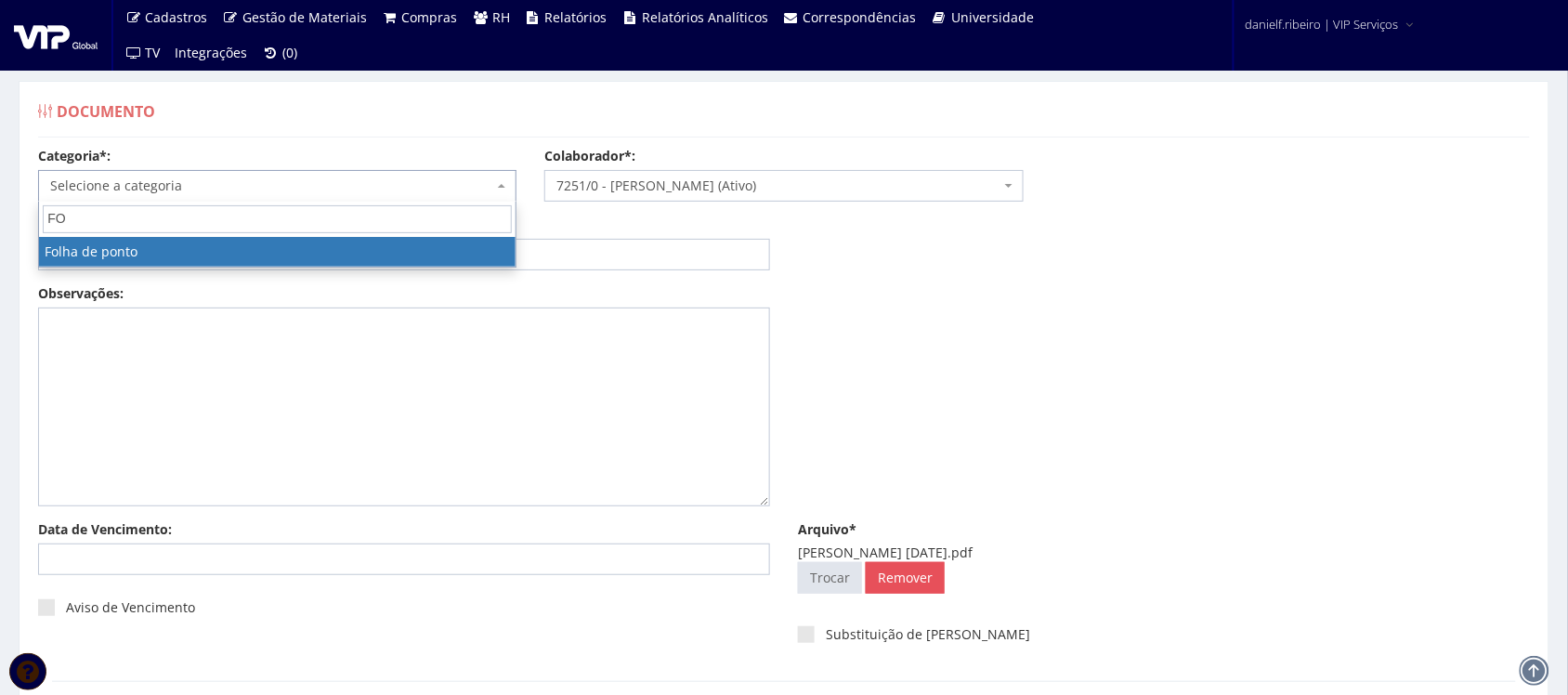
type input "FO"
click at [147, 234] on span "FO" at bounding box center [276, 220] width 476 height 36
select select "folha_ponto"
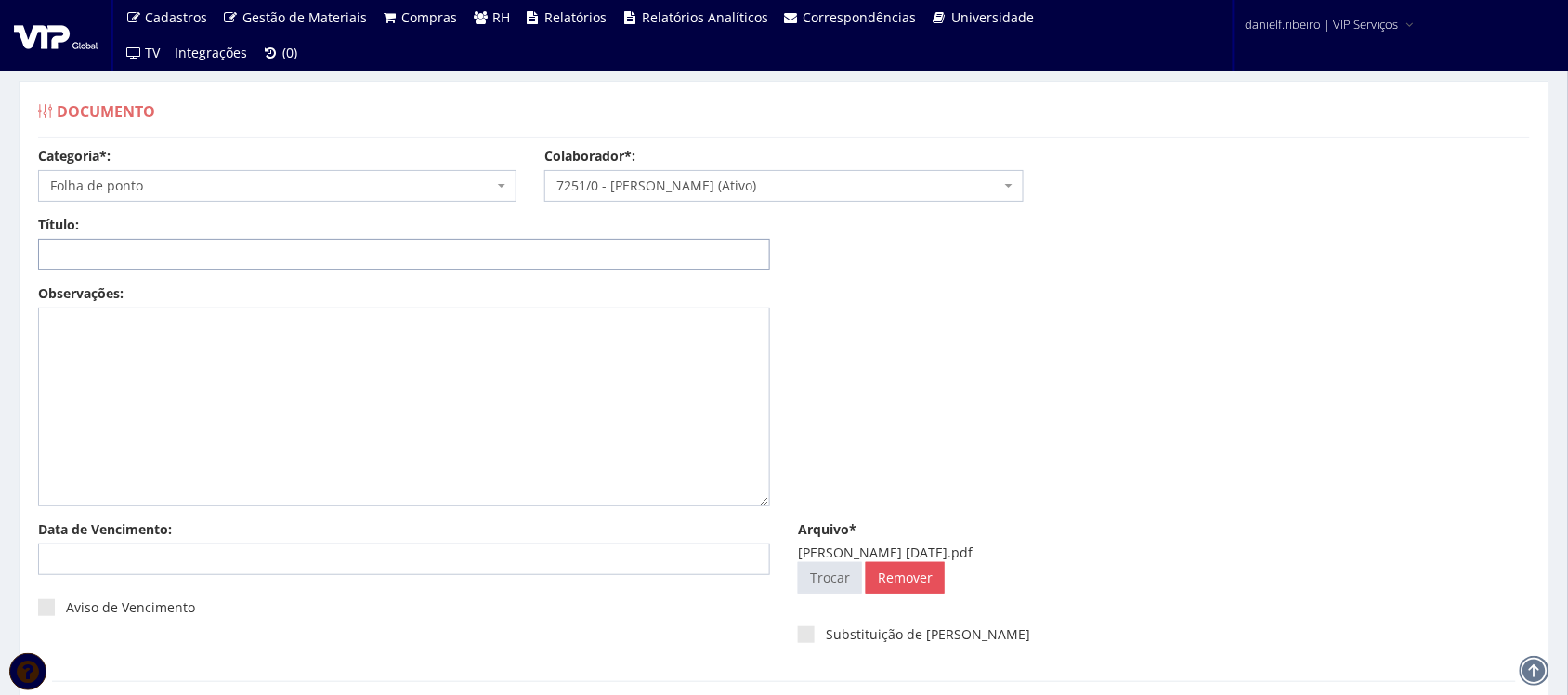
click at [155, 248] on input "Título:" at bounding box center [403, 254] width 732 height 32
paste input "FOLHA DE PONTO - SET/2025"
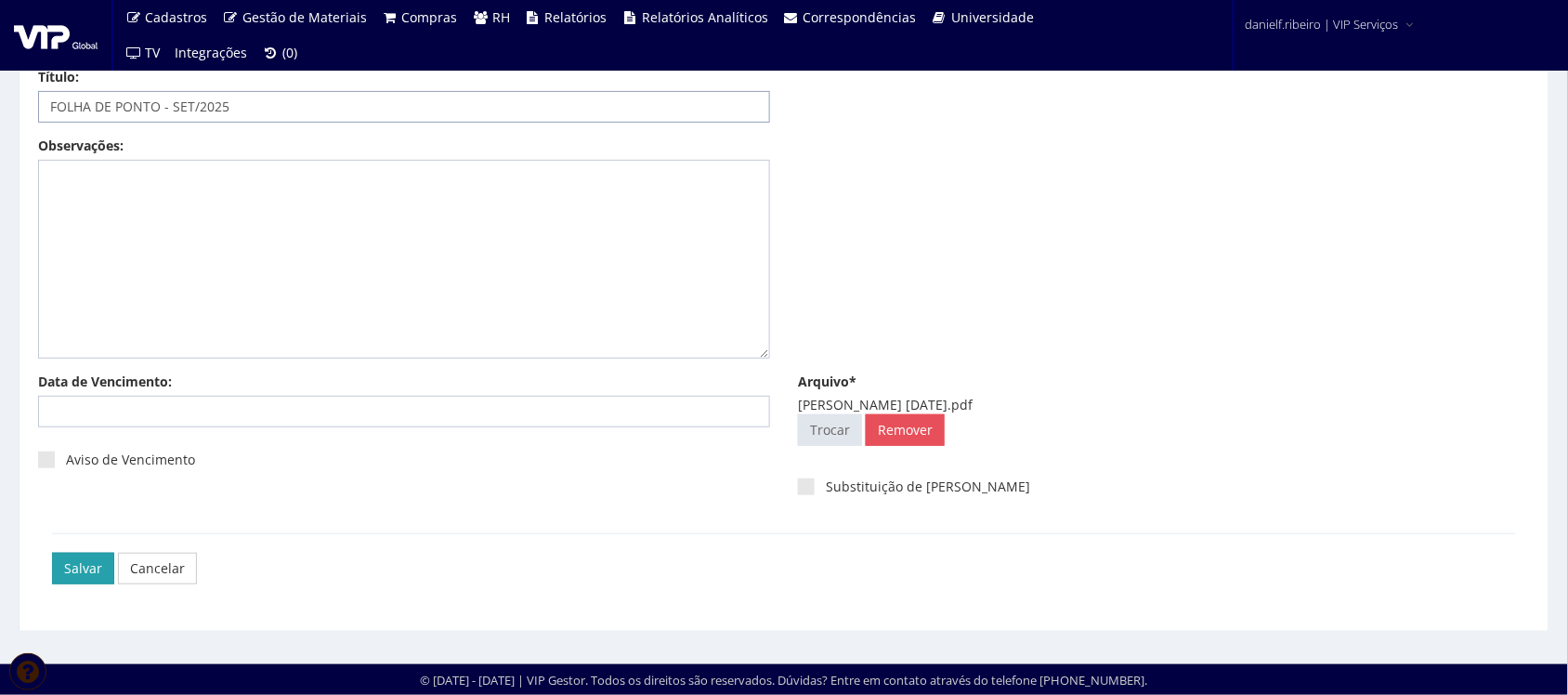
type input "FOLHA DE PONTO - SET/2025"
click at [86, 565] on input "Salvar" at bounding box center [83, 568] width 62 height 32
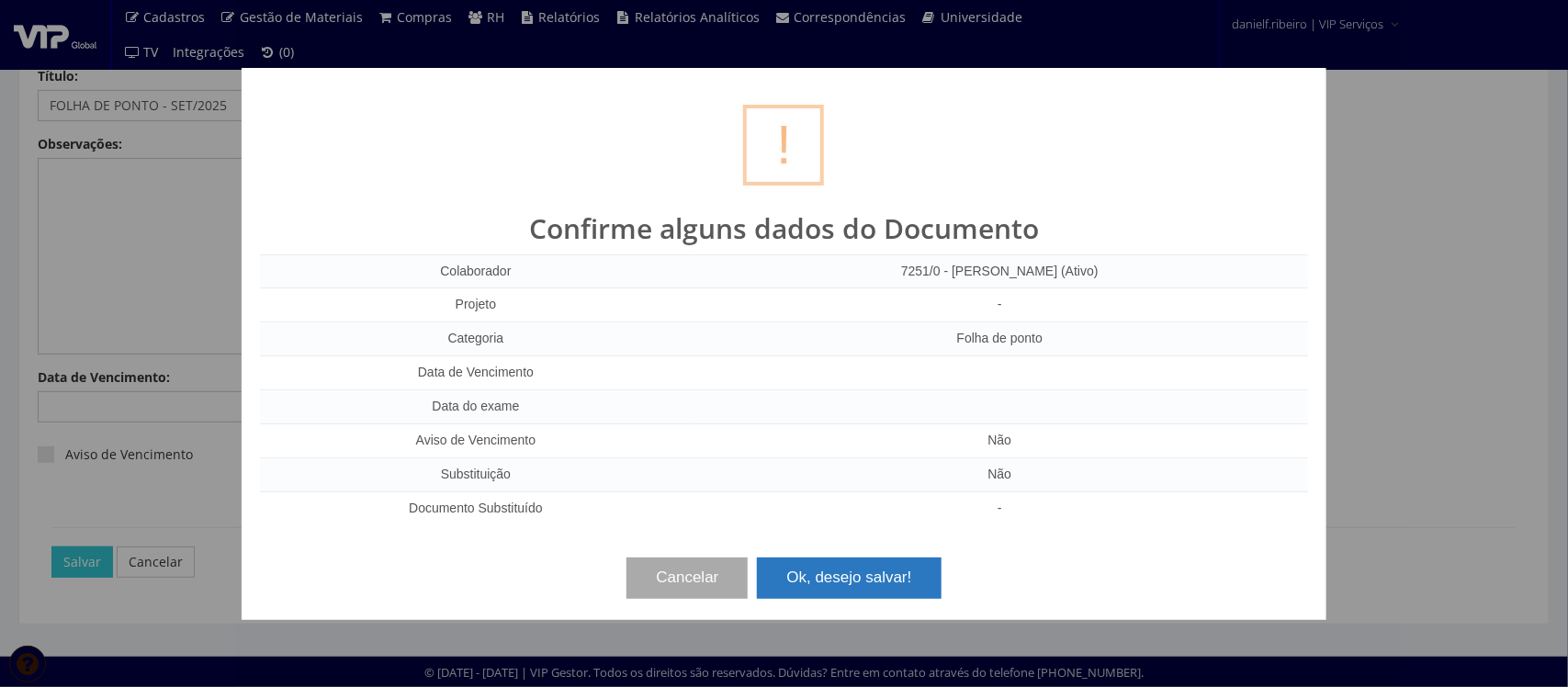
click at [910, 584] on button "Ok, desejo salvar!" at bounding box center [849, 577] width 184 height 40
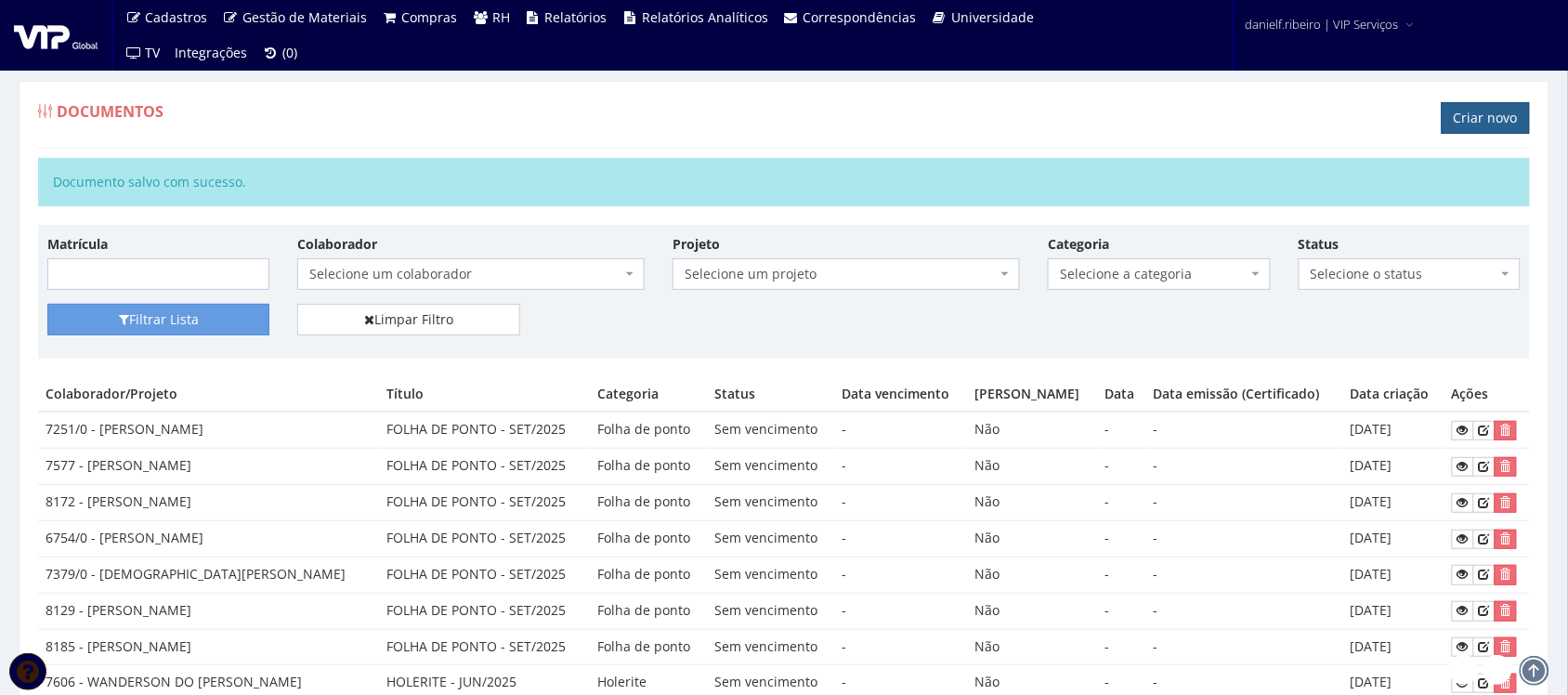
click at [1494, 122] on link "Criar novo" at bounding box center [1485, 118] width 88 height 32
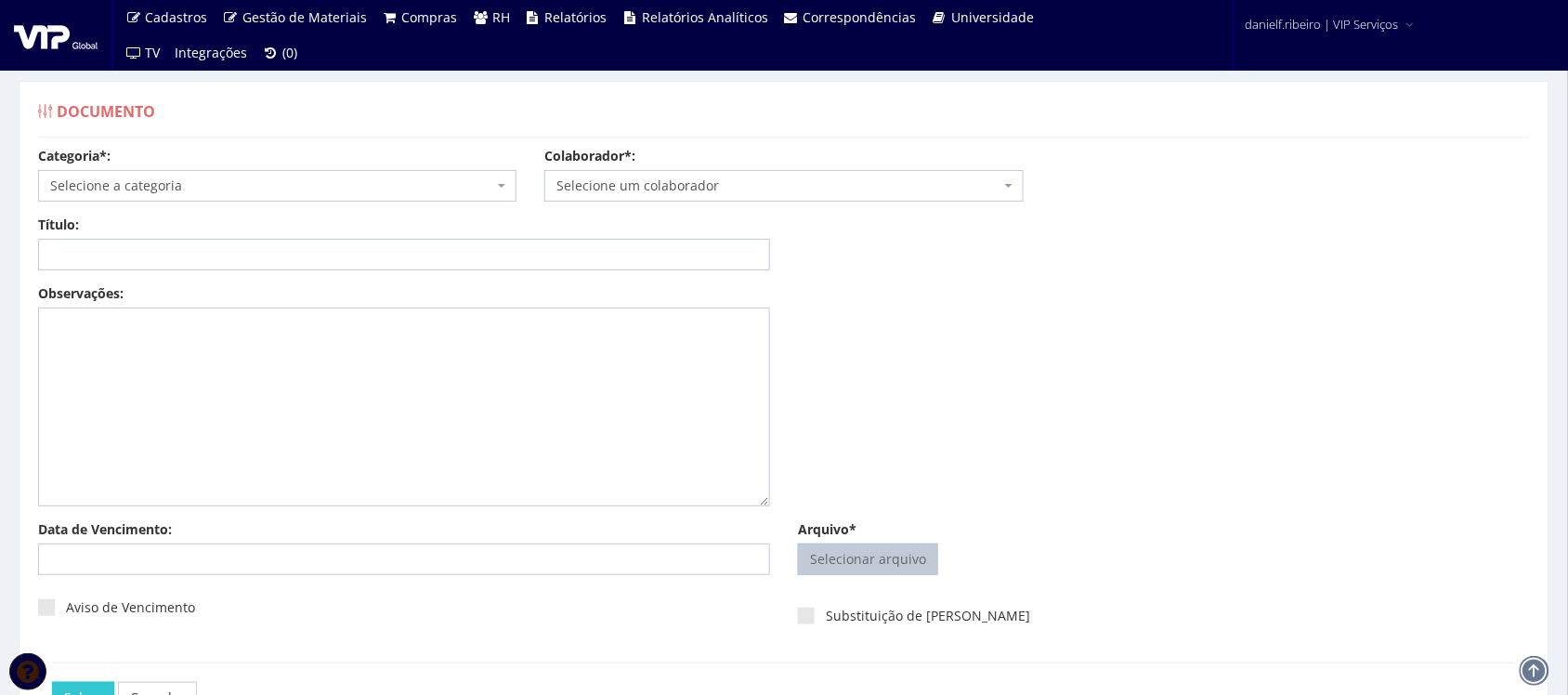
click at [879, 546] on input "Arquivo*" at bounding box center [868, 559] width 139 height 30
type input "C:\fakepath\[PERSON_NAME] [DATE].pdf"
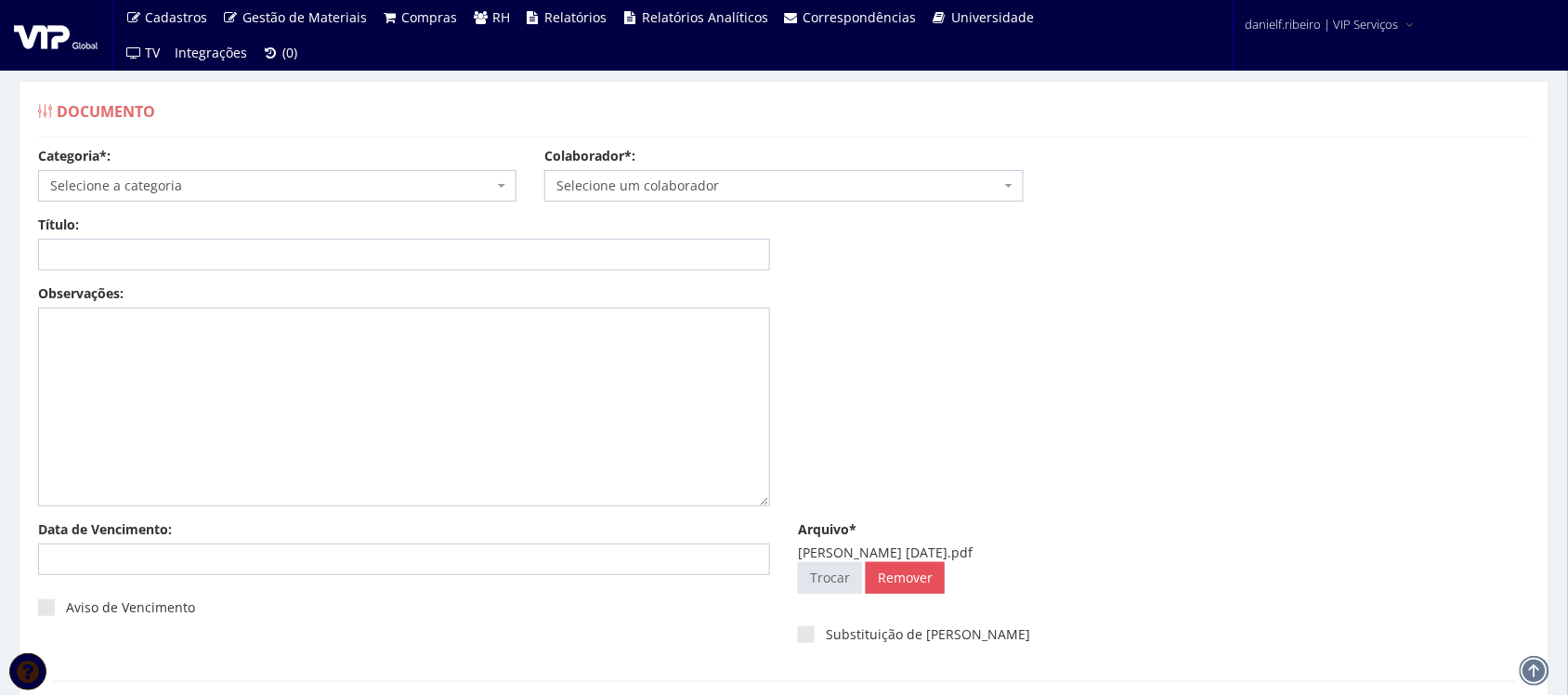
click at [680, 187] on span "Selecione um colaborador" at bounding box center [778, 185] width 443 height 19
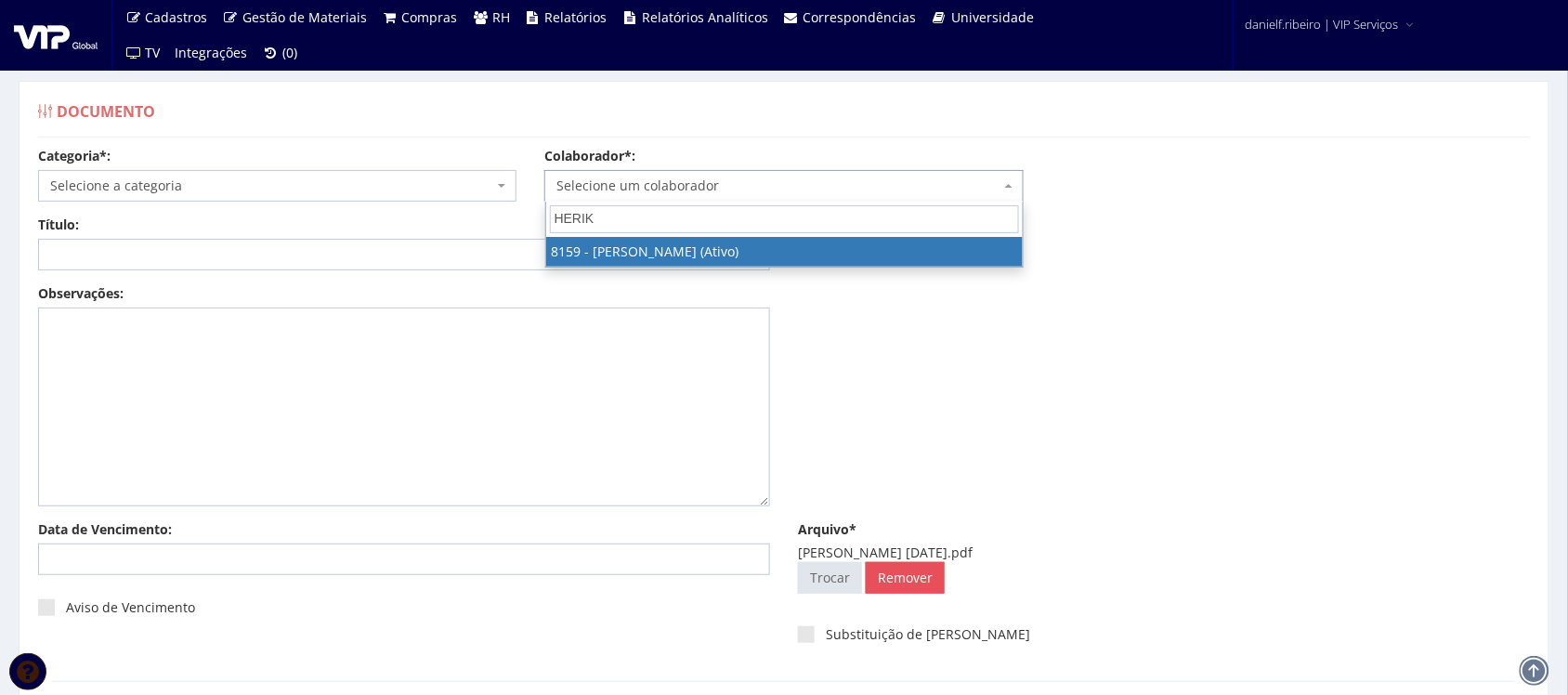
type input "HERIK"
select select "3898"
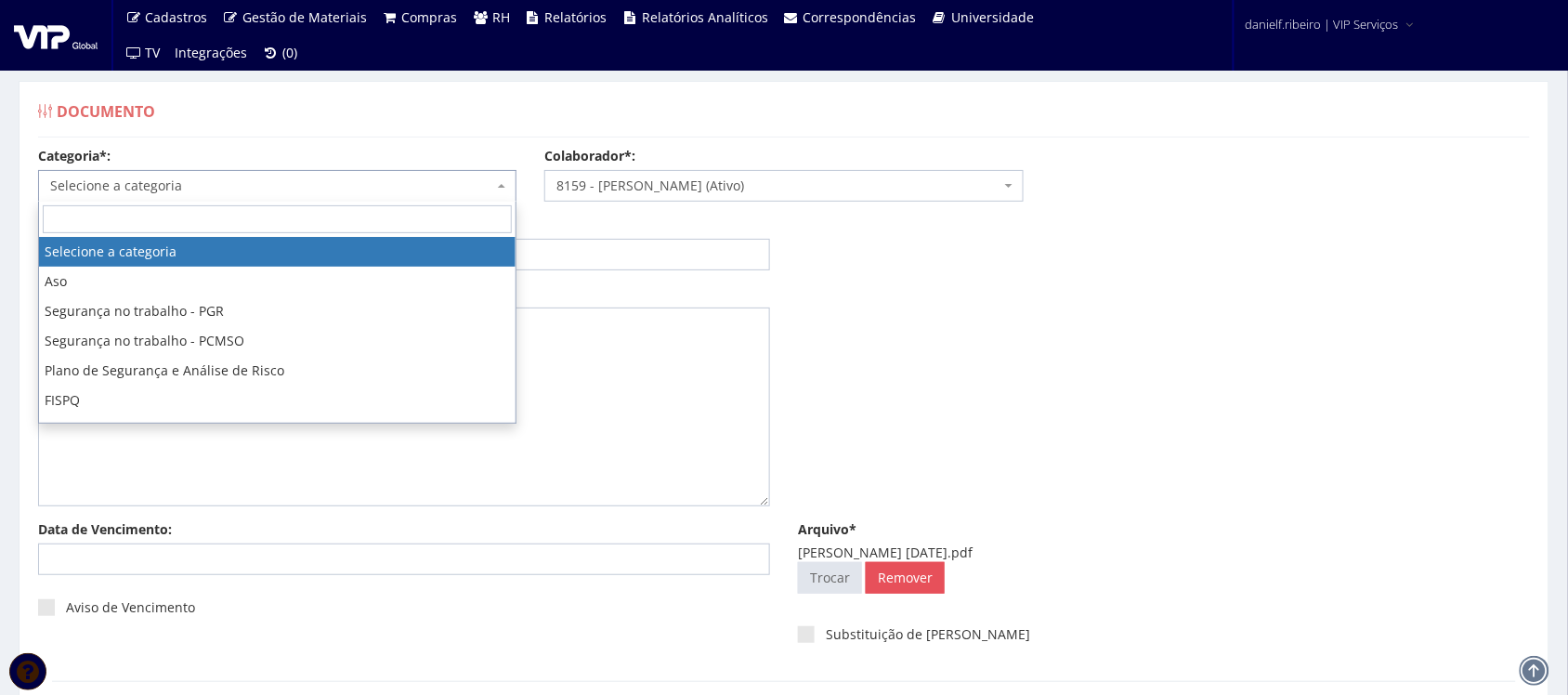
click at [177, 190] on span "Selecione a categoria" at bounding box center [272, 185] width 443 height 19
type input "FO"
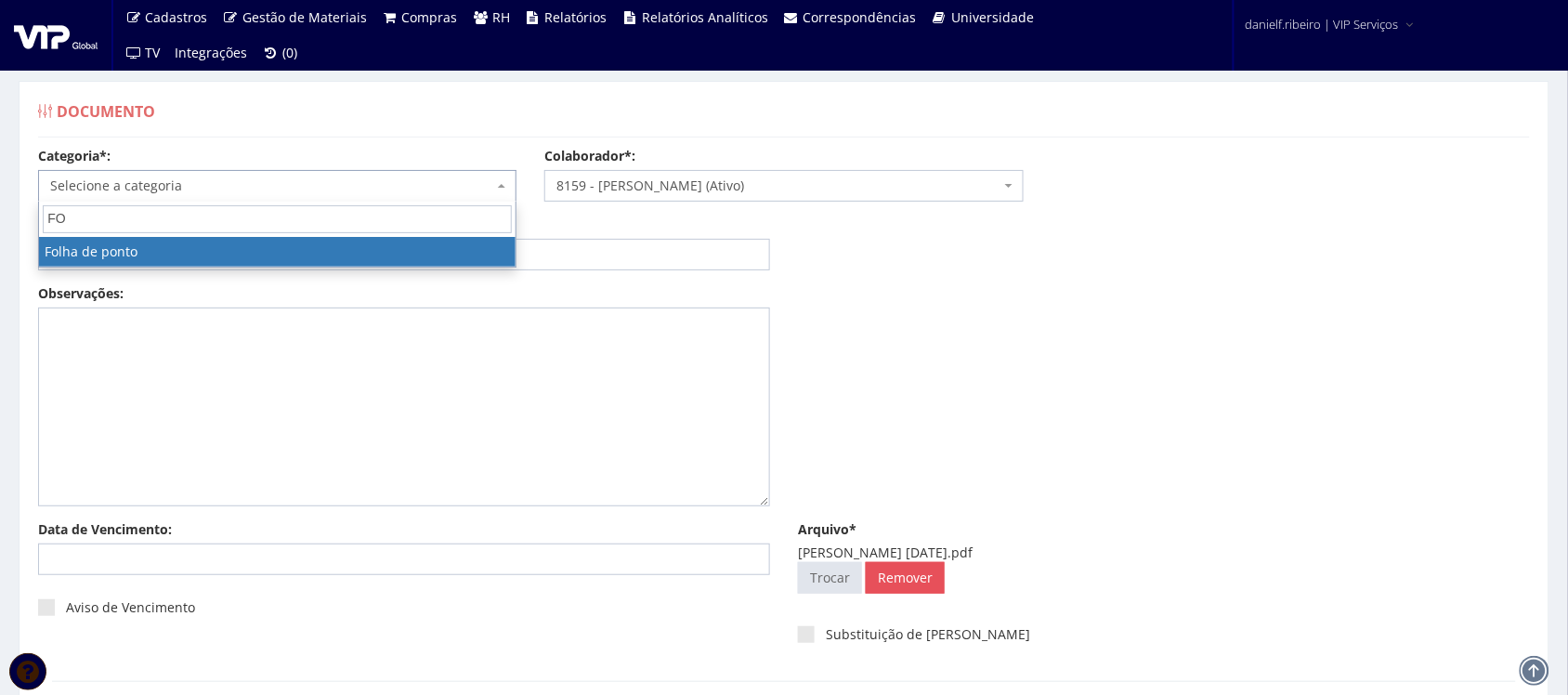
select select "folha_ponto"
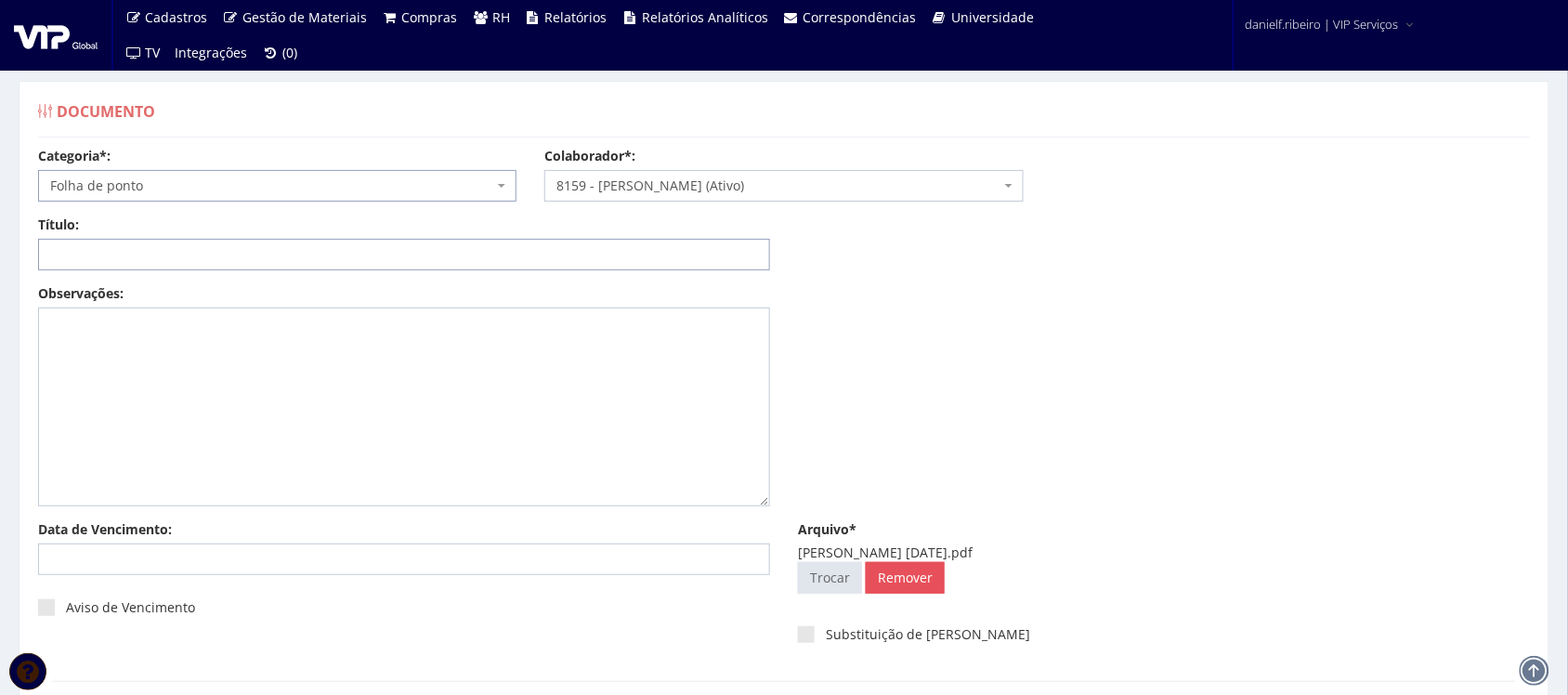
click at [303, 248] on input "Título:" at bounding box center [403, 254] width 732 height 32
paste input "FOLHA DE PONTO - SET/2025"
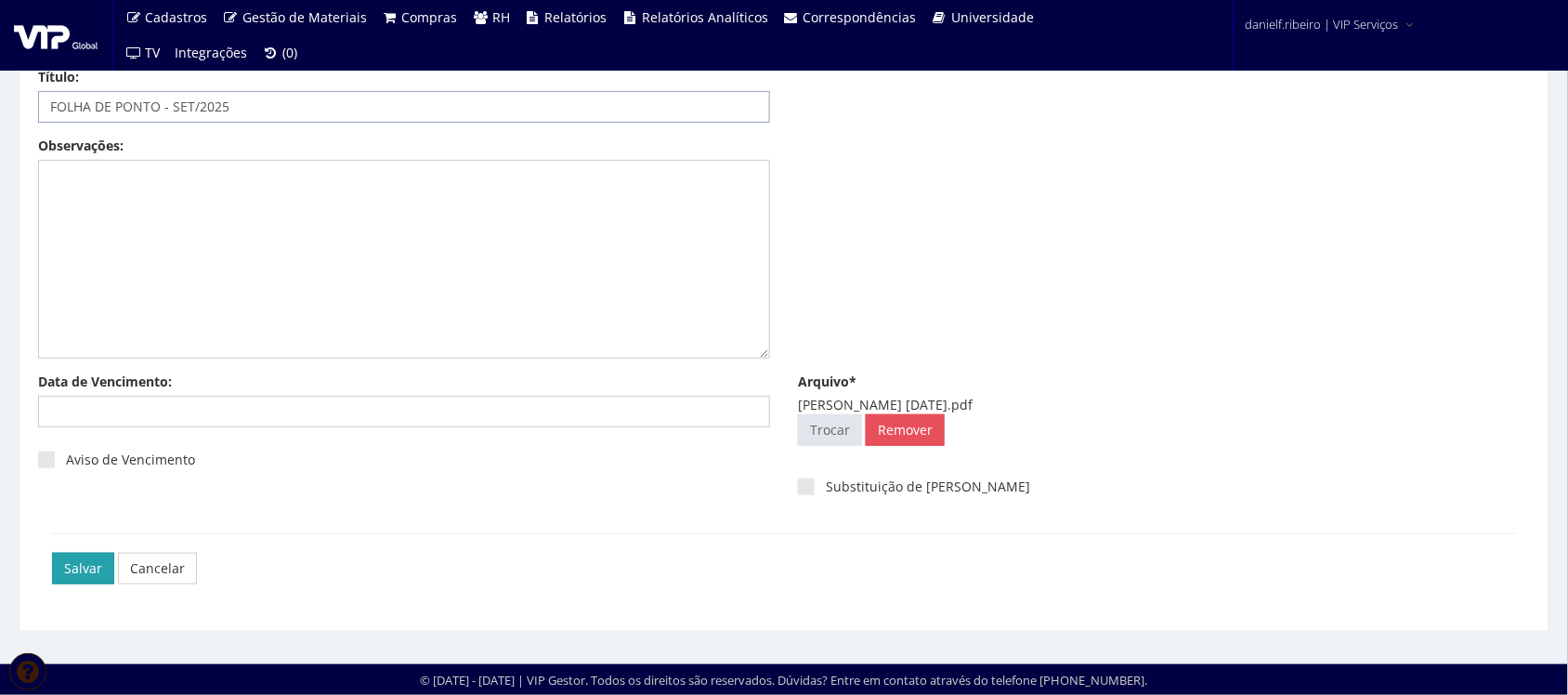
type input "FOLHA DE PONTO - SET/2025"
click at [95, 565] on input "Salvar" at bounding box center [83, 568] width 62 height 32
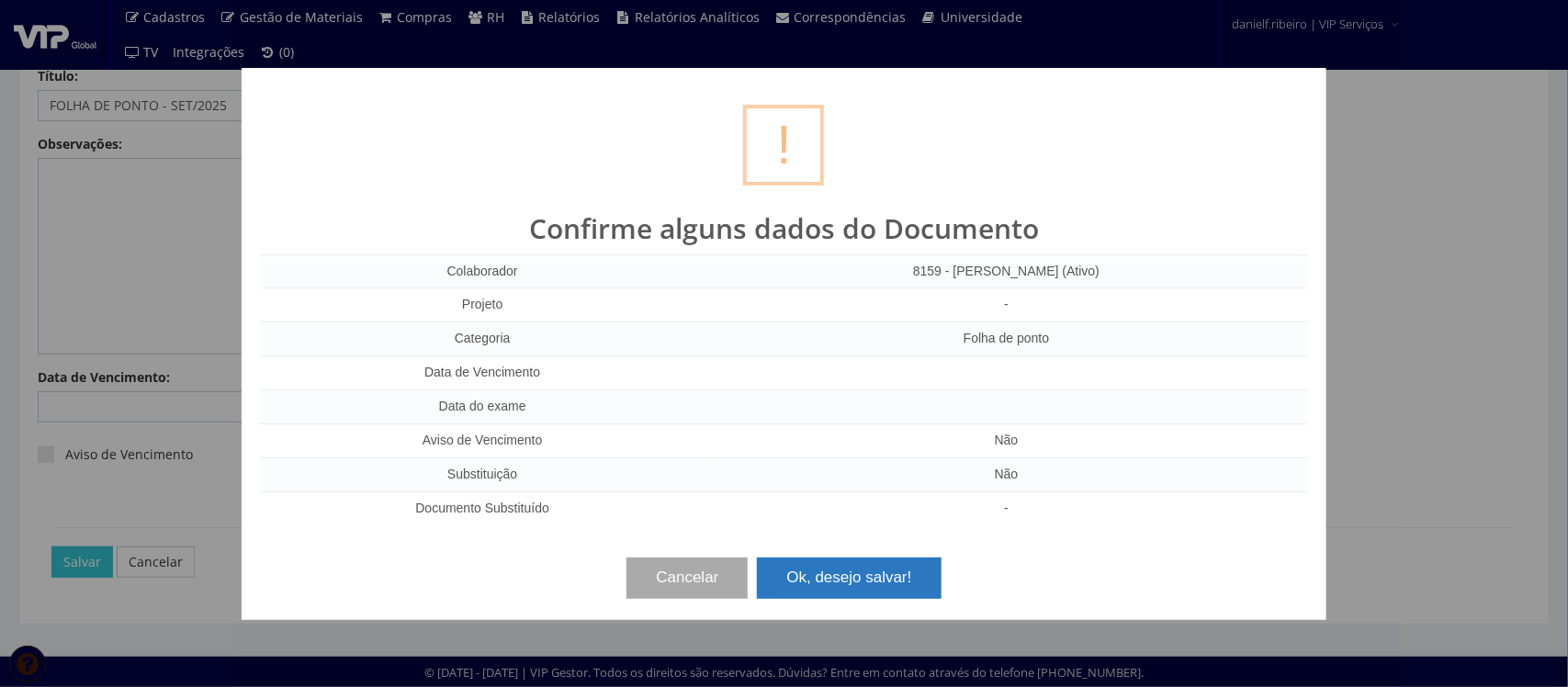
click at [891, 583] on button "Ok, desejo salvar!" at bounding box center [849, 577] width 184 height 40
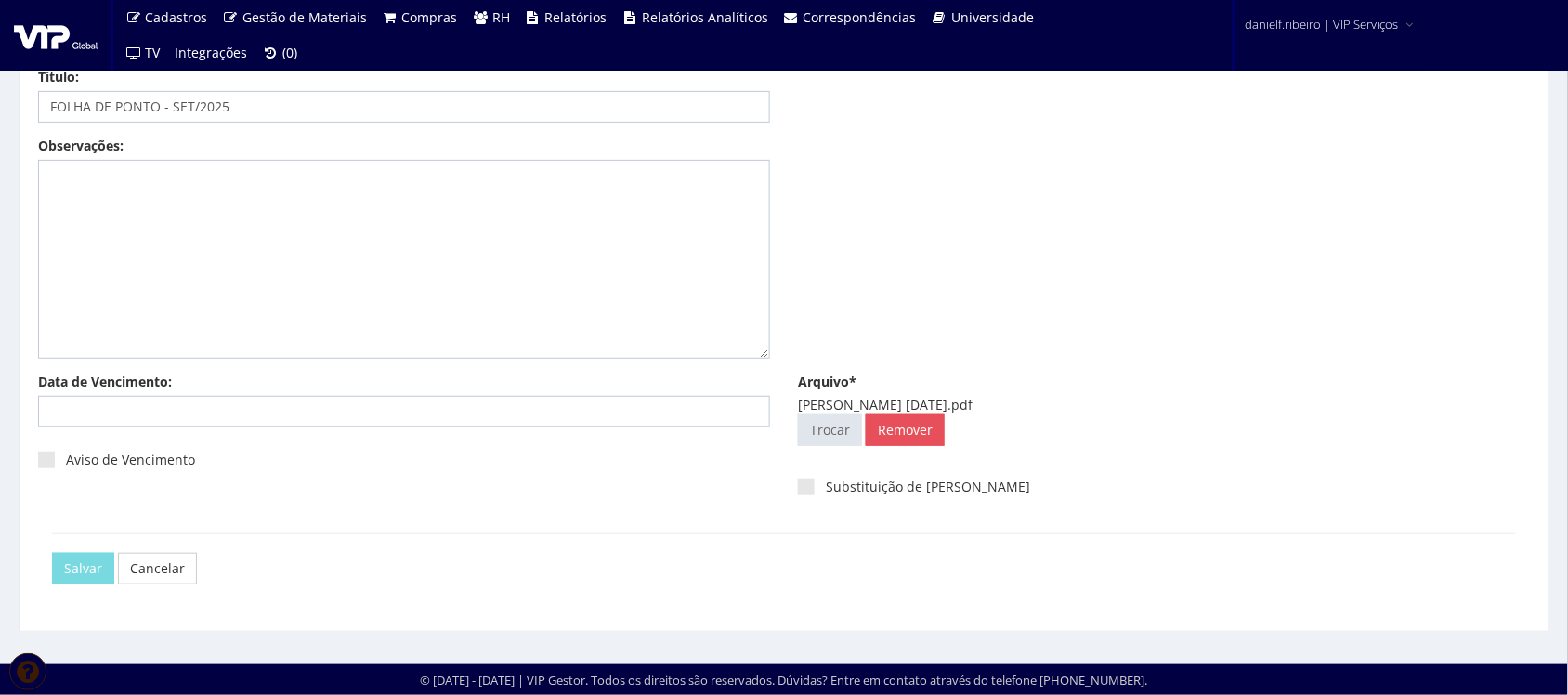
scroll to position [0, 0]
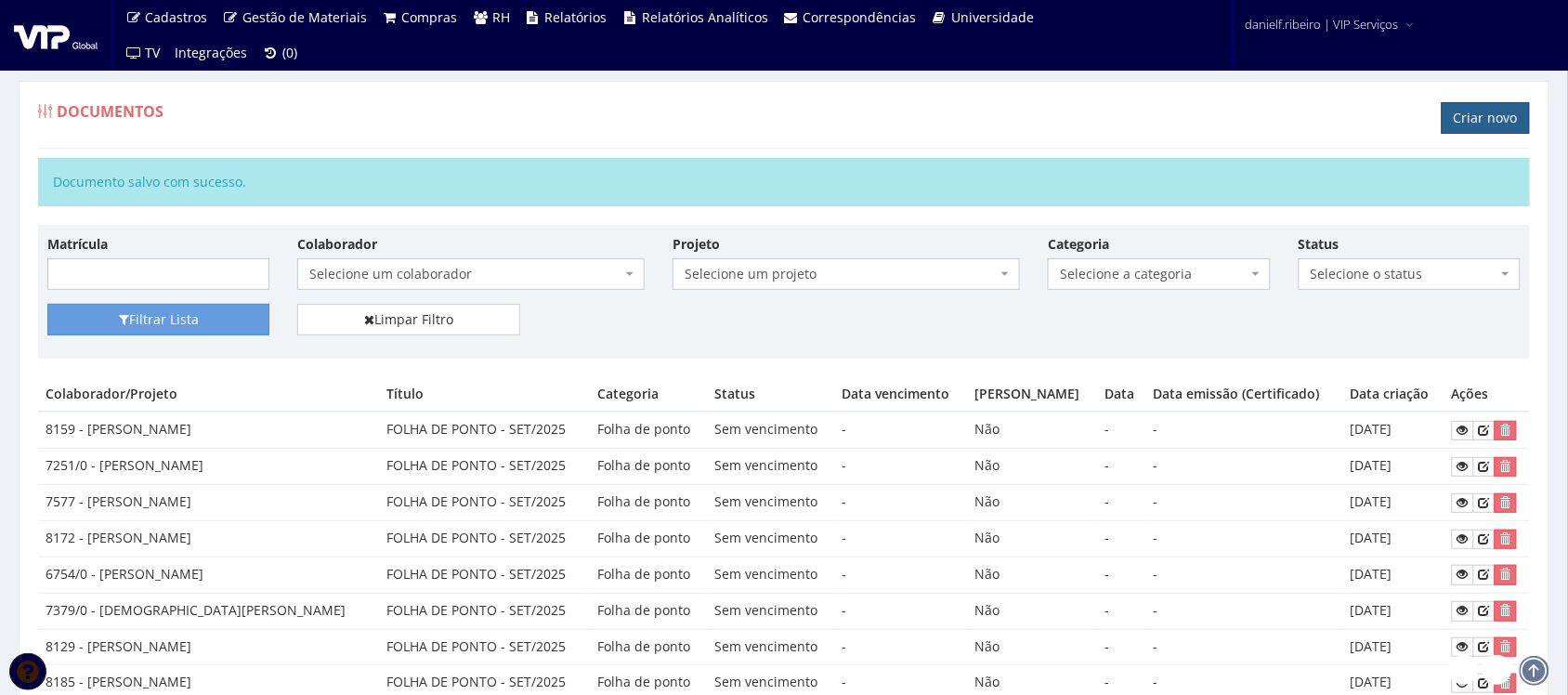
click at [1501, 119] on link "Criar novo" at bounding box center [1485, 118] width 88 height 32
click at [266, 647] on td "8129 - [PERSON_NAME]" at bounding box center [208, 646] width 342 height 37
click at [247, 674] on td "8185 - CLAUDIO APARECIDO SANTIAGO" at bounding box center [208, 683] width 342 height 37
click at [247, 674] on td "8185 - [PERSON_NAME]" at bounding box center [208, 683] width 342 height 37
click at [252, 651] on td "8129 - CLAUDIO ROBERTO NASCIMENTO DA SILVA JUNIOR" at bounding box center [208, 646] width 342 height 37
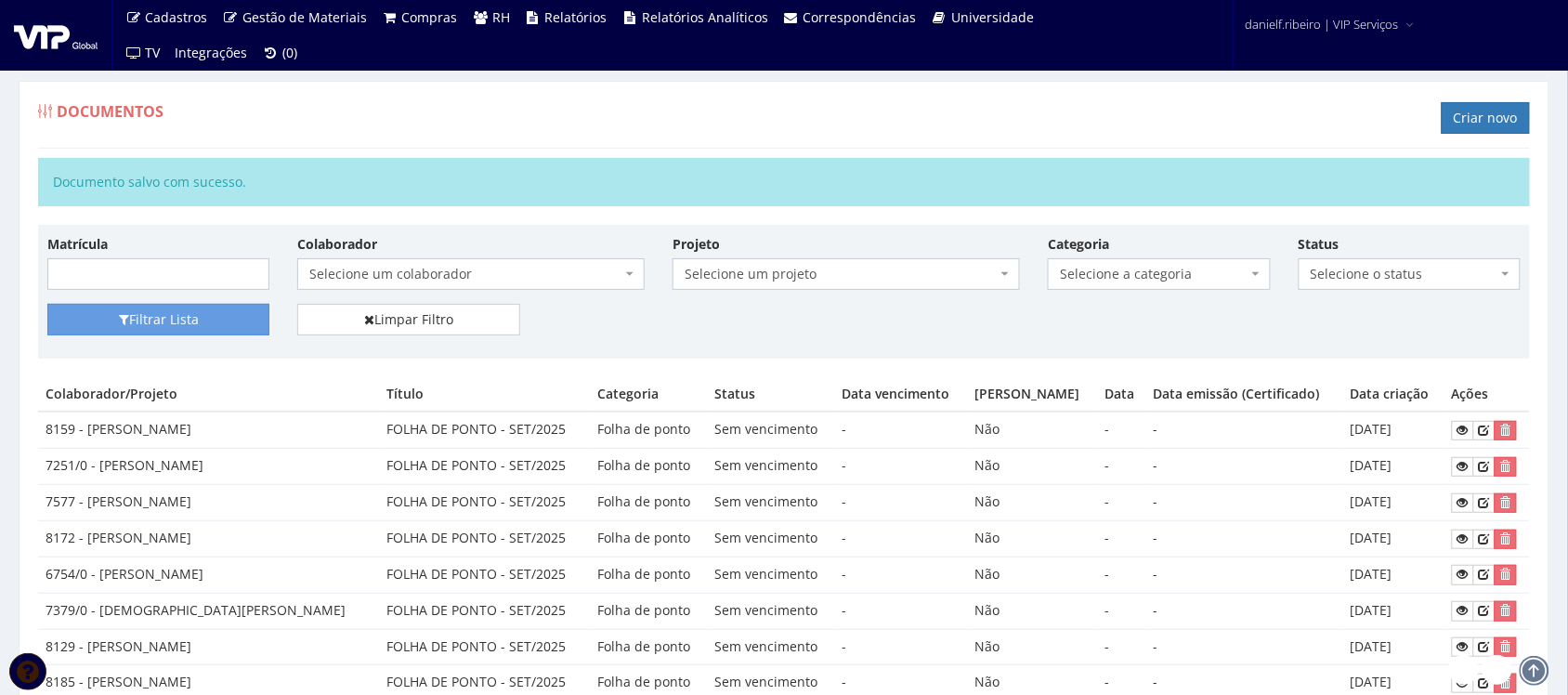
drag, startPoint x: 252, startPoint y: 651, endPoint x: 234, endPoint y: 635, distance: 24.1
click at [253, 651] on td "8129 - [PERSON_NAME]" at bounding box center [208, 646] width 342 height 37
click at [223, 616] on td "7379/0 - CRISTIANO BASILIO SILVA" at bounding box center [208, 611] width 342 height 37
click at [233, 574] on td "6754/0 - [PERSON_NAME]" at bounding box center [208, 574] width 342 height 37
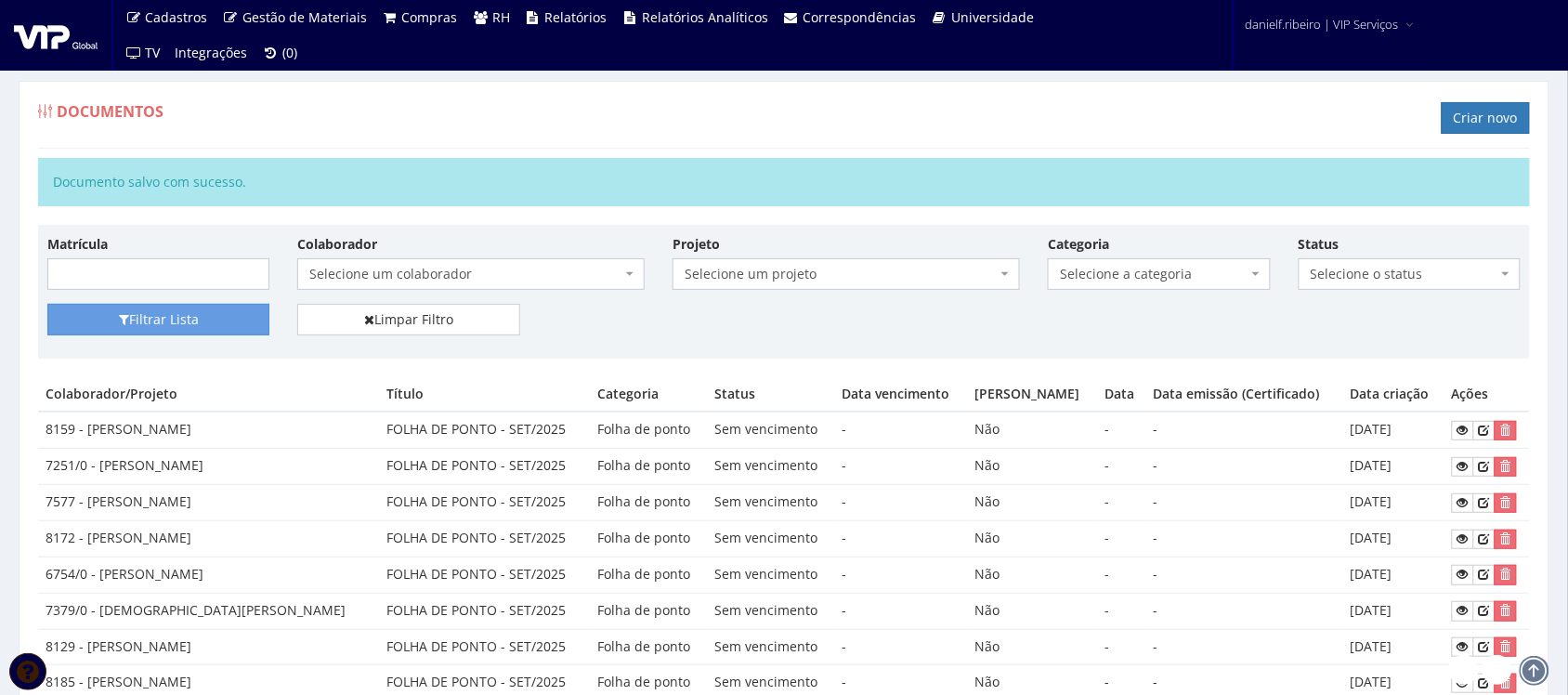
click at [233, 574] on td "6754/0 - [PERSON_NAME]" at bounding box center [208, 574] width 342 height 37
click at [225, 540] on td "8172 - [PERSON_NAME]" at bounding box center [208, 539] width 342 height 37
click at [202, 490] on td "7577 - [PERSON_NAME]" at bounding box center [208, 503] width 342 height 37
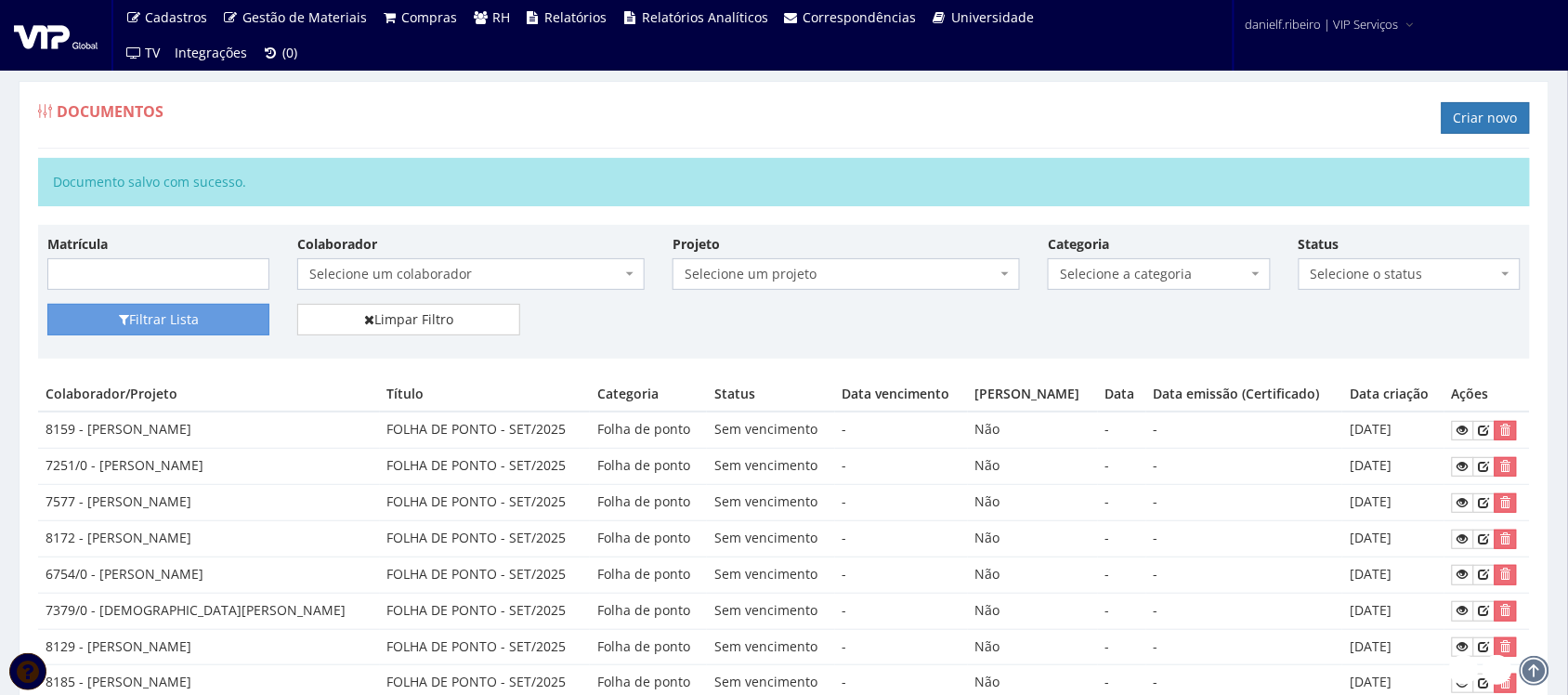
click at [182, 451] on td "7251/0 - [PERSON_NAME]" at bounding box center [208, 466] width 342 height 37
click at [182, 452] on td "7251/0 - [PERSON_NAME]" at bounding box center [208, 466] width 342 height 37
click at [170, 428] on td "8159 - [PERSON_NAME]" at bounding box center [208, 430] width 342 height 37
click at [1450, 121] on link "Criar novo" at bounding box center [1485, 118] width 88 height 32
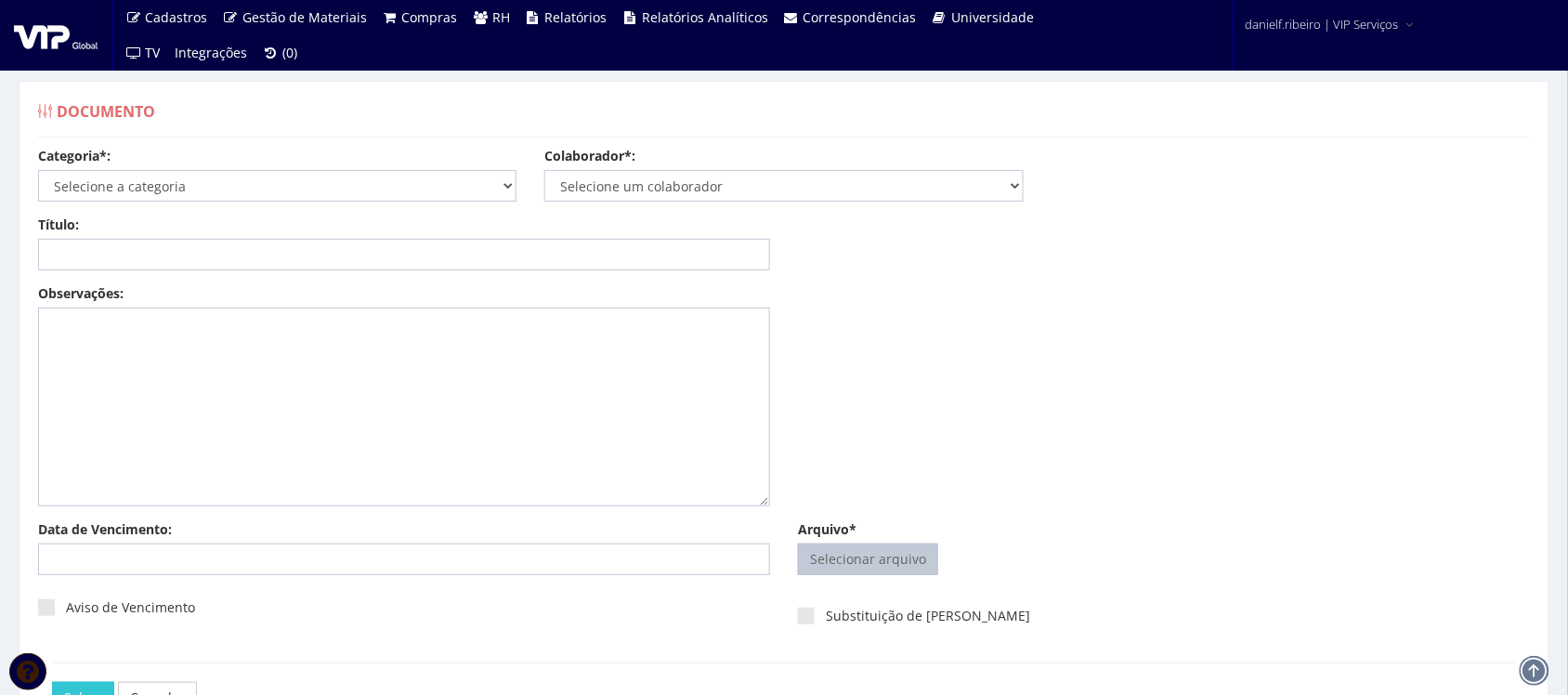
click at [855, 566] on input "Arquivo*" at bounding box center [868, 559] width 139 height 30
type input "C:\fakepath\[PERSON_NAME] [DATE].pdf"
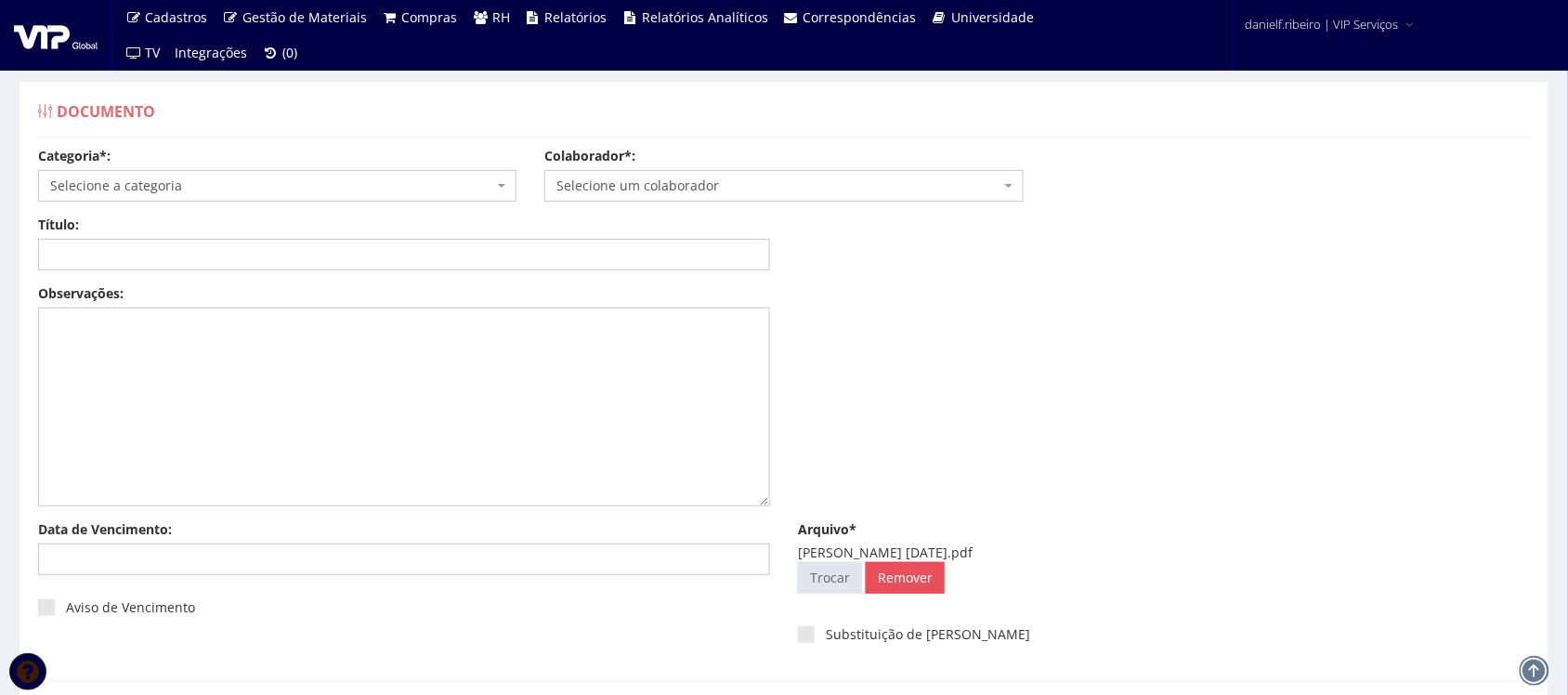
click at [646, 187] on span "Selecione um colaborador" at bounding box center [778, 185] width 443 height 19
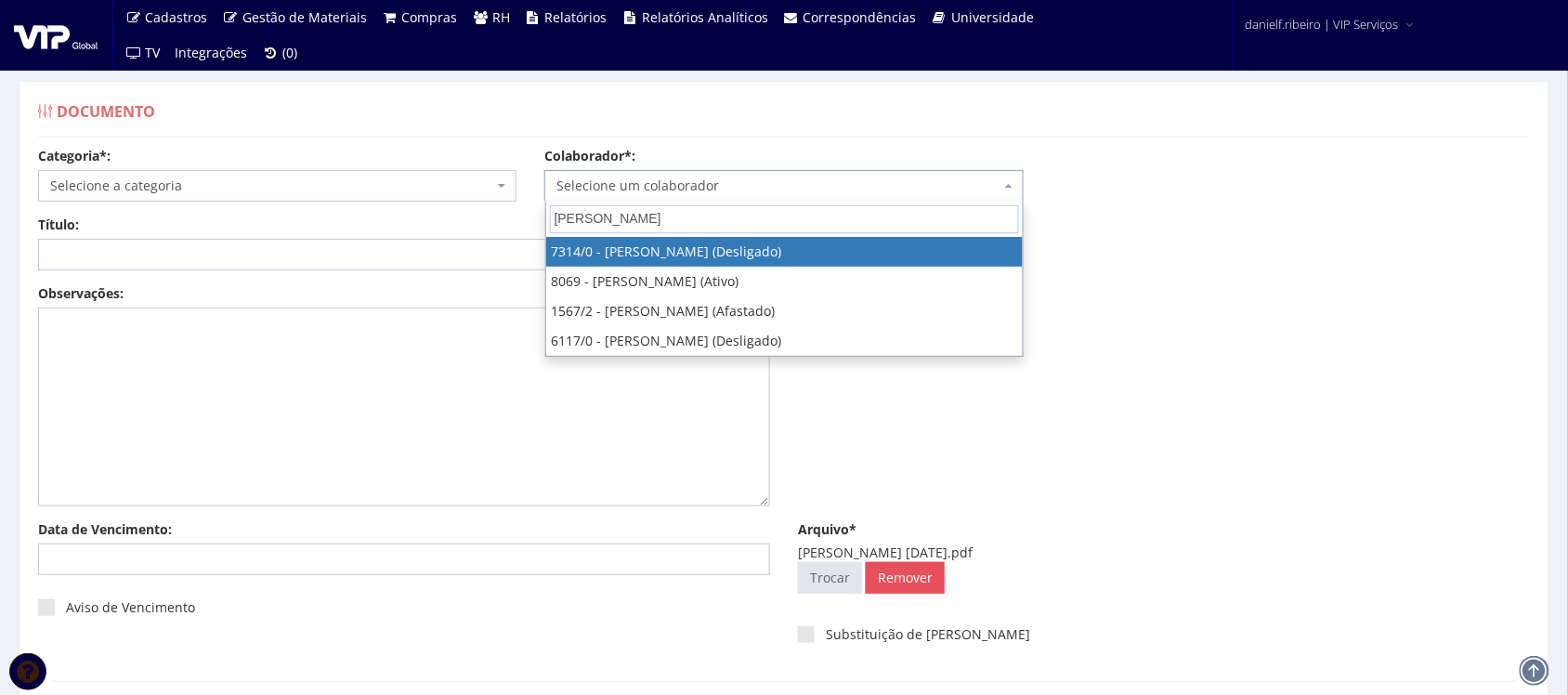
type input "JOEL"
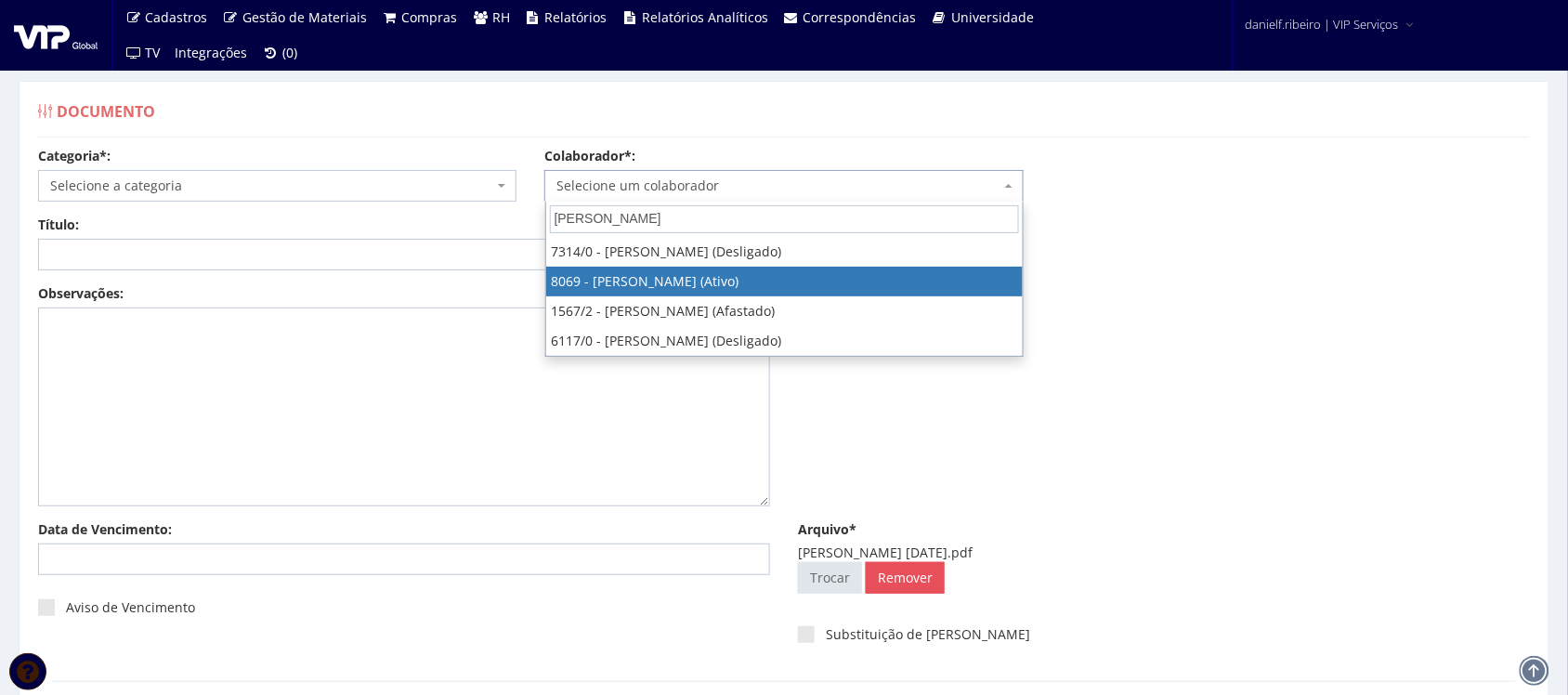
select select "3539"
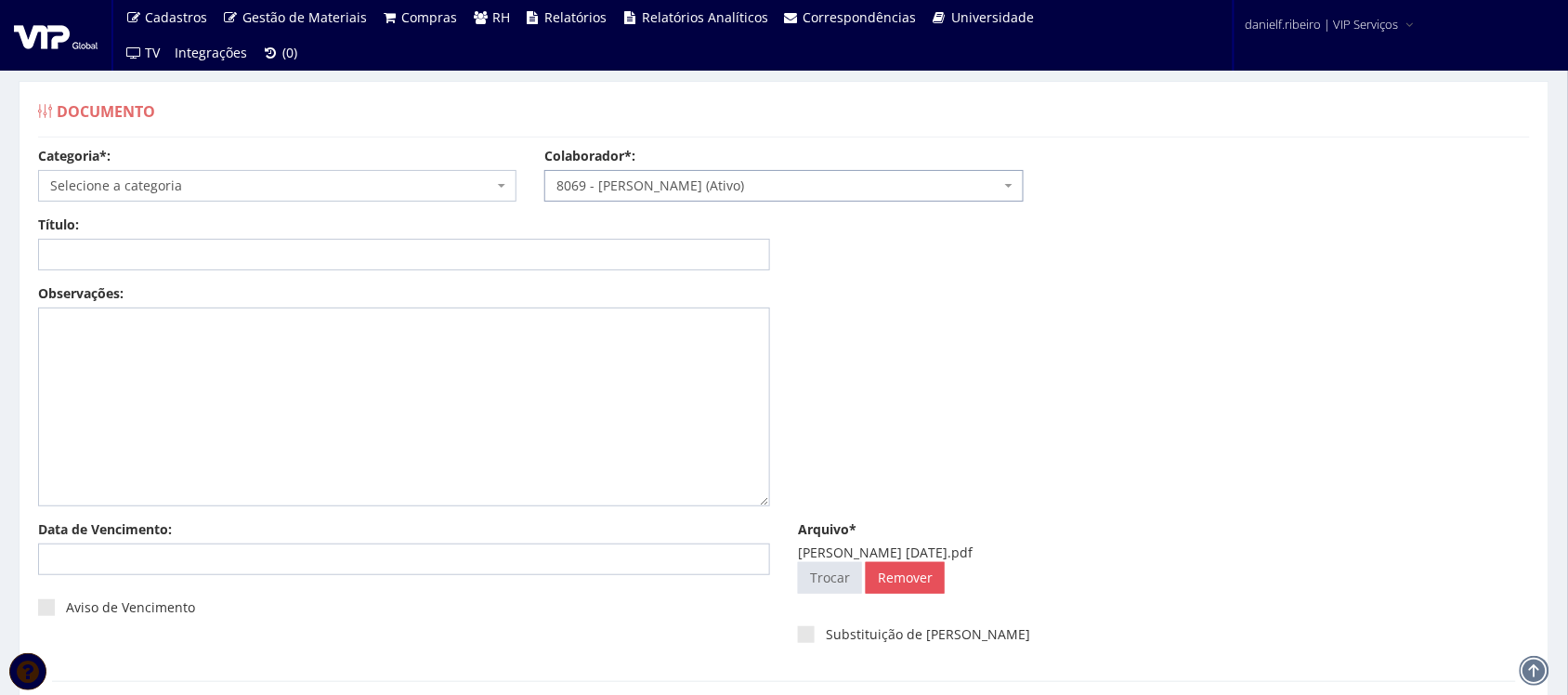
click at [200, 188] on span "Selecione a categoria" at bounding box center [272, 185] width 443 height 19
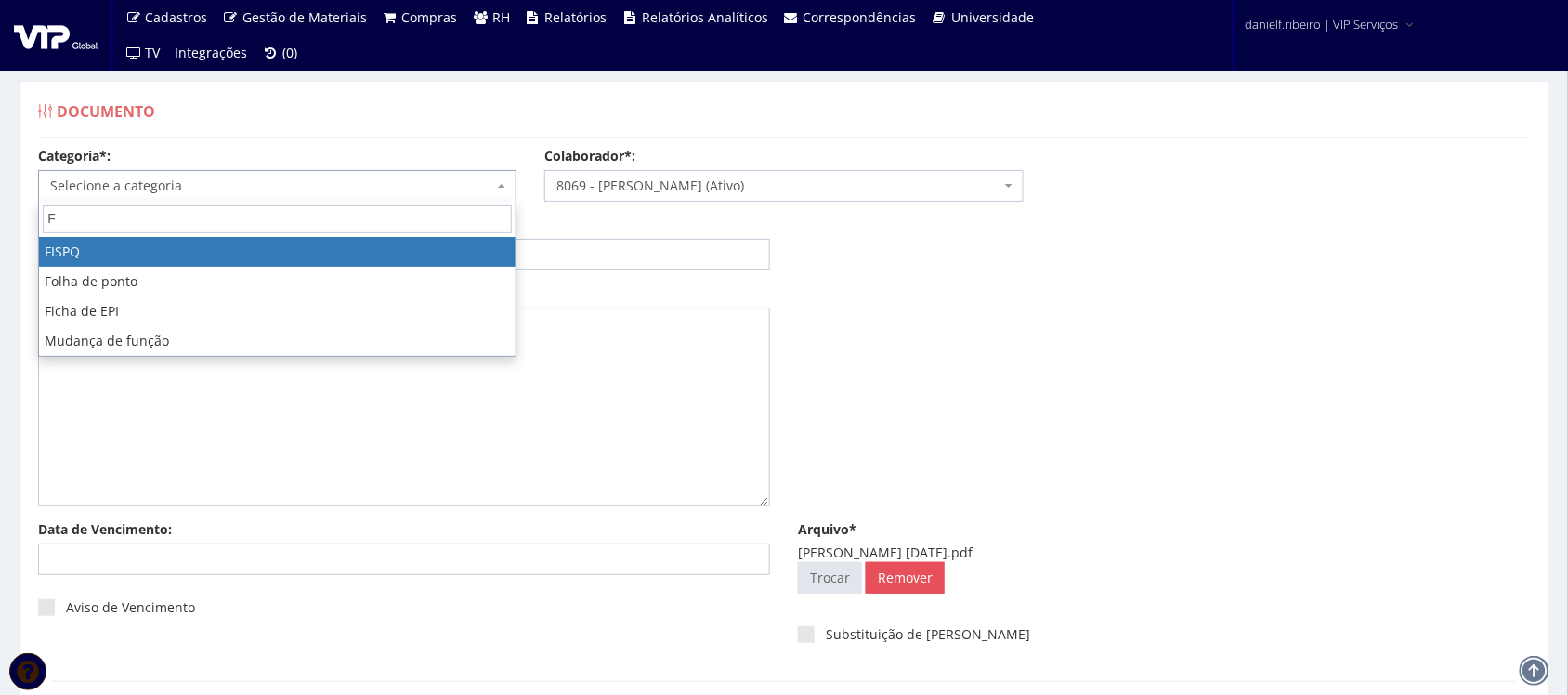
type input "FO"
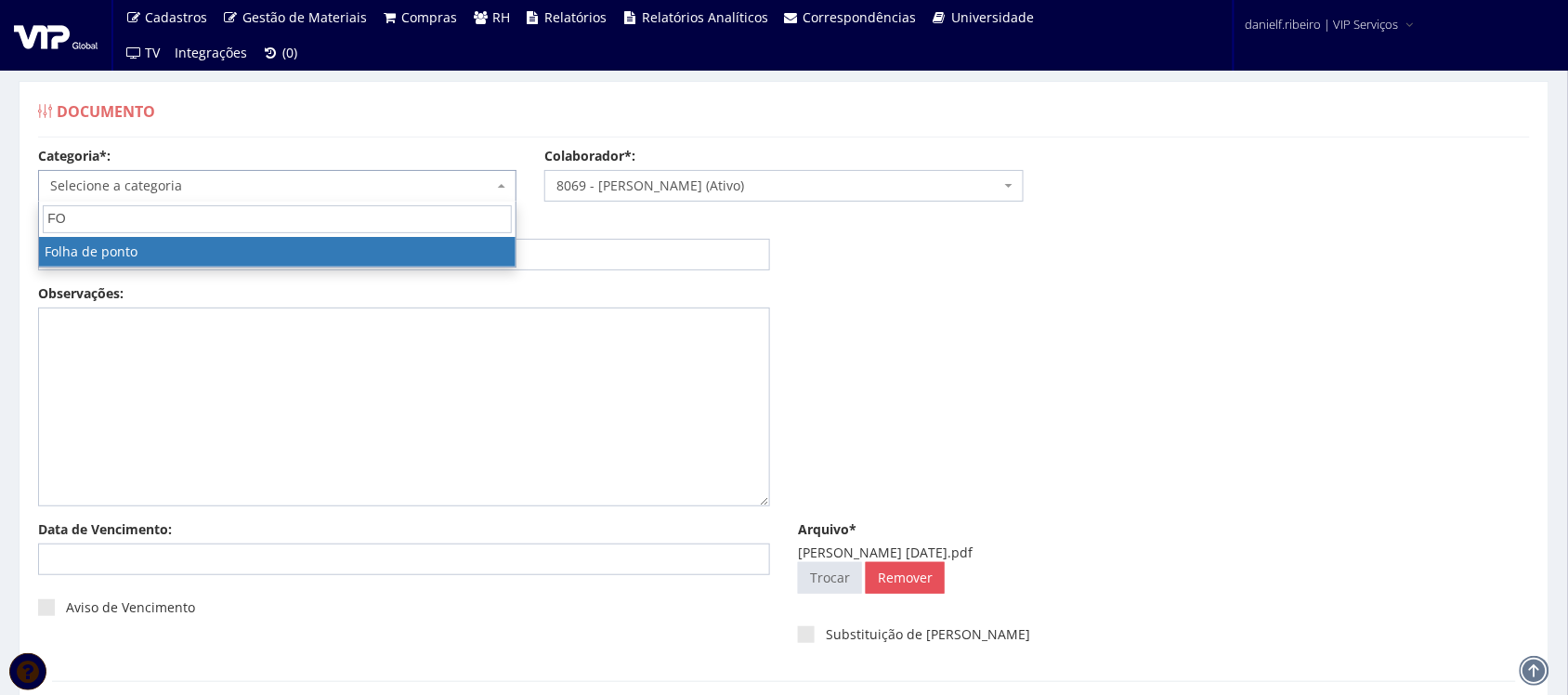
select select "folha_ponto"
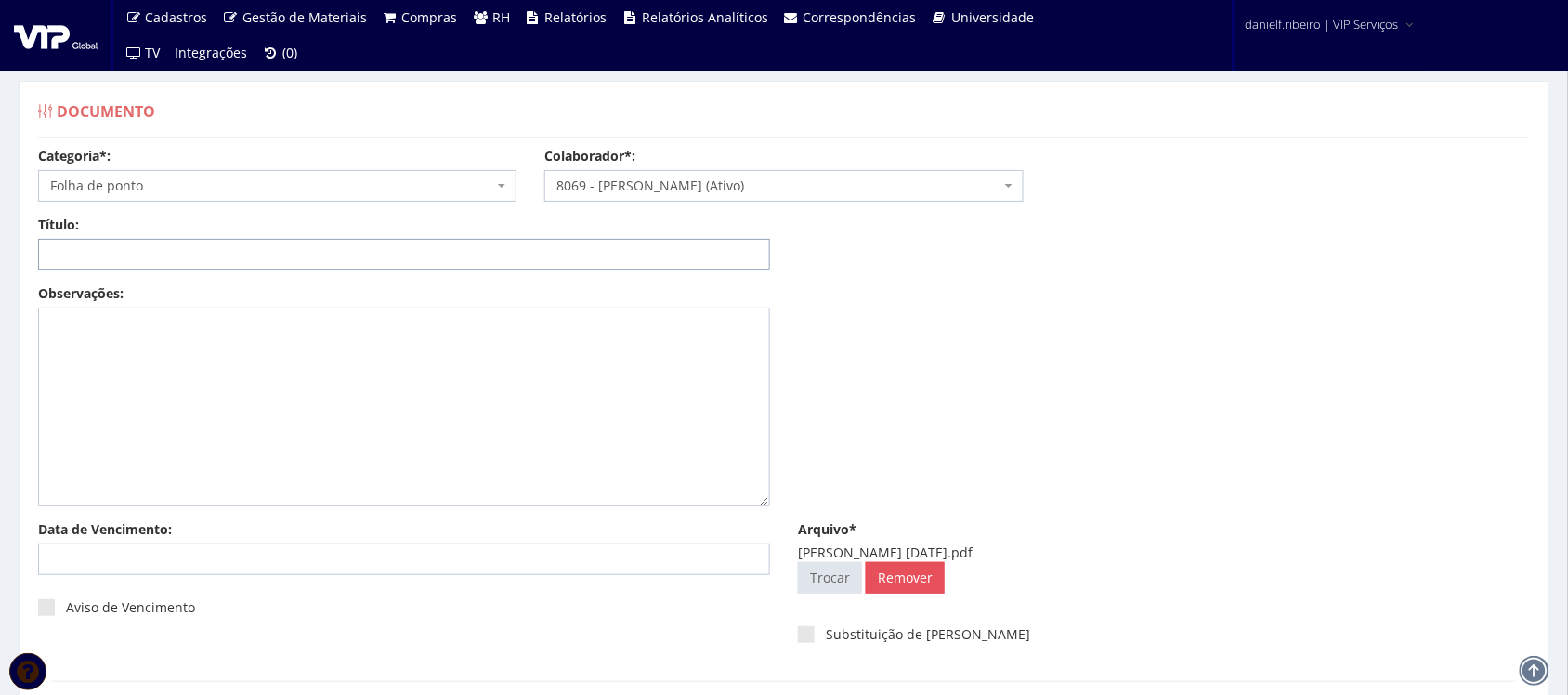
click at [238, 247] on input "Título:" at bounding box center [403, 254] width 732 height 32
paste input "FOLHA DE PONTO - SET/2025"
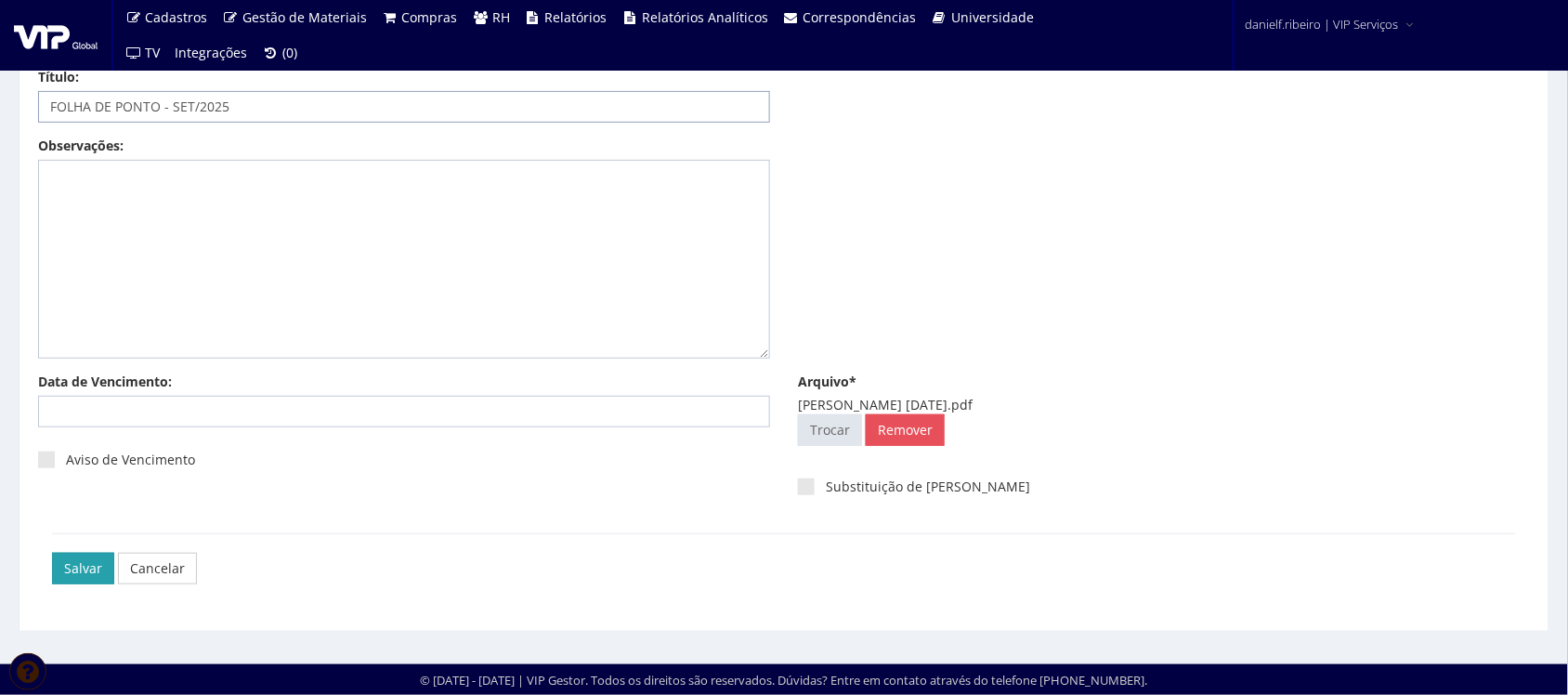
type input "FOLHA DE PONTO - SET/2025"
click at [69, 569] on input "Salvar" at bounding box center [83, 568] width 62 height 32
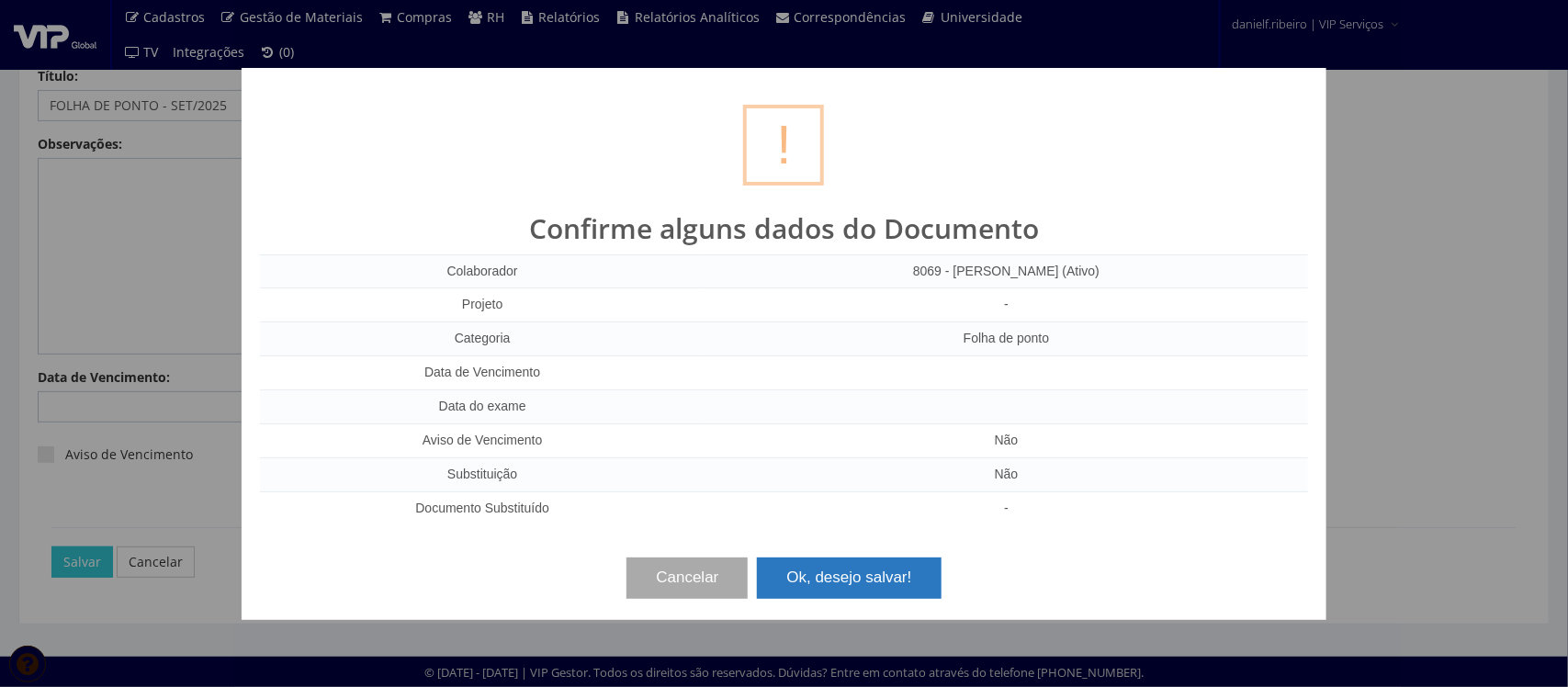
click at [809, 571] on button "Ok, desejo salvar!" at bounding box center [849, 577] width 184 height 40
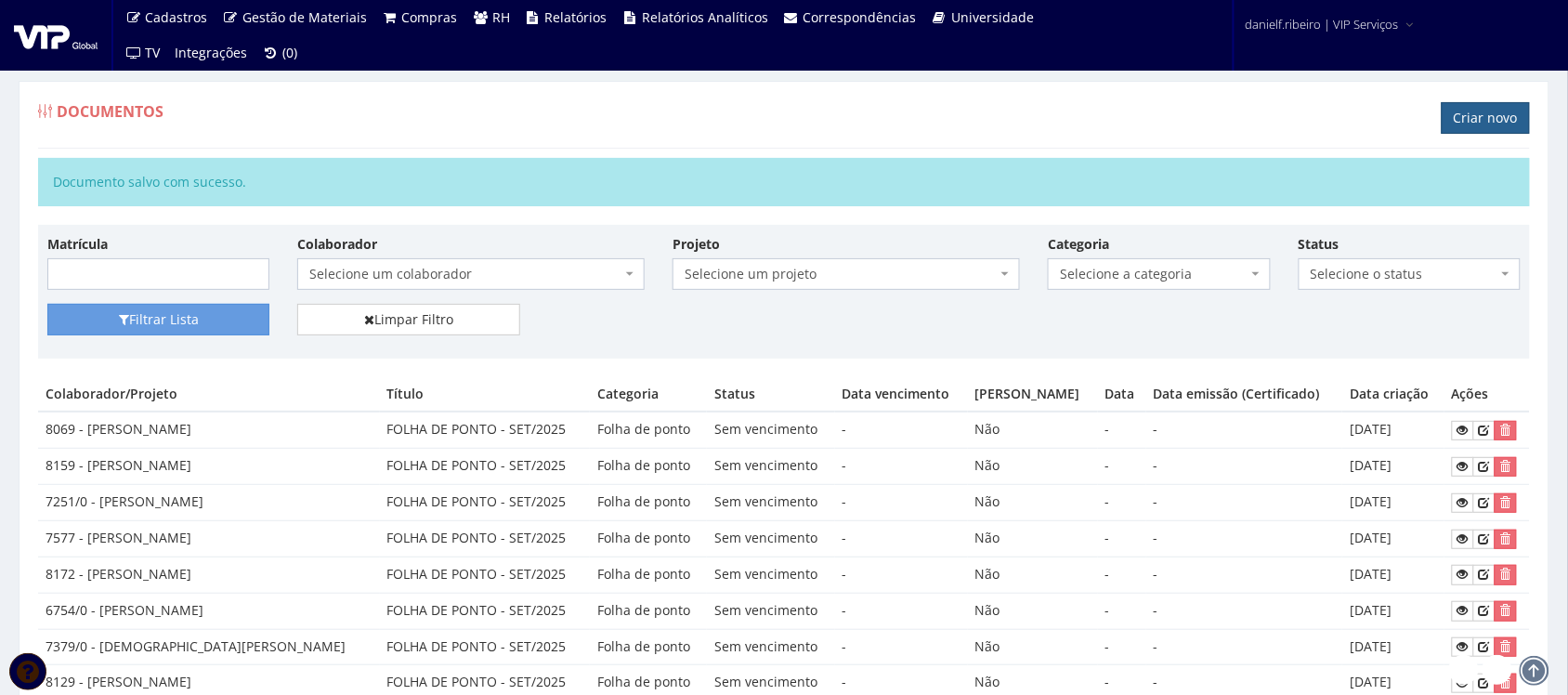
click at [1487, 130] on link "Criar novo" at bounding box center [1485, 118] width 88 height 32
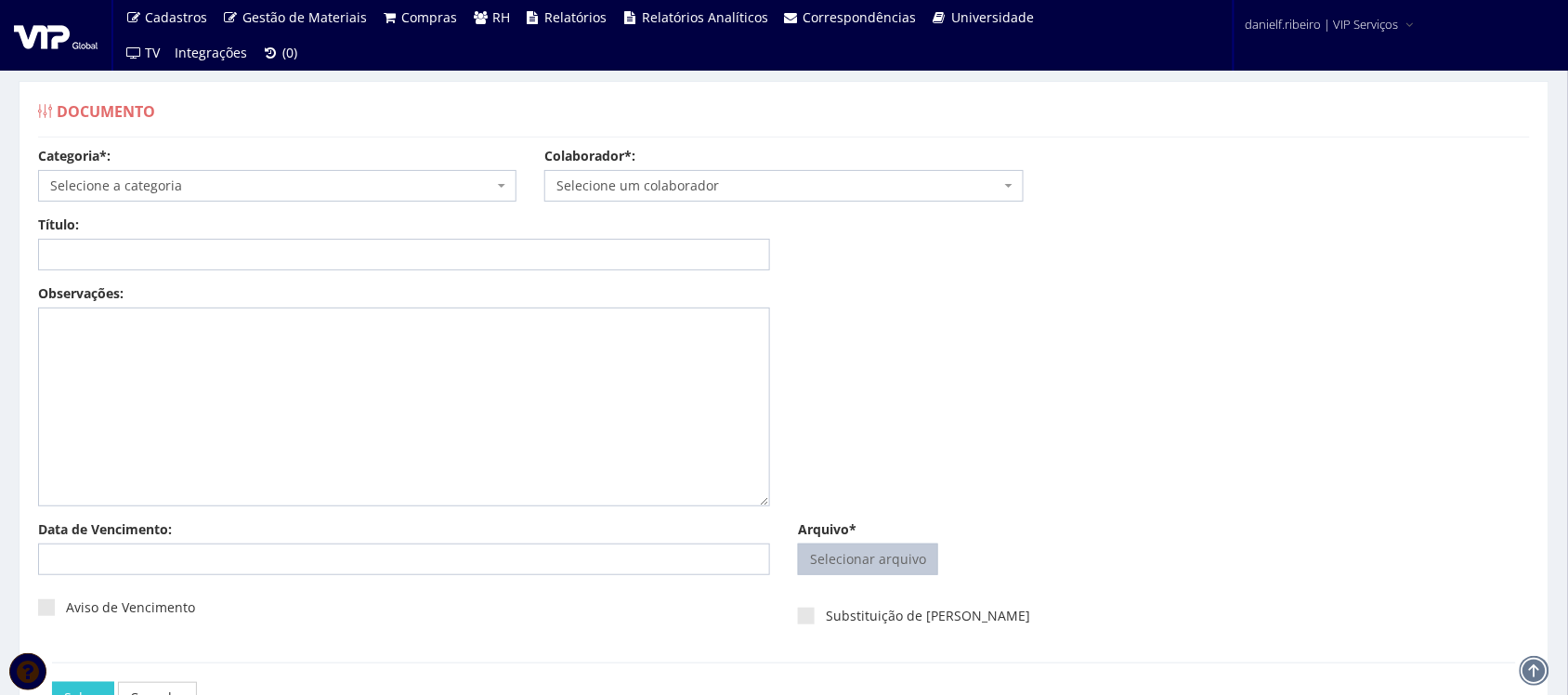
click at [874, 565] on input "Arquivo*" at bounding box center [868, 559] width 139 height 30
type input "C:\fakepath\[PERSON_NAME] [DATE].pdf"
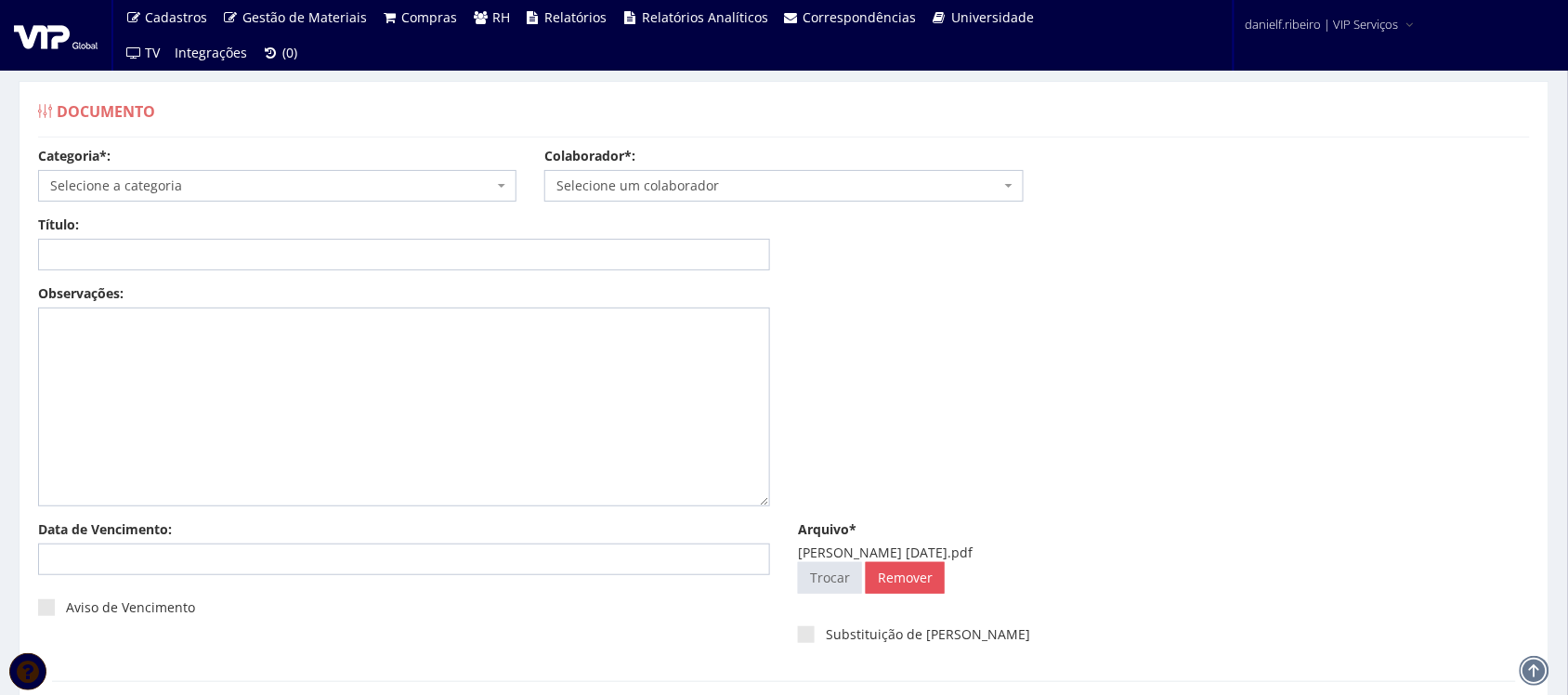
click at [680, 177] on span "Selecione um colaborador" at bounding box center [778, 185] width 443 height 19
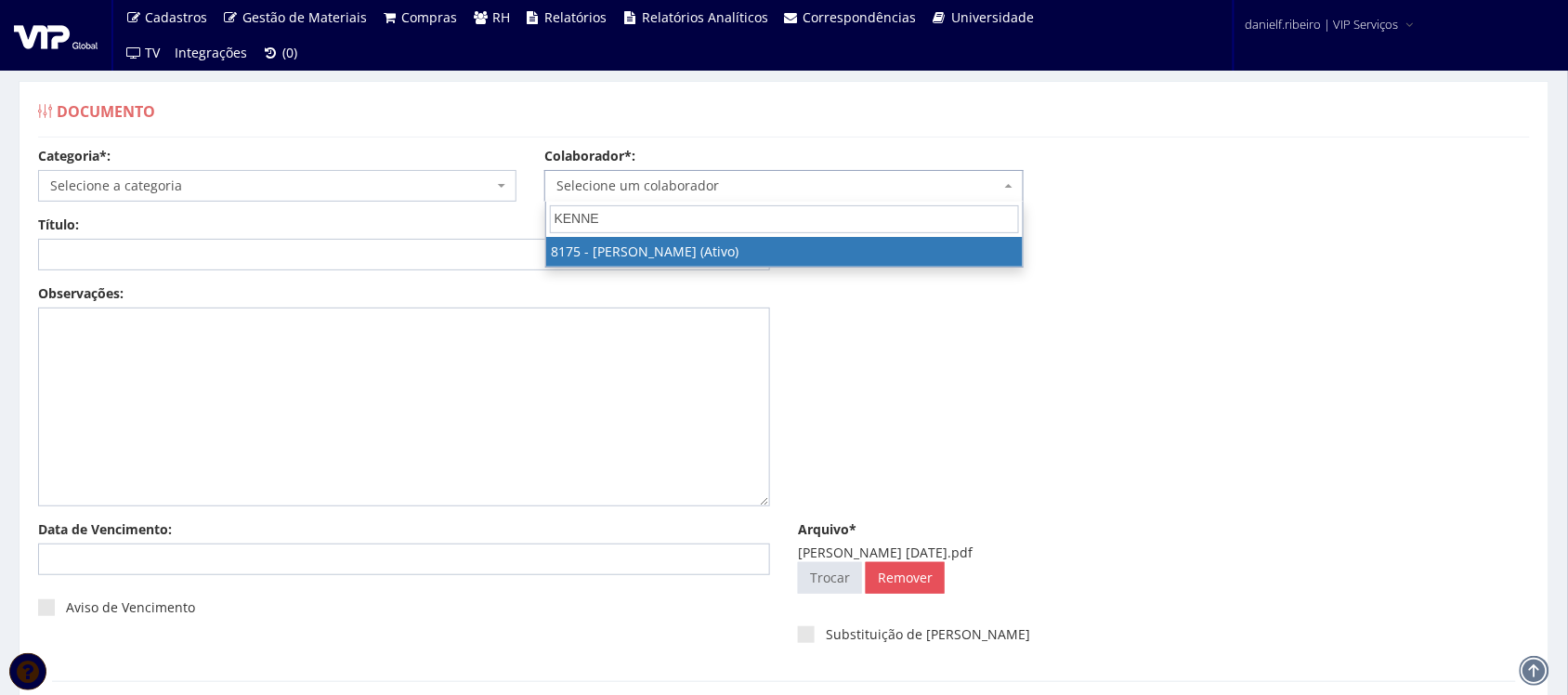
type input "KENNER"
select select "4012"
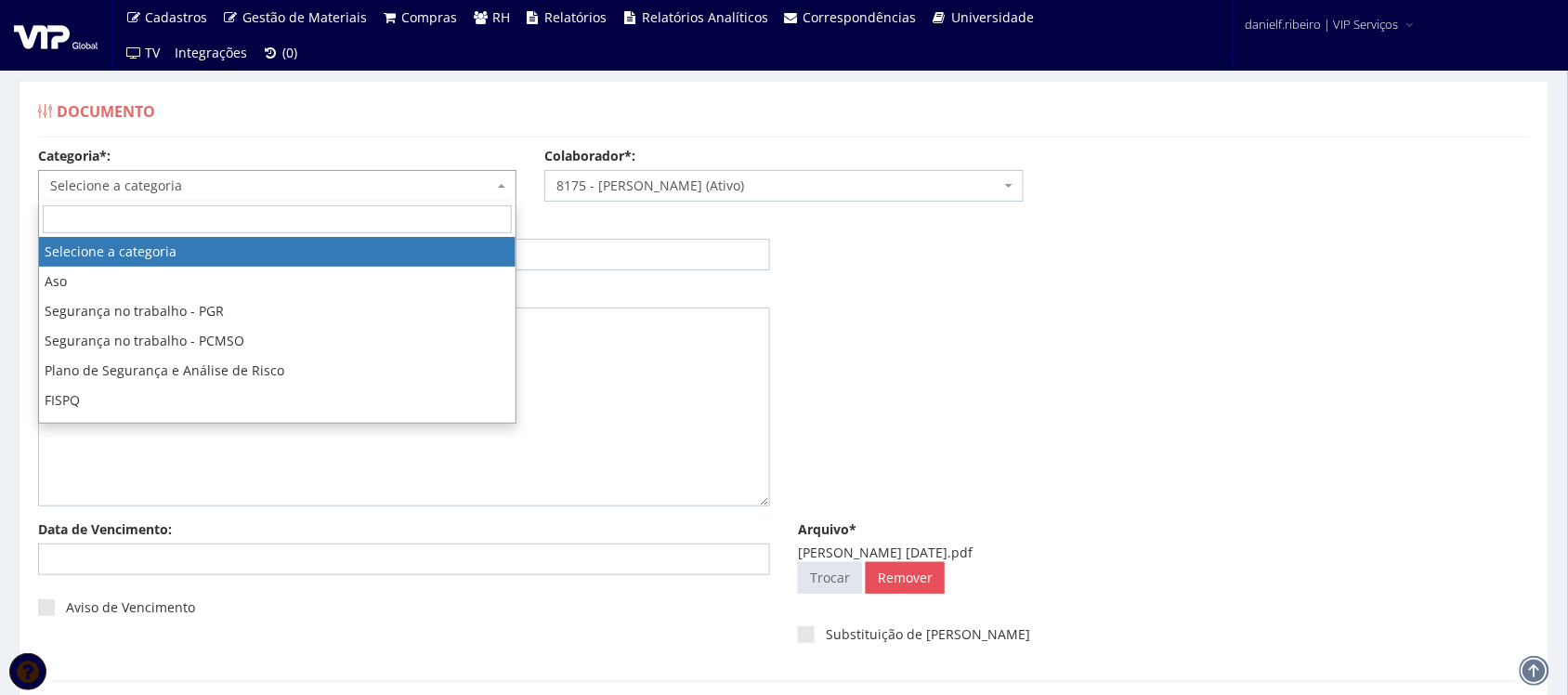
click at [165, 182] on span "Selecione a categoria" at bounding box center [272, 185] width 443 height 19
type input "FO"
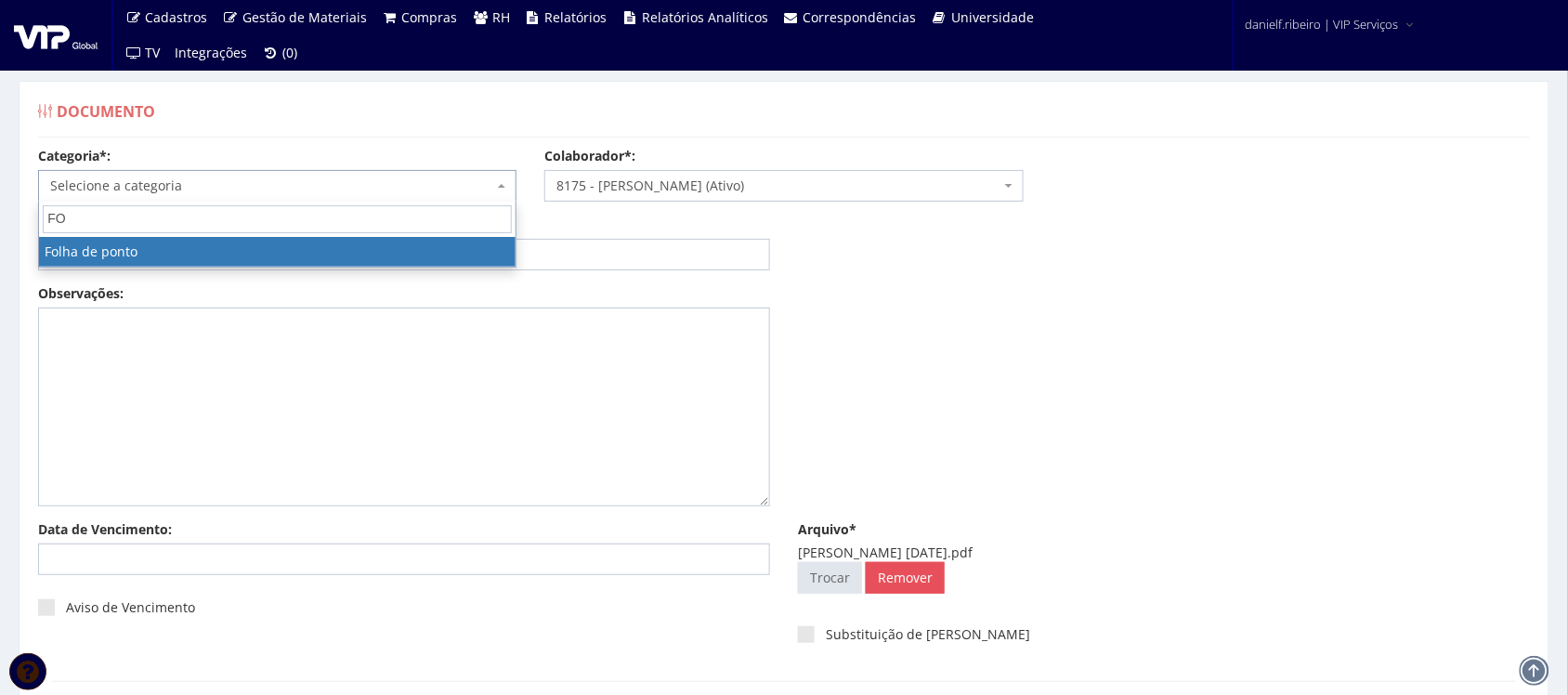
select select "folha_ponto"
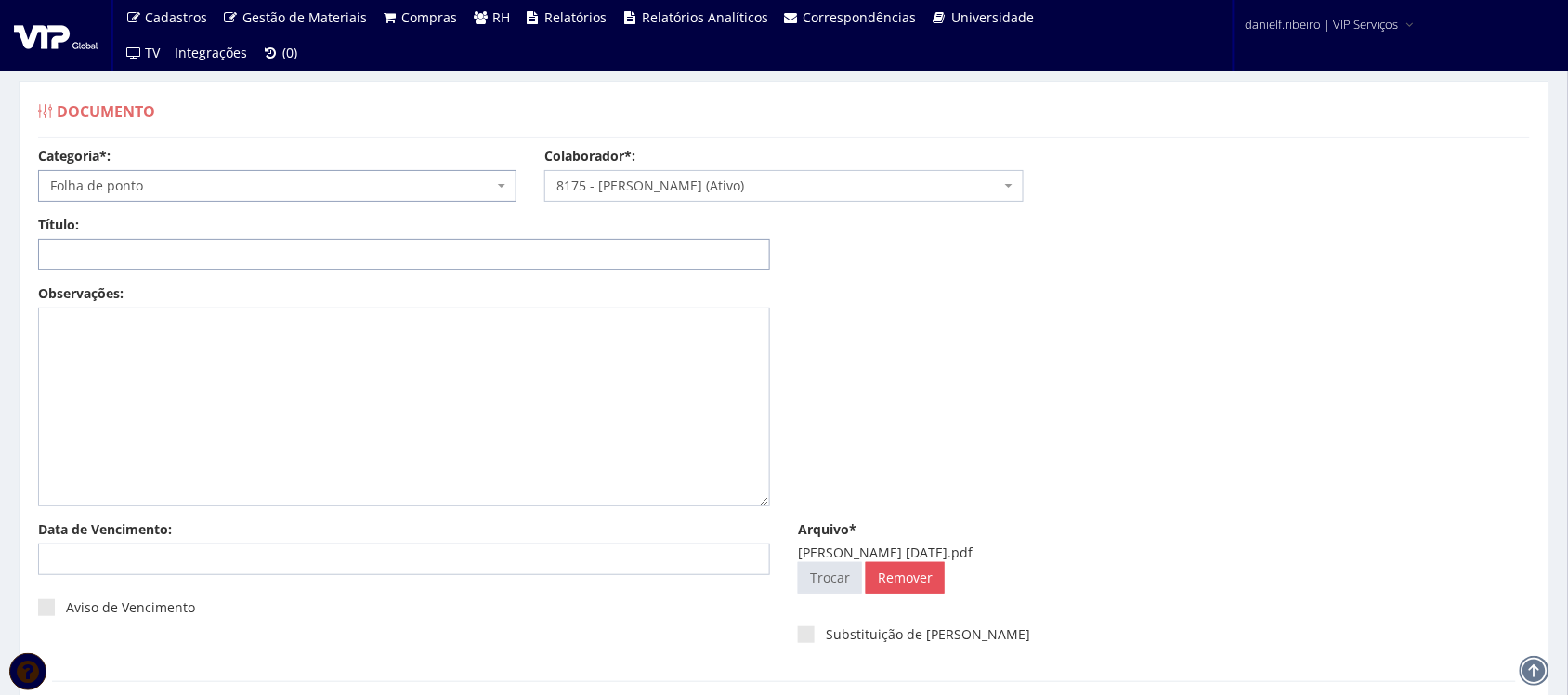
click at [295, 253] on input "Título:" at bounding box center [403, 254] width 732 height 32
paste input "FOLHA DE PONTO - SET/2025"
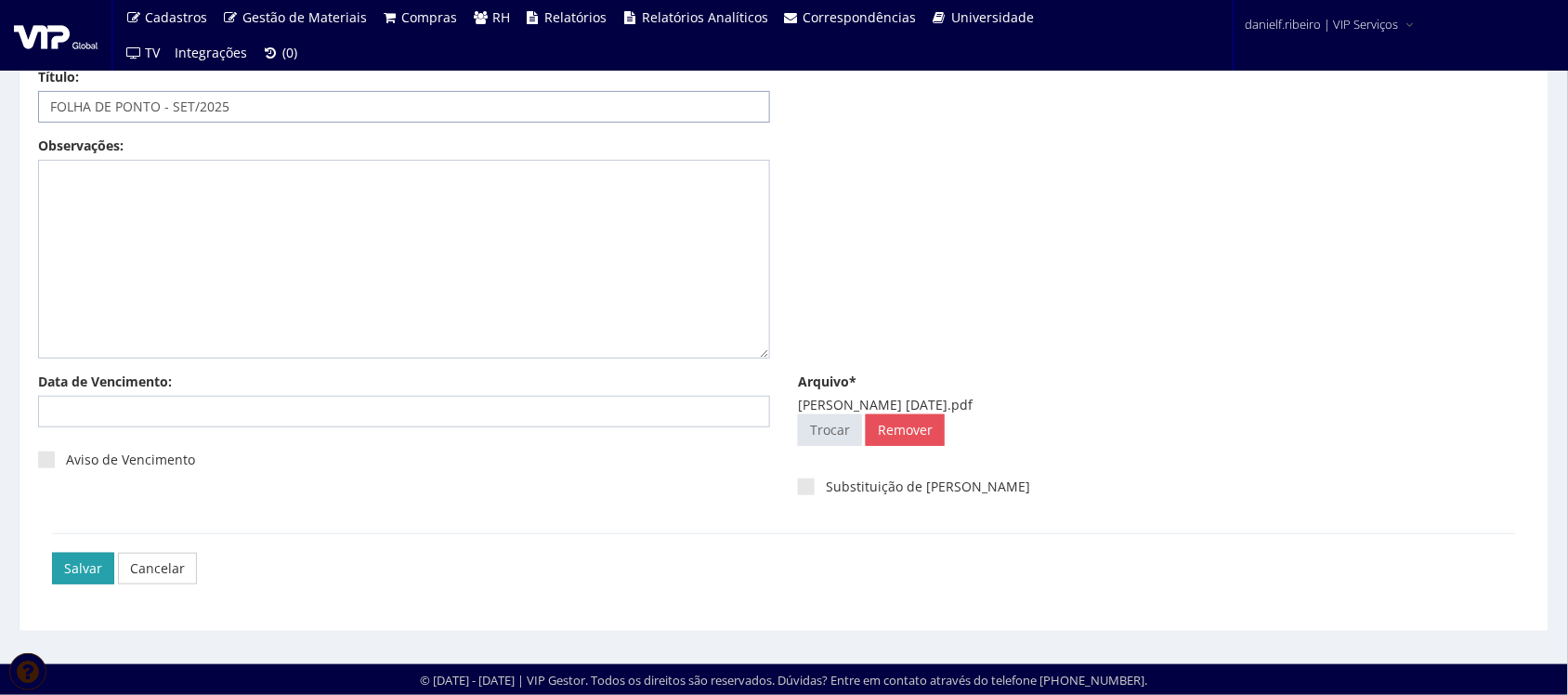
type input "FOLHA DE PONTO - SET/2025"
click at [66, 569] on input "Salvar" at bounding box center [83, 568] width 62 height 32
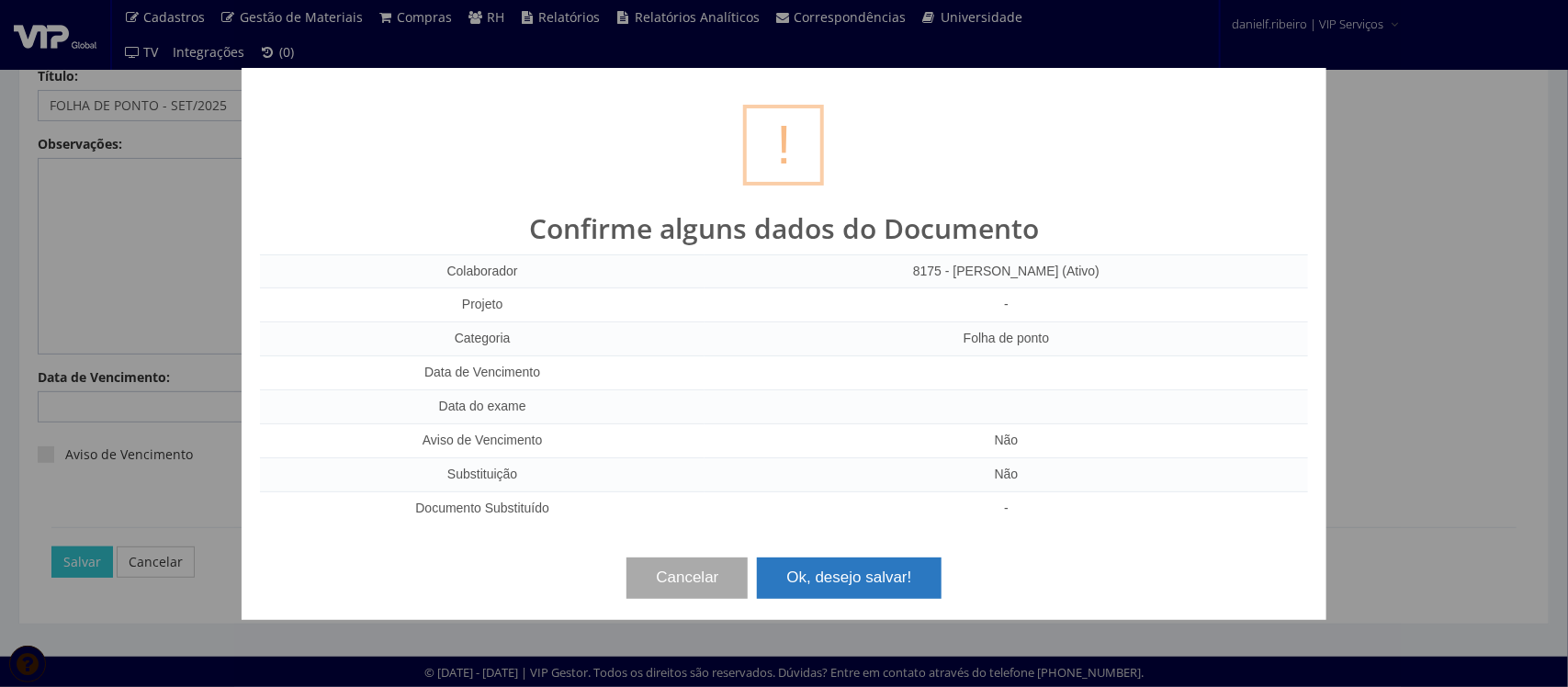
click at [896, 560] on button "Ok, desejo salvar!" at bounding box center [849, 577] width 184 height 40
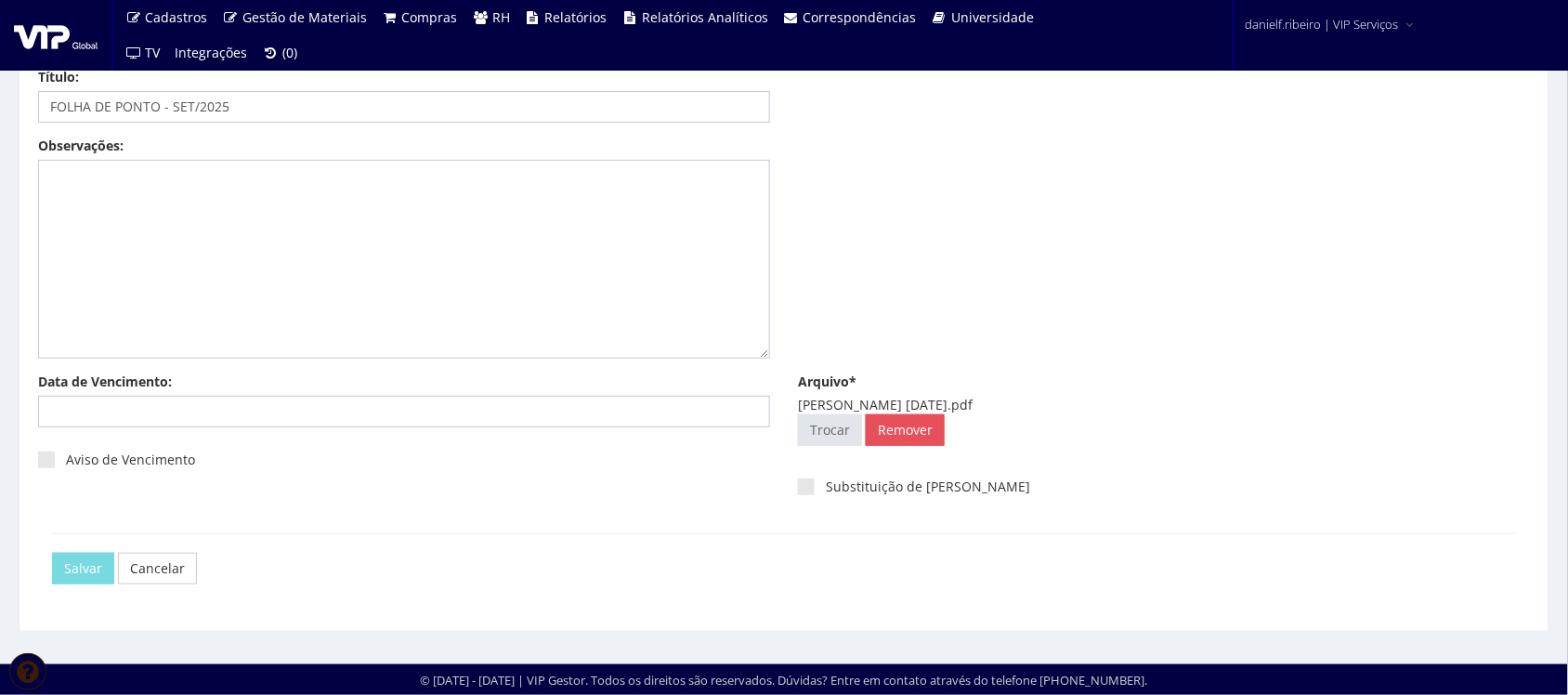
scroll to position [0, 0]
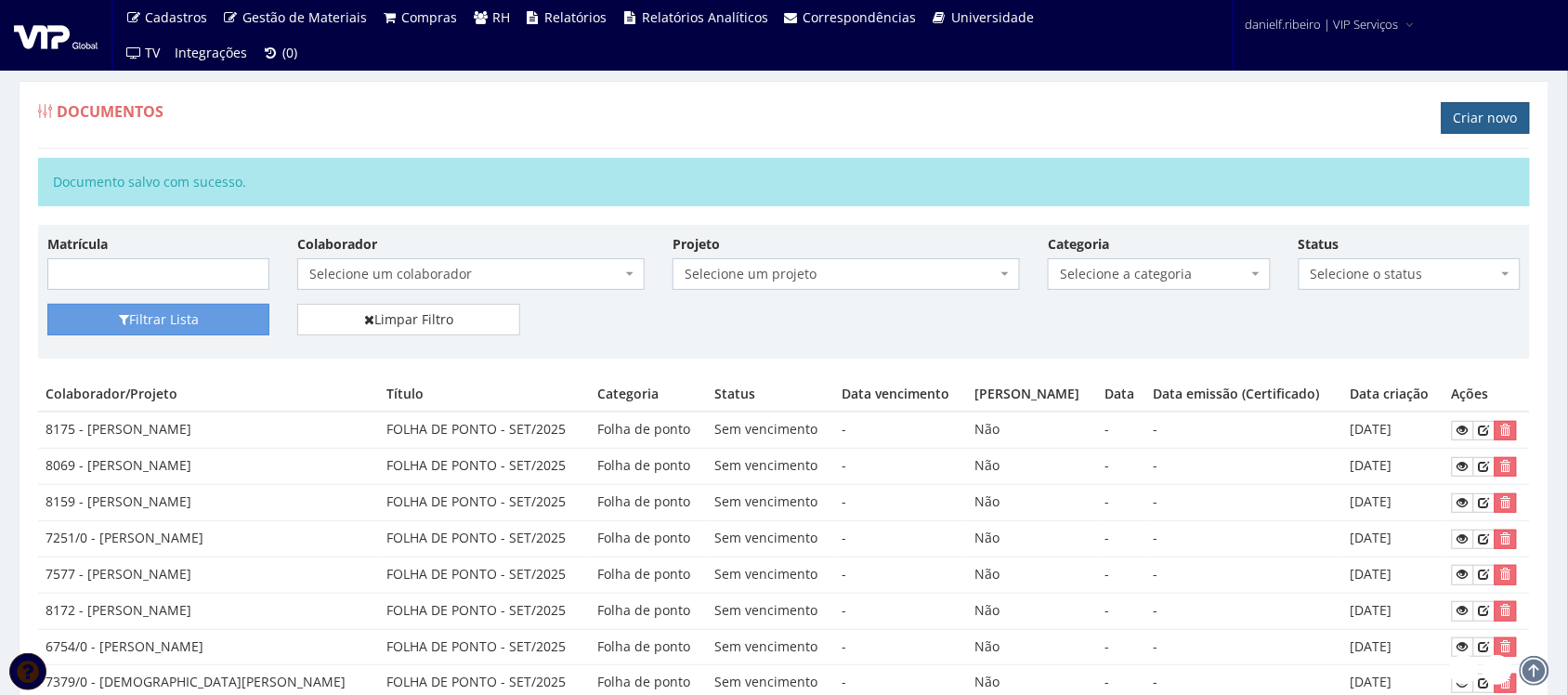
click at [1479, 119] on link "Criar novo" at bounding box center [1485, 118] width 88 height 32
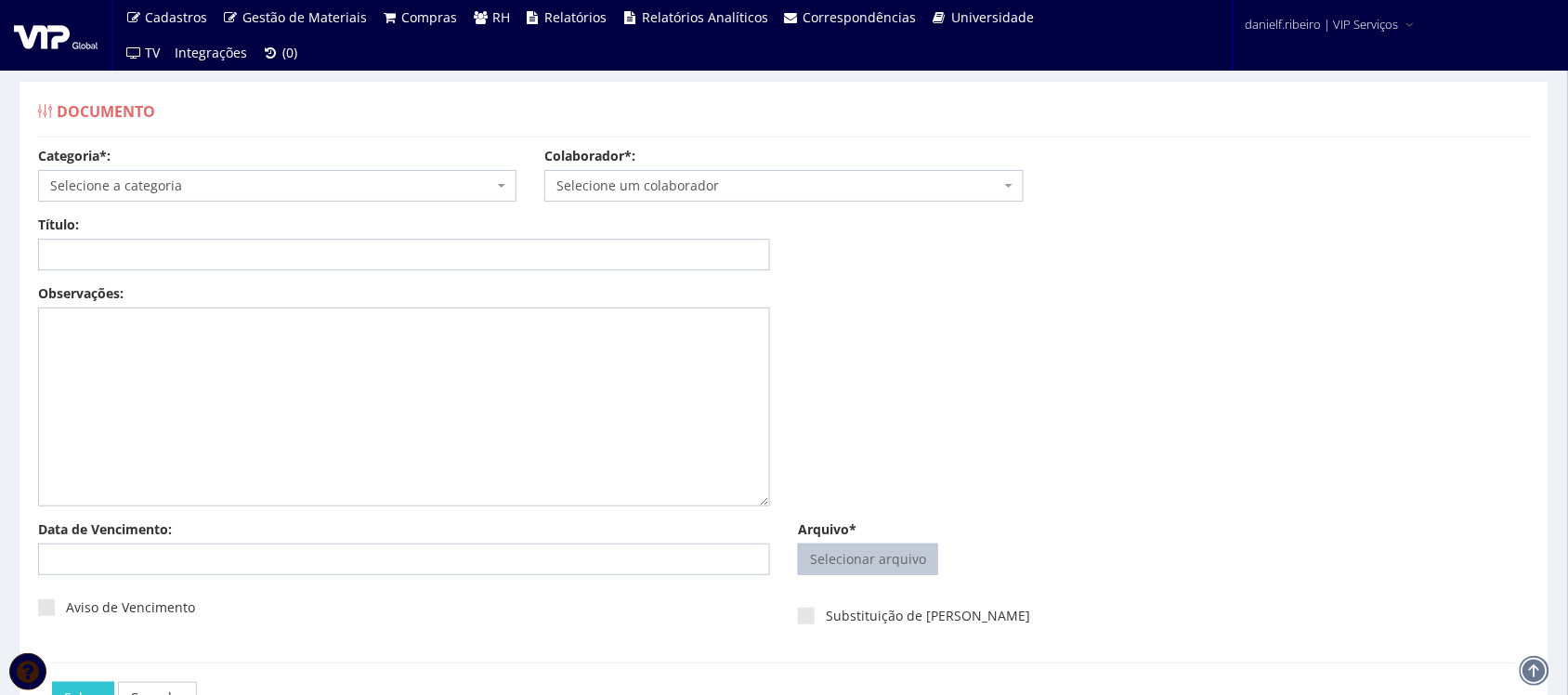
click at [843, 548] on input "Arquivo*" at bounding box center [868, 559] width 139 height 30
type input "C:\fakepath\[PERSON_NAME] [DATE].pdf"
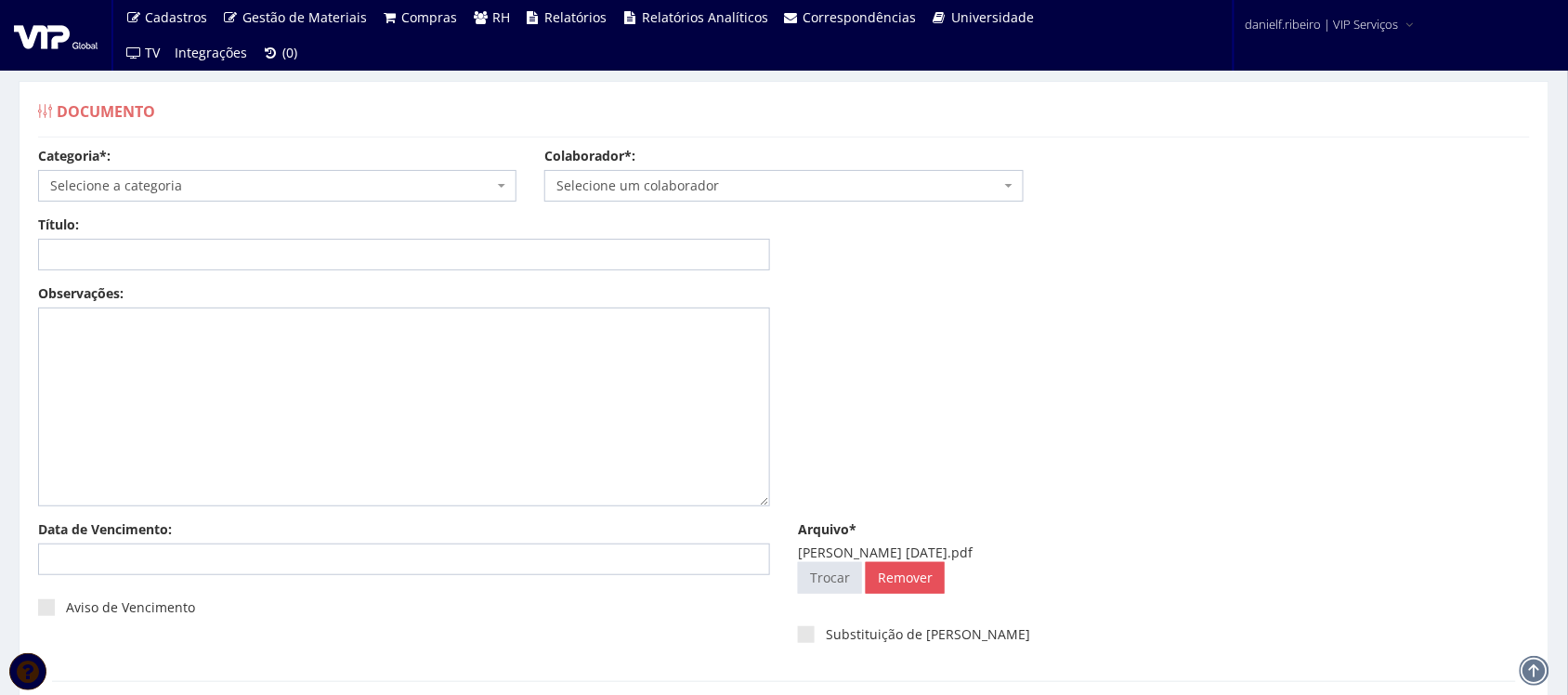
click at [655, 190] on span "Selecione um colaborador" at bounding box center [778, 185] width 443 height 19
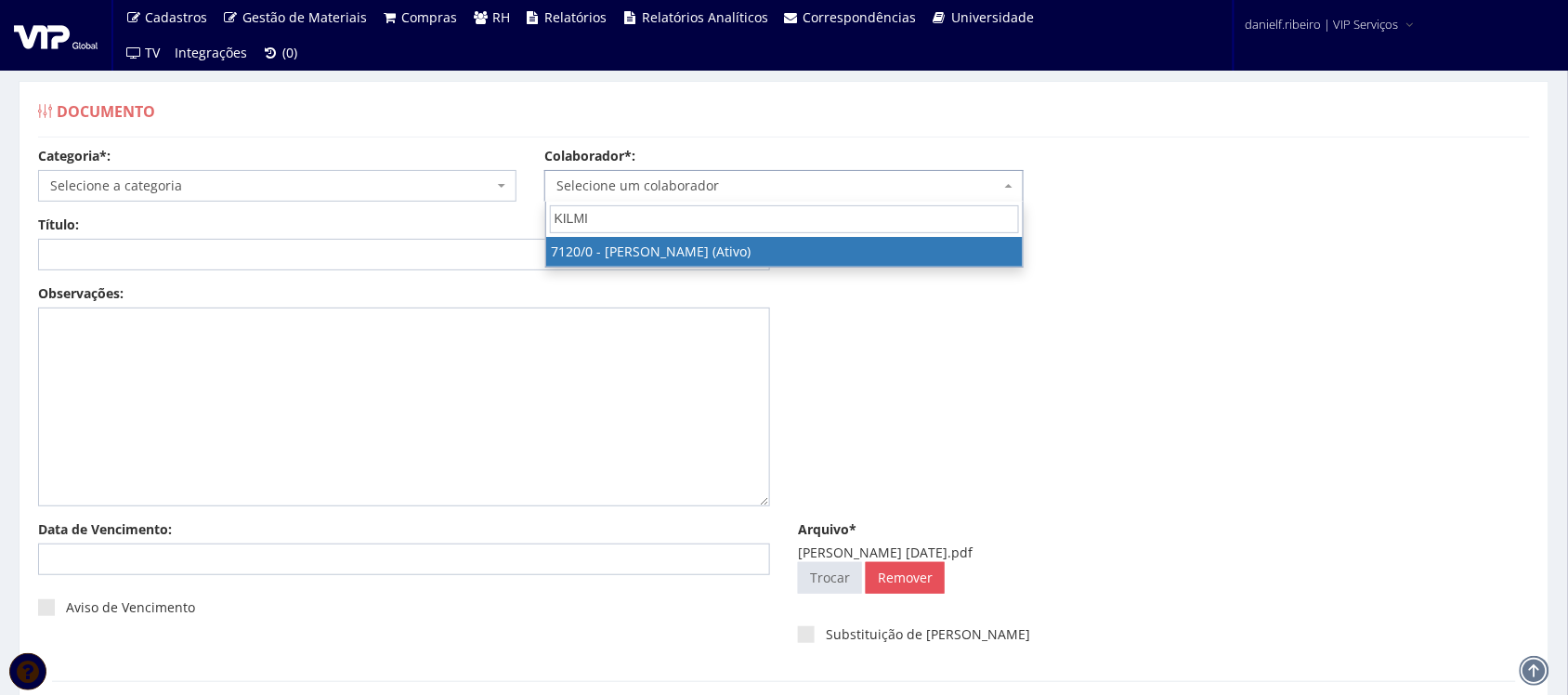
type input "KILMIR"
select select "525"
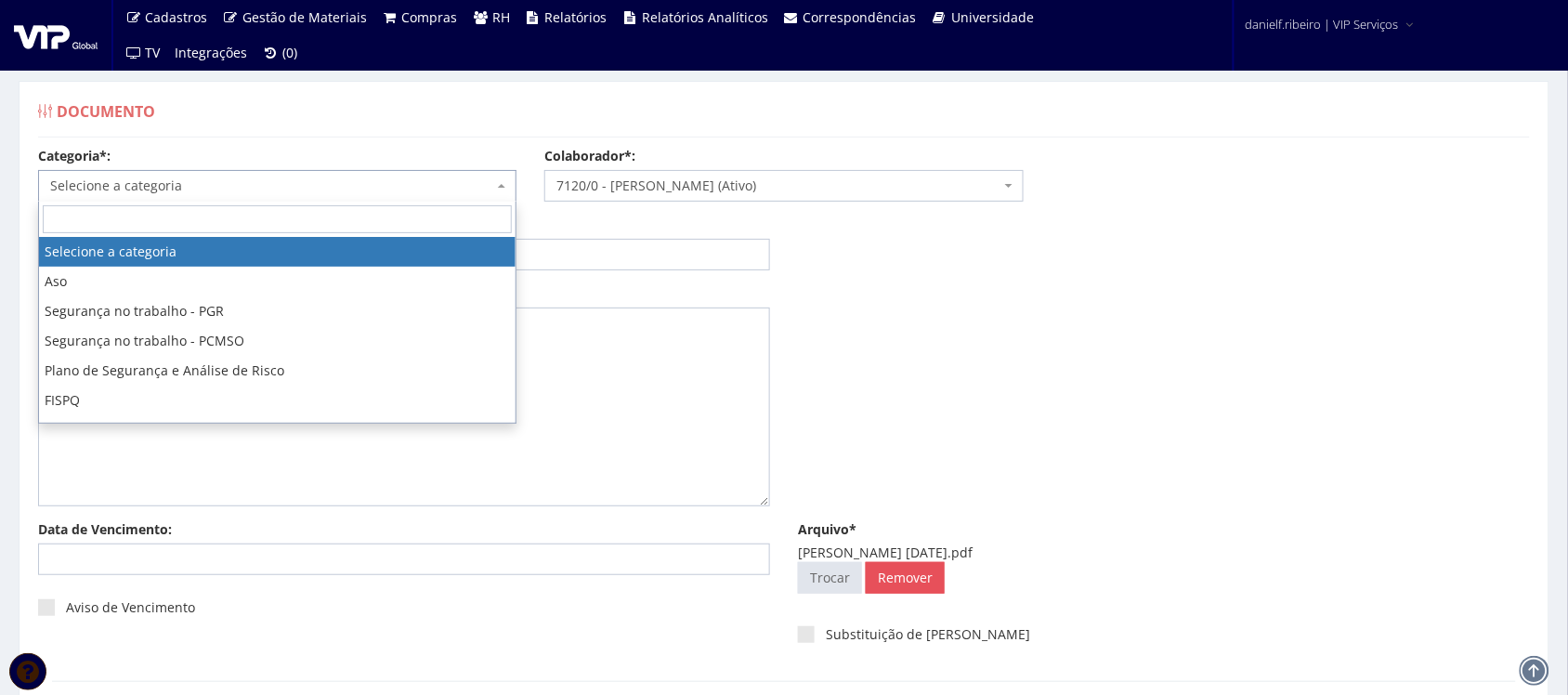
click at [271, 190] on span "Selecione a categoria" at bounding box center [272, 185] width 443 height 19
type input "FO"
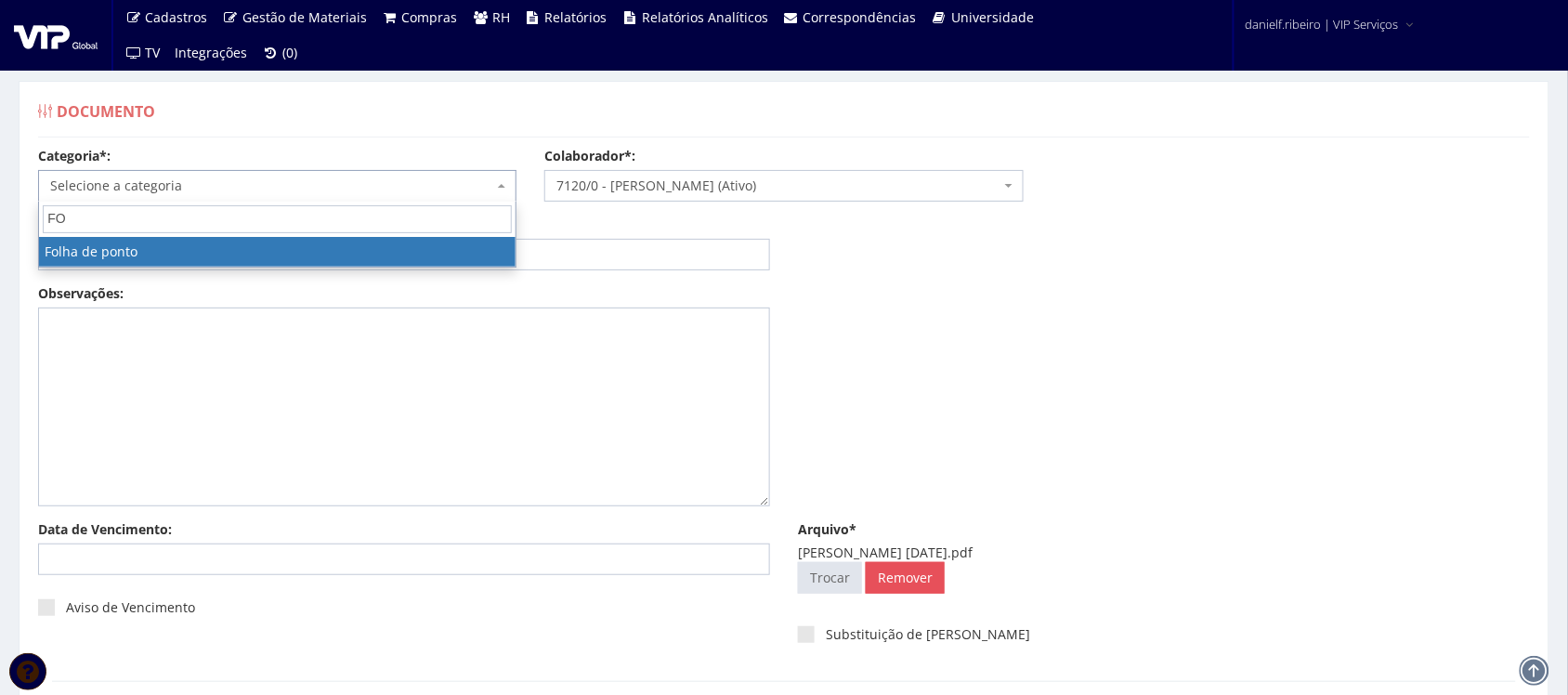
select select "folha_ponto"
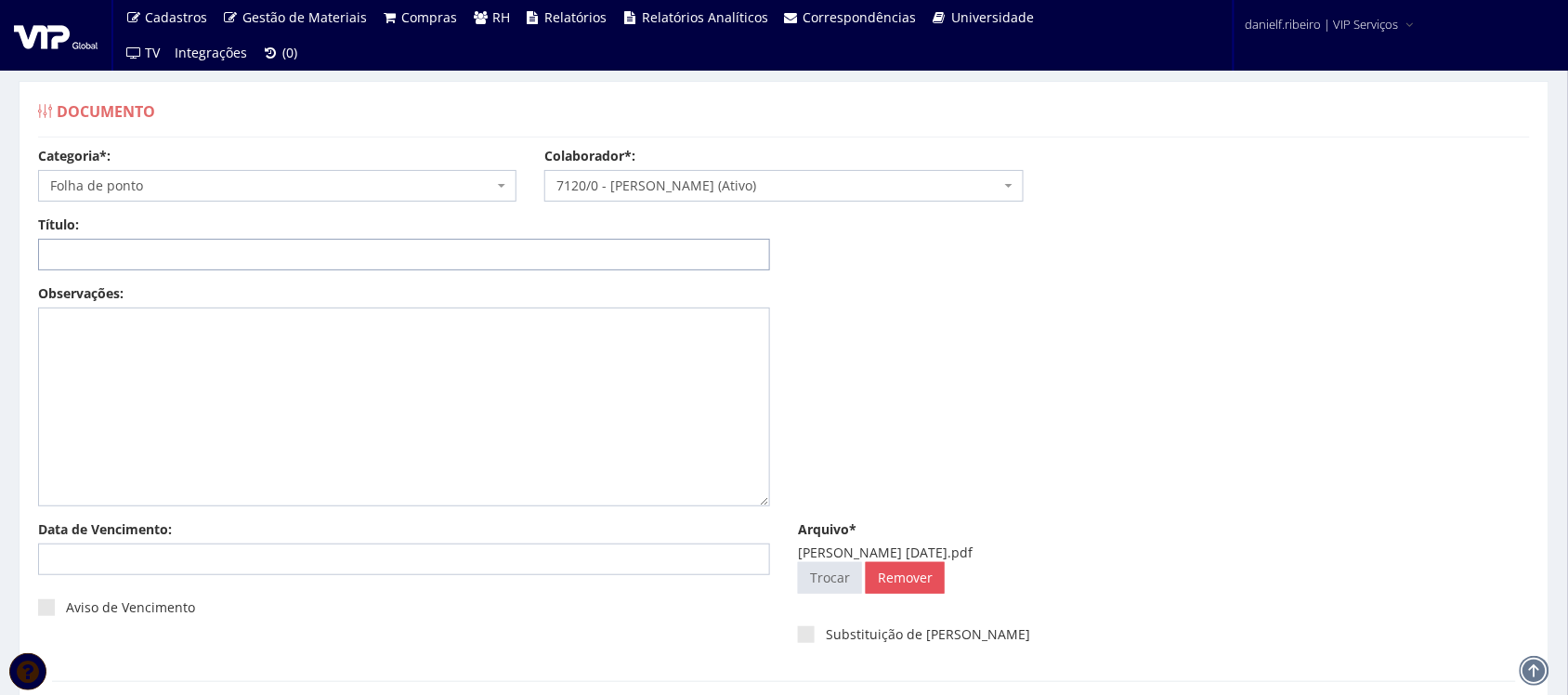
click at [126, 257] on input "Título:" at bounding box center [403, 254] width 732 height 32
paste input "FOLHA DE PONTO - SET/2025"
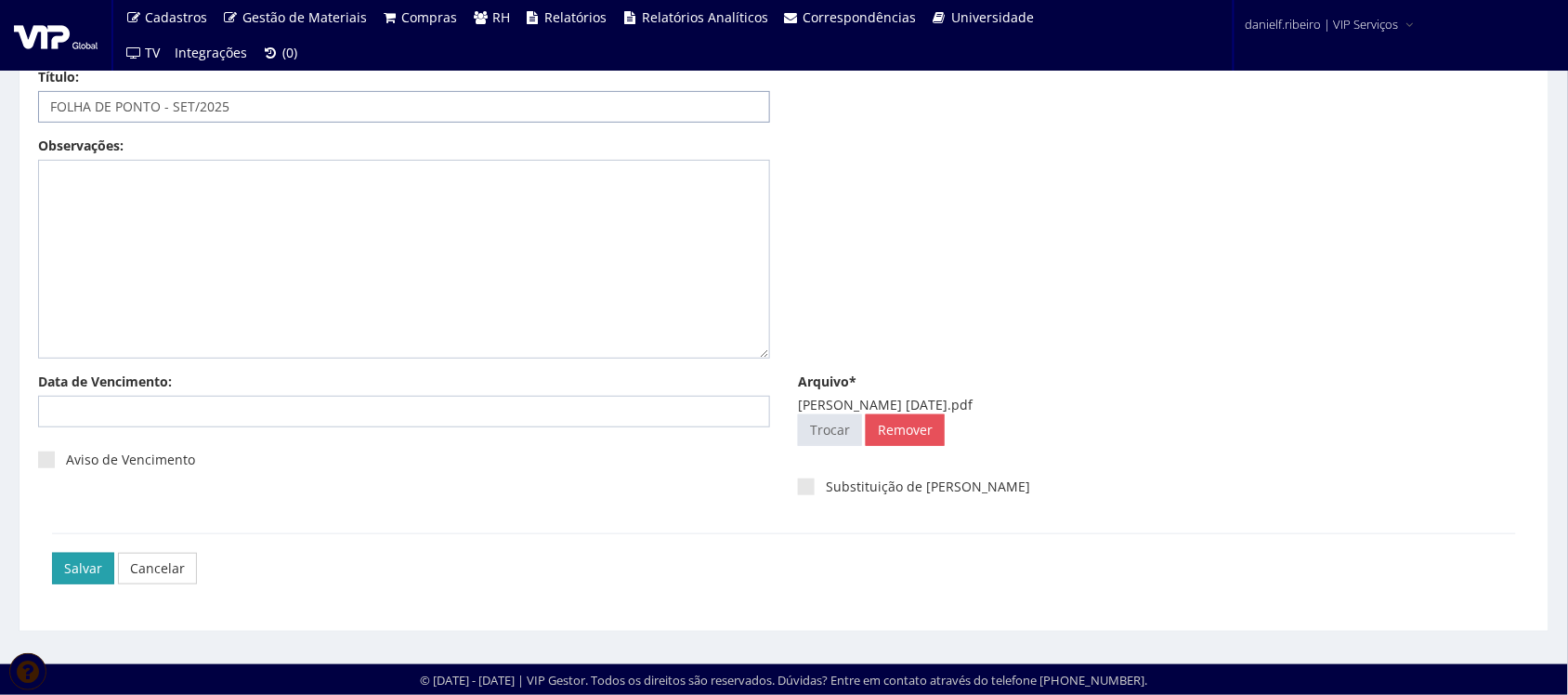
type input "FOLHA DE PONTO - SET/2025"
click at [68, 560] on input "Salvar" at bounding box center [83, 568] width 62 height 32
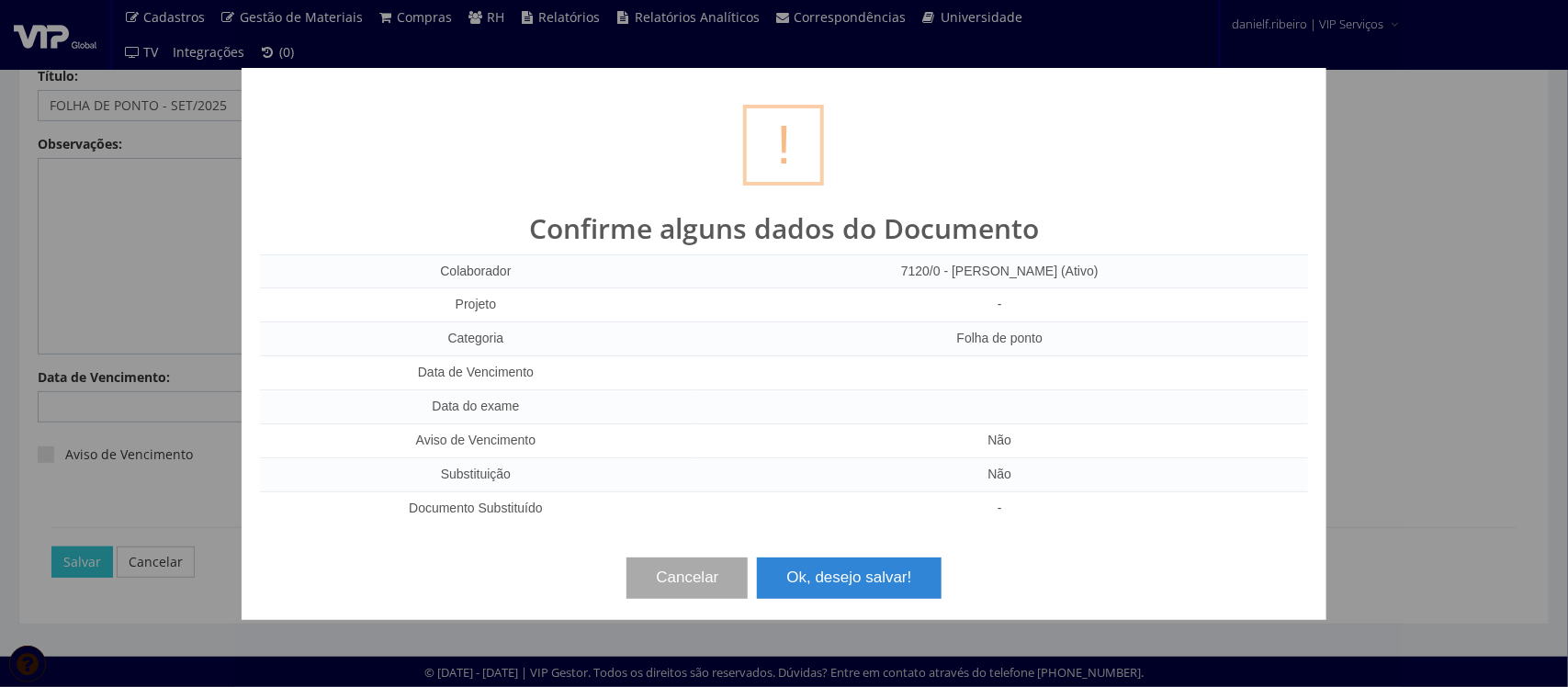
click at [892, 603] on div "? ! i Confirme alguns dados do Documento Colaborador 7120/0 - KILMIR LUIZ FERRE…" at bounding box center [784, 344] width 1084 height 552
click at [875, 584] on button "Ok, desejo salvar!" at bounding box center [849, 577] width 184 height 40
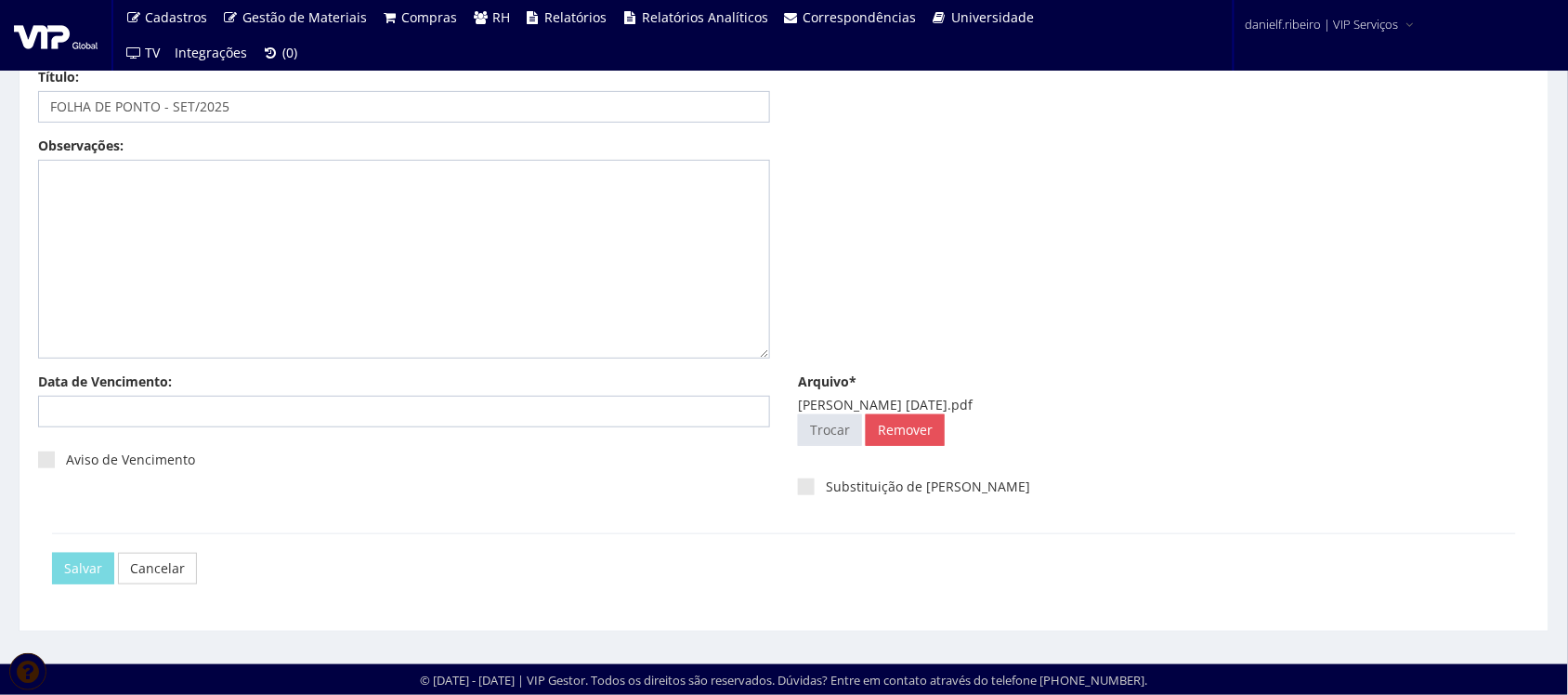
scroll to position [0, 0]
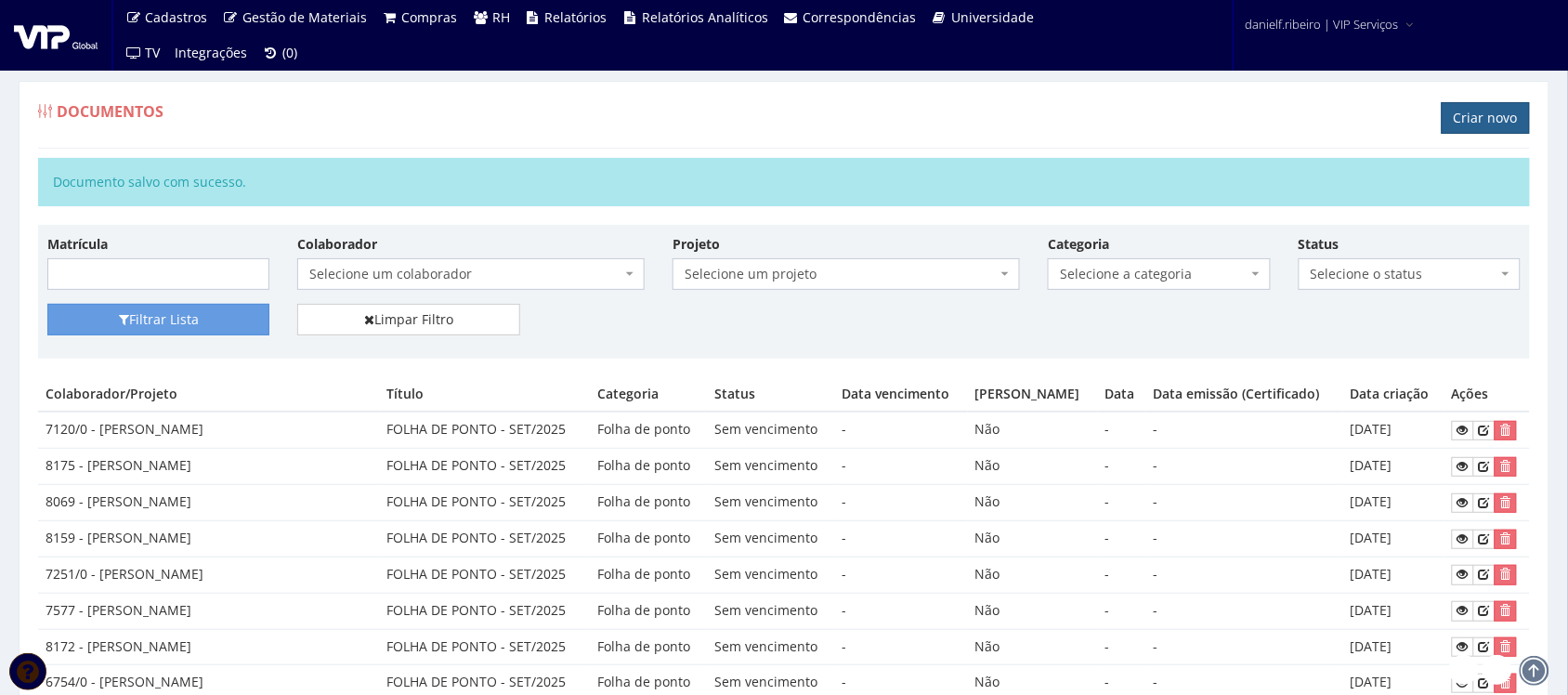
click at [1465, 126] on link "Criar novo" at bounding box center [1485, 118] width 88 height 32
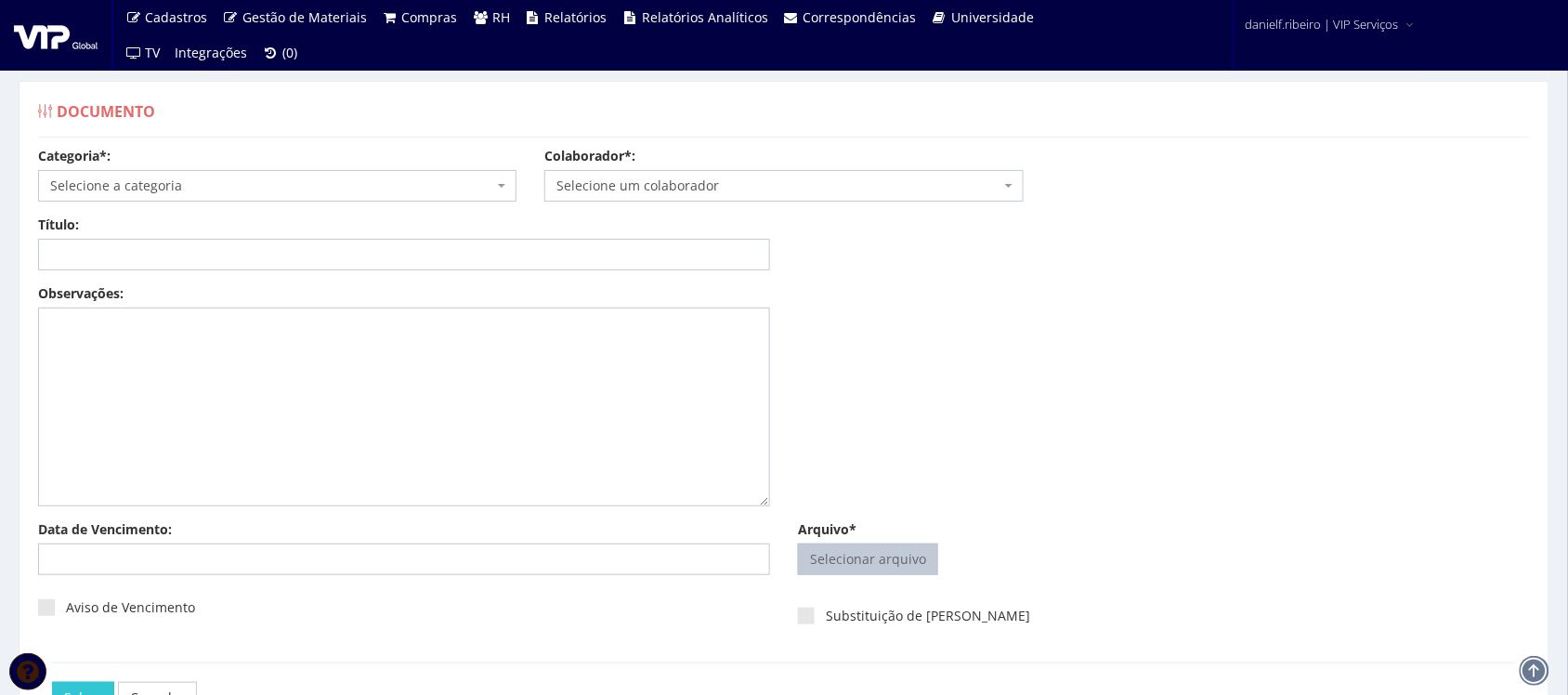
click at [867, 552] on input "Arquivo*" at bounding box center [868, 559] width 139 height 30
type input "C:\fakepath\[PERSON_NAME] [DATE].pdf"
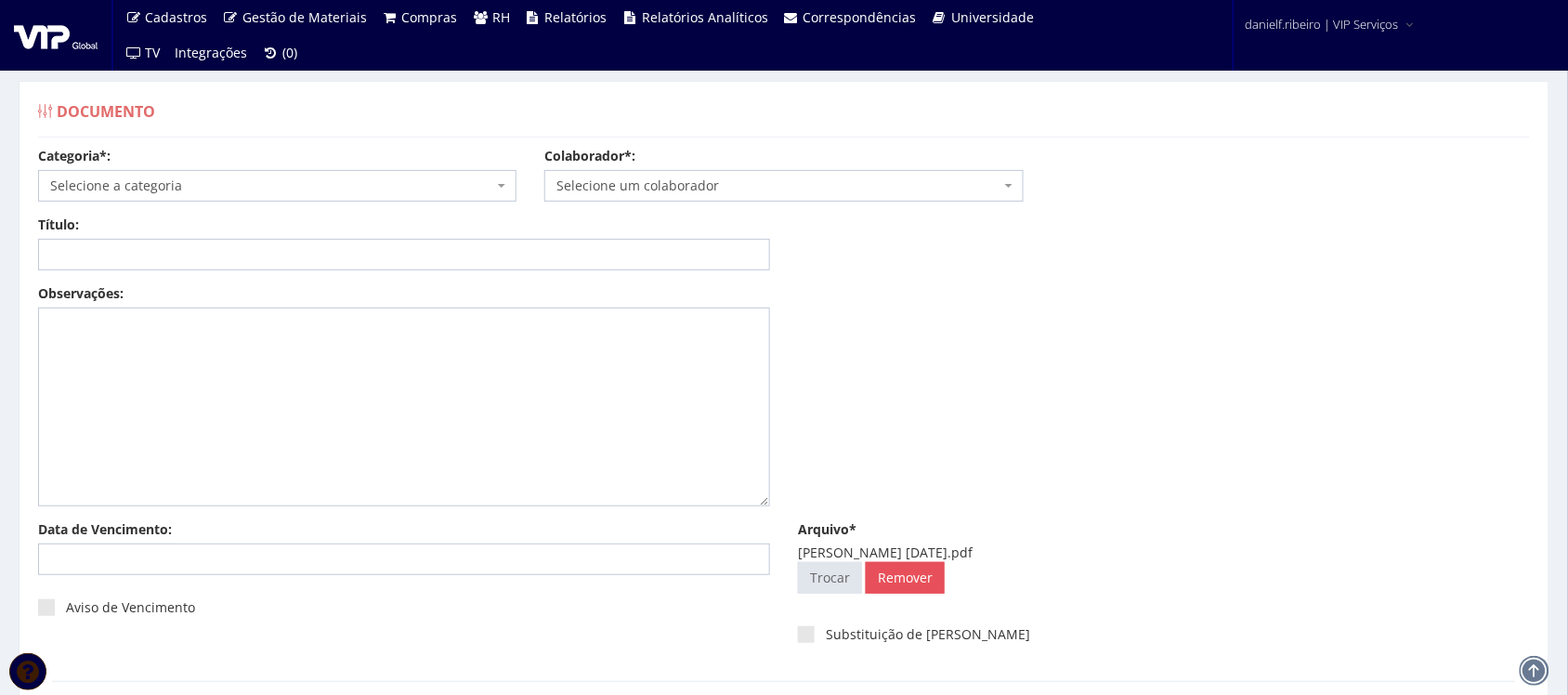
click at [661, 182] on span "Selecione um colaborador" at bounding box center [778, 185] width 443 height 19
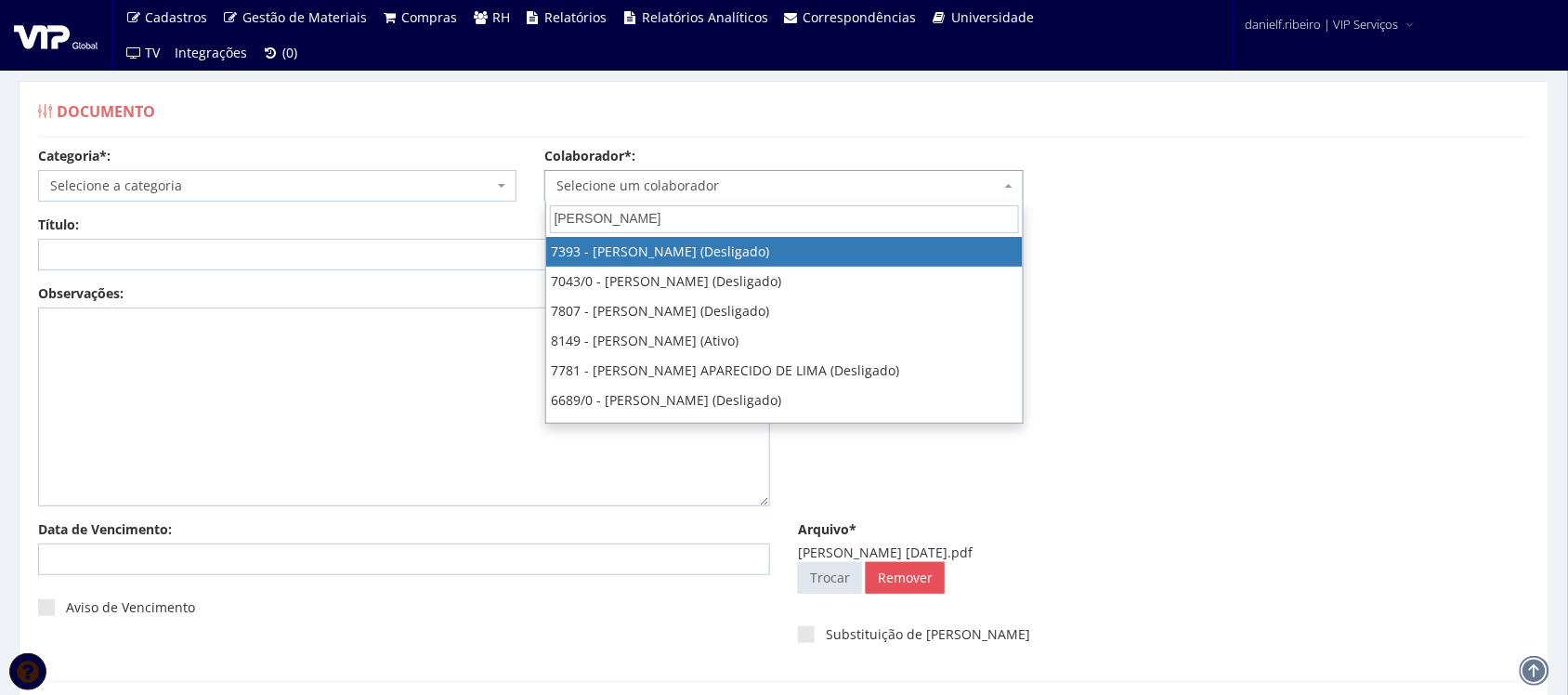
type input "LUCAS MA"
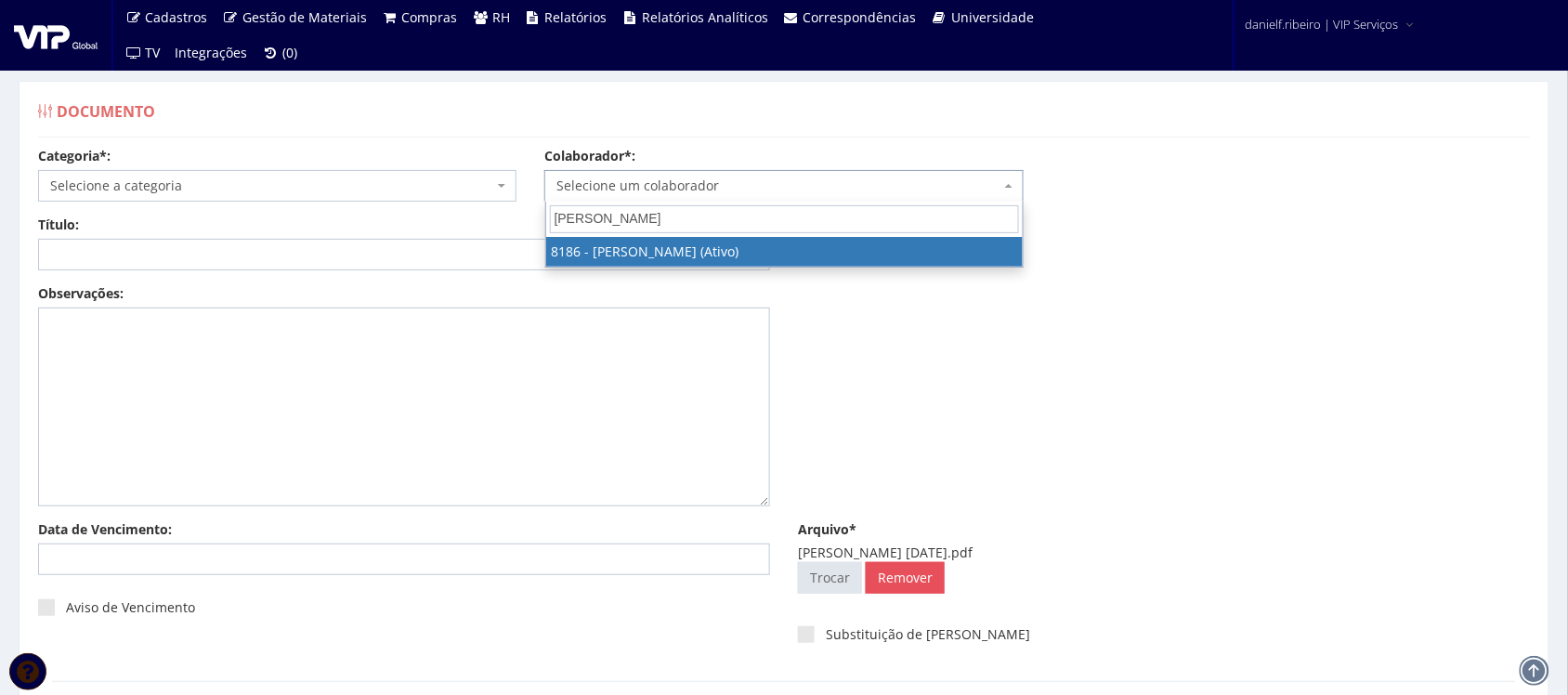
select select "4098"
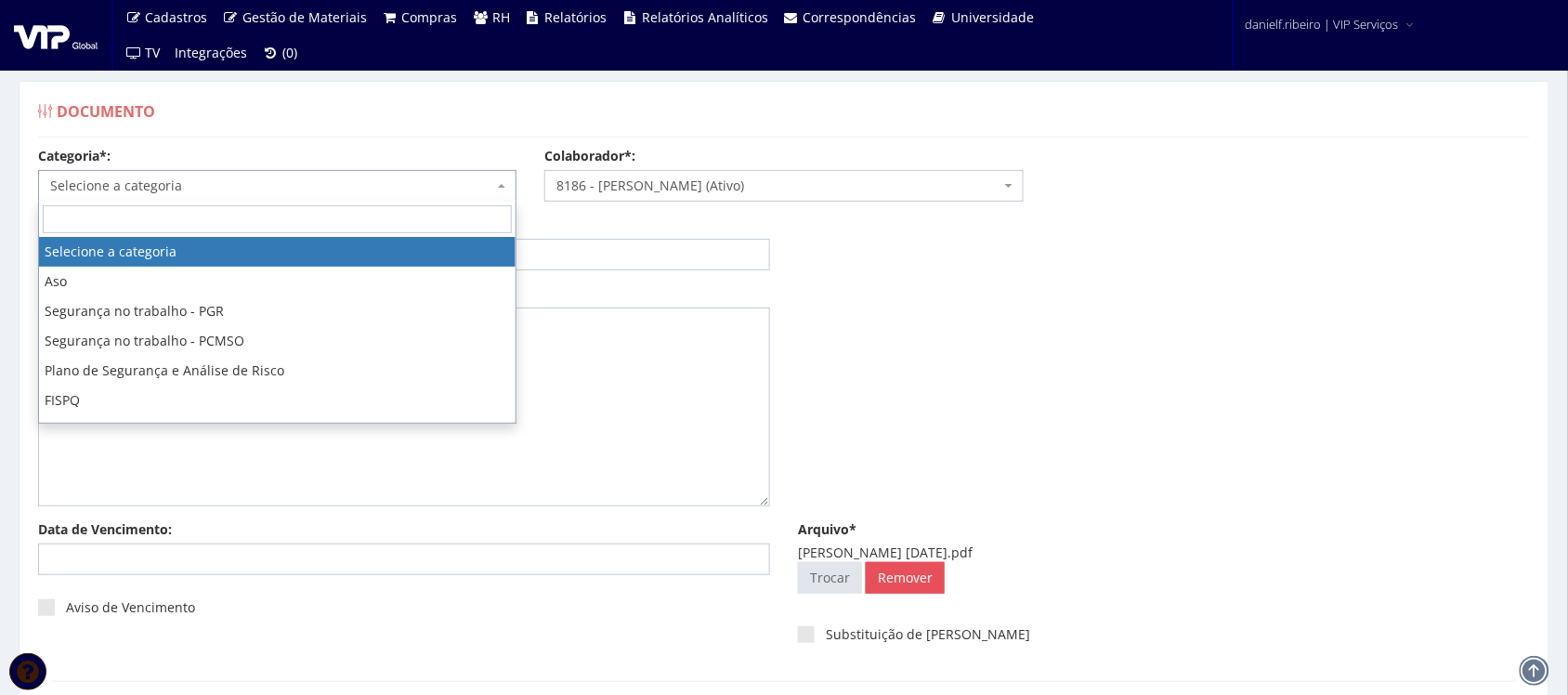
click at [279, 201] on body "Cadastros Clientes Unidades Subclientes Unidades de Subclientes Projetos Vagas …" at bounding box center [784, 421] width 1568 height 843
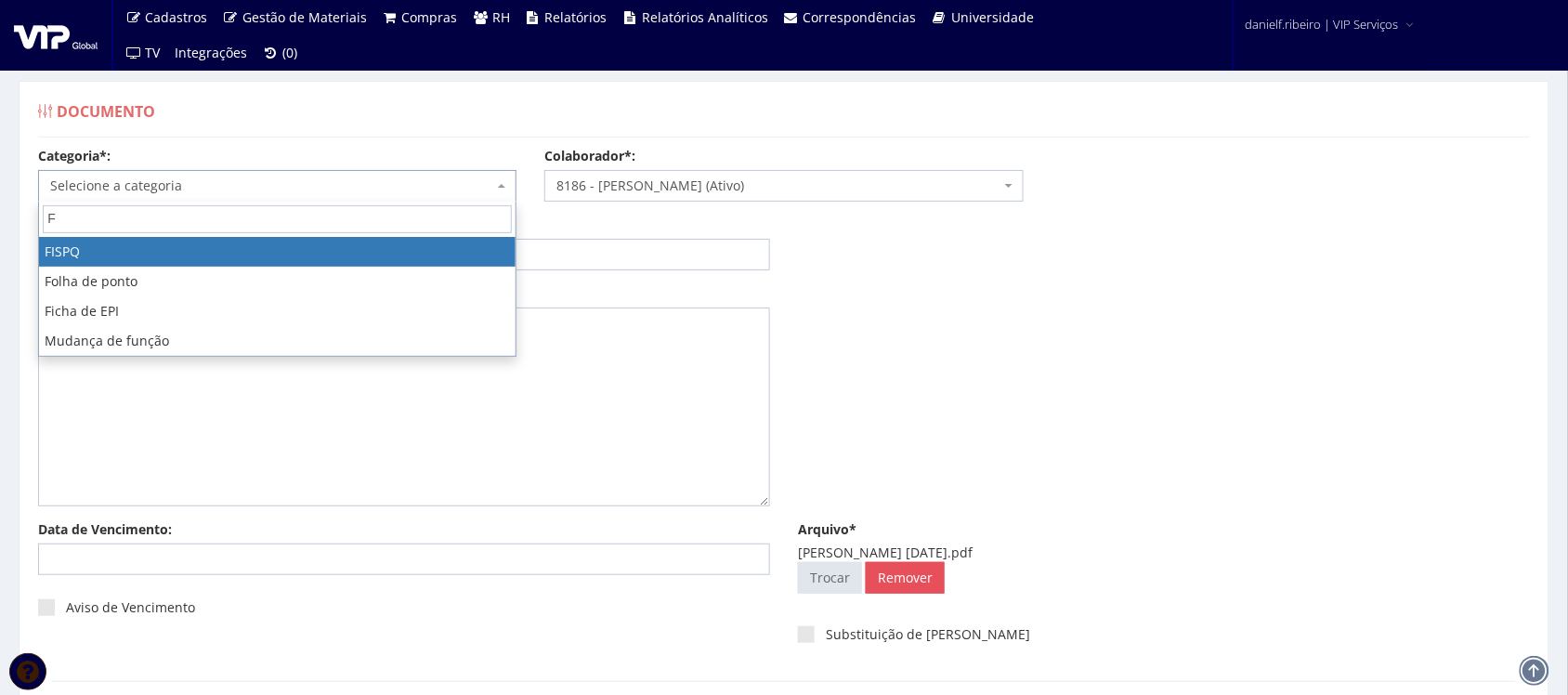
type input "FO"
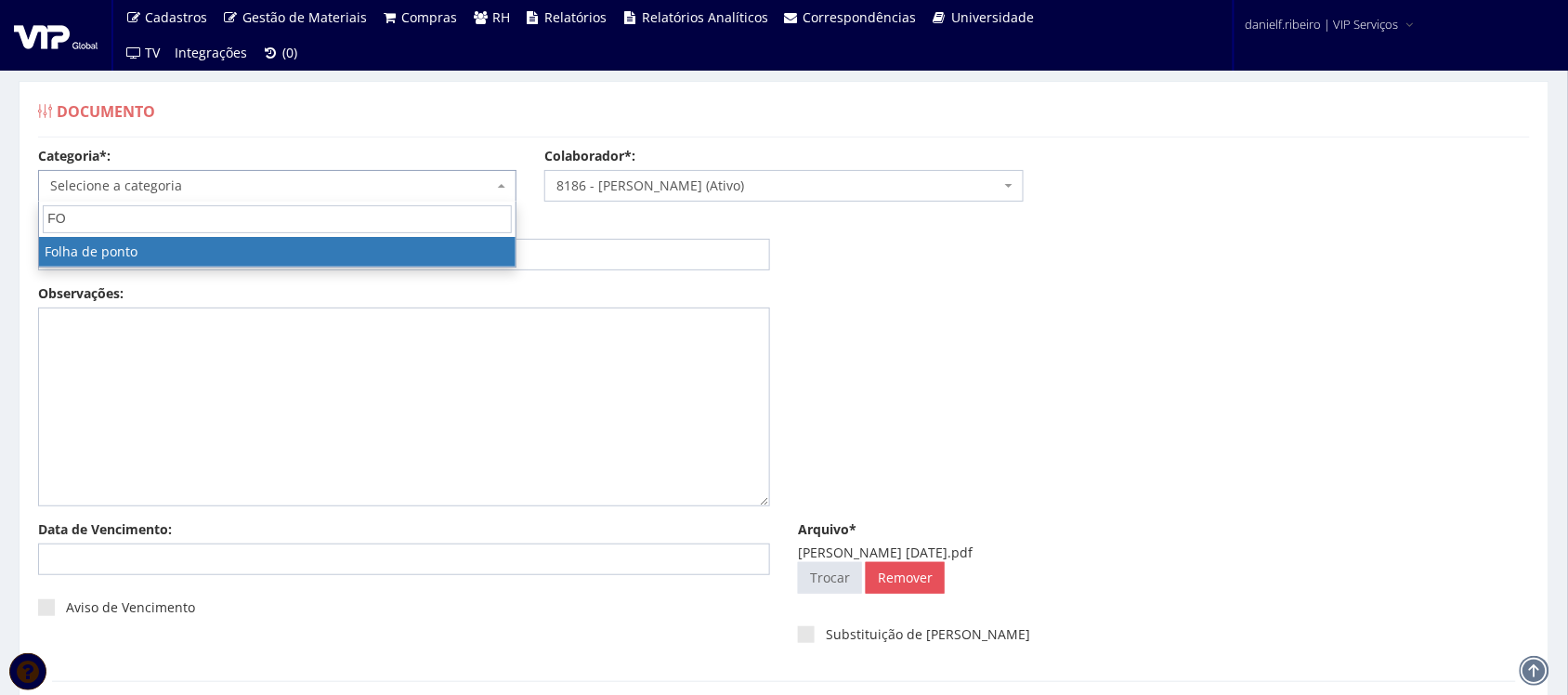
select select "folha_ponto"
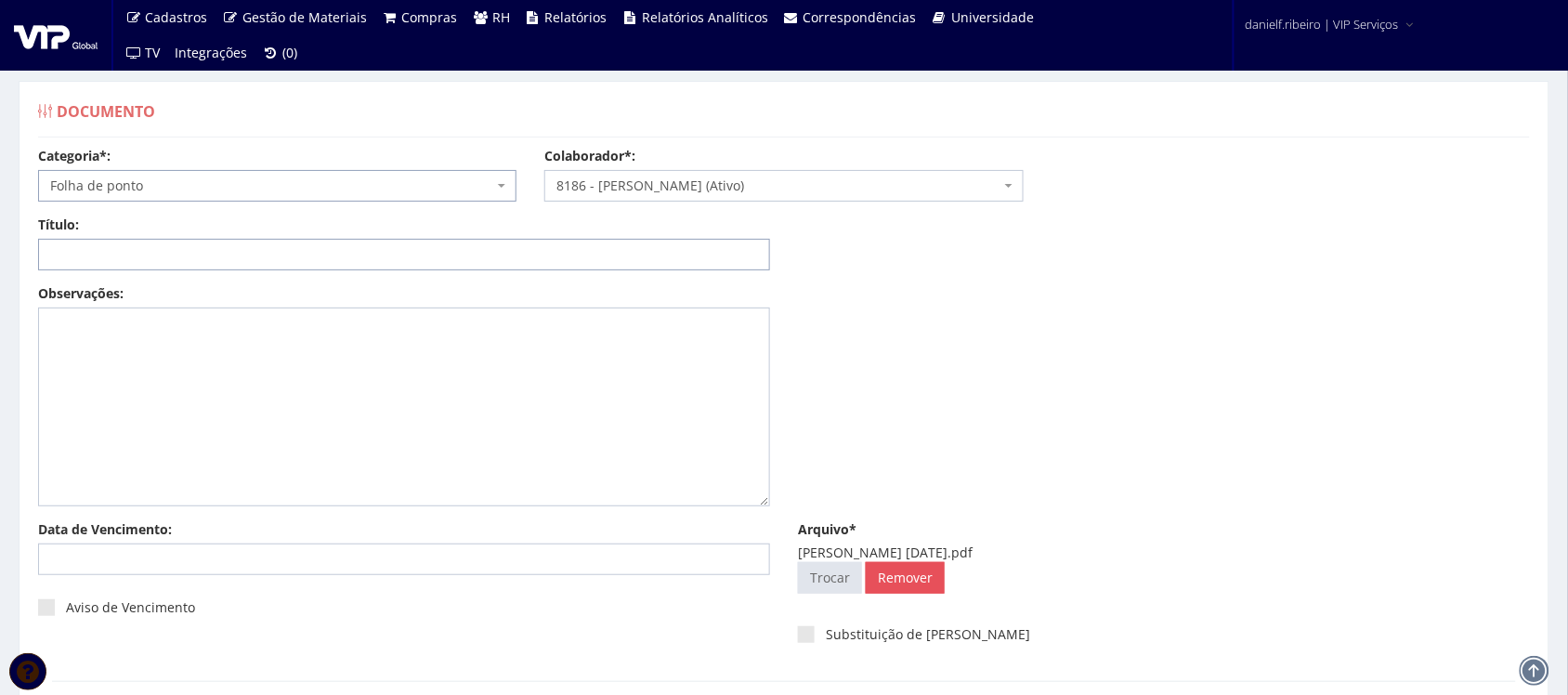
click at [269, 253] on input "Título:" at bounding box center [403, 254] width 732 height 32
paste input "FOLHA DE PONTO - SET/2025"
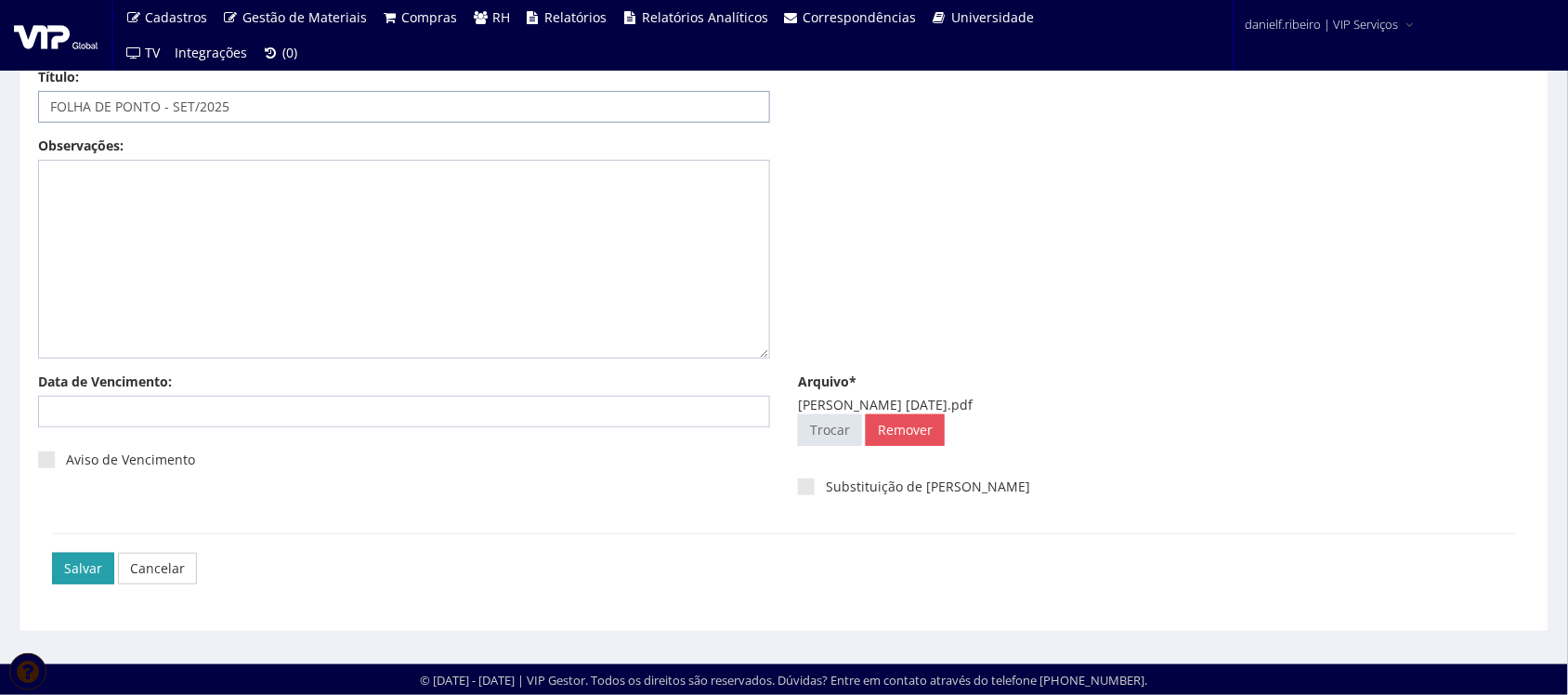
type input "FOLHA DE PONTO - SET/2025"
click at [79, 571] on input "Salvar" at bounding box center [83, 568] width 62 height 32
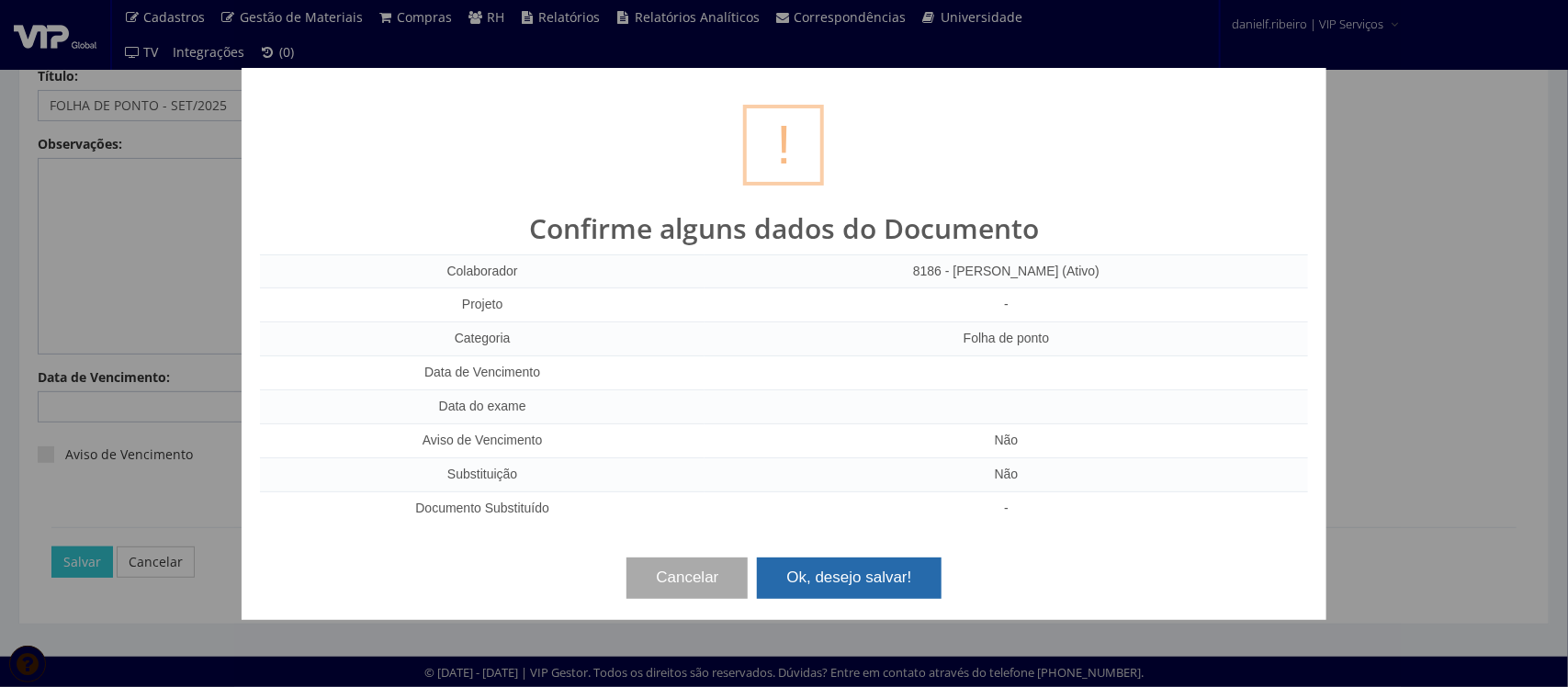
drag, startPoint x: 869, startPoint y: 574, endPoint x: 413, endPoint y: 126, distance: 639.2
click at [869, 572] on button "Ok, desejo salvar!" at bounding box center [849, 577] width 184 height 40
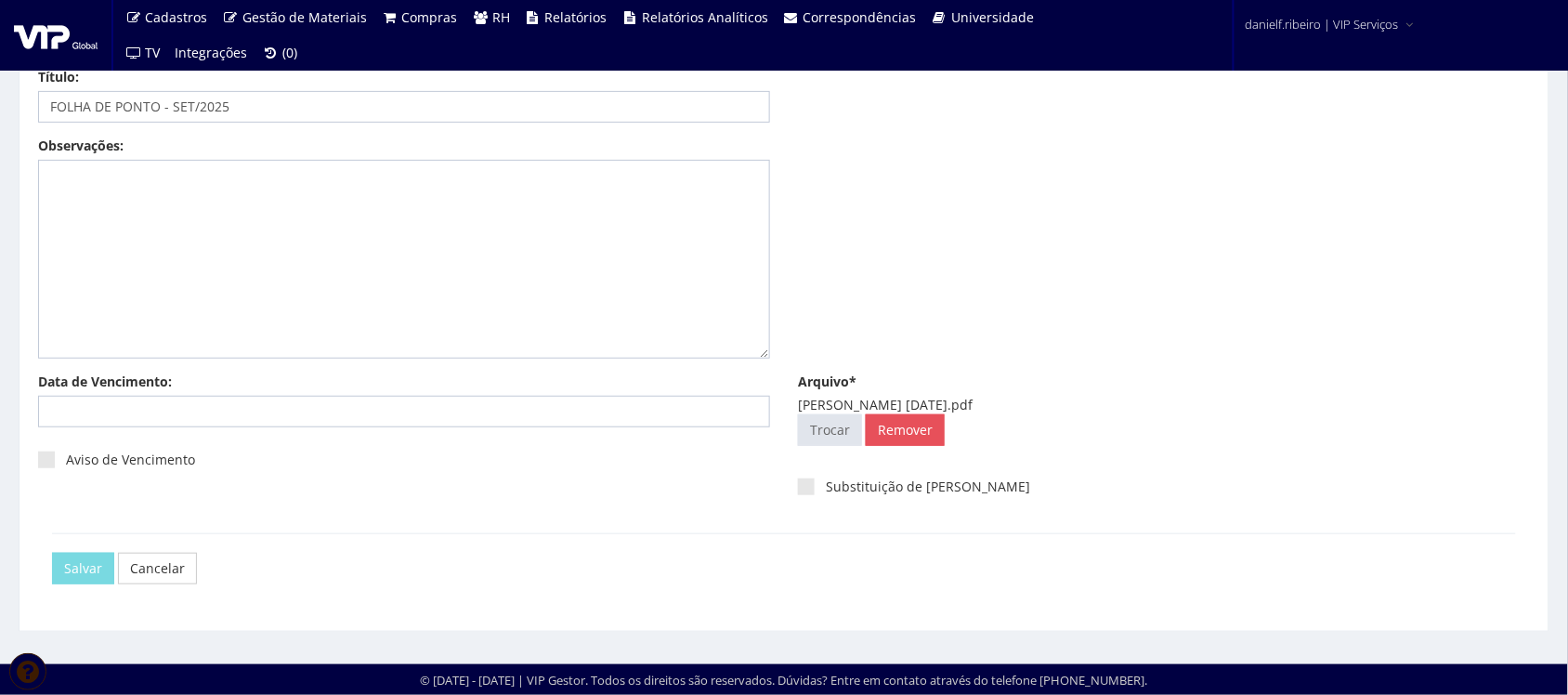
scroll to position [0, 0]
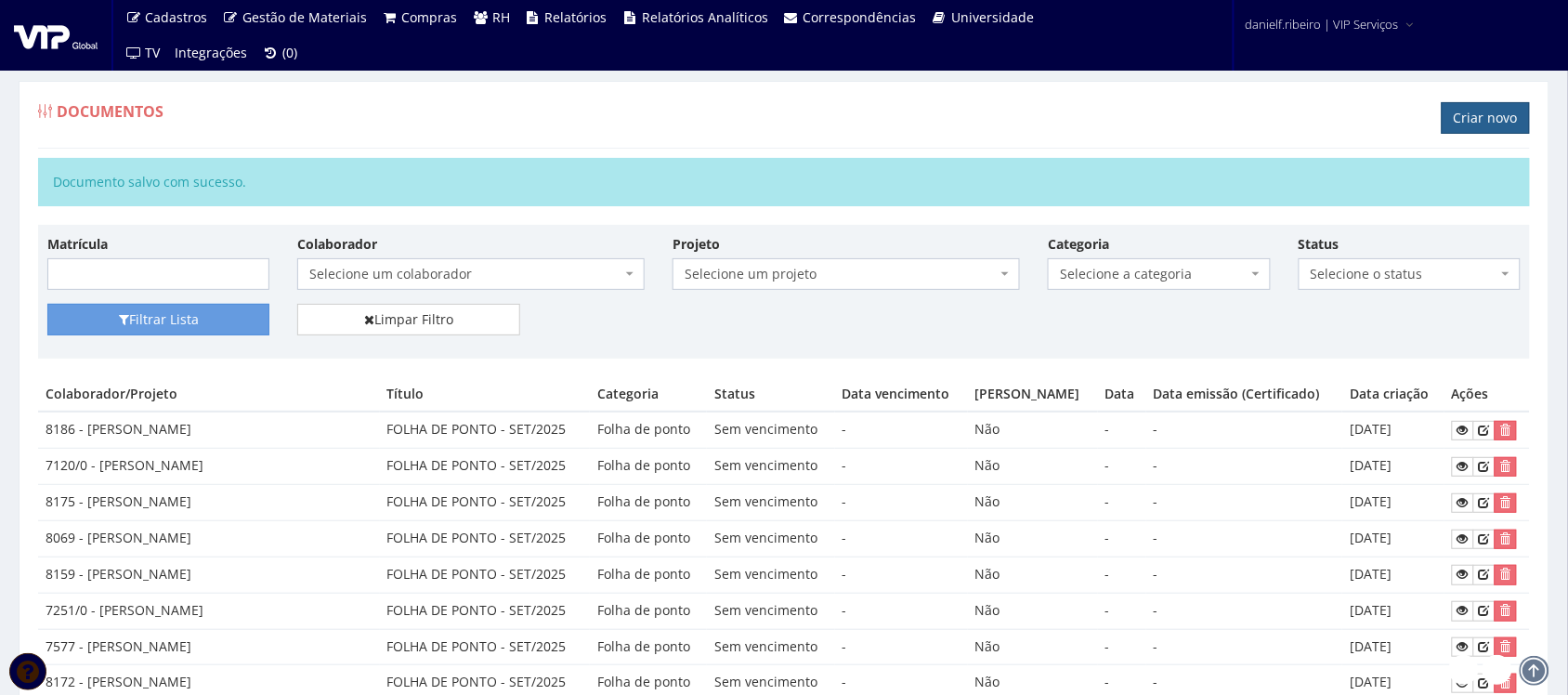
click at [1473, 107] on link "Criar novo" at bounding box center [1485, 118] width 88 height 32
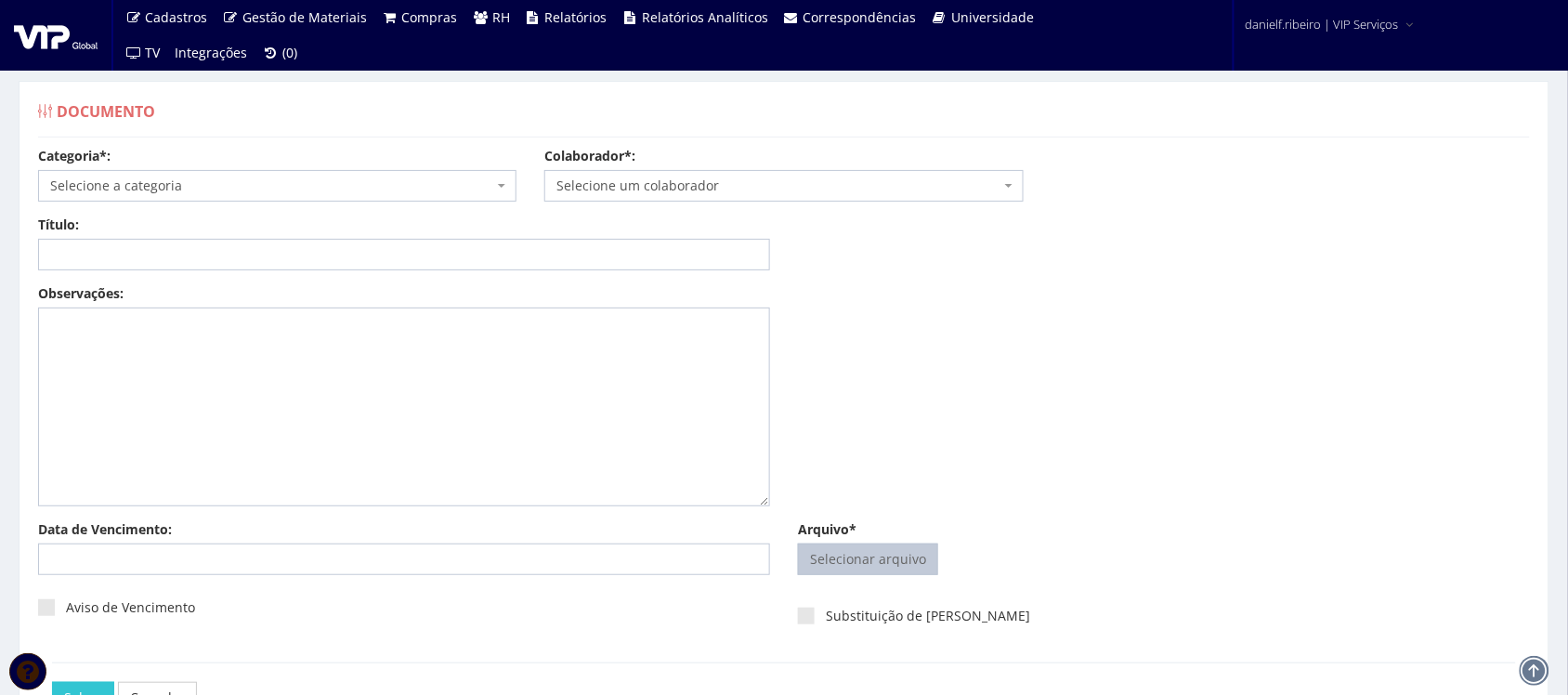
click at [873, 560] on input "Arquivo*" at bounding box center [868, 559] width 139 height 30
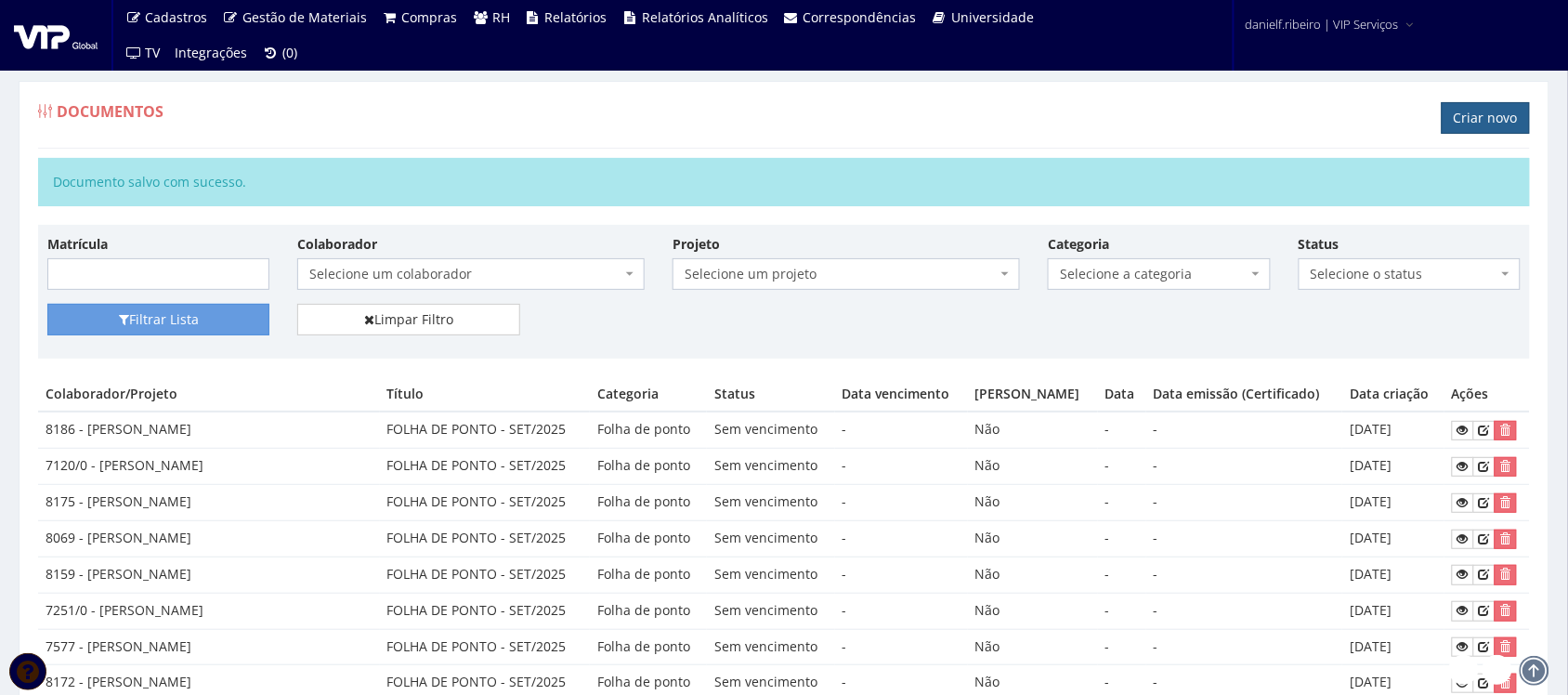
click at [1480, 132] on link "Criar novo" at bounding box center [1485, 118] width 88 height 32
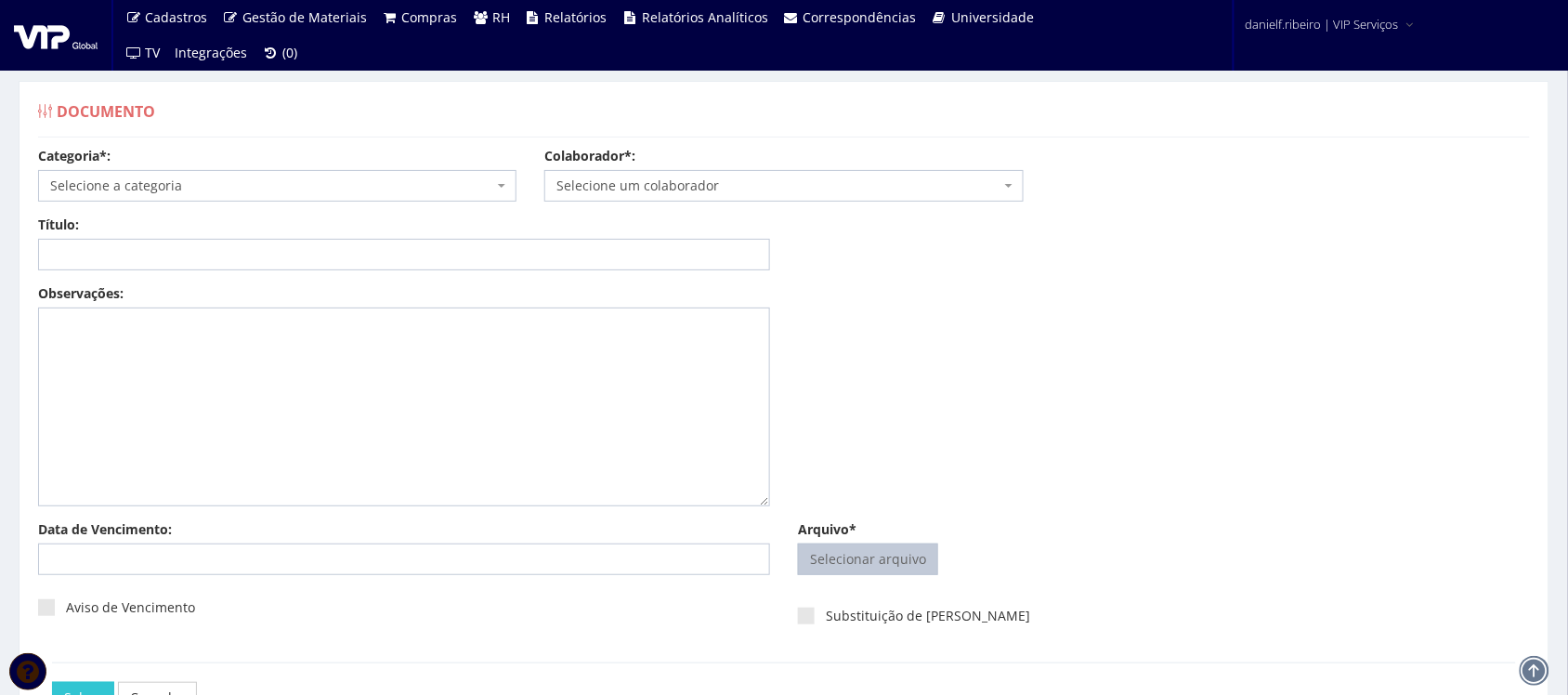
click at [878, 563] on input "Arquivo*" at bounding box center [868, 559] width 139 height 30
type input "C:\fakepath\PATRICIA PEREIRA DE LIMA SET.2025.pdf"
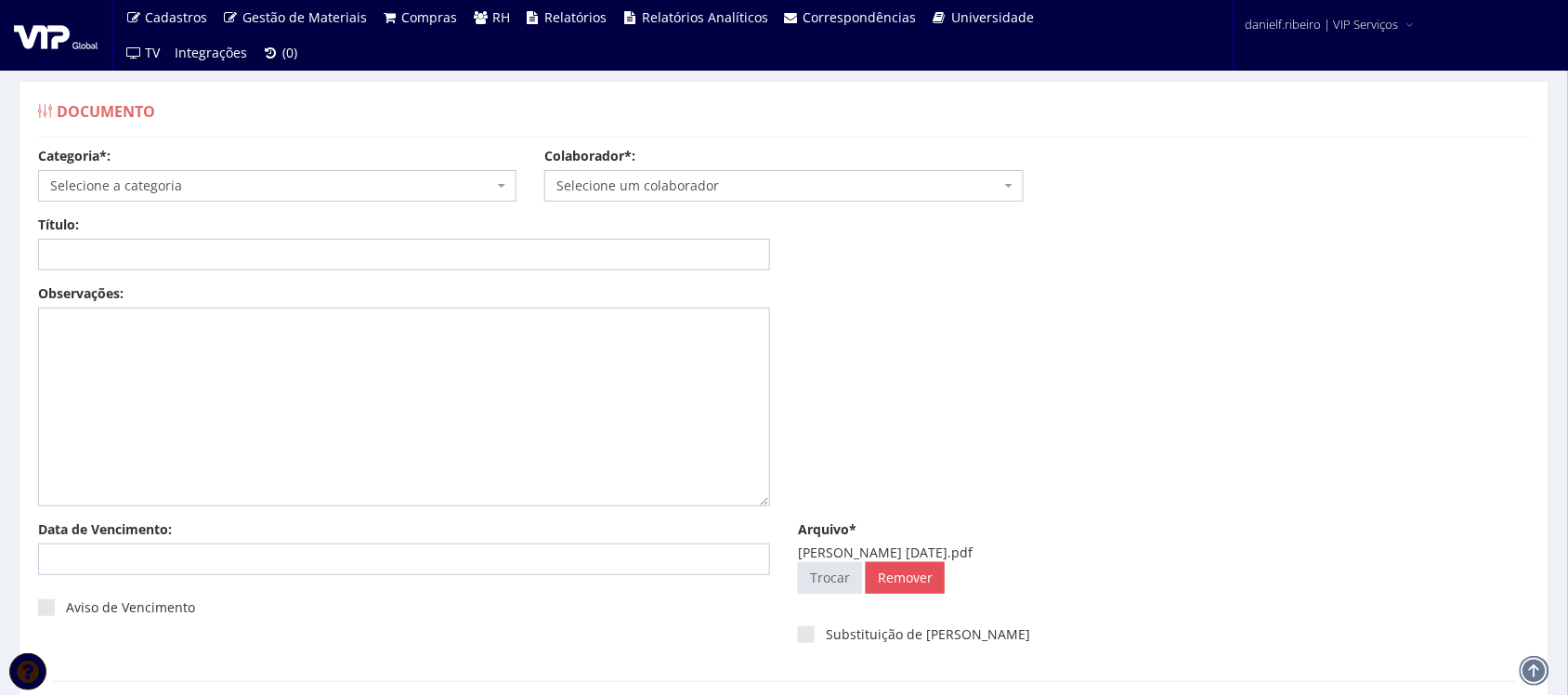
click at [791, 186] on span "Selecione um colaborador" at bounding box center [778, 185] width 443 height 19
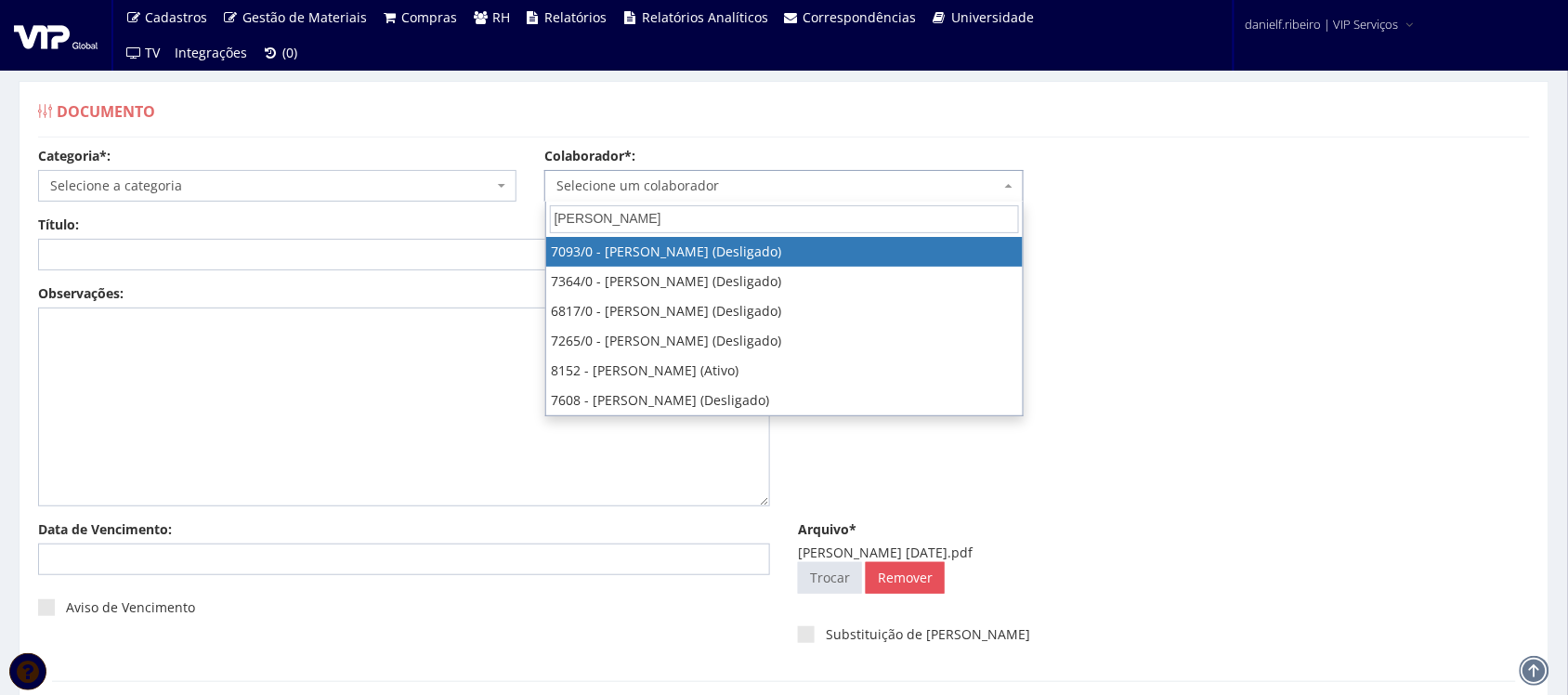
type input "PATRICIA PE"
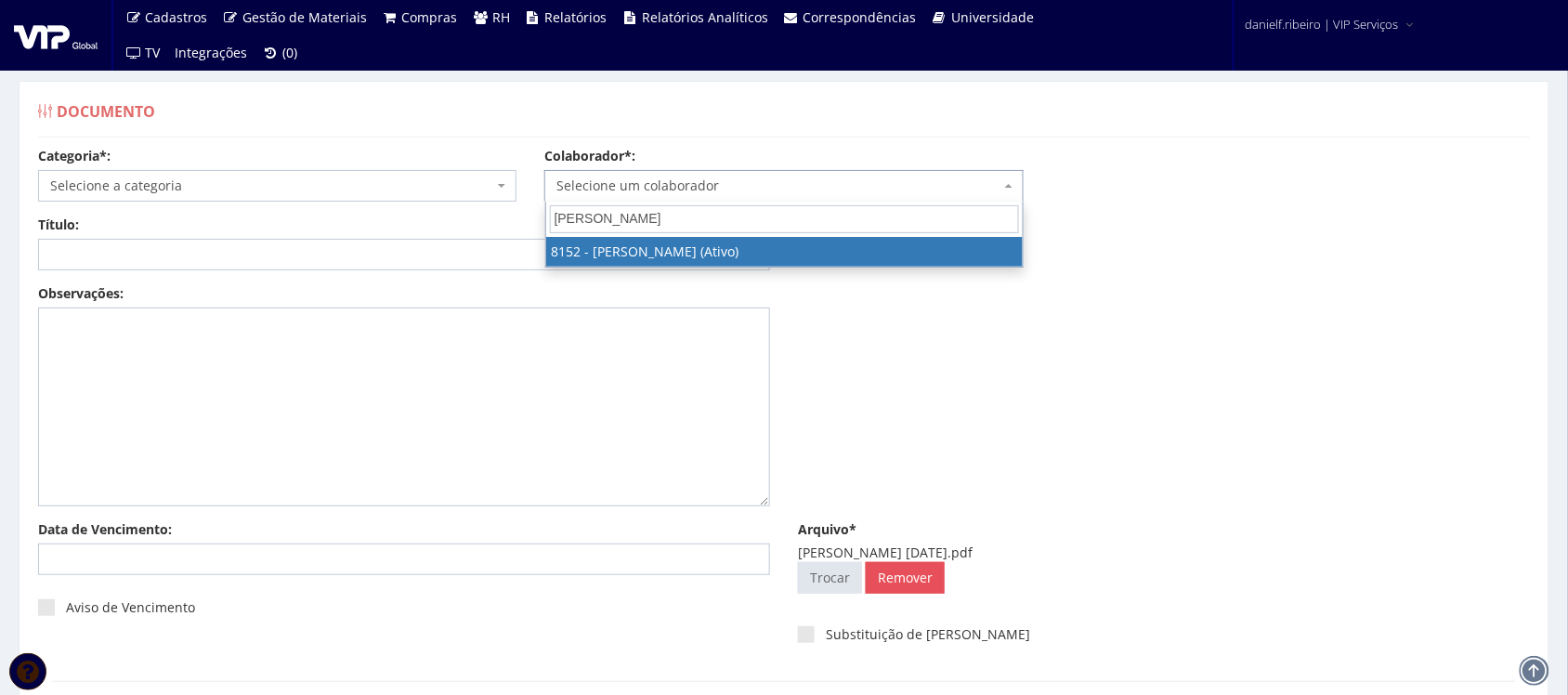
select select "3872"
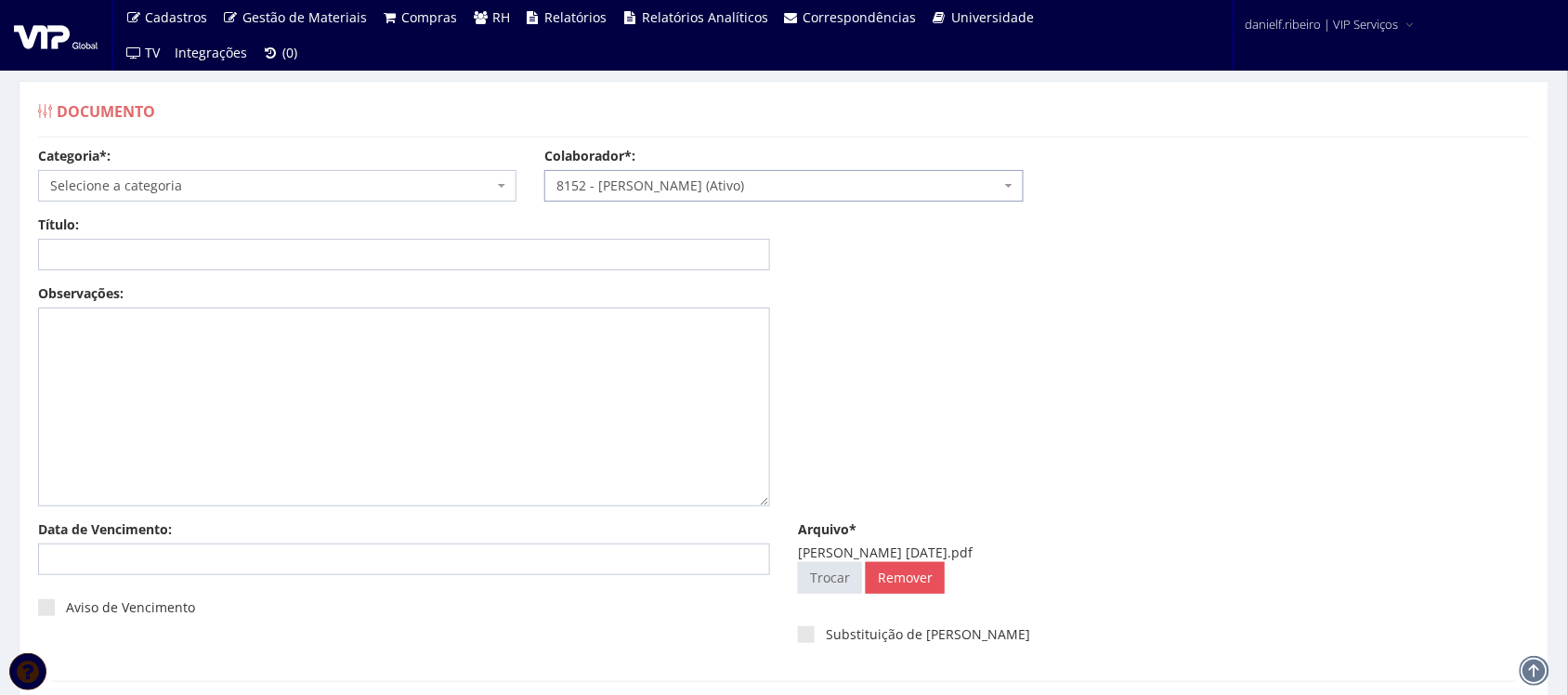
click at [144, 186] on span "Selecione a categoria" at bounding box center [272, 185] width 443 height 19
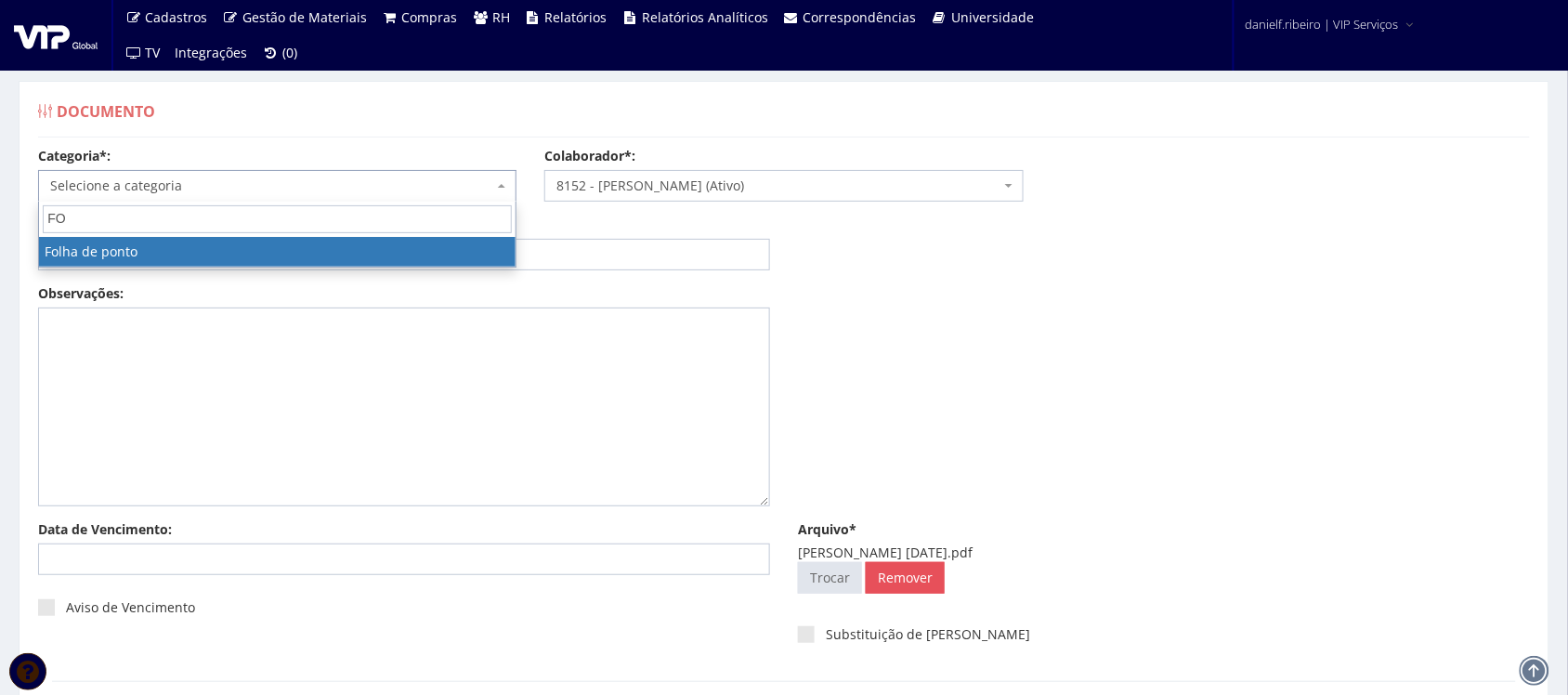
type input "FO"
select select "folha_ponto"
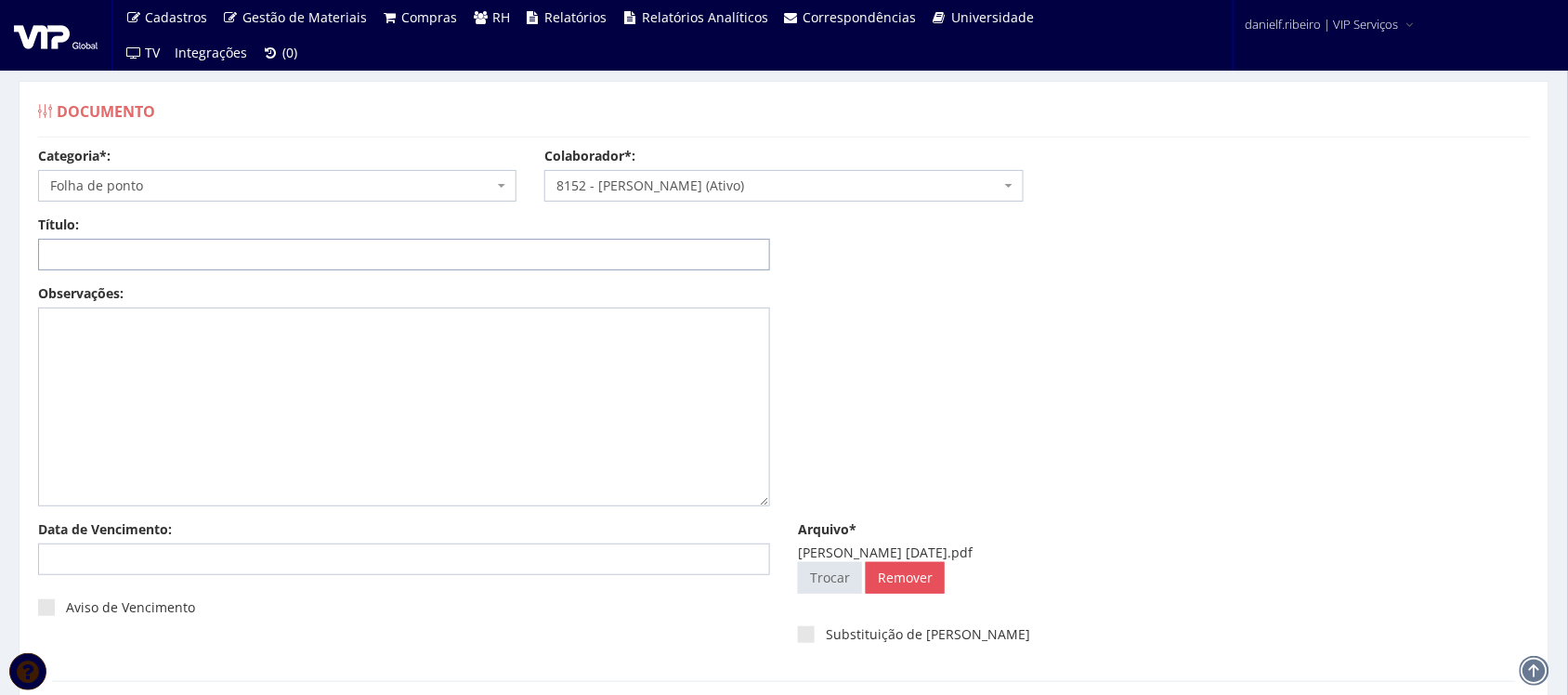
click at [135, 251] on input "Título:" at bounding box center [403, 254] width 732 height 32
paste input "FOLHA DE PONTO - SET/2025"
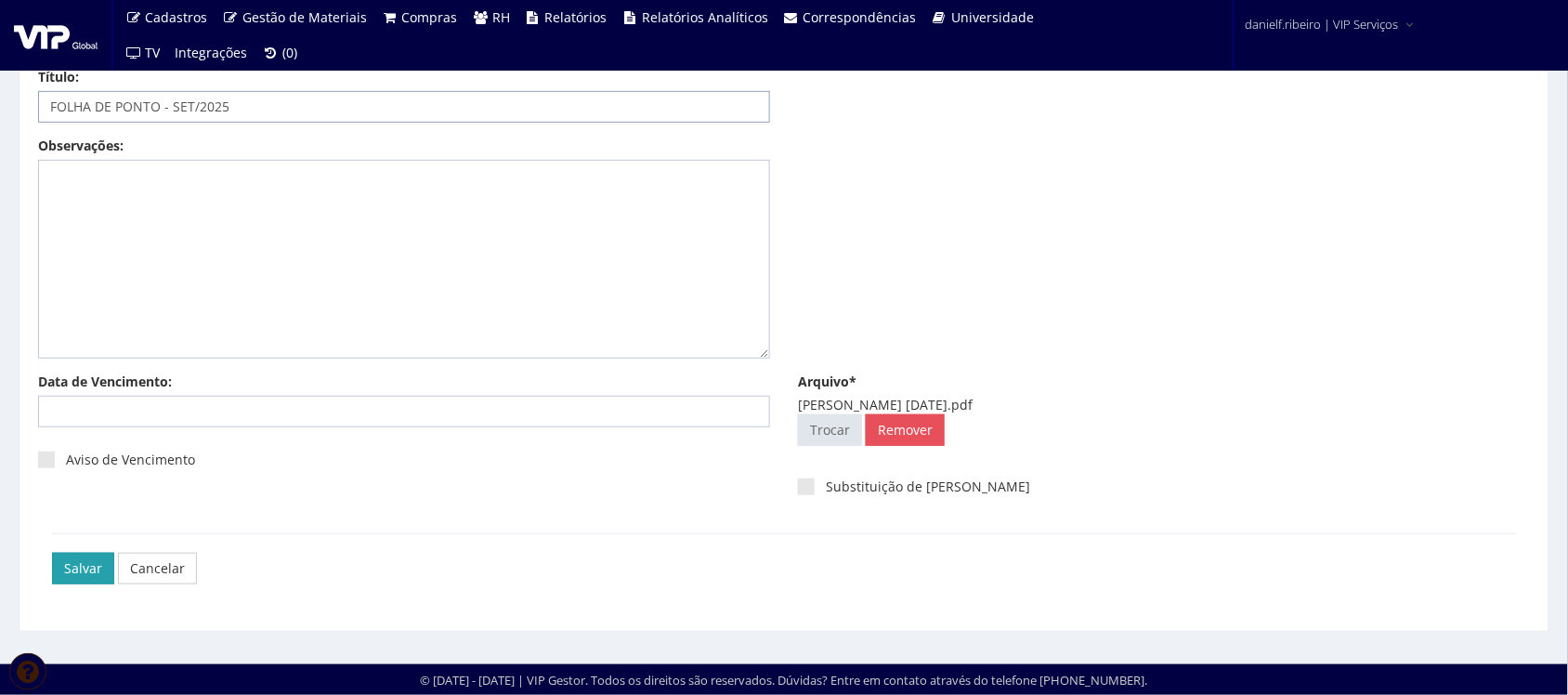
type input "FOLHA DE PONTO - SET/2025"
click at [96, 573] on input "Salvar" at bounding box center [83, 568] width 62 height 32
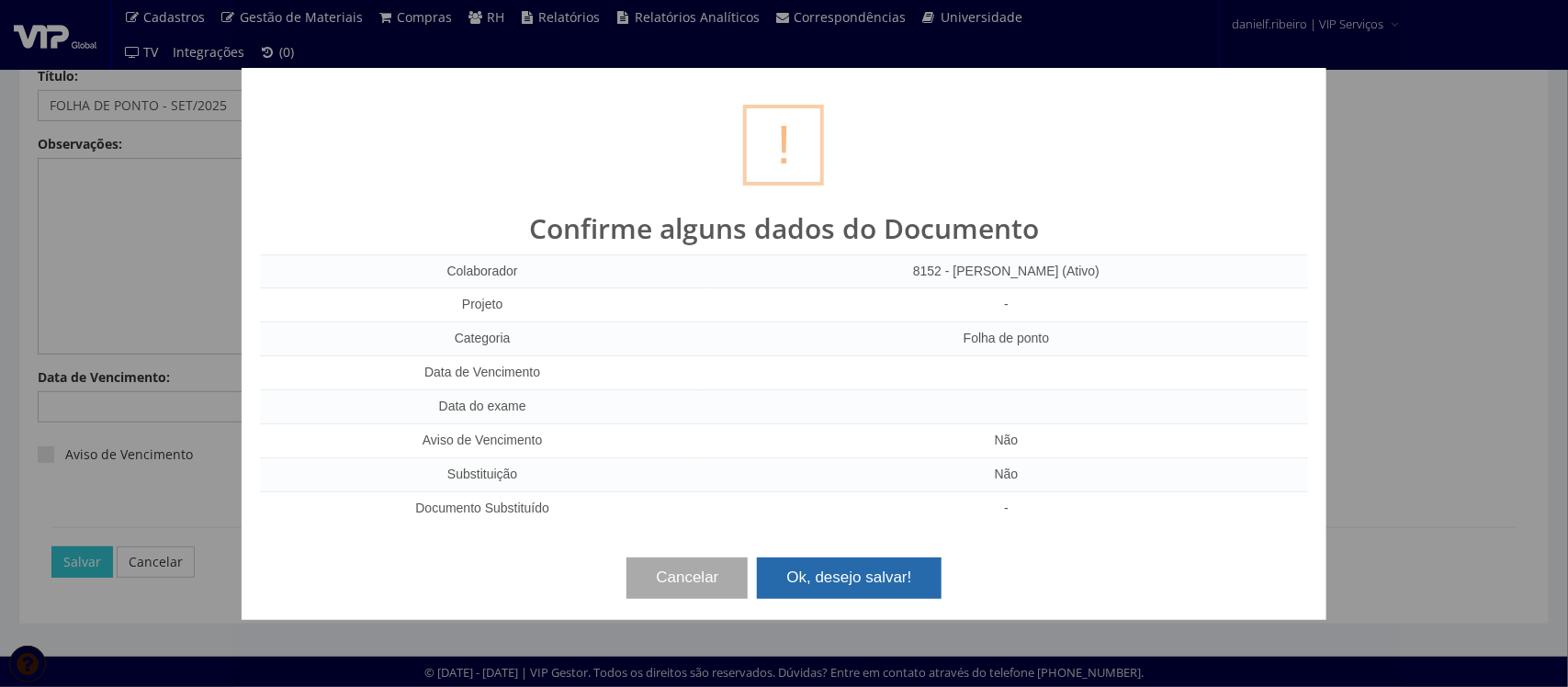
click at [859, 581] on button "Ok, desejo salvar!" at bounding box center [849, 577] width 184 height 40
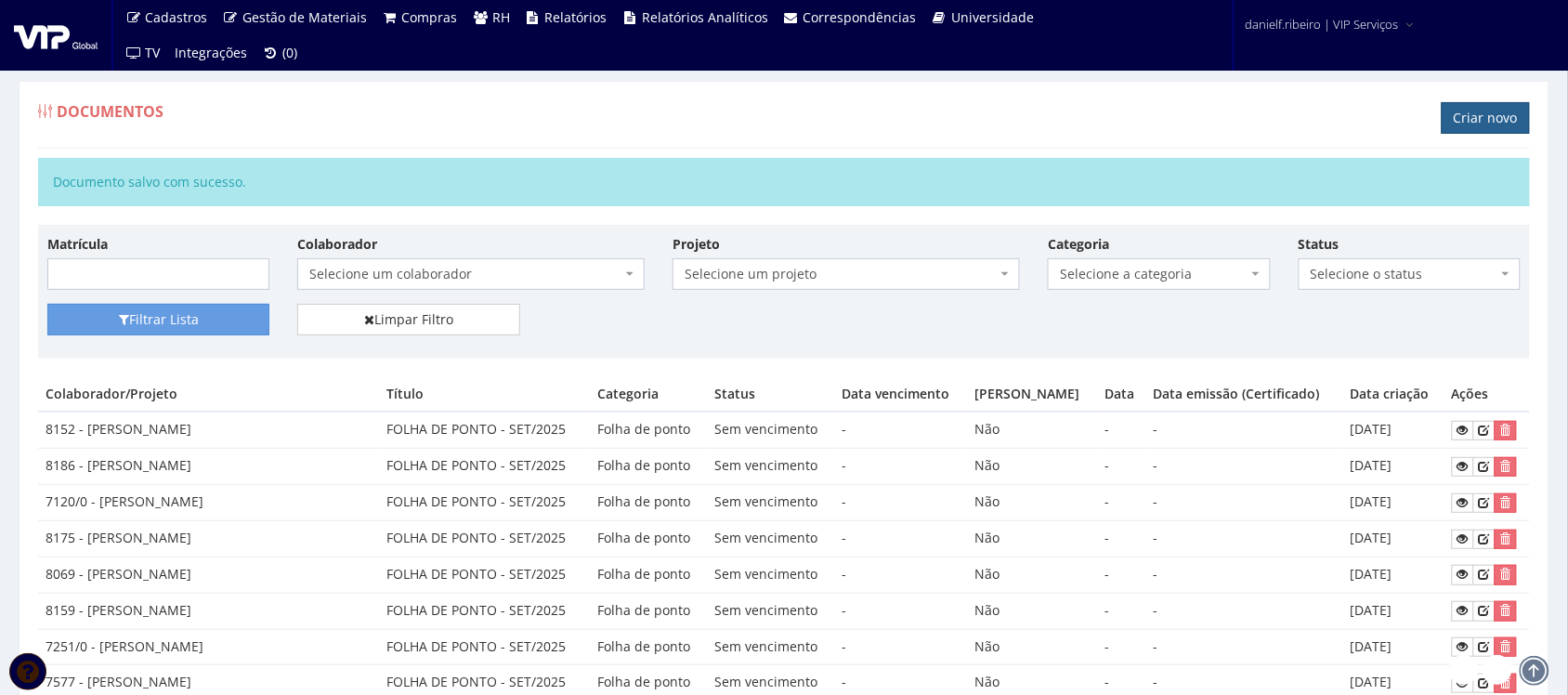
click at [1459, 121] on link "Criar novo" at bounding box center [1485, 118] width 88 height 32
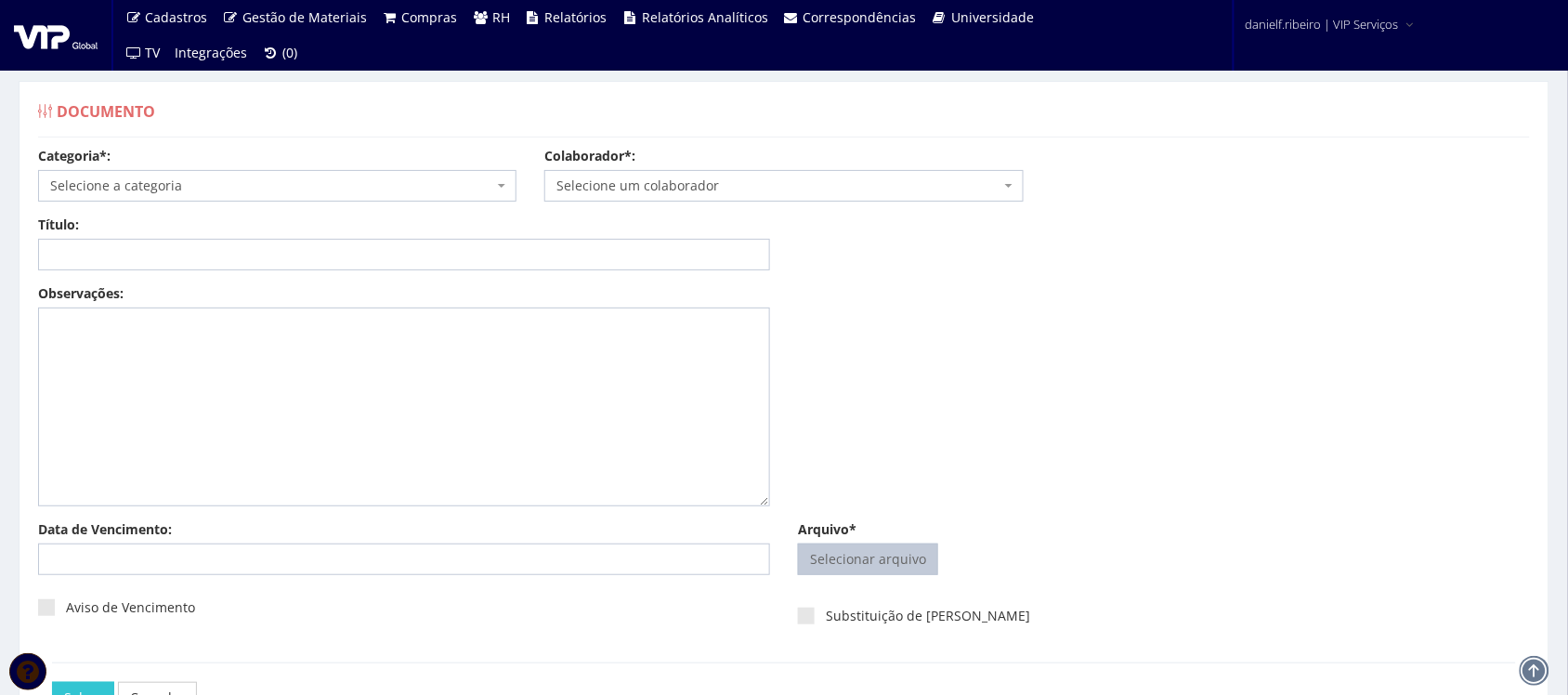
click at [921, 566] on input "Arquivo*" at bounding box center [868, 559] width 139 height 30
type input "C:\fakepath\[PERSON_NAME] JUNIOR [DATE].pdf"
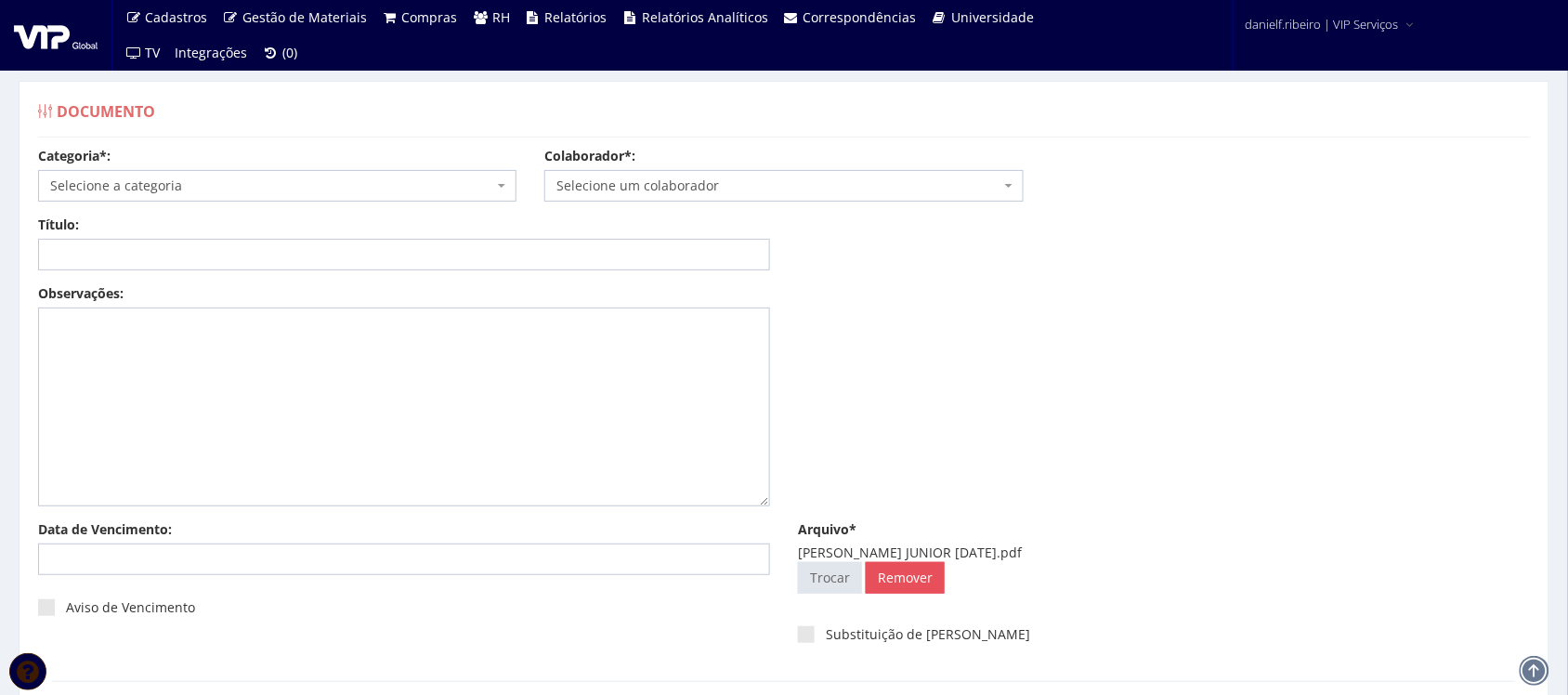
click at [624, 200] on span "Selecione um colaborador" at bounding box center [783, 186] width 478 height 32
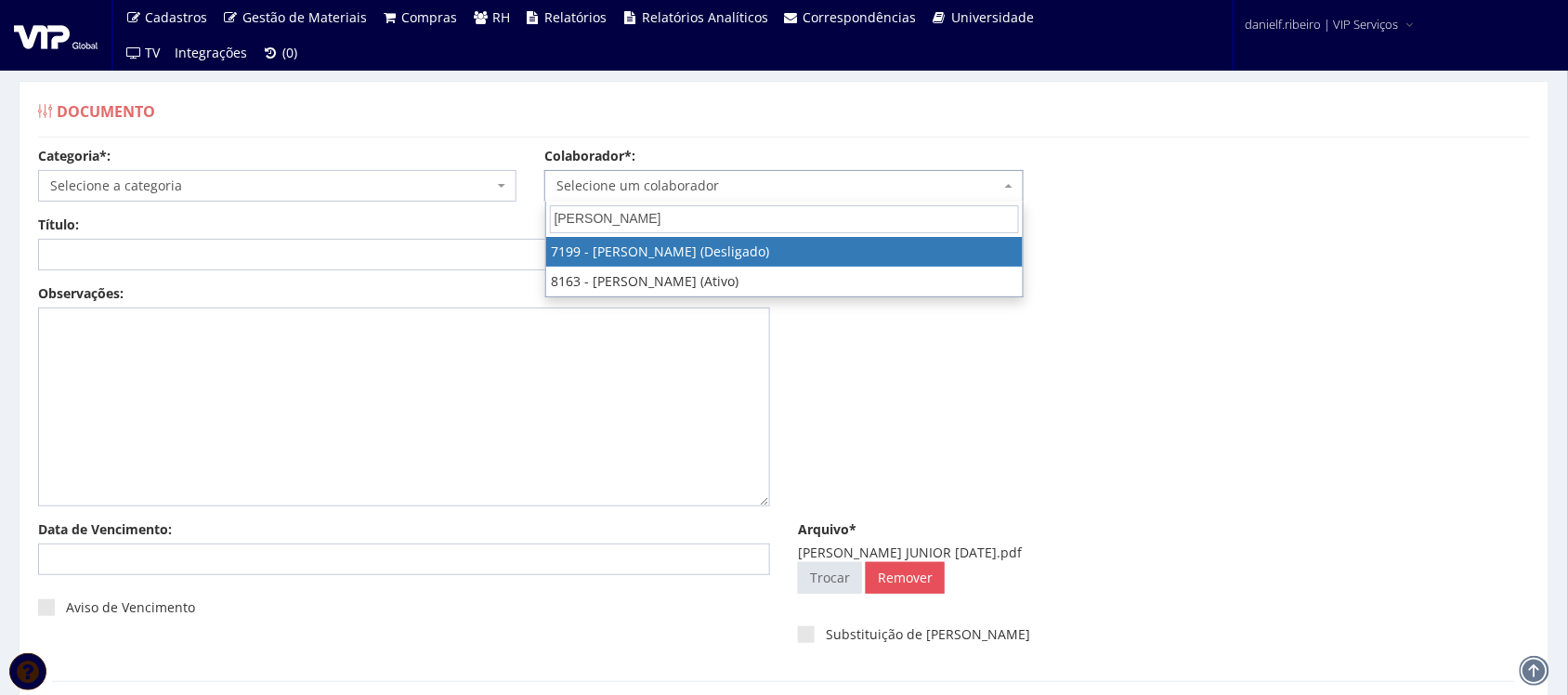
type input "RAIMUNDO NO"
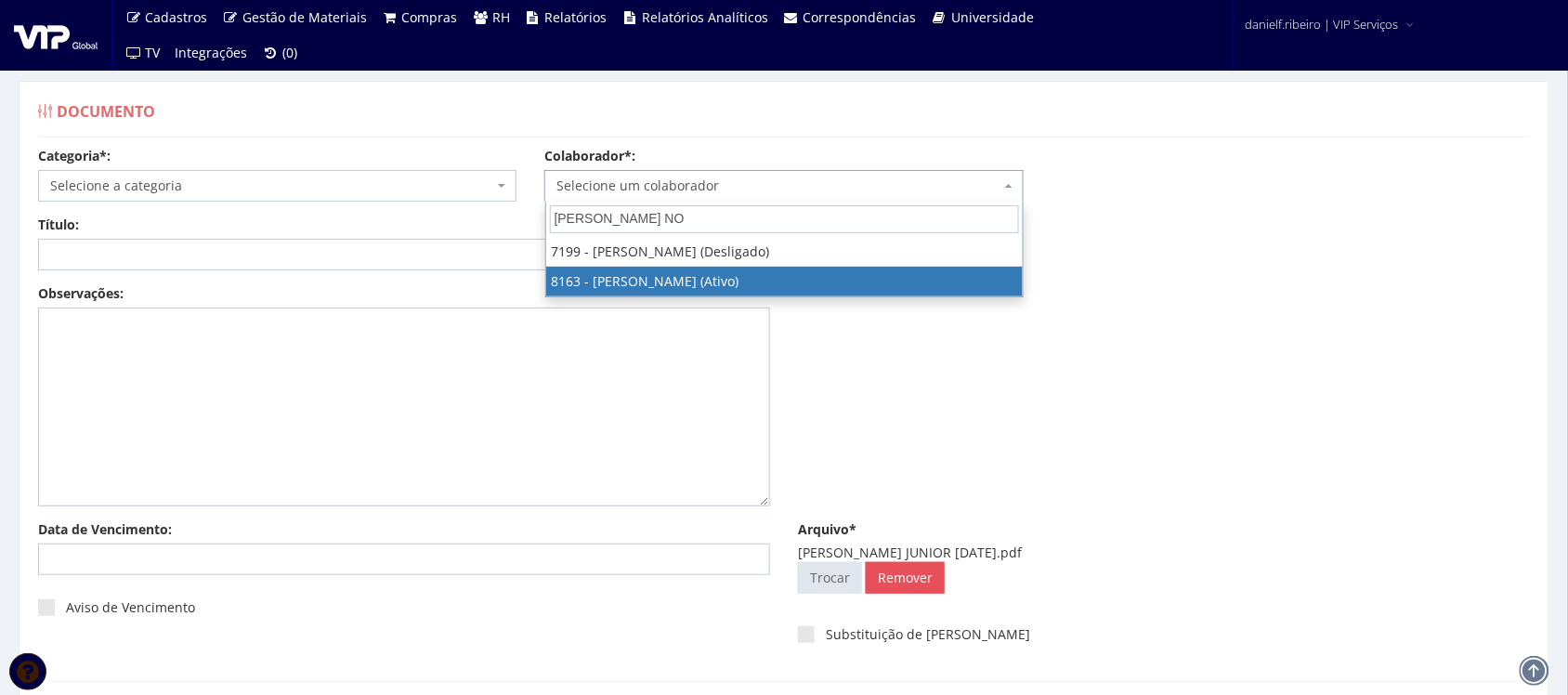
select select "3920"
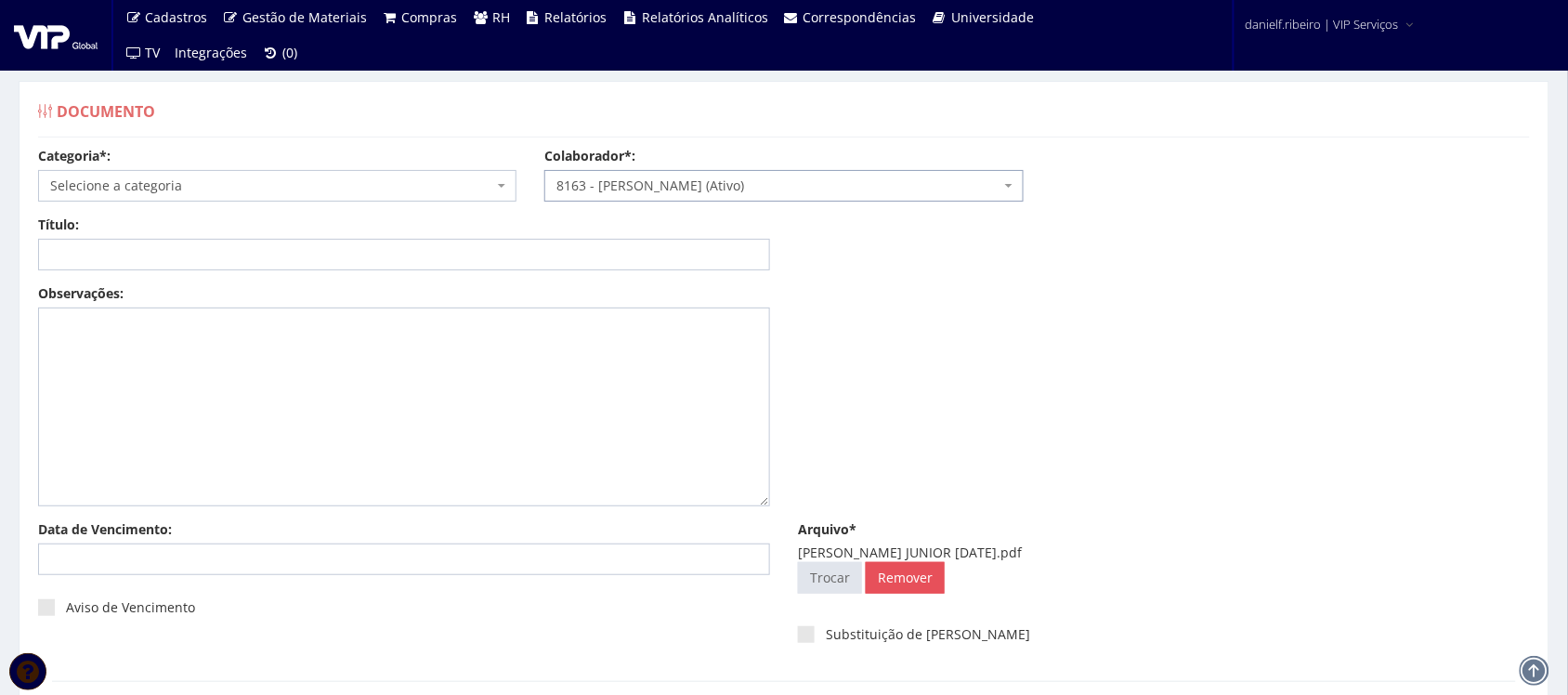
click at [193, 191] on span "Selecione a categoria" at bounding box center [272, 185] width 443 height 19
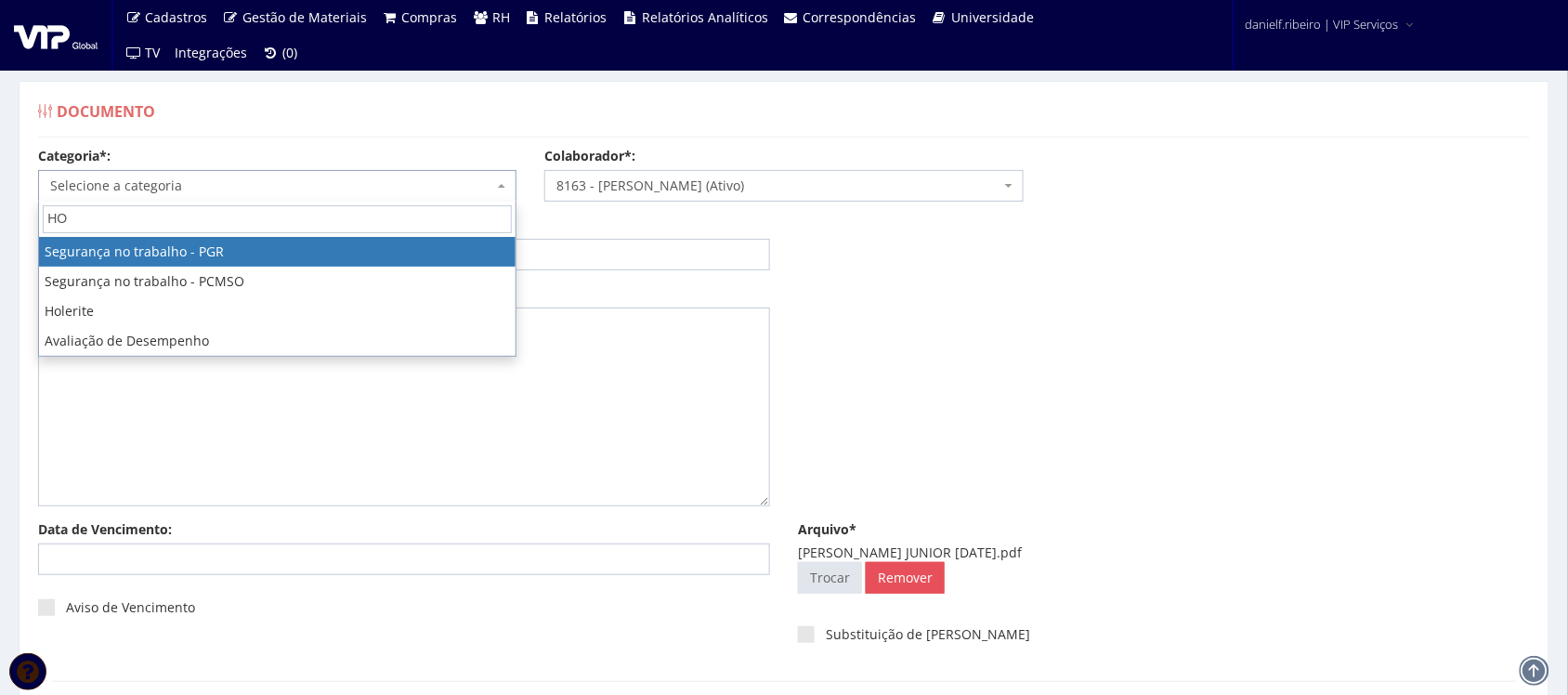
type input "H"
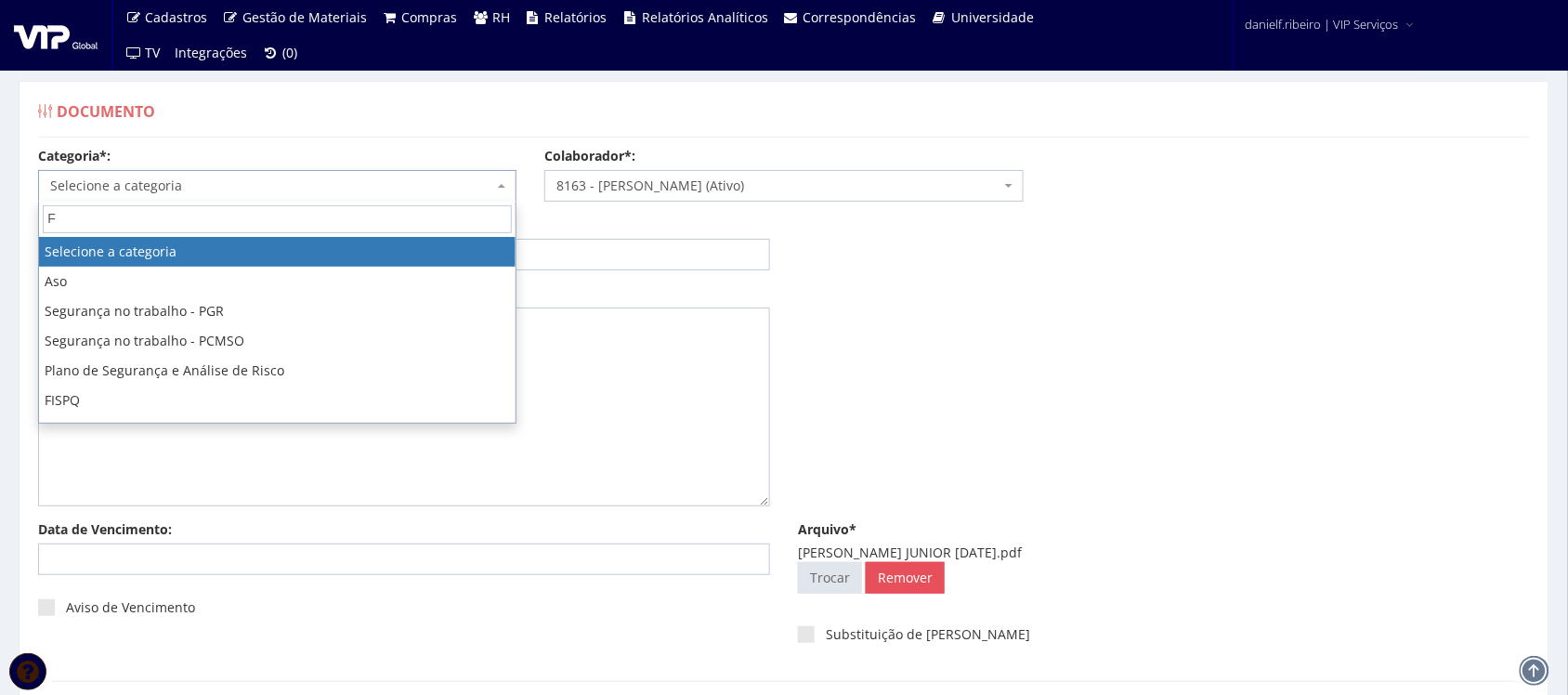
type input "FO"
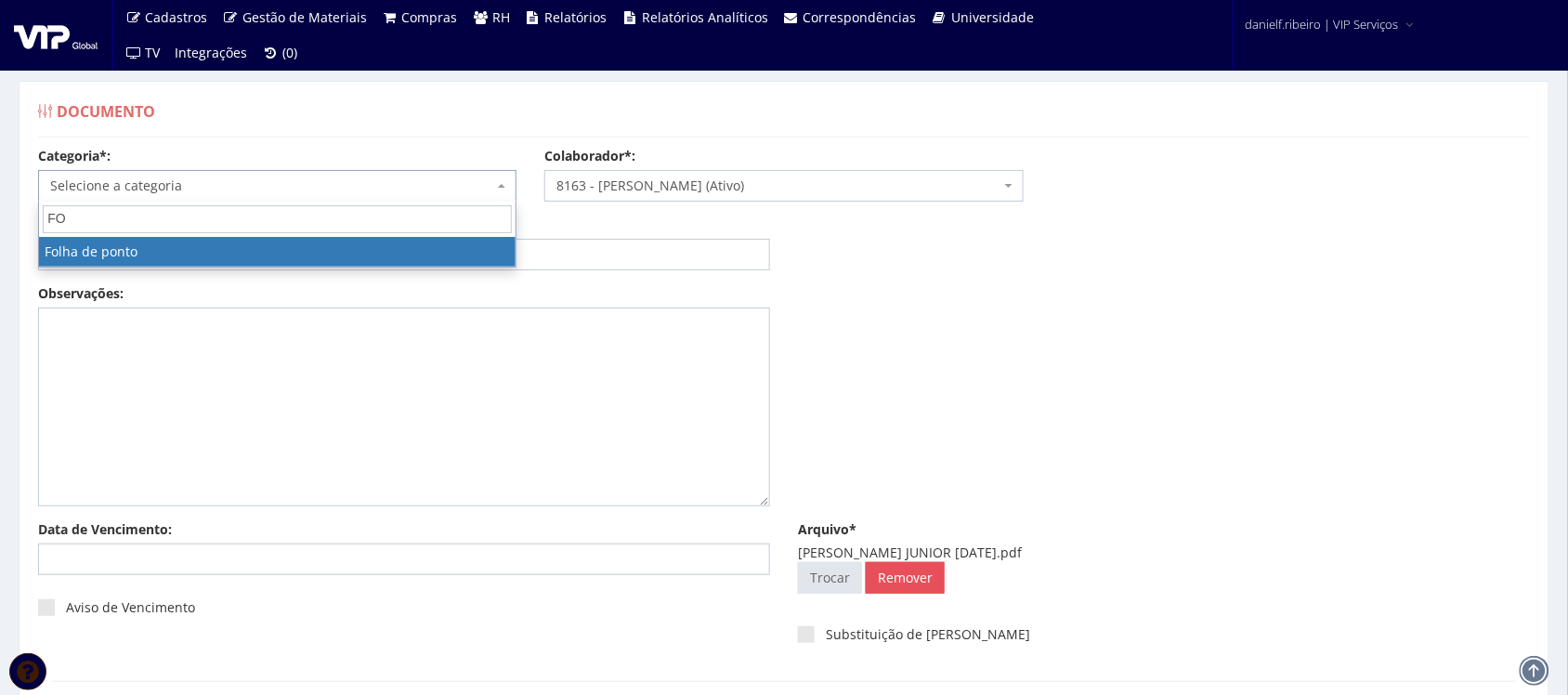
select select "folha_ponto"
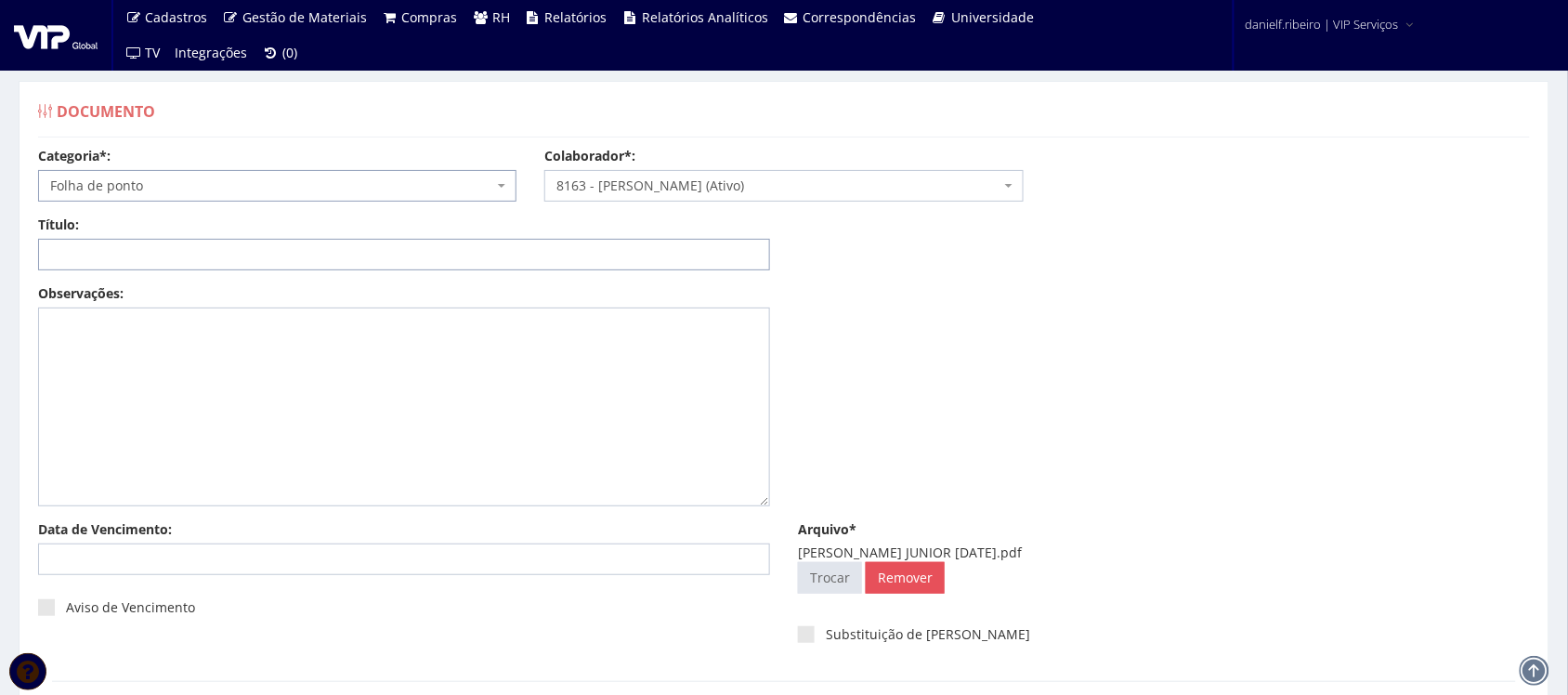
click at [210, 257] on input "Título:" at bounding box center [403, 254] width 732 height 32
paste input "FOLHA DE PONTO - SET/2025"
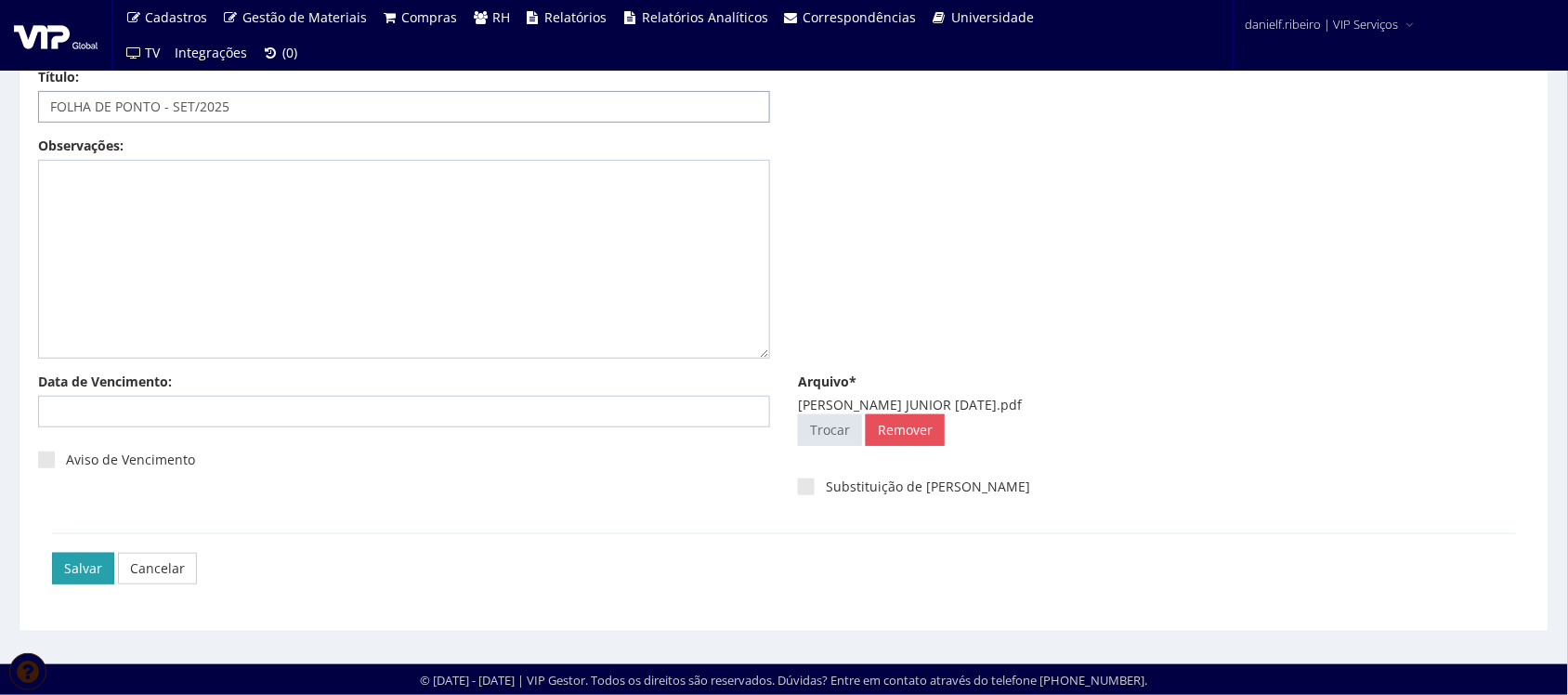
type input "FOLHA DE PONTO - SET/2025"
click at [67, 567] on input "Salvar" at bounding box center [83, 568] width 62 height 32
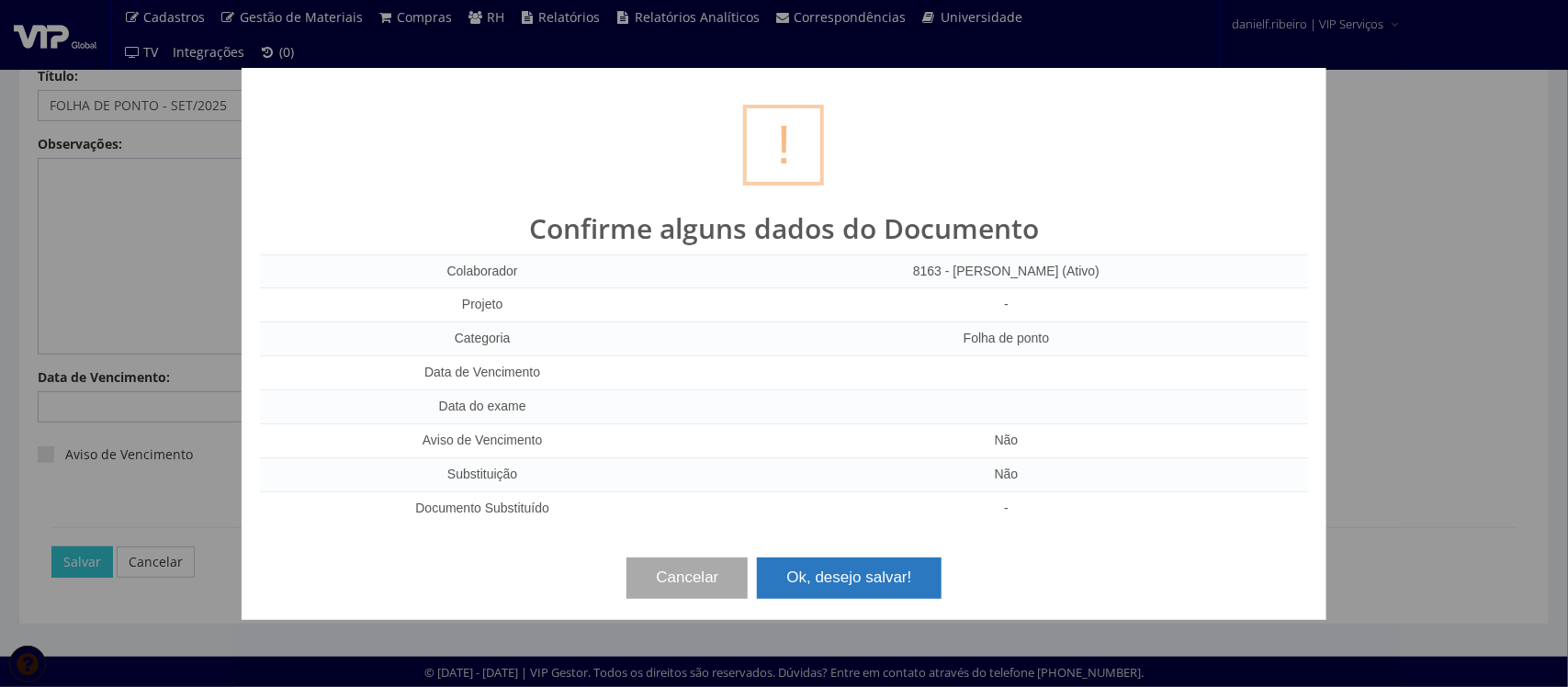
click at [836, 590] on button "Ok, desejo salvar!" at bounding box center [849, 577] width 184 height 40
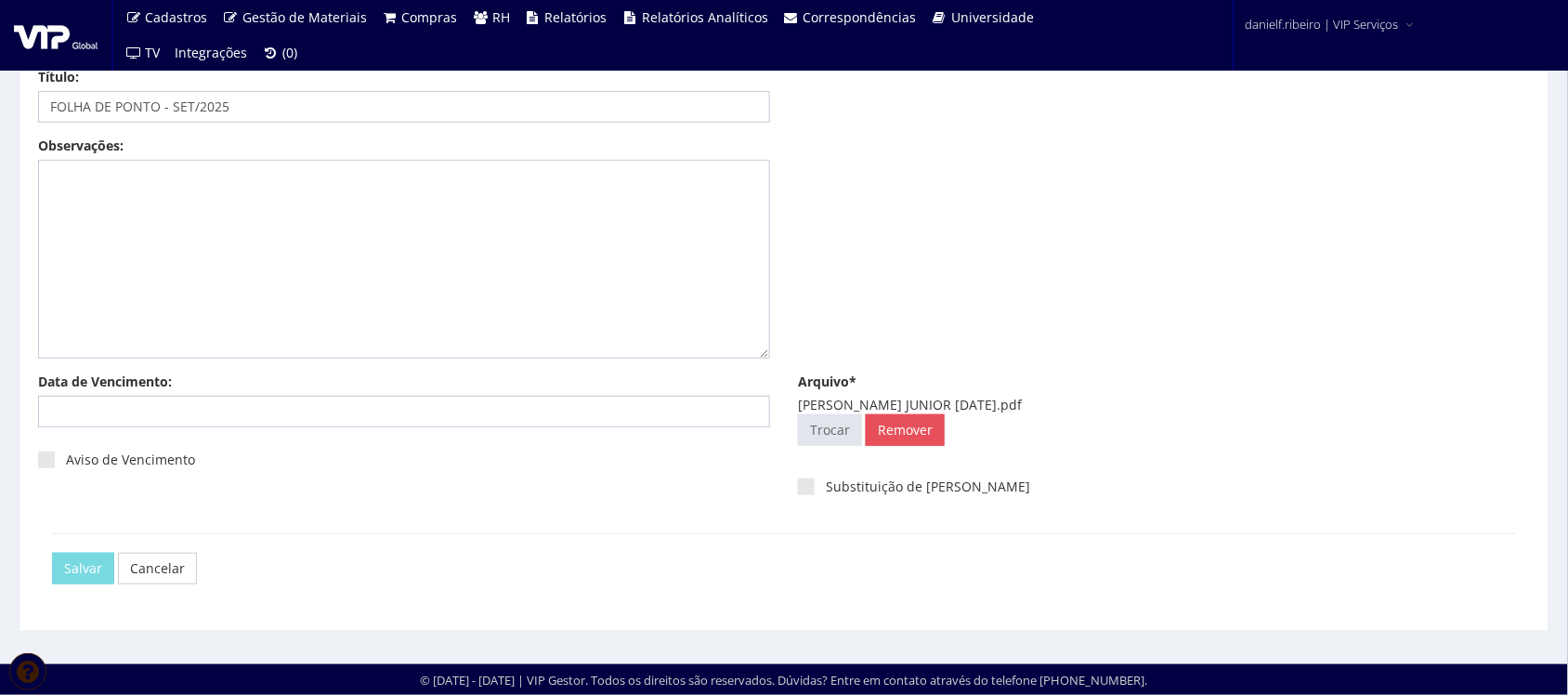
scroll to position [0, 0]
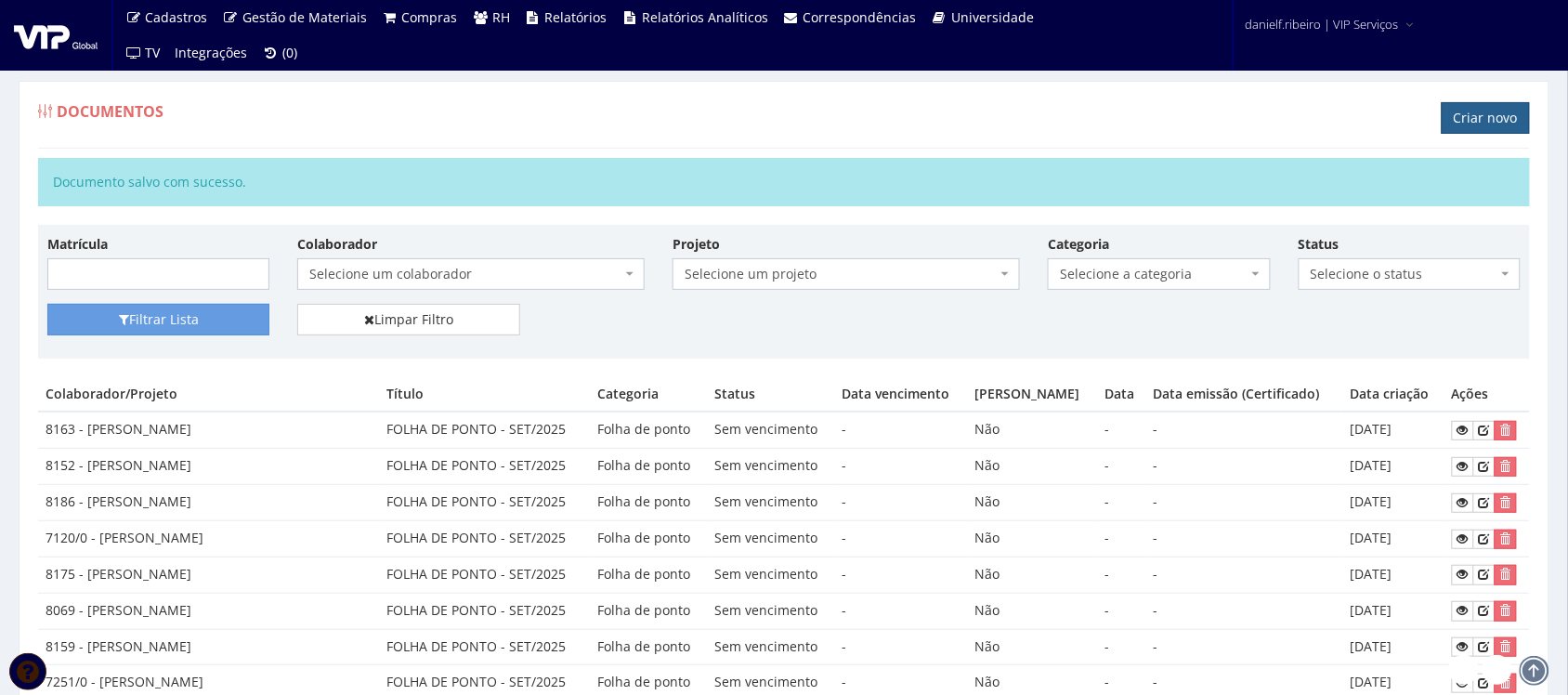
click at [1472, 113] on link "Criar novo" at bounding box center [1485, 118] width 88 height 32
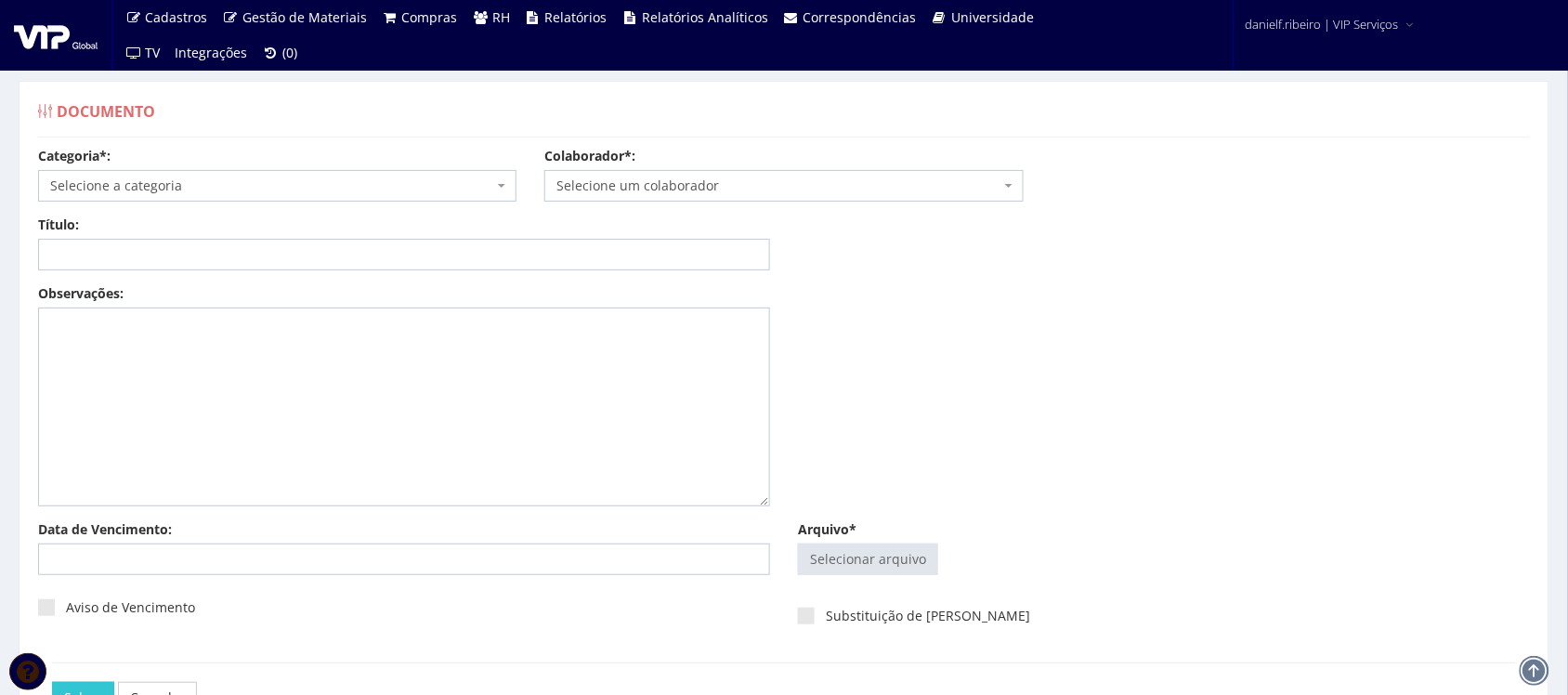
click at [460, 212] on div "Categoria*: Selecione a categoria Aso Segurança no trabalho - PGR Segurança no …" at bounding box center [783, 180] width 1519 height 68
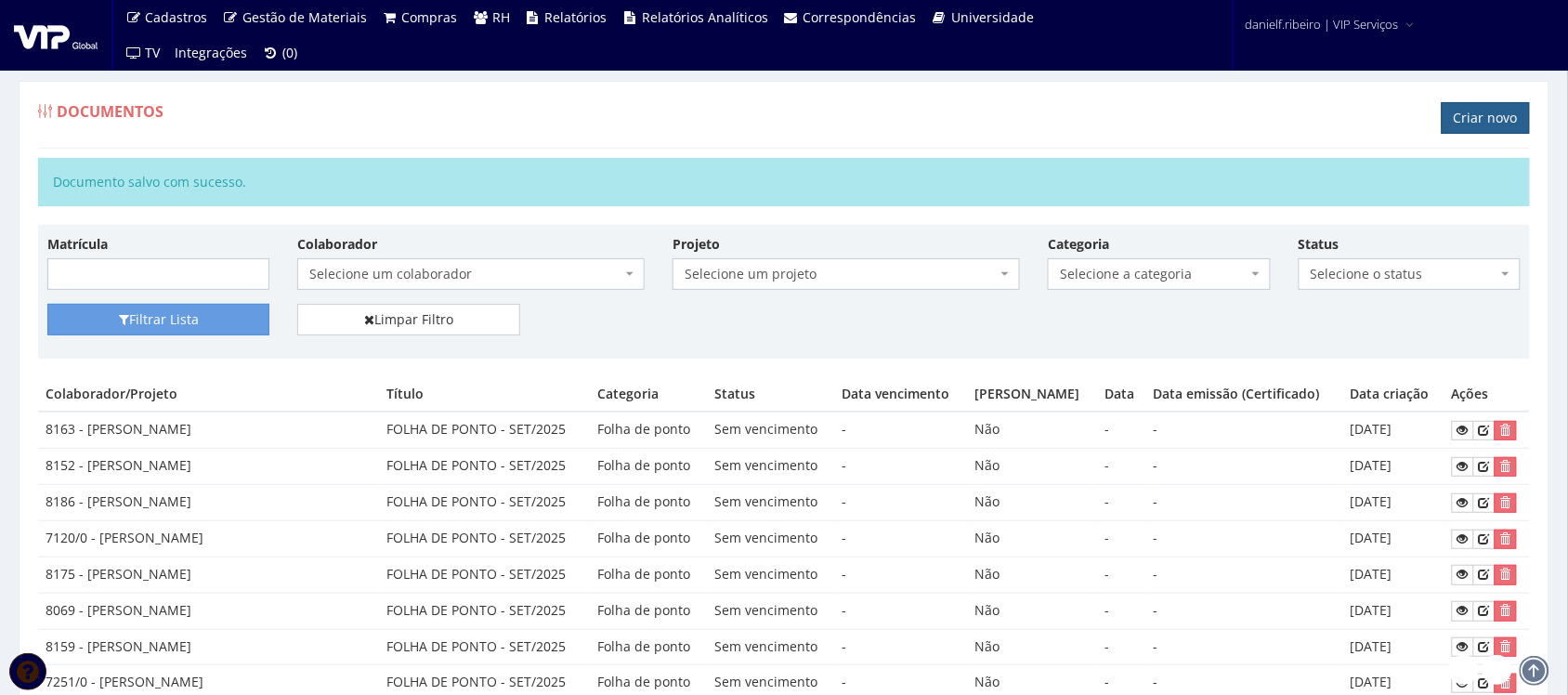
click at [1461, 114] on link "Criar novo" at bounding box center [1485, 118] width 88 height 32
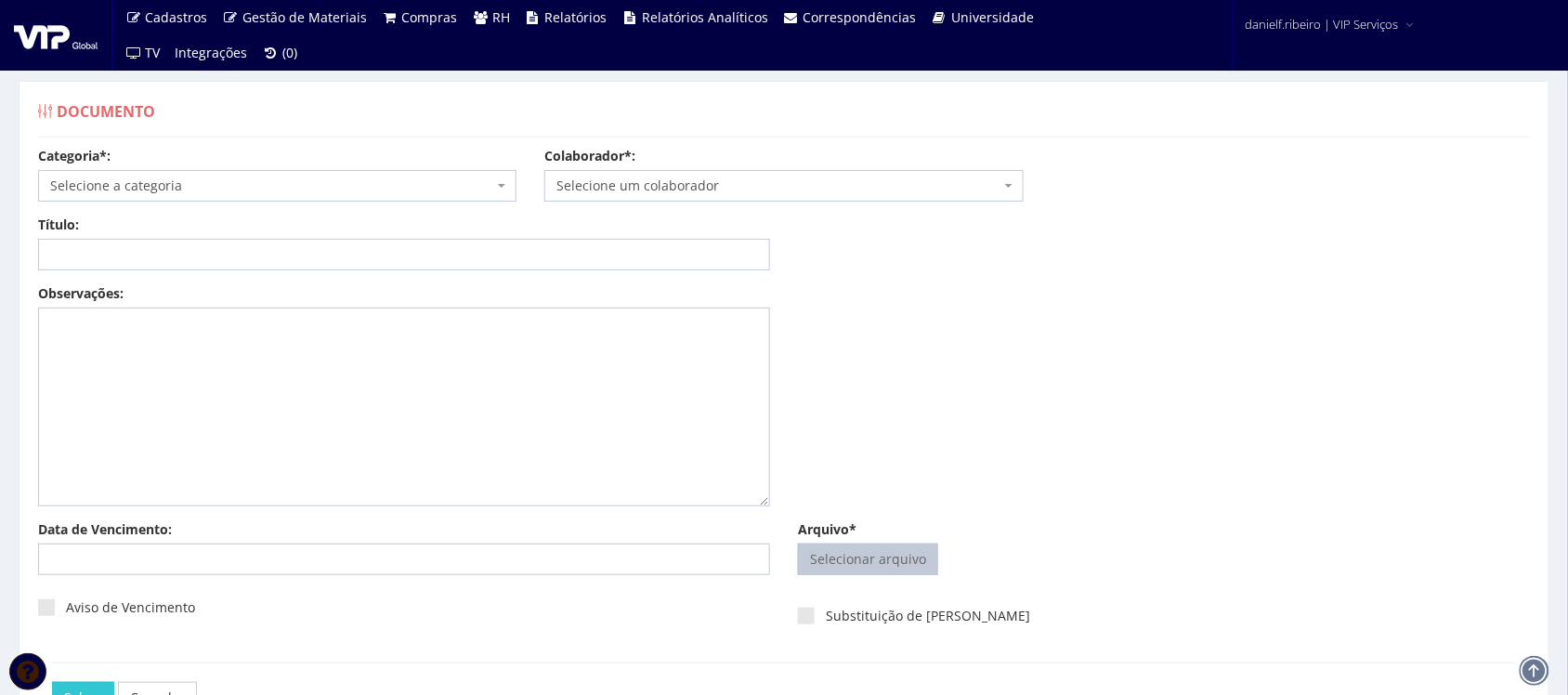
click at [880, 559] on input "Arquivo*" at bounding box center [868, 559] width 139 height 30
type input "C:\fakepath\[PERSON_NAME] [DATE].pdf"
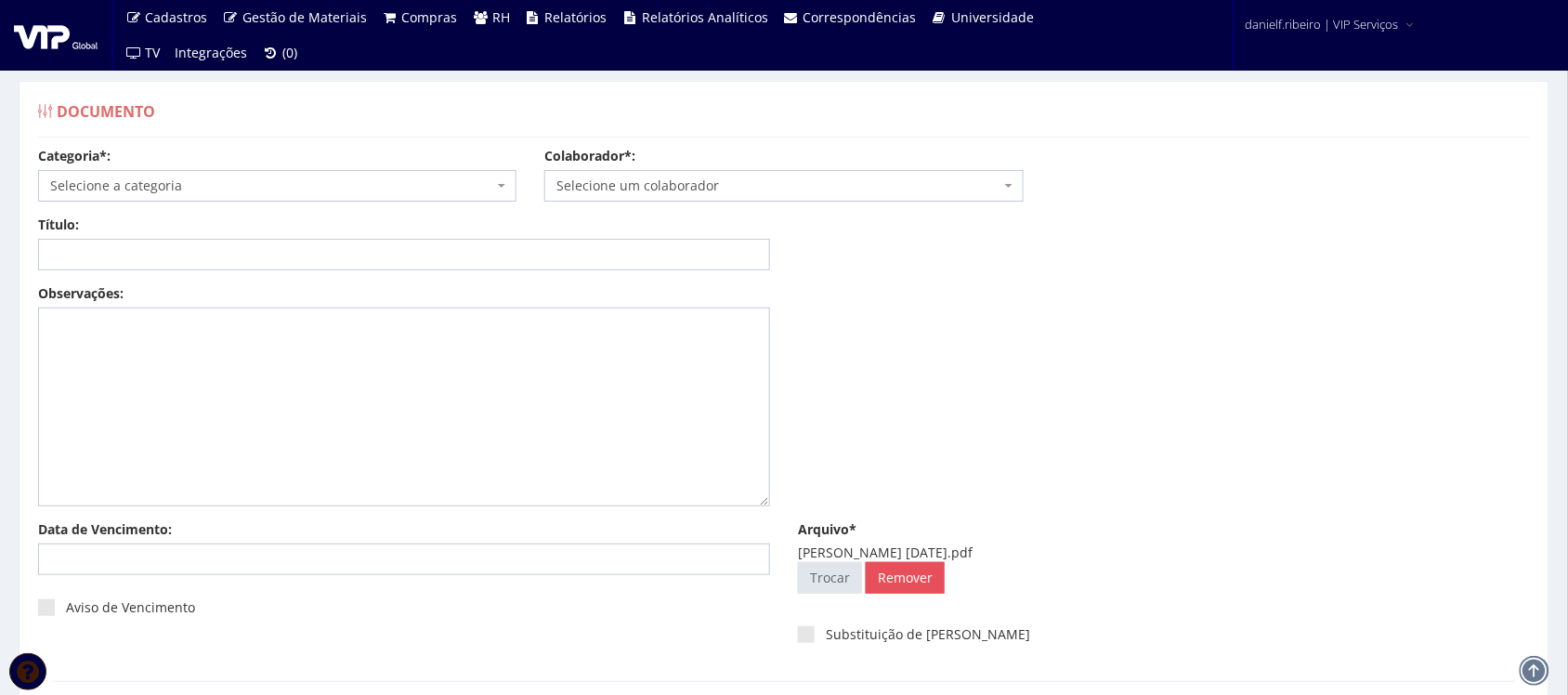
click at [671, 181] on span "Selecione um colaborador" at bounding box center [778, 185] width 443 height 19
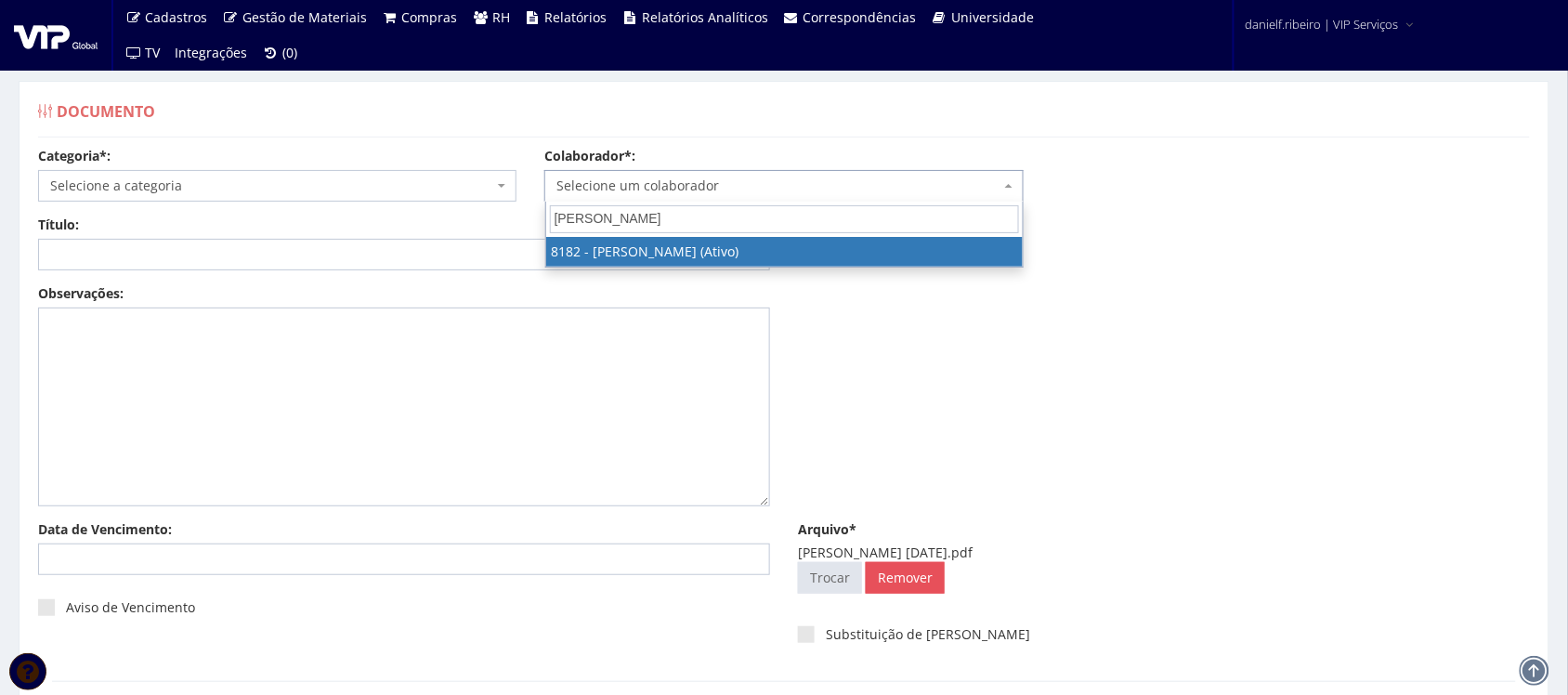
type input "[PERSON_NAME]"
select select "4075"
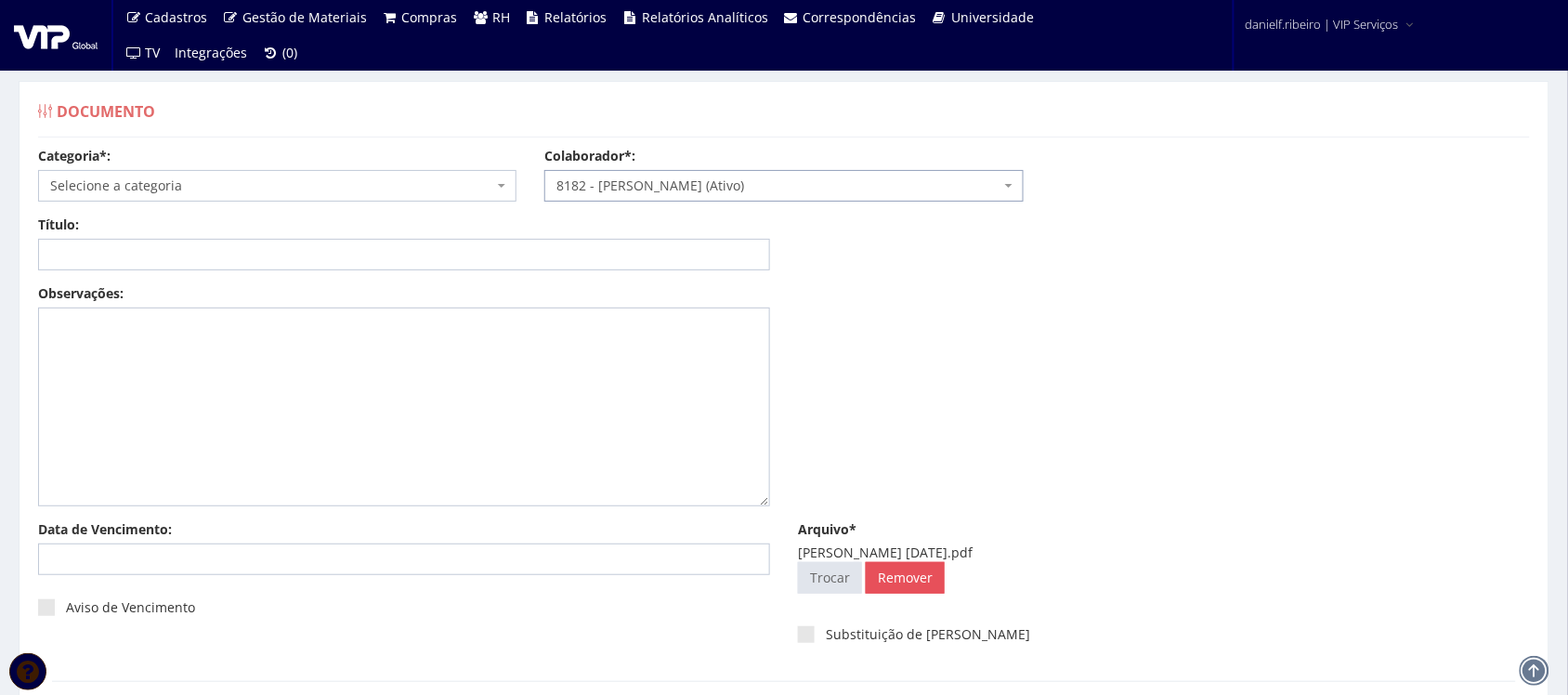
click at [321, 181] on span "Selecione a categoria" at bounding box center [272, 185] width 443 height 19
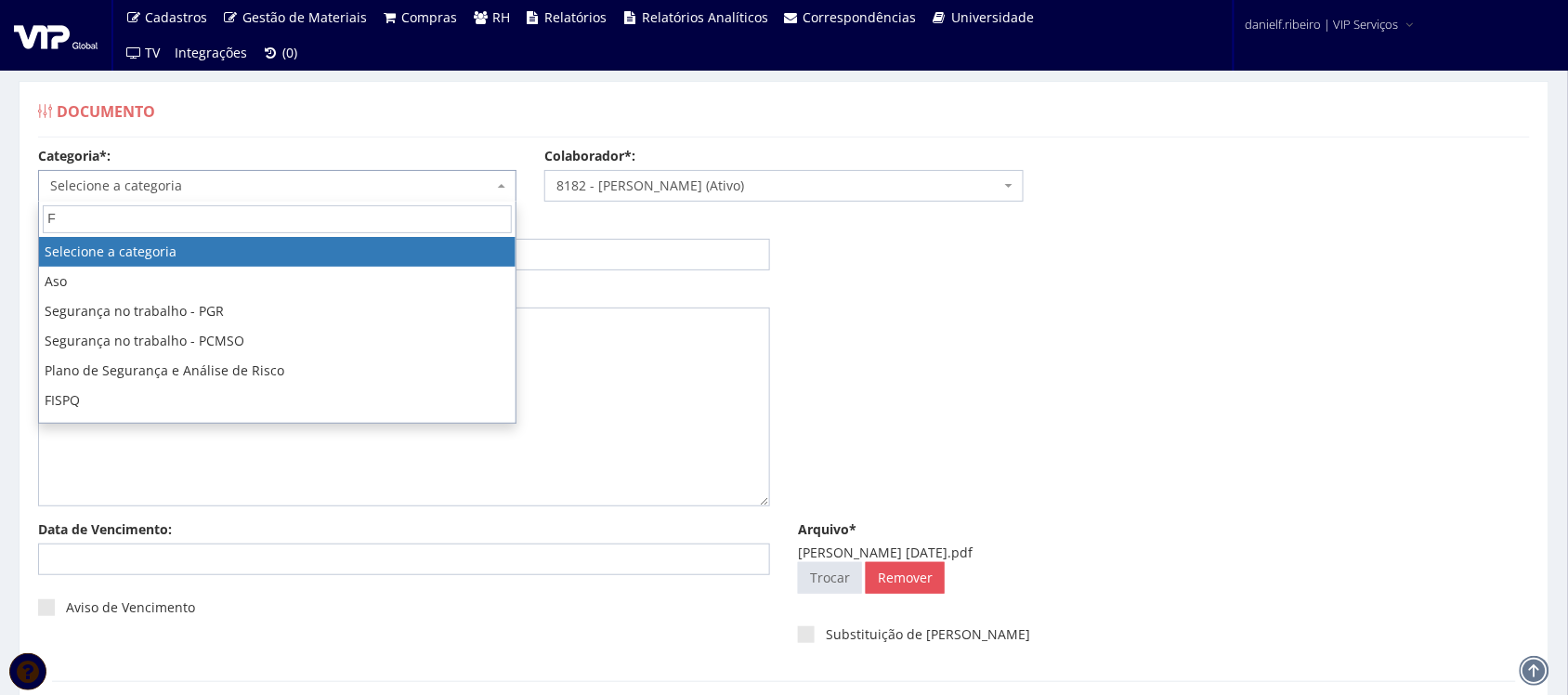
type input "FO"
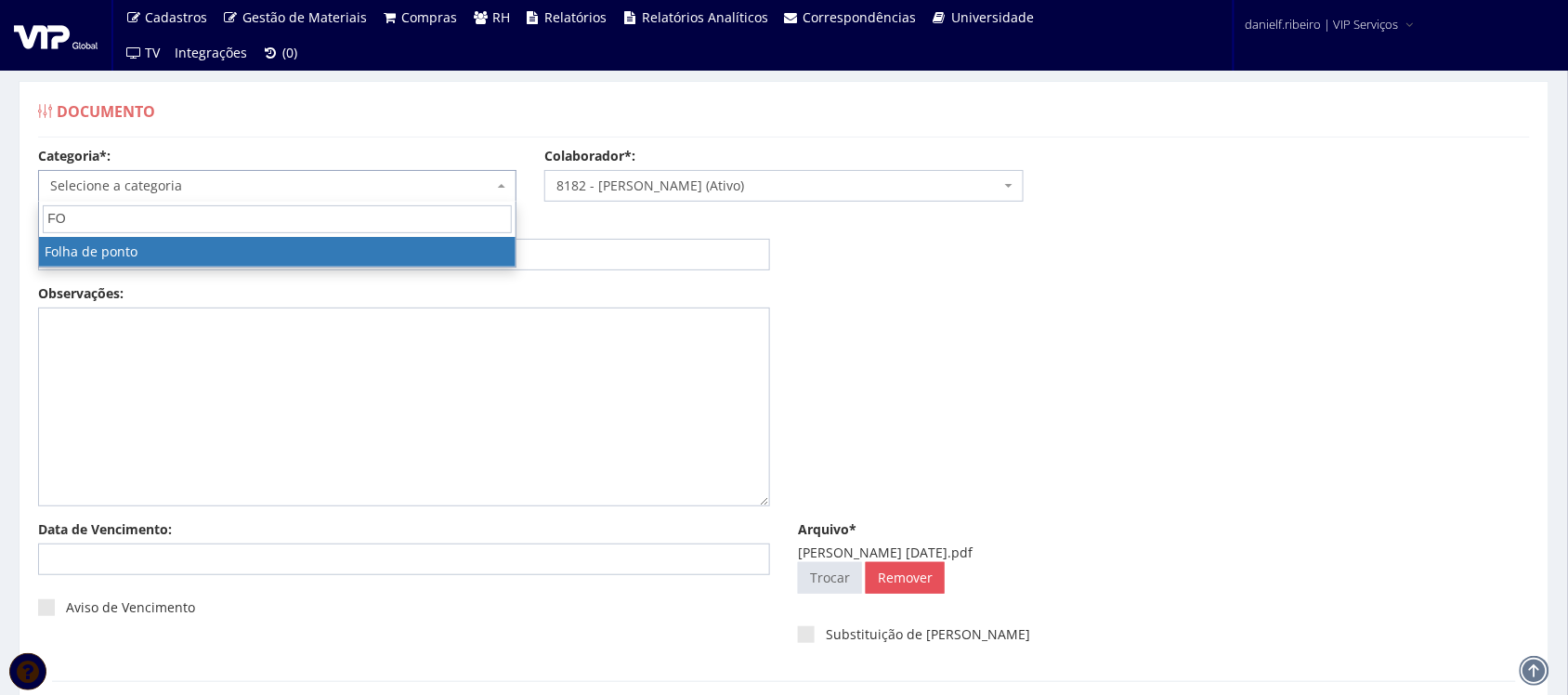
select select "folha_ponto"
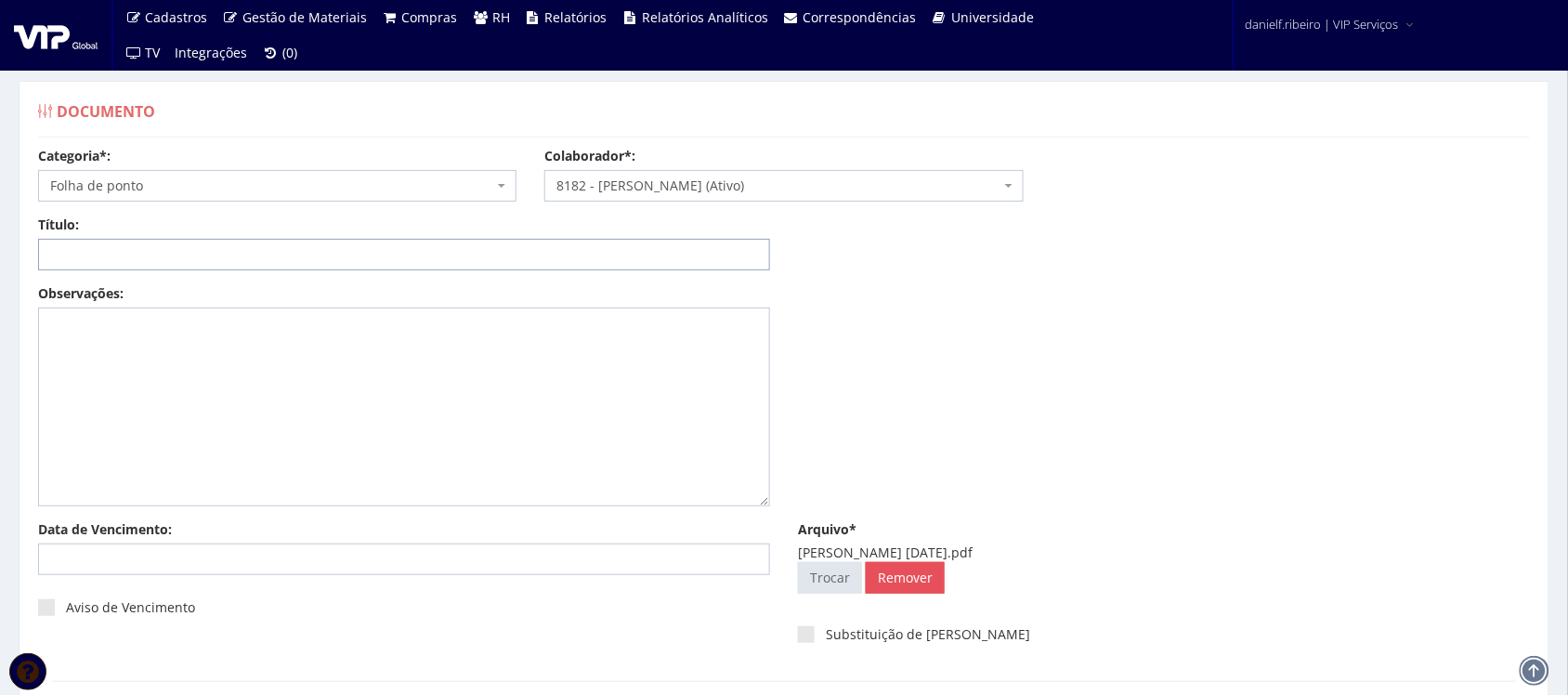
click at [314, 269] on input "Título:" at bounding box center [403, 254] width 732 height 32
paste input "FOLHA DE PONTO - SET/2025"
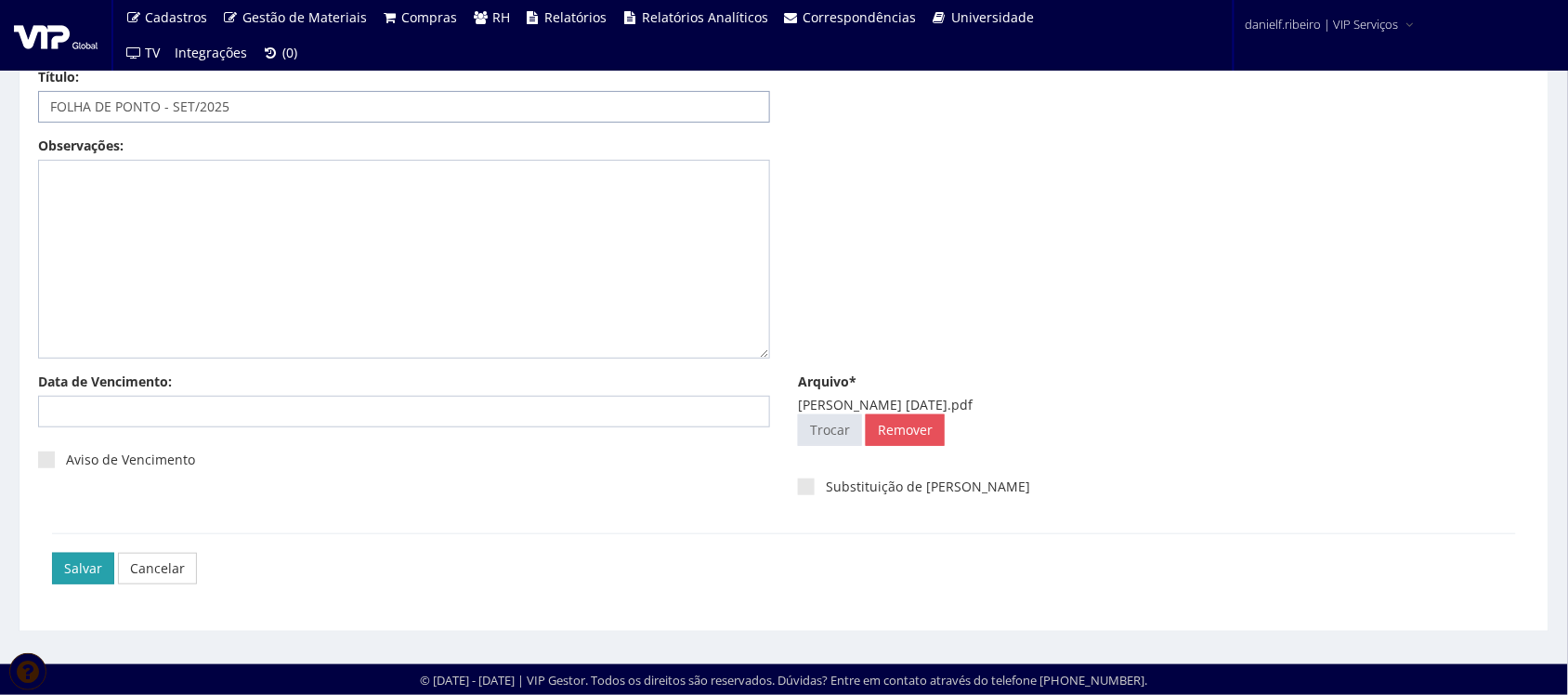
type input "FOLHA DE PONTO - SET/2025"
click at [82, 566] on input "Salvar" at bounding box center [83, 568] width 62 height 32
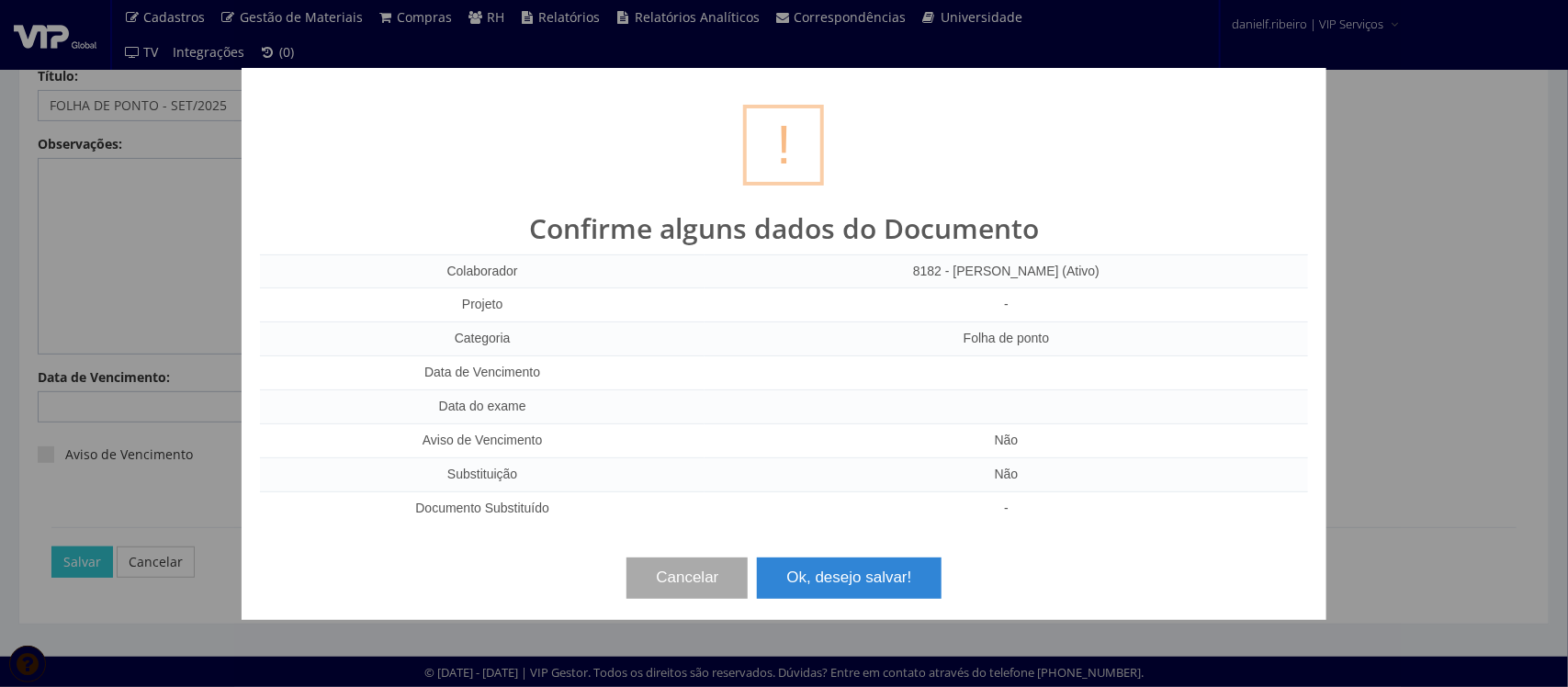
click at [885, 604] on div "? ! i Confirme alguns dados do Documento Colaborador 8182 - VITOR JOSE DA SILVA…" at bounding box center [784, 344] width 1084 height 552
click at [879, 576] on button "Ok, desejo salvar!" at bounding box center [849, 577] width 184 height 40
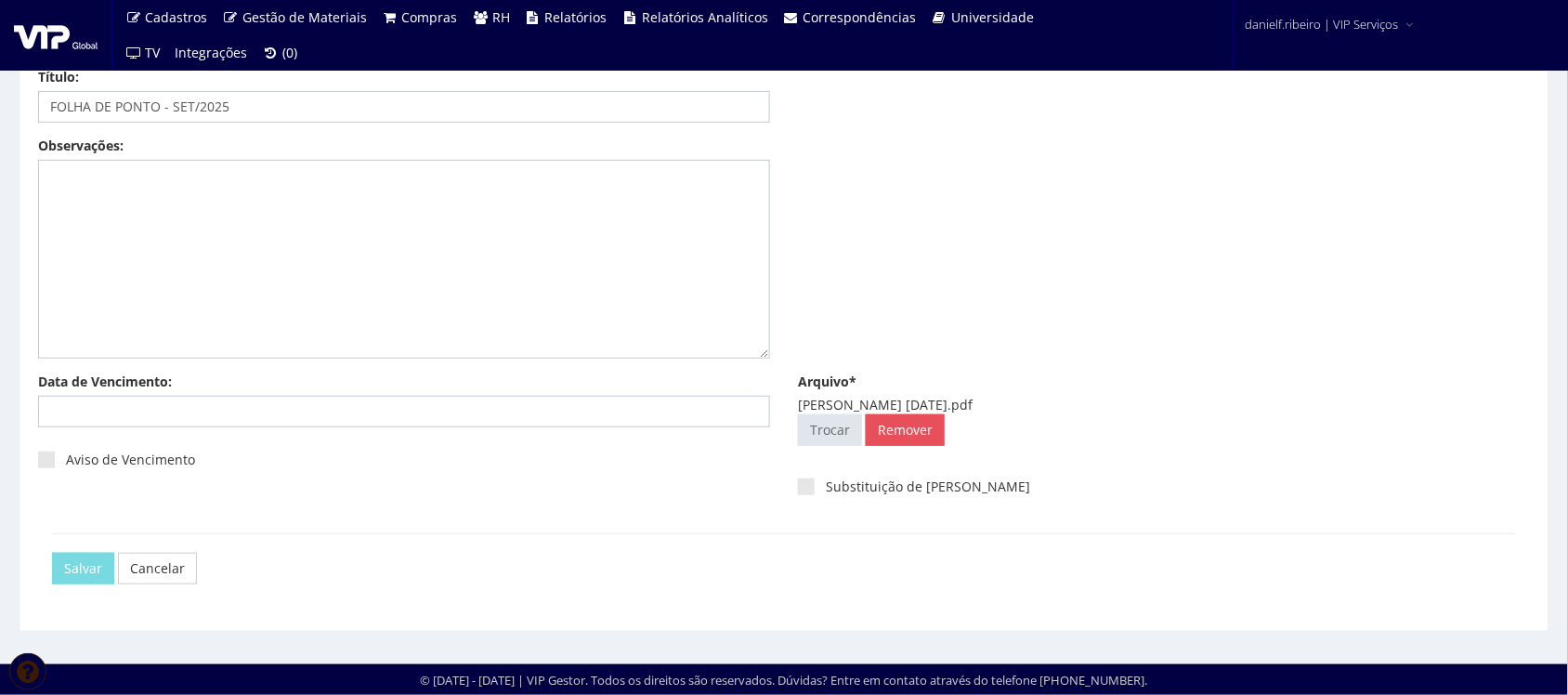
scroll to position [0, 0]
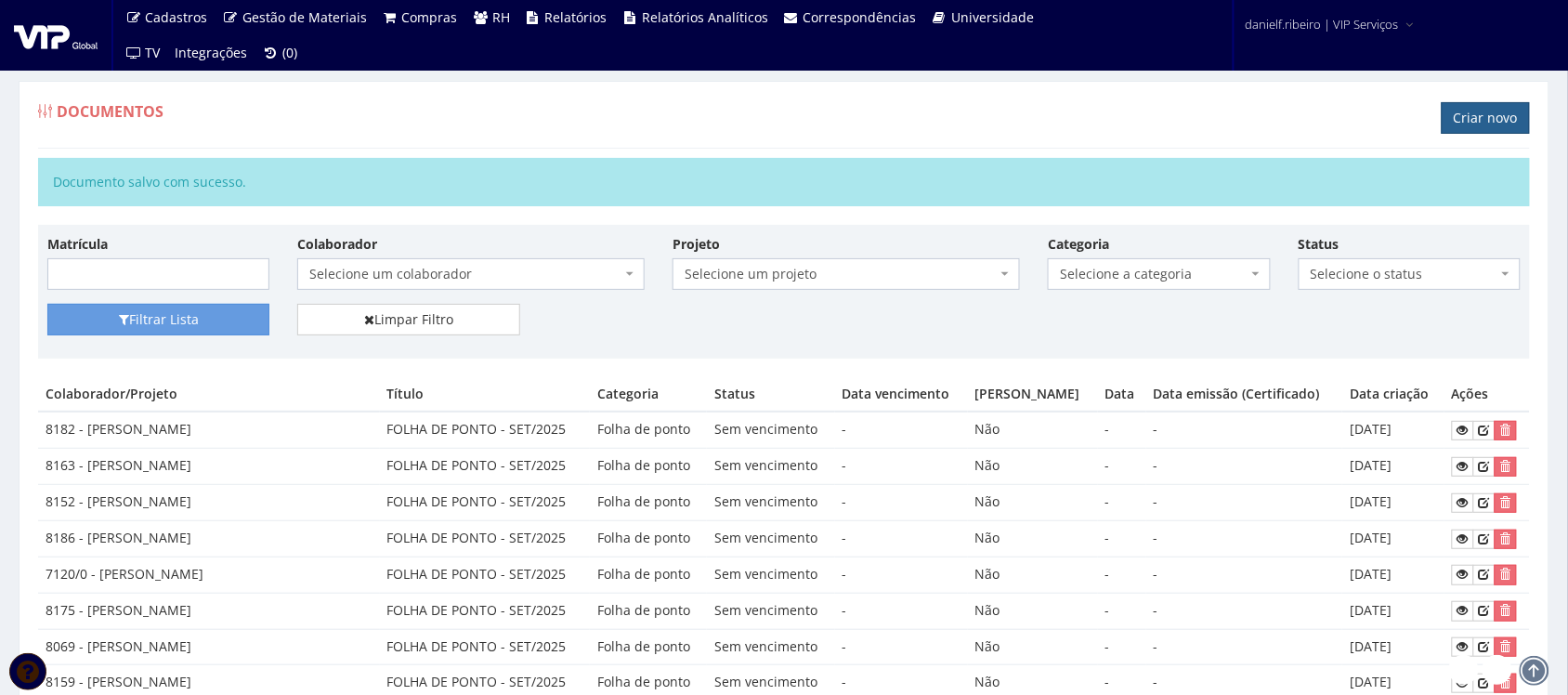
click at [1488, 121] on link "Criar novo" at bounding box center [1485, 118] width 88 height 32
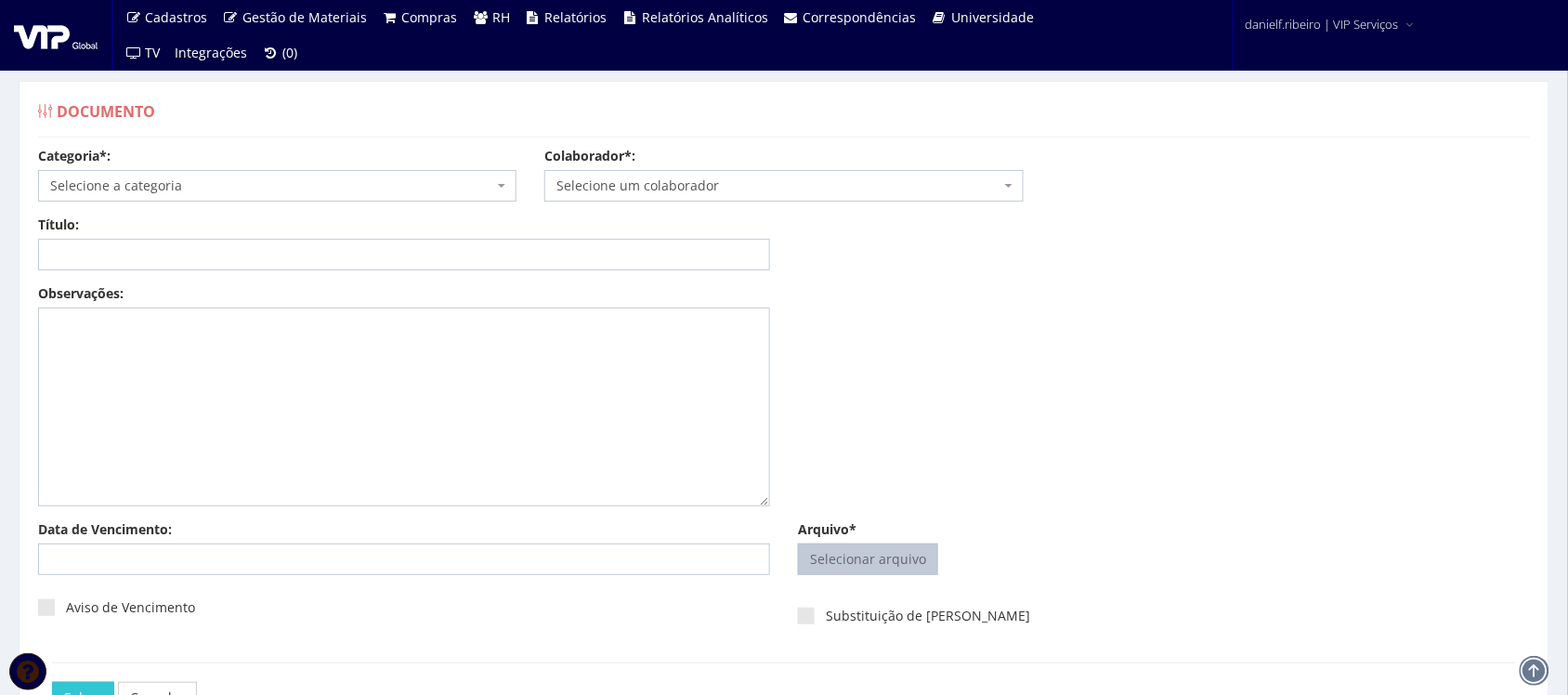
click at [855, 574] on input "Arquivo*" at bounding box center [868, 559] width 139 height 30
type input "C:\fakepath\WANDERSON DO [PERSON_NAME] [DATE].pdf"
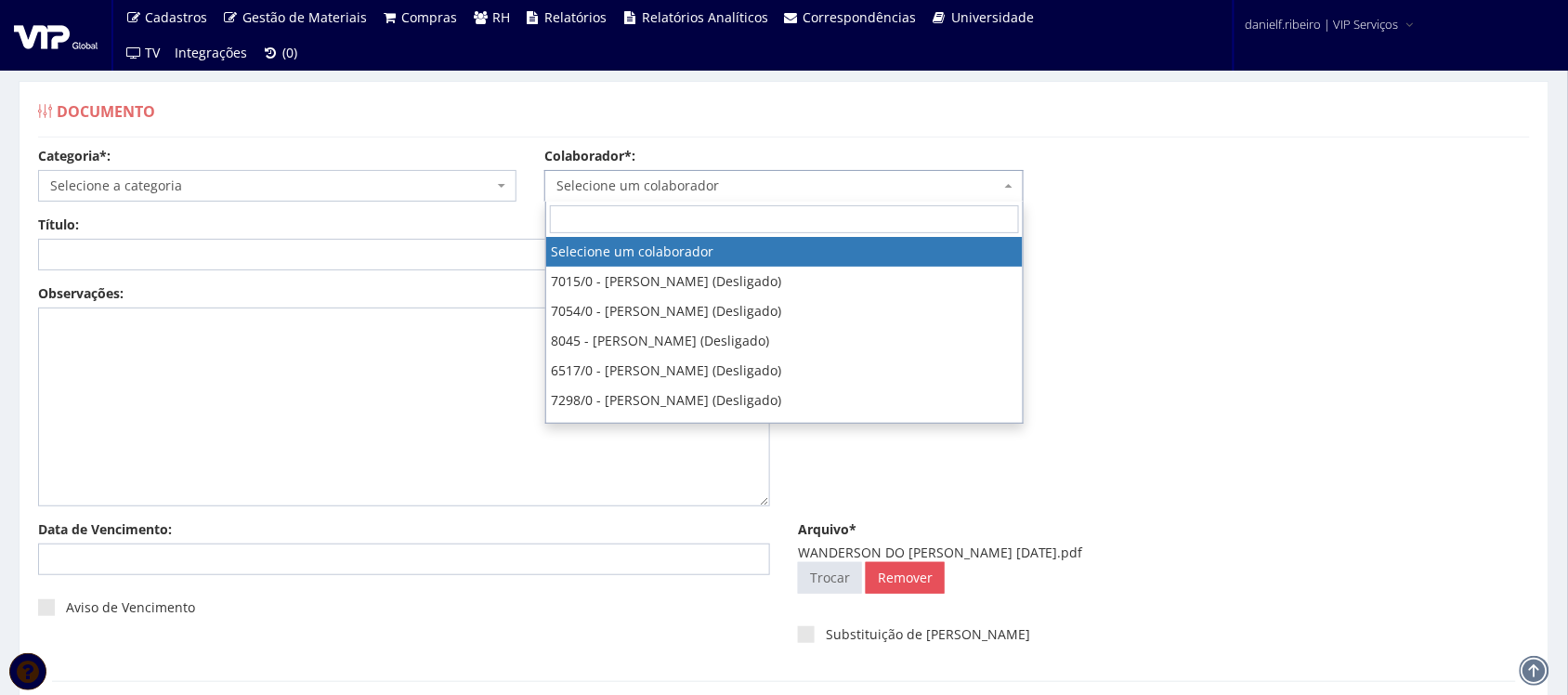
click at [599, 187] on span "Selecione um colaborador" at bounding box center [778, 185] width 443 height 19
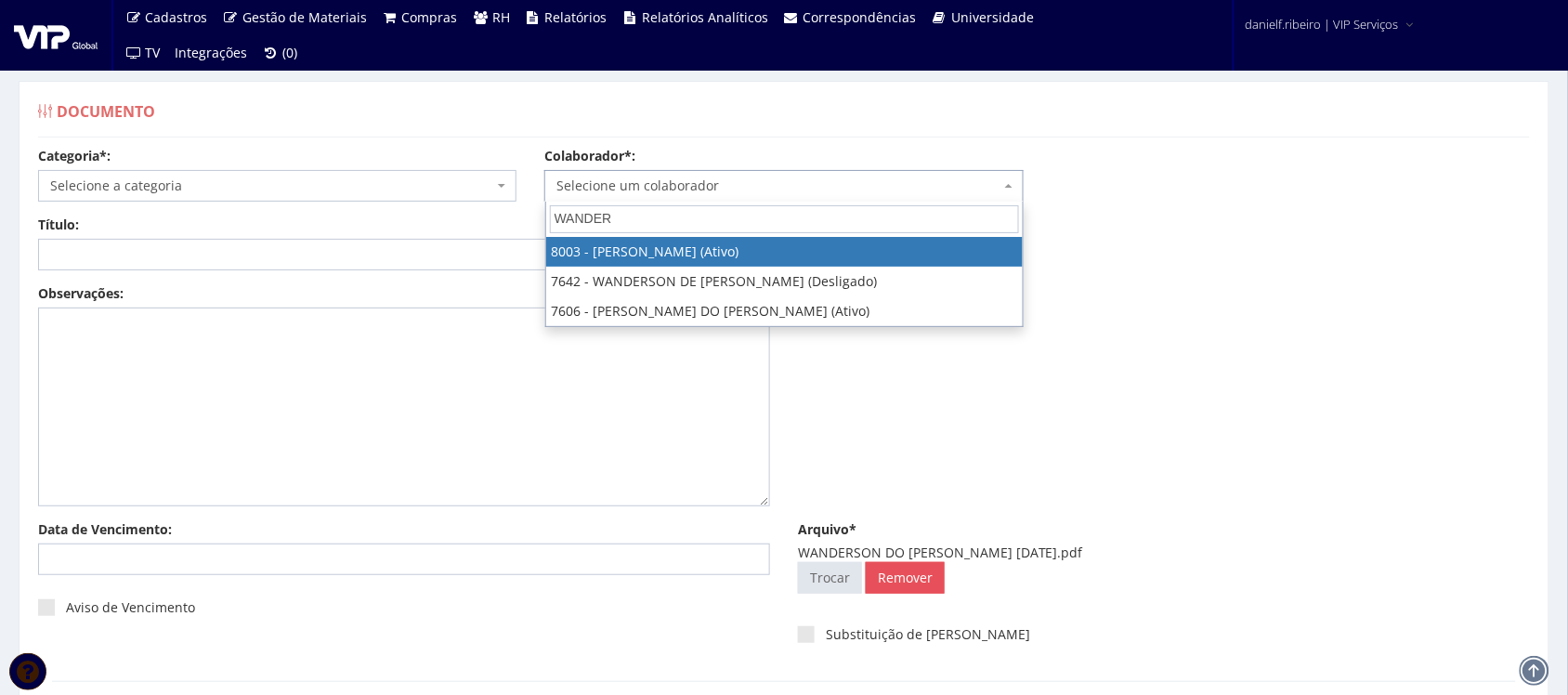
type input "WANDERS"
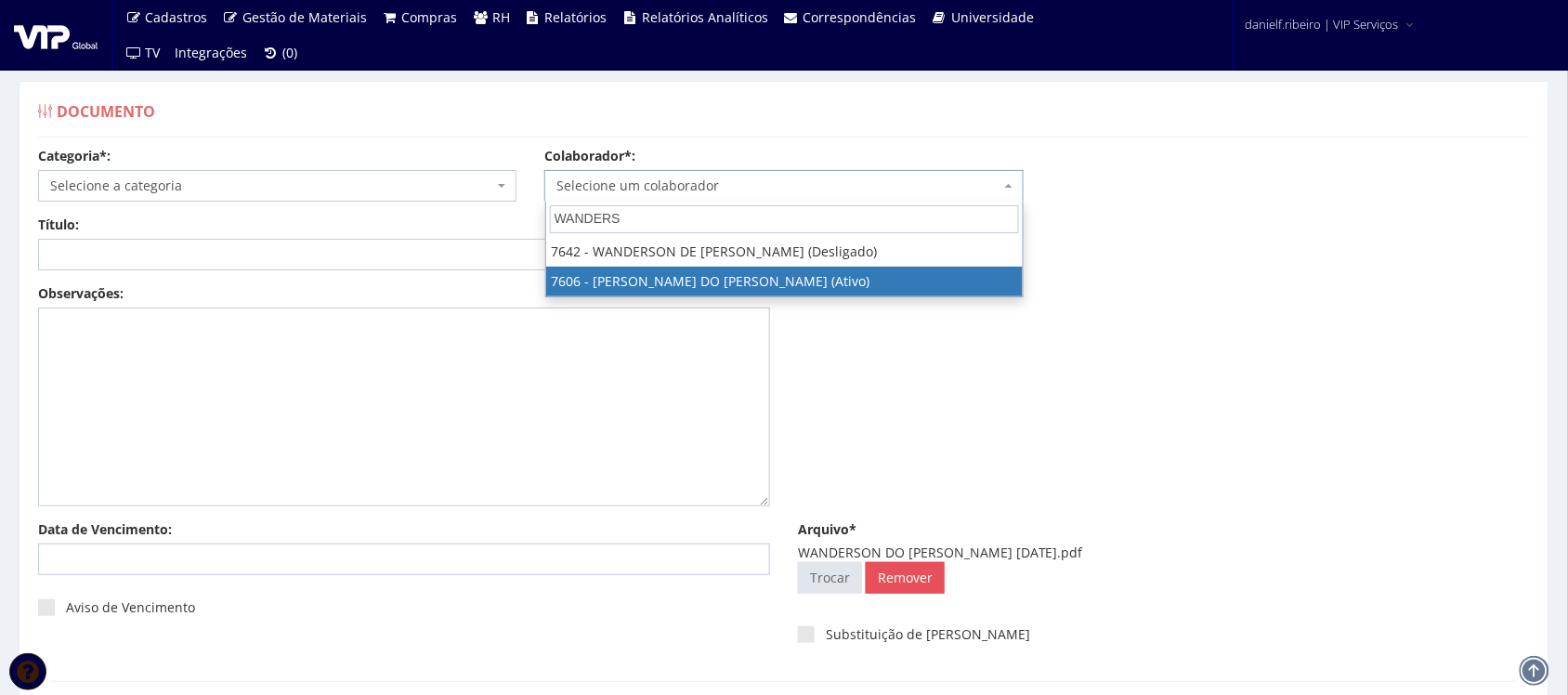
select select "1838"
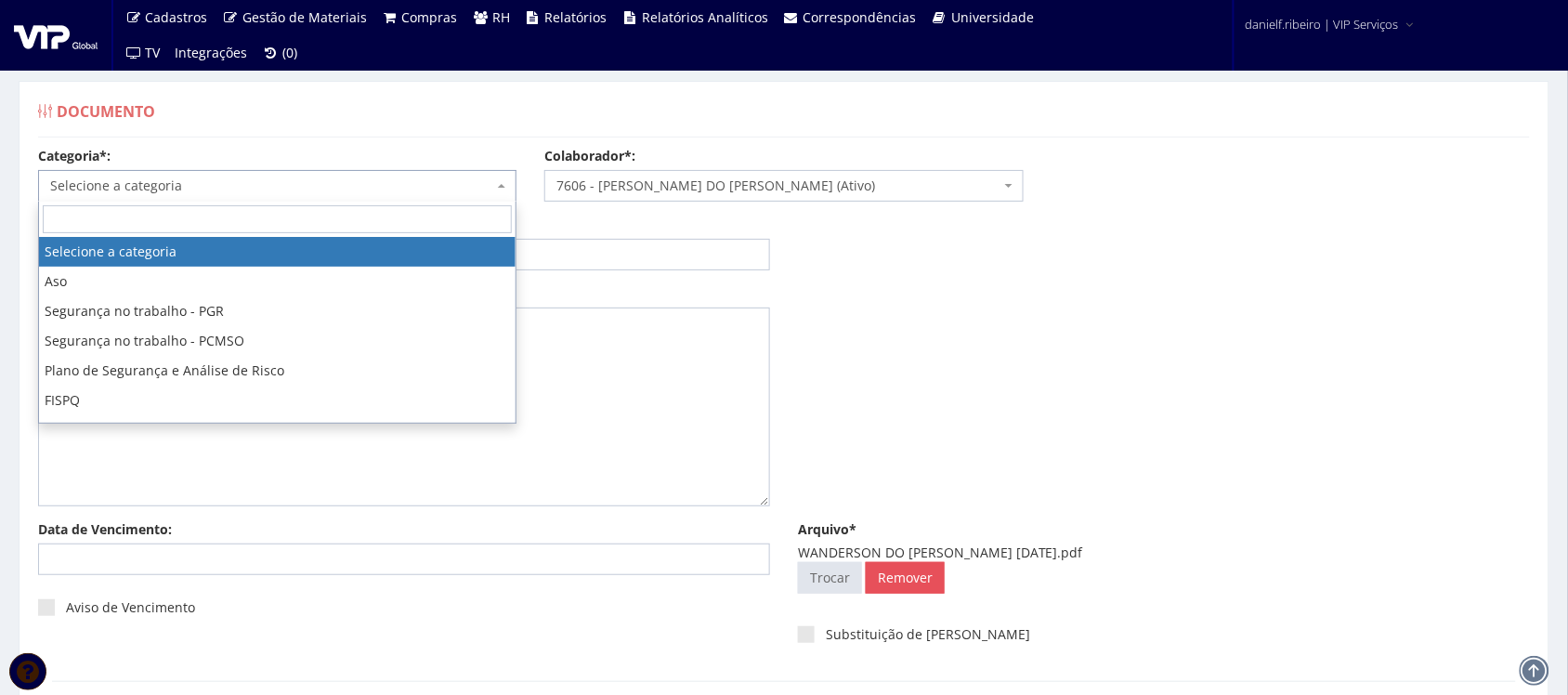
click at [349, 190] on span "Selecione a categoria" at bounding box center [276, 186] width 478 height 32
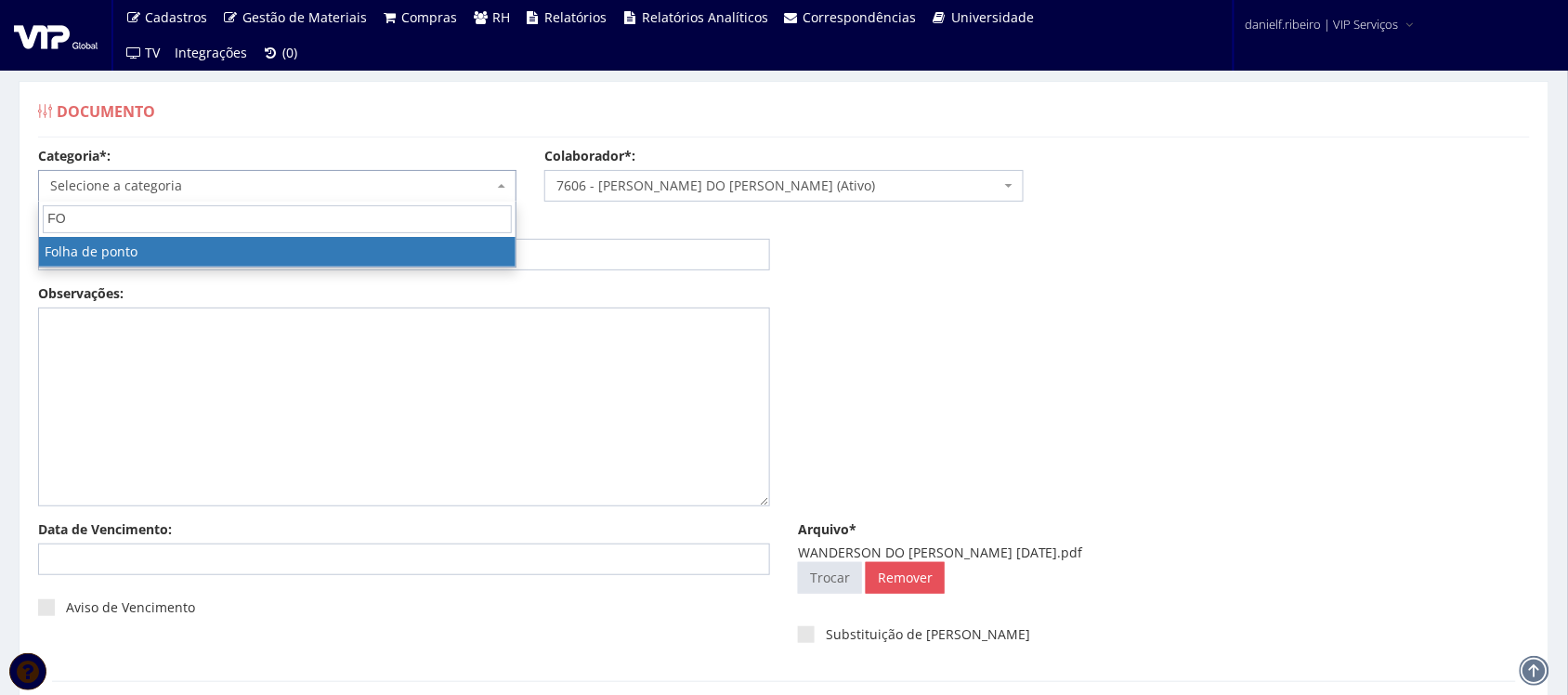
type input "FO"
select select "folha_ponto"
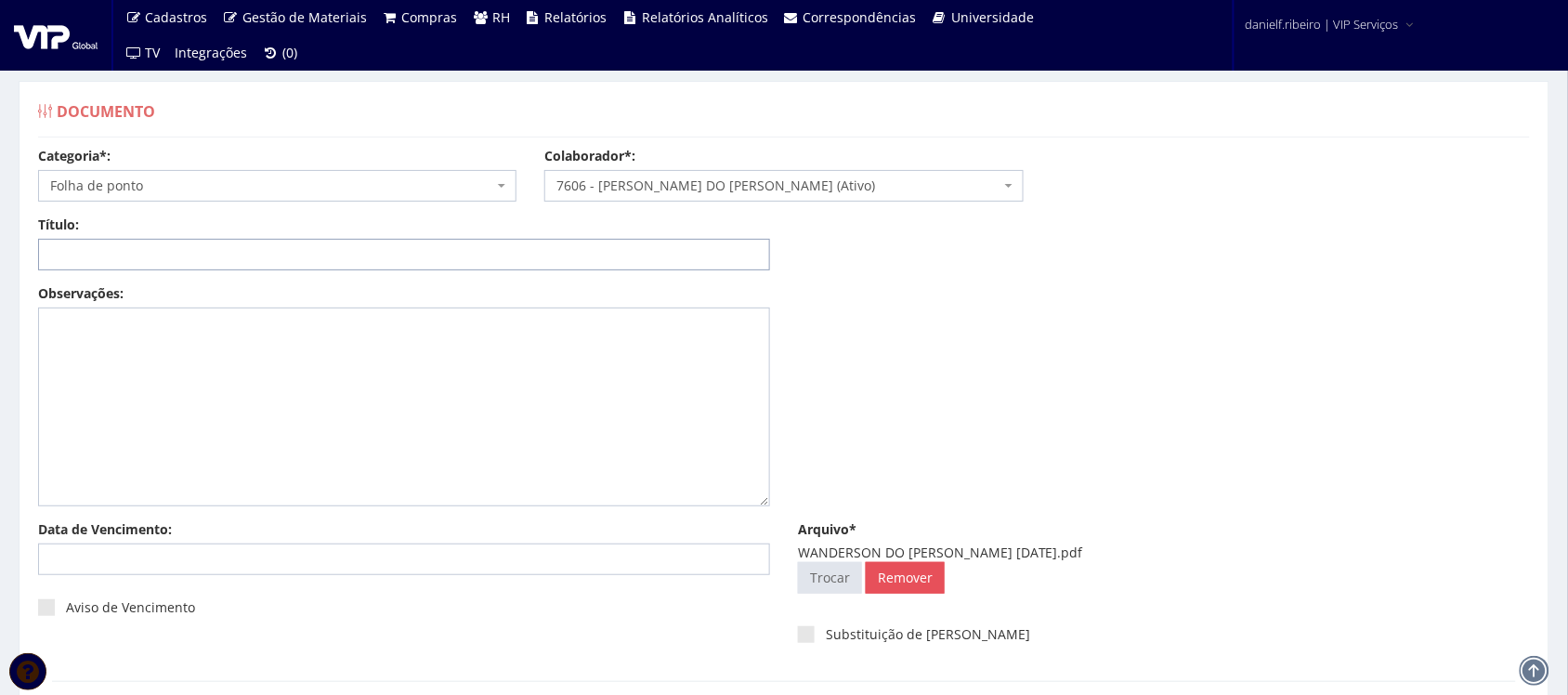
click at [196, 256] on input "Título:" at bounding box center [403, 254] width 732 height 32
click at [150, 237] on div "Título:" at bounding box center [404, 243] width 760 height 54
click at [151, 250] on input "Título:" at bounding box center [403, 254] width 732 height 32
paste input "FOLHA DE PONTO - SET/2025"
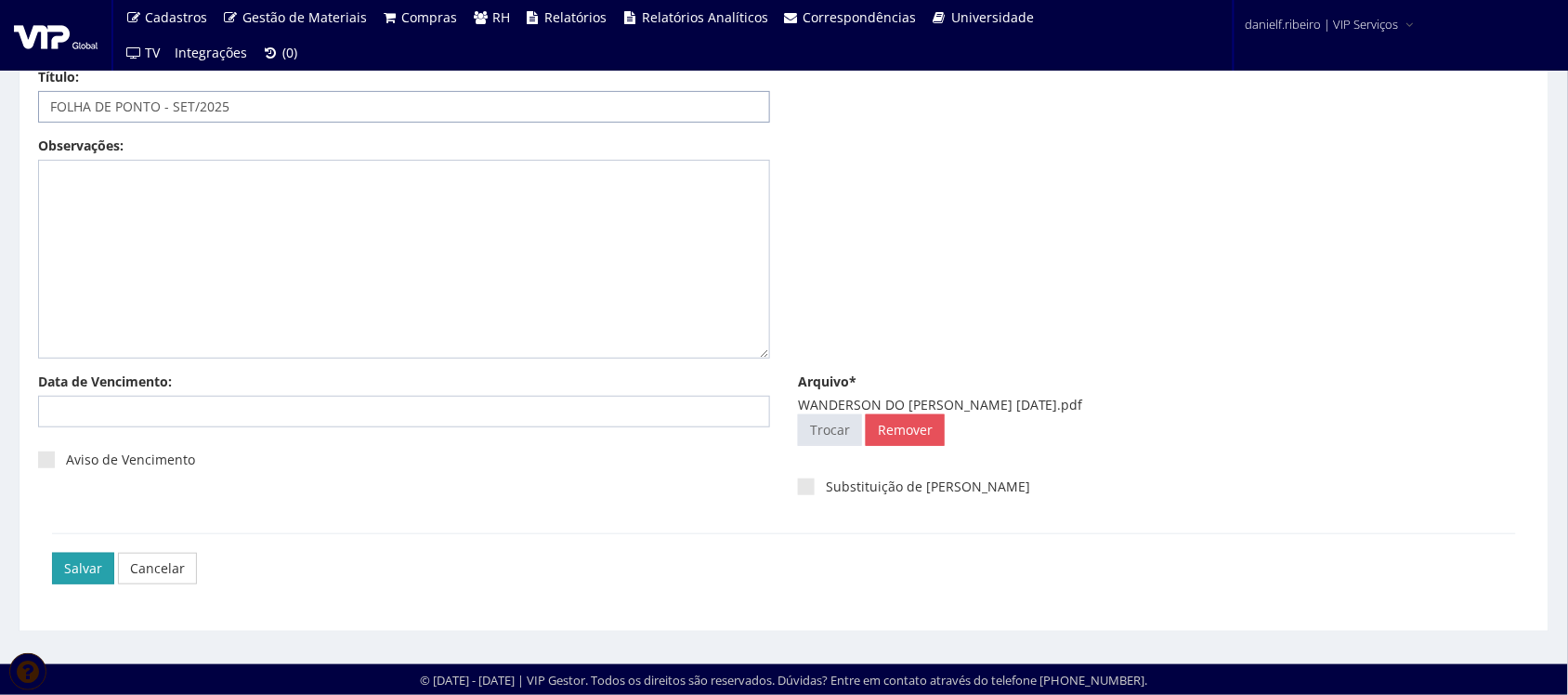
type input "FOLHA DE PONTO - SET/2025"
click at [75, 572] on input "Salvar" at bounding box center [83, 568] width 62 height 32
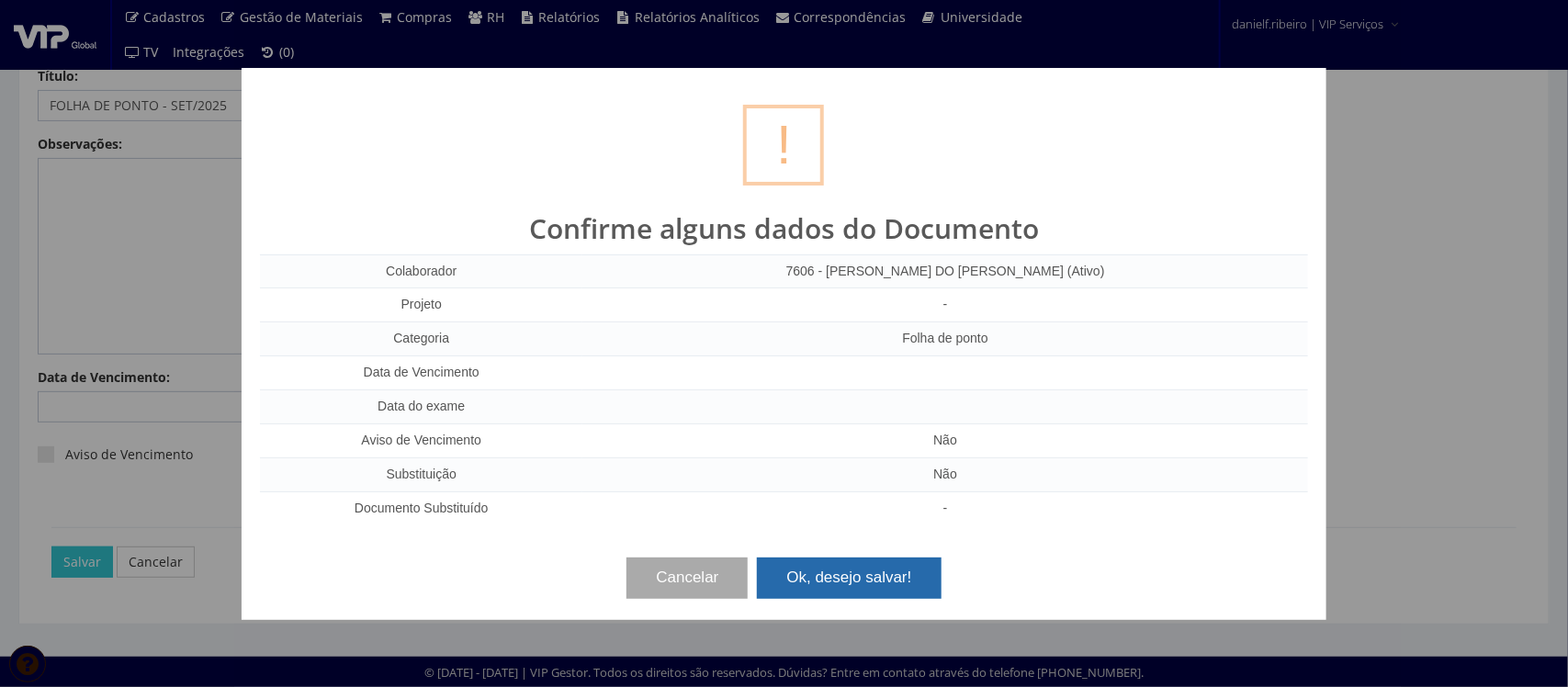
click at [815, 572] on button "Ok, desejo salvar!" at bounding box center [849, 577] width 184 height 40
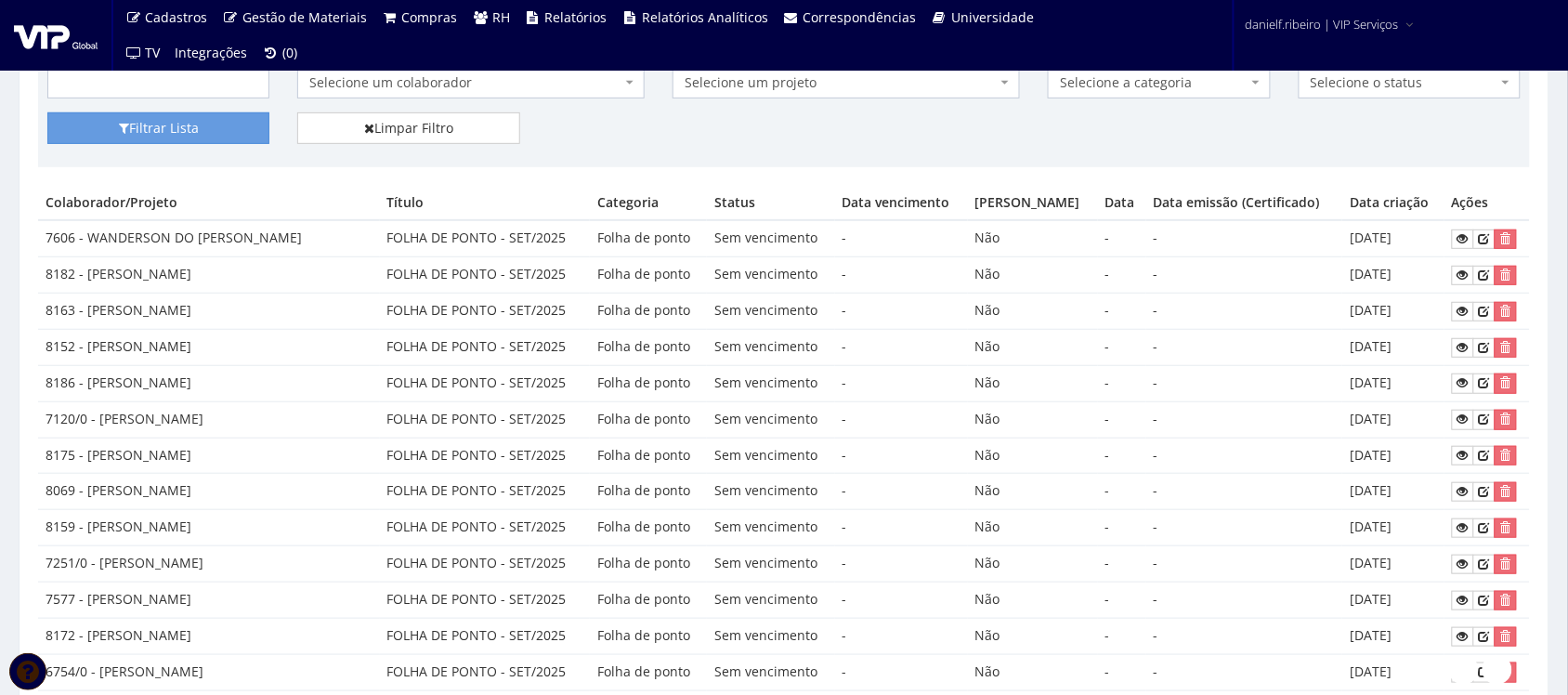
scroll to position [966, 0]
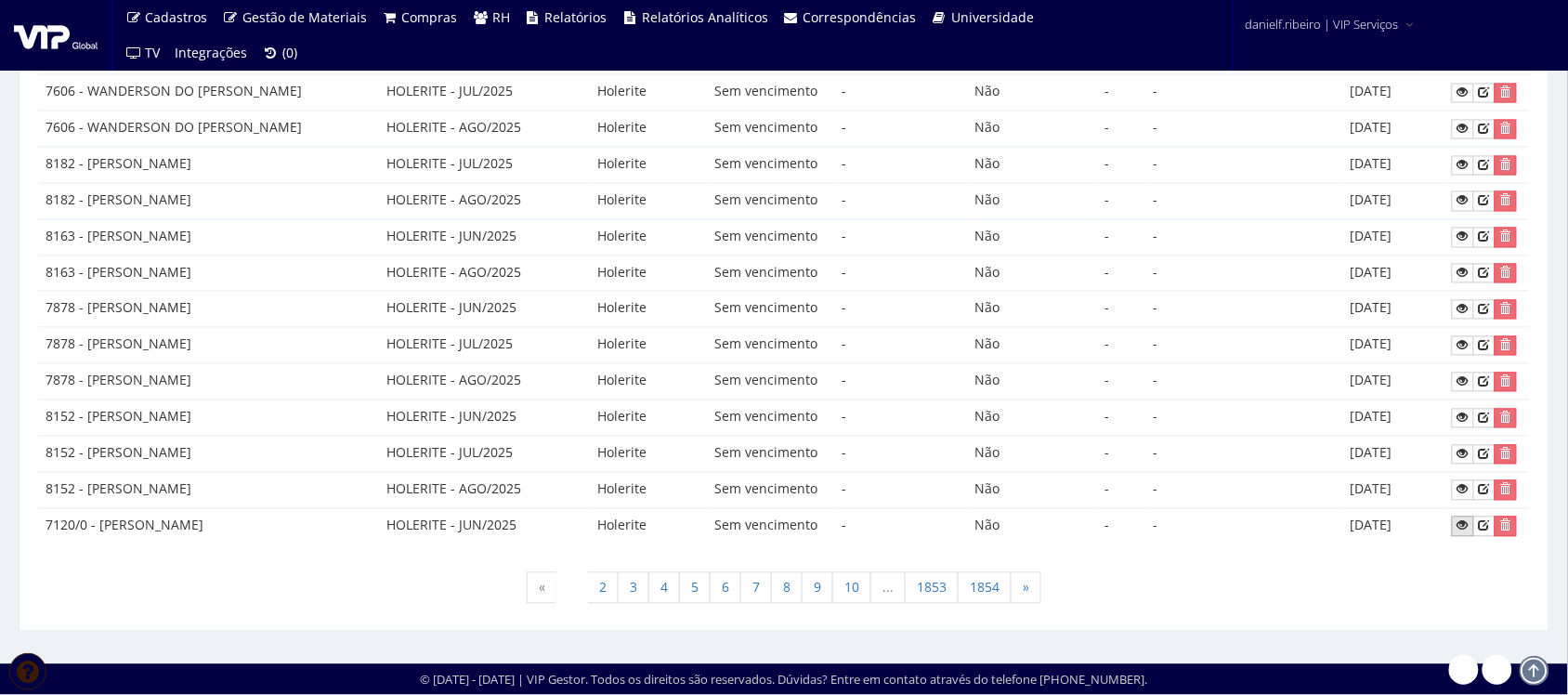
click at [1459, 530] on icon at bounding box center [1462, 526] width 11 height 13
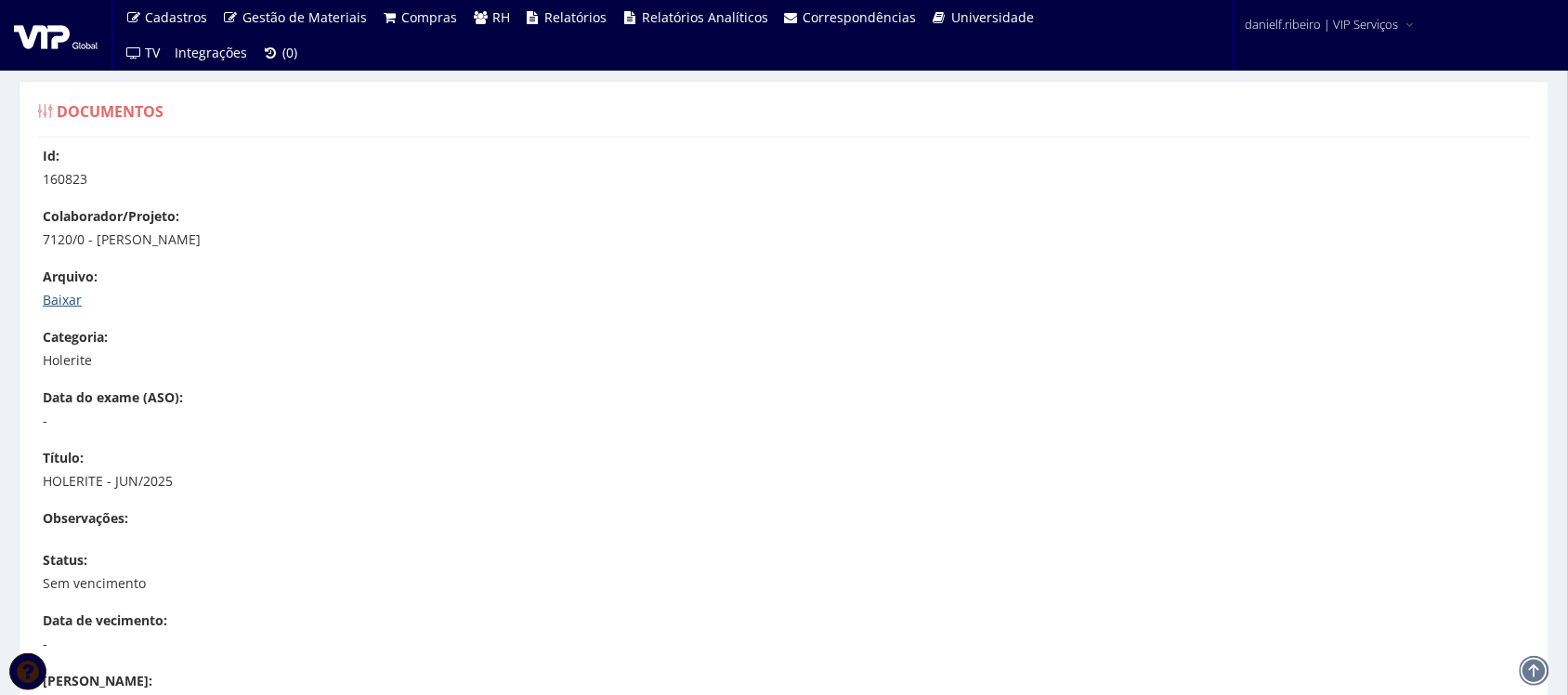
click at [58, 300] on link "Baixar" at bounding box center [61, 300] width 39 height 18
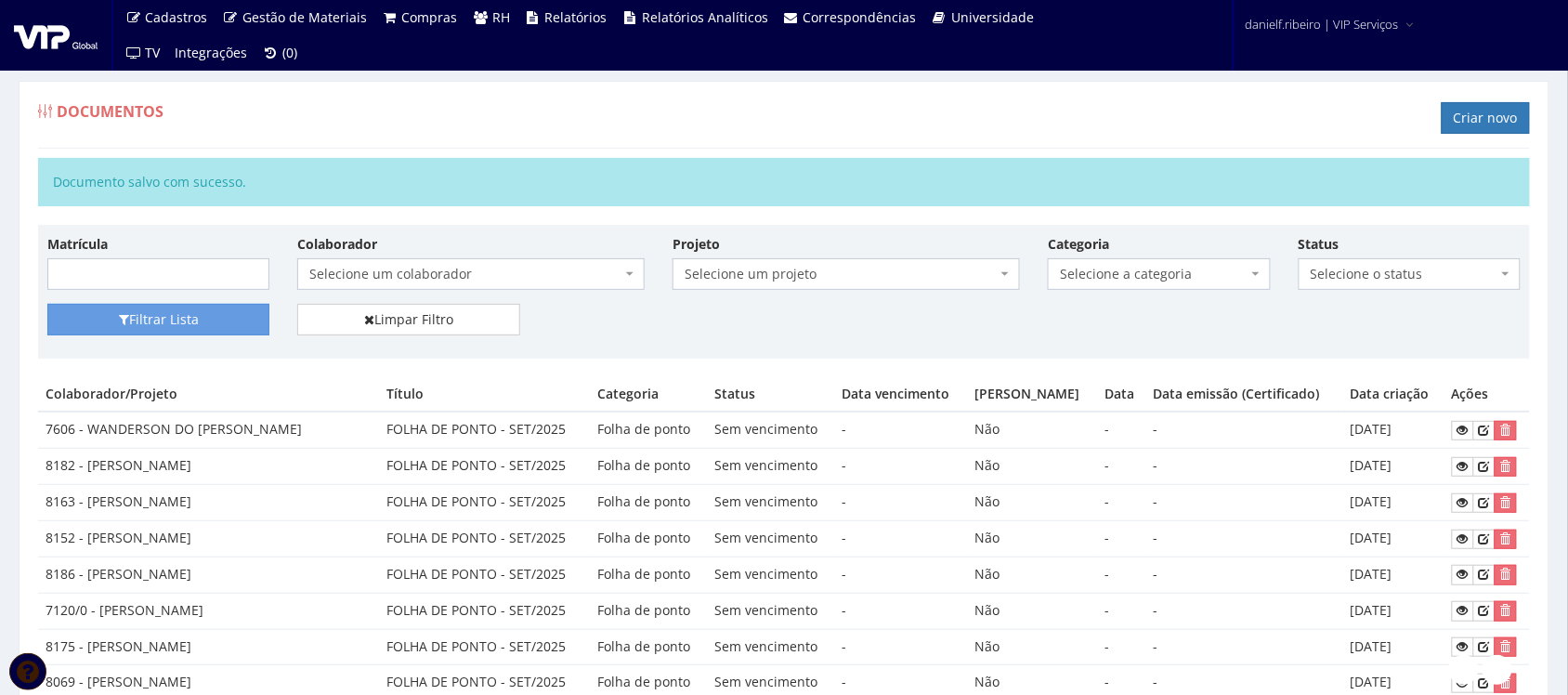
click at [665, 135] on div "Documentos Criar novo" at bounding box center [783, 121] width 1492 height 55
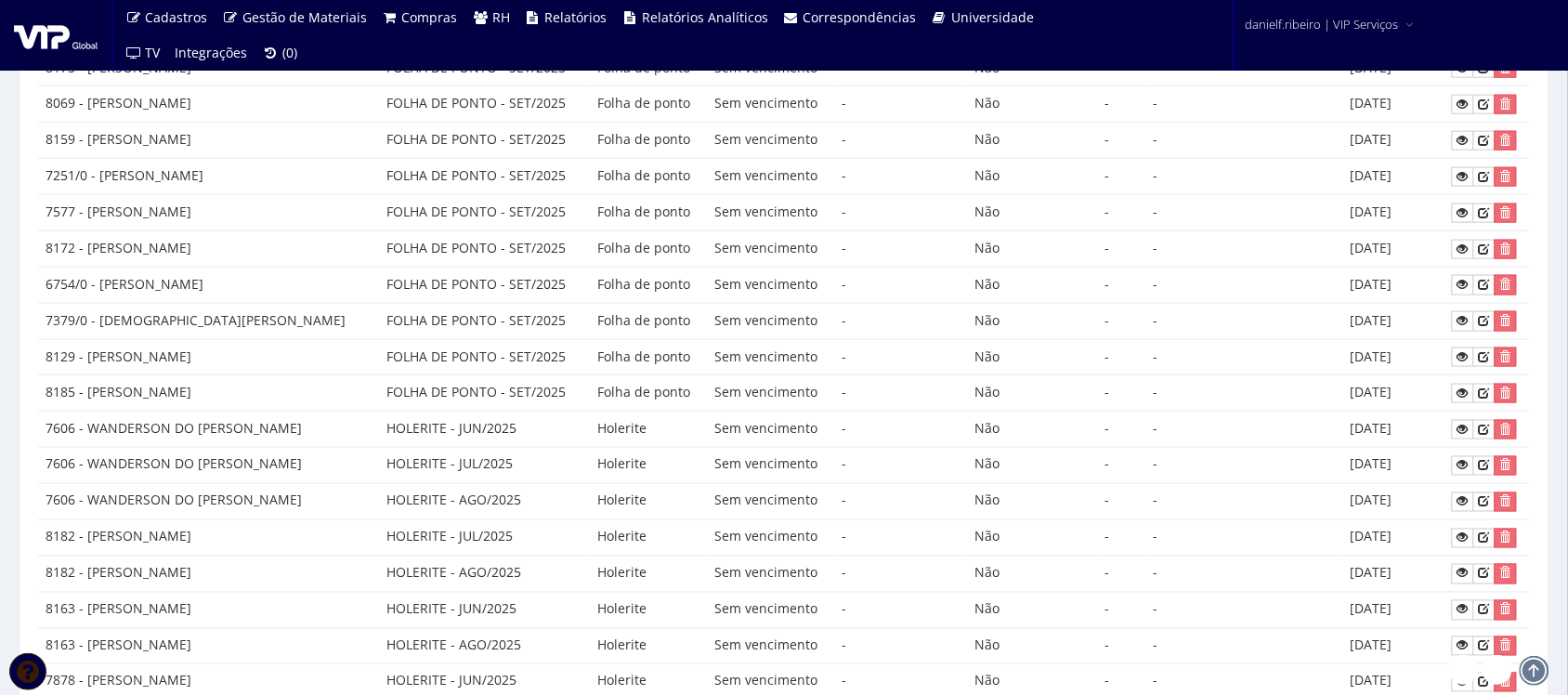
scroll to position [191, 0]
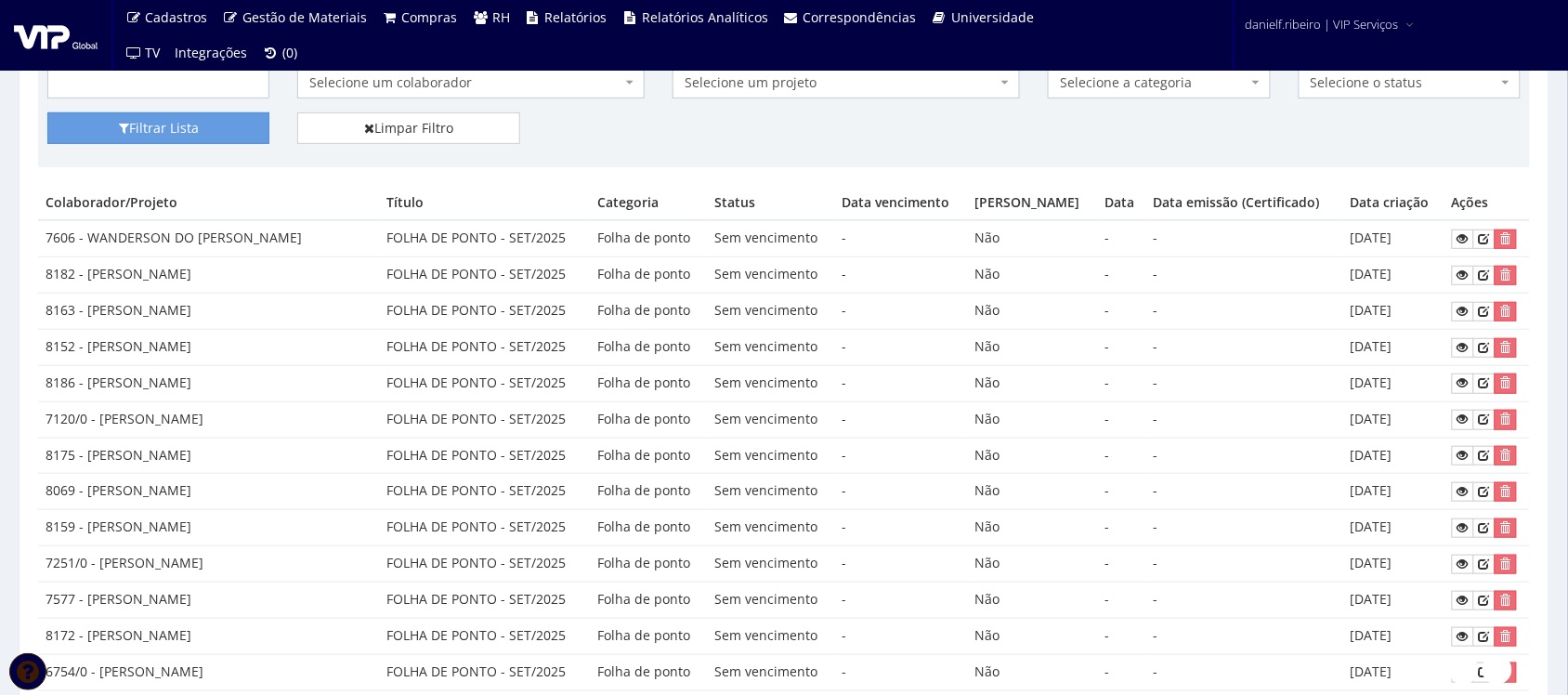
click at [931, 136] on div "Filtrar Lista Limpar Filtro" at bounding box center [784, 136] width 1501 height 46
